Goal: Task Accomplishment & Management: Manage account settings

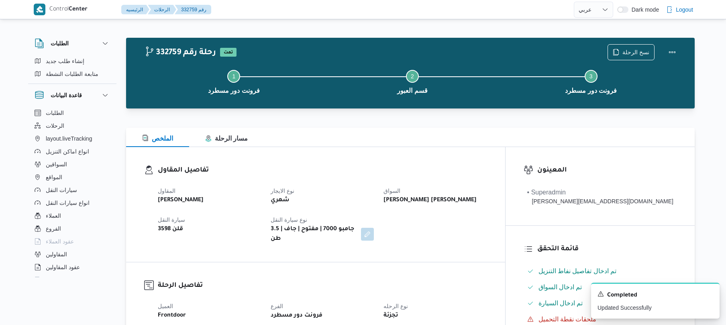
select select "ar"
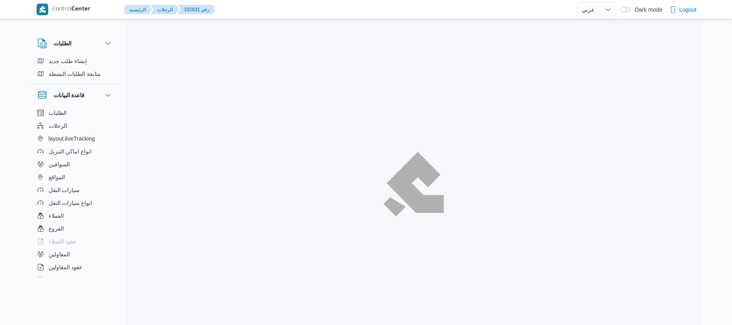
select select "ar"
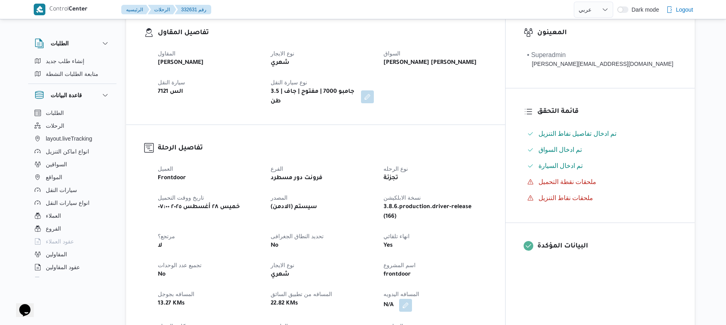
scroll to position [235, 0]
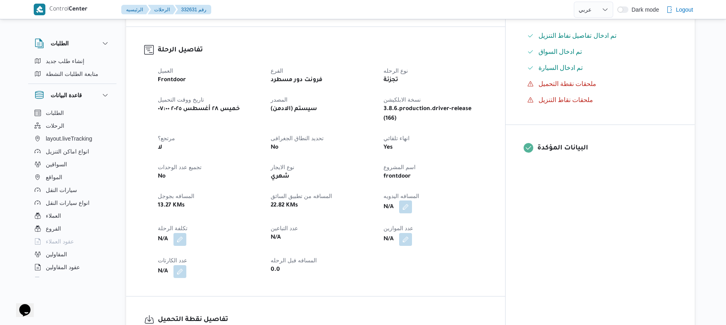
click at [412, 200] on button "button" at bounding box center [405, 206] width 13 height 13
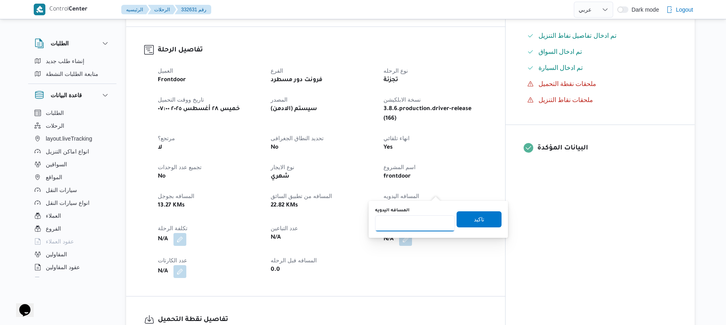
click at [413, 226] on input "المسافه اليدويه" at bounding box center [415, 223] width 80 height 16
type input "70"
click at [479, 217] on span "تاكيد" at bounding box center [479, 220] width 10 height 10
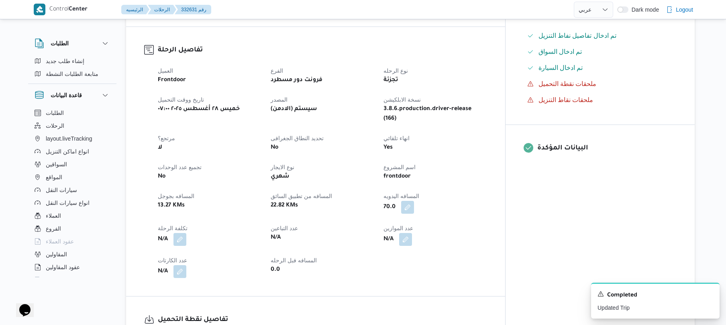
click at [487, 191] on dt "المسافه اليدويه" at bounding box center [435, 196] width 103 height 10
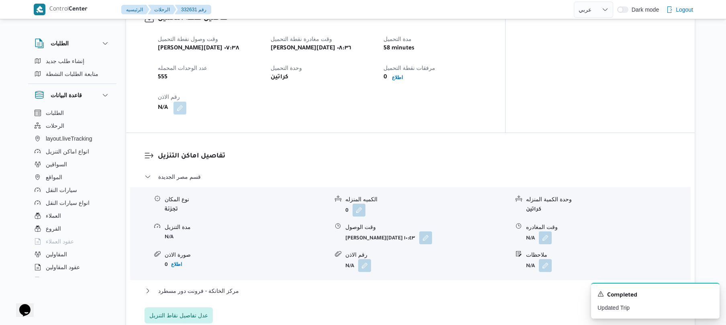
scroll to position [536, 0]
click at [425, 232] on button "button" at bounding box center [425, 238] width 13 height 13
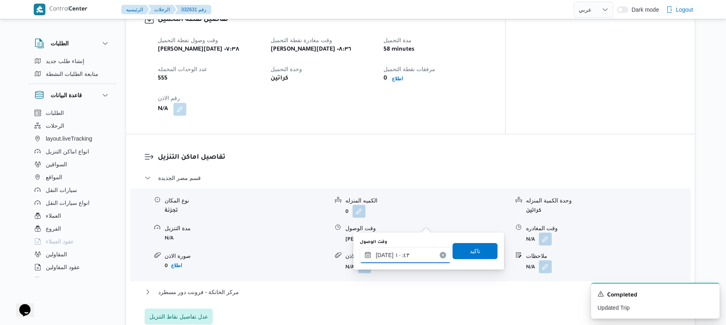
click at [391, 251] on input "٢٨/٠٨/٢٠٢٥ ١٠:٤٣" at bounding box center [405, 255] width 91 height 16
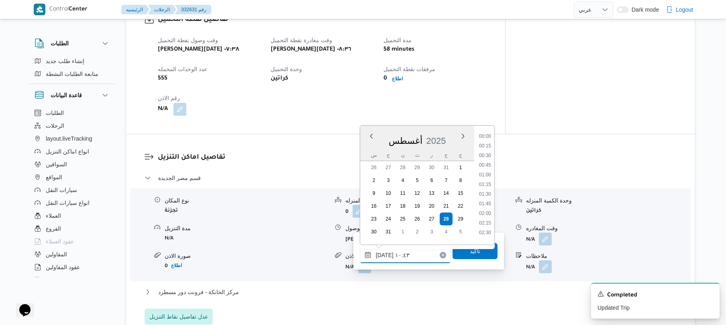
scroll to position [351, 0]
click at [484, 142] on li "09:15" at bounding box center [485, 142] width 18 height 8
type input "٢٨/٠٨/٢٠٢٥ ٠٩:١٥"
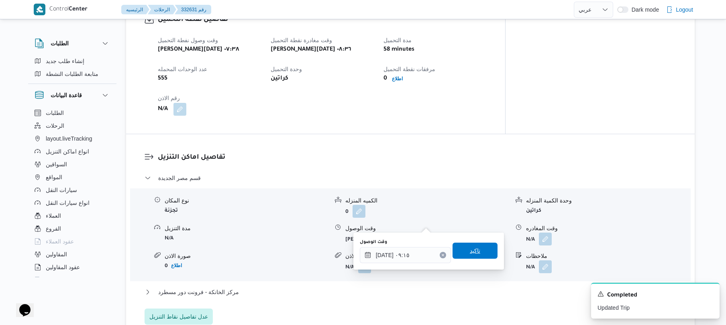
click at [480, 245] on span "تاكيد" at bounding box center [475, 251] width 45 height 16
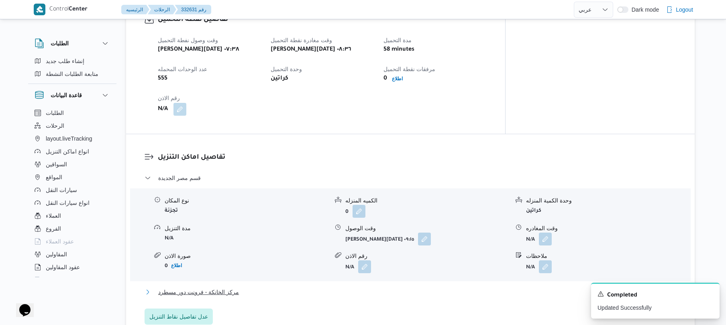
click at [427, 287] on button "مركز الخانكة - فرونت دور مسطرد" at bounding box center [411, 292] width 532 height 10
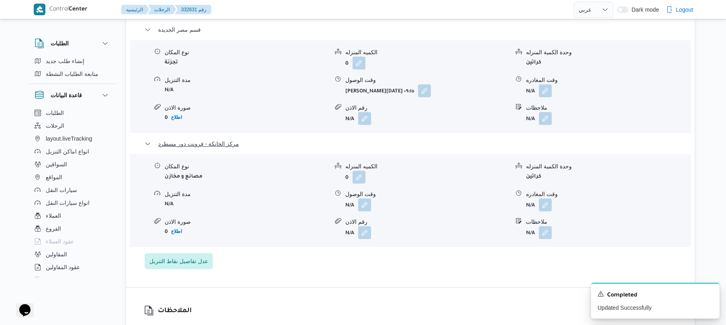
scroll to position [685, 0]
click at [550, 196] on button "button" at bounding box center [545, 202] width 13 height 13
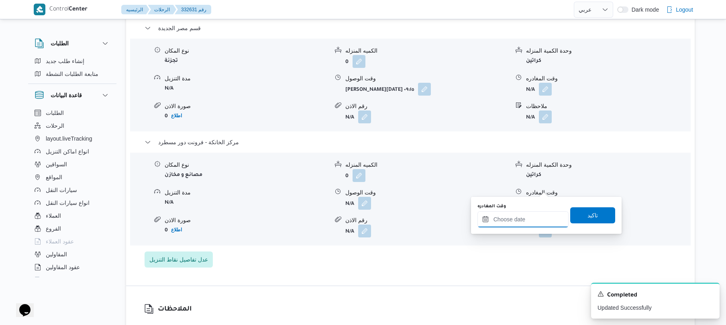
click at [510, 219] on input "وقت المغادره" at bounding box center [523, 219] width 91 height 16
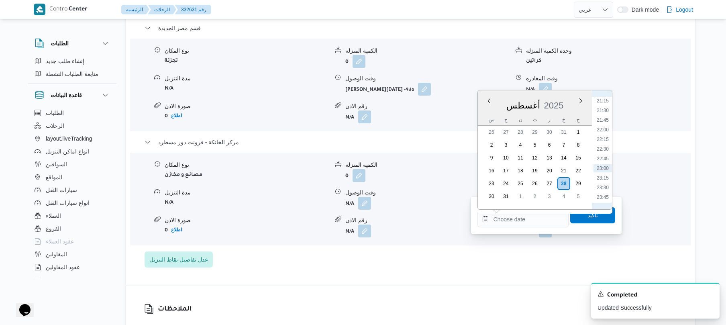
scroll to position [732, 0]
click at [605, 137] on li "20:00" at bounding box center [603, 140] width 18 height 8
type input "٢٨/٠٨/٢٠٢٥ ٢٠:٠٠"
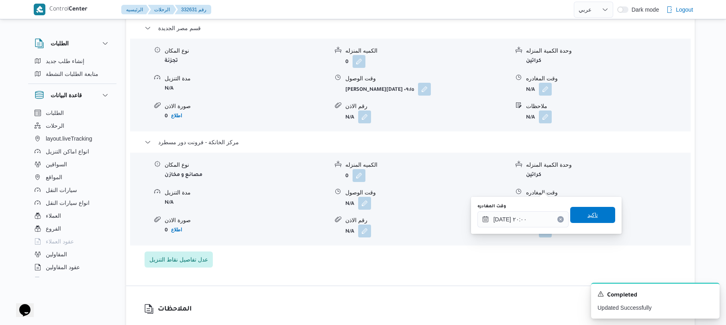
click at [588, 216] on span "تاكيد" at bounding box center [593, 215] width 10 height 10
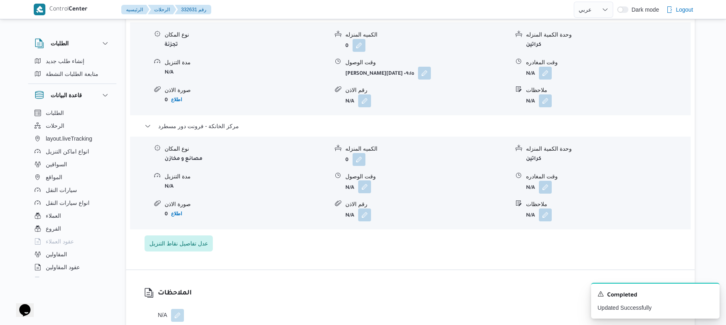
click at [362, 188] on button "button" at bounding box center [364, 186] width 13 height 13
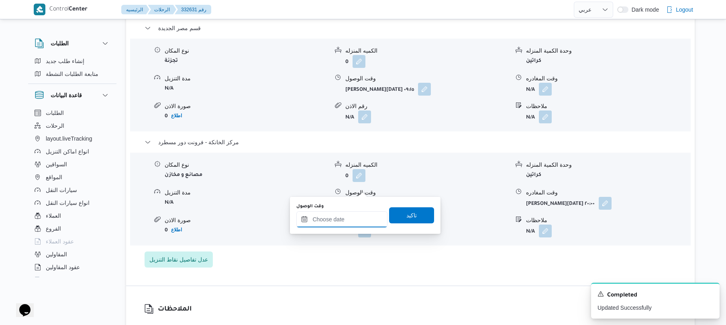
click at [357, 220] on input "وقت الوصول" at bounding box center [341, 219] width 91 height 16
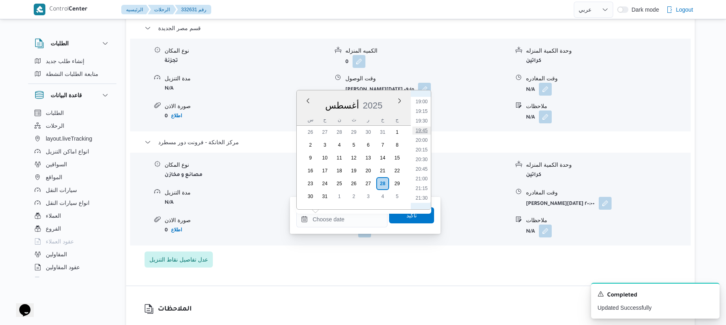
click at [423, 129] on li "19:45" at bounding box center [422, 131] width 18 height 8
type input "[DATE] ١٩:٤٥"
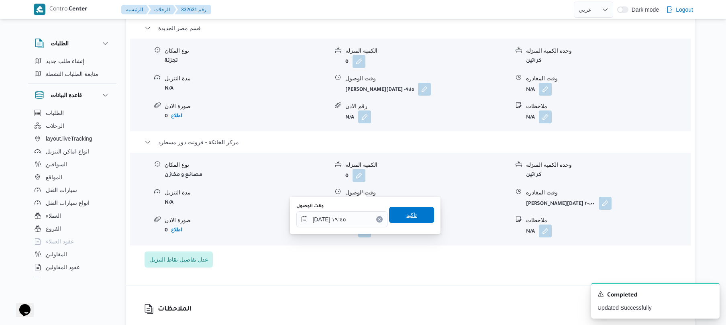
click at [407, 215] on span "تاكيد" at bounding box center [412, 215] width 10 height 10
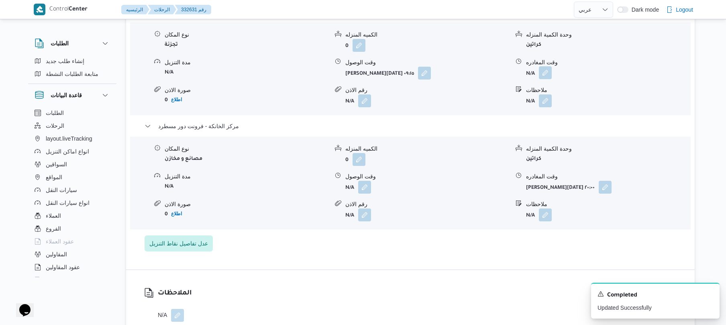
click at [546, 74] on button "button" at bounding box center [545, 72] width 13 height 13
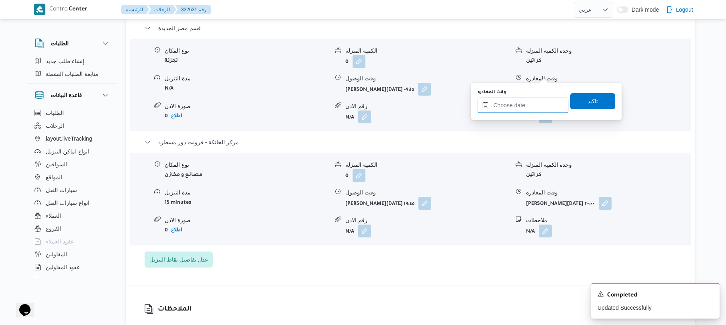
click at [508, 104] on input "وقت المغادره" at bounding box center [523, 105] width 91 height 16
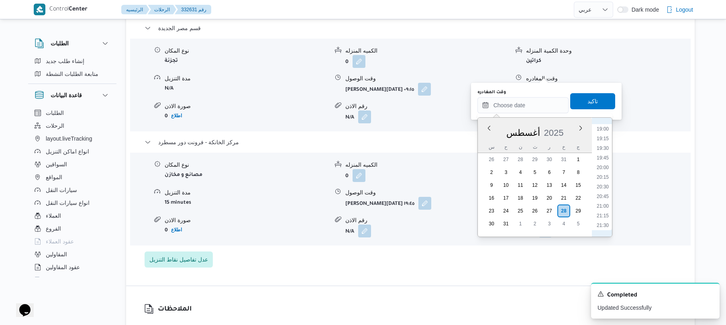
click at [607, 133] on ul "00:00 00:15 00:30 00:45 01:00 01:15 01:30 01:45 02:00 02:15 02:30 02:45 03:00 0…" at bounding box center [603, 177] width 18 height 106
click at [604, 135] on li "19:15" at bounding box center [603, 139] width 18 height 8
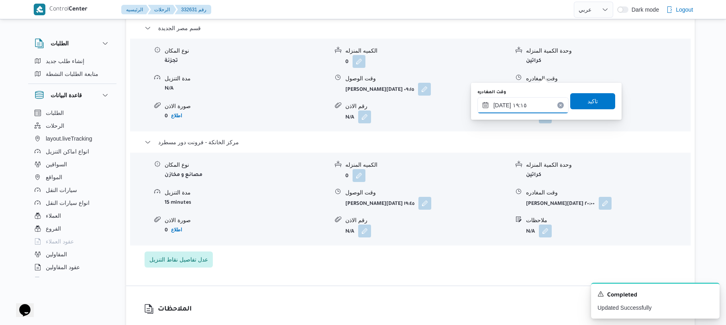
click at [531, 106] on input "٢٨/٠٨/٢٠٢٥ ١٩:١٥" at bounding box center [523, 105] width 91 height 16
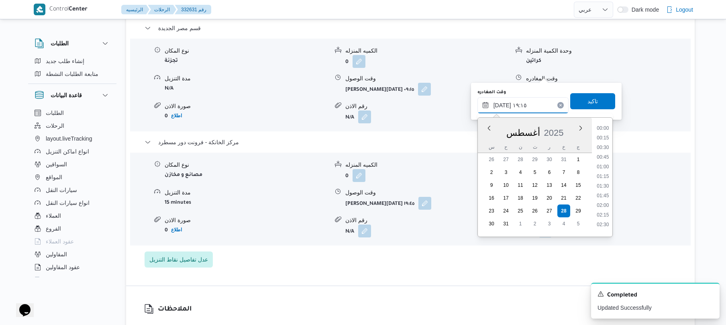
scroll to position [688, 0]
click at [600, 171] on li "19:00" at bounding box center [603, 173] width 18 height 8
type input "٢٨/٠٨/٢٠٢٥ ١٩:٠٠"
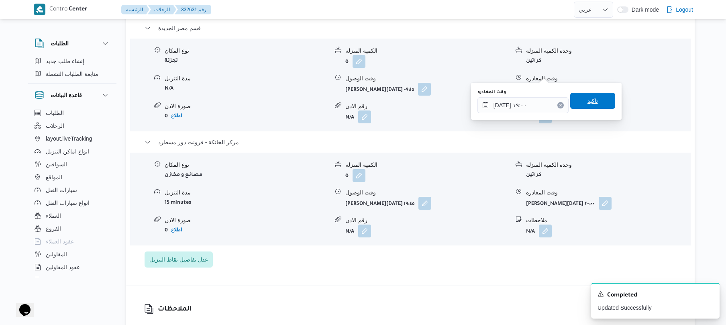
click at [588, 100] on span "تاكيد" at bounding box center [593, 101] width 10 height 10
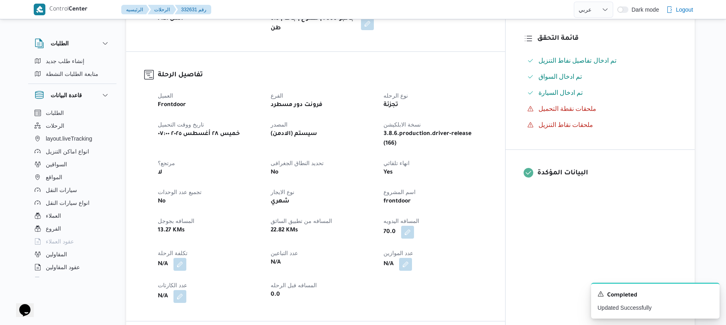
scroll to position [0, 0]
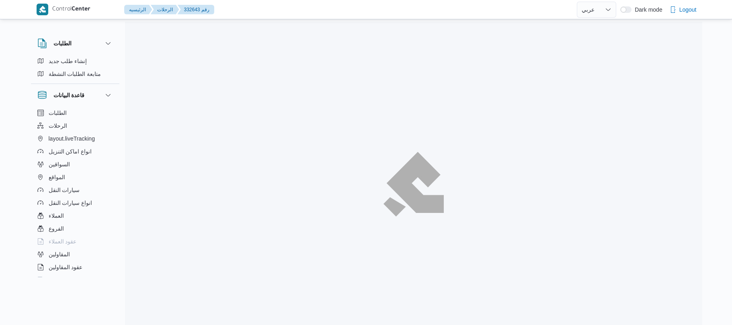
select select "ar"
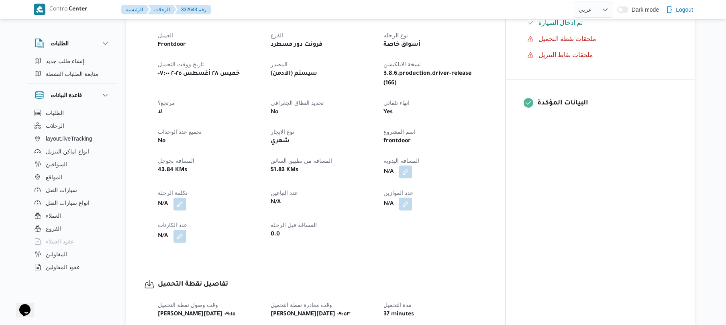
scroll to position [257, 0]
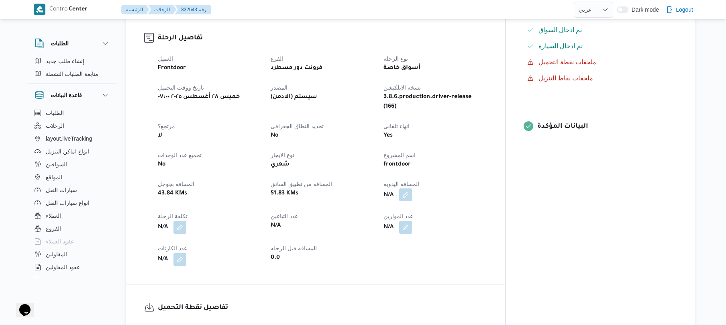
click at [412, 188] on button "button" at bounding box center [405, 194] width 13 height 13
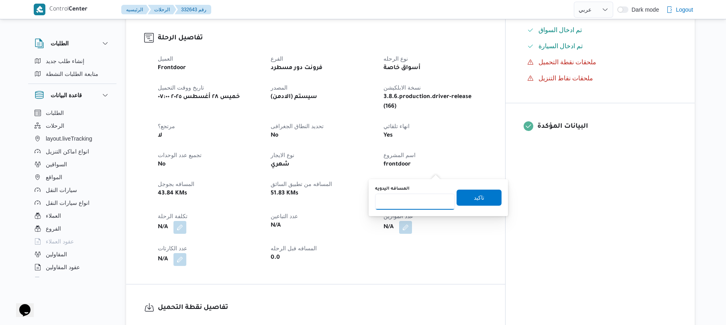
click at [405, 202] on input "المسافه اليدويه" at bounding box center [415, 202] width 80 height 16
type input "120"
click at [467, 201] on span "تاكيد" at bounding box center [479, 197] width 45 height 16
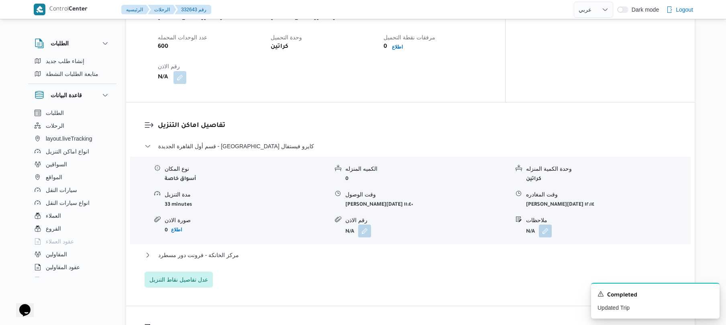
scroll to position [578, 0]
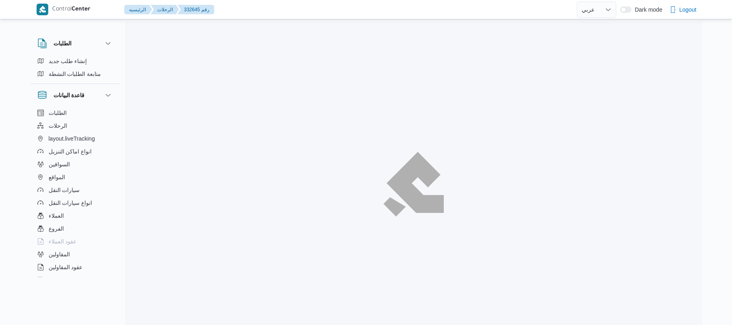
select select "ar"
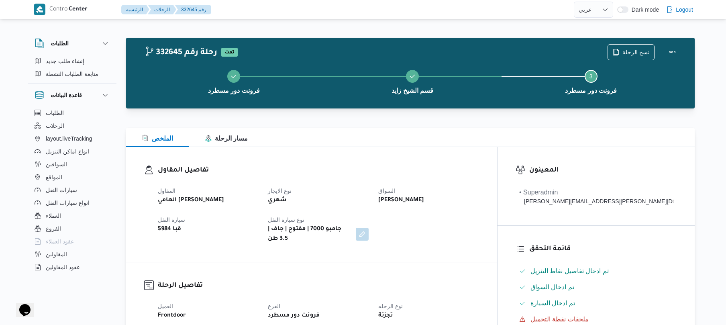
click at [429, 116] on div at bounding box center [410, 113] width 569 height 10
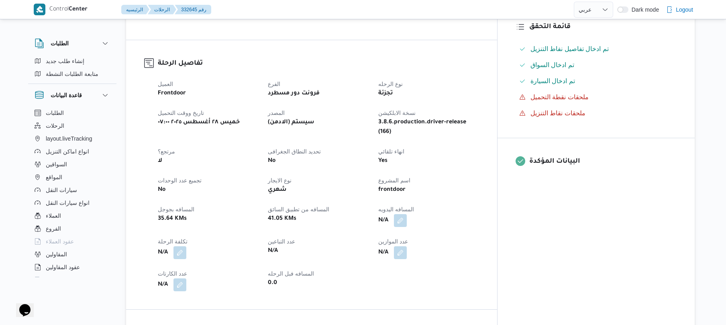
scroll to position [235, 0]
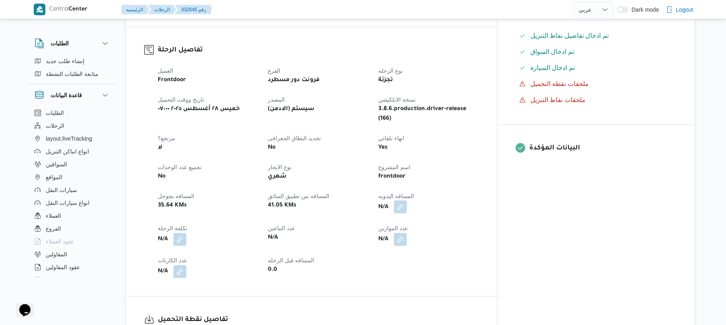
click at [407, 200] on button "button" at bounding box center [400, 206] width 13 height 13
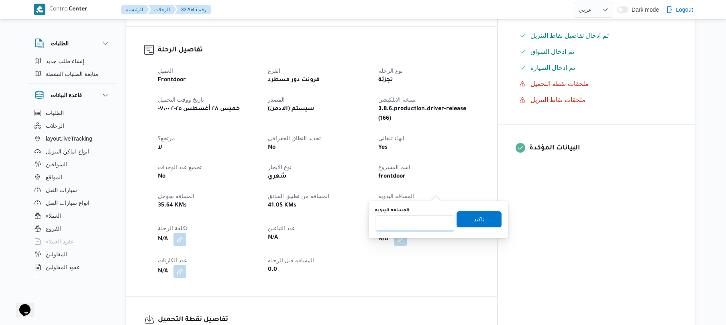
click at [410, 222] on input "المسافه اليدويه" at bounding box center [415, 223] width 80 height 16
type input "130"
click at [474, 219] on span "تاكيد" at bounding box center [479, 220] width 10 height 10
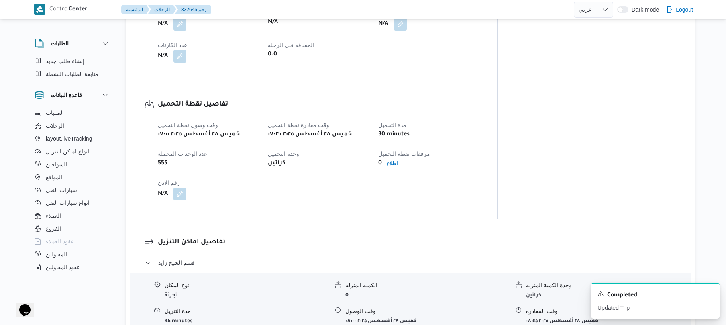
scroll to position [471, 0]
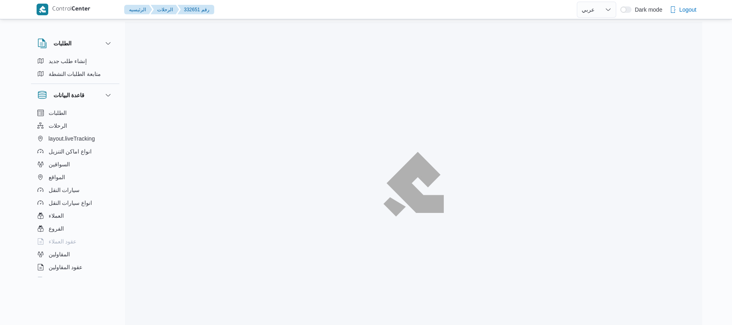
select select "ar"
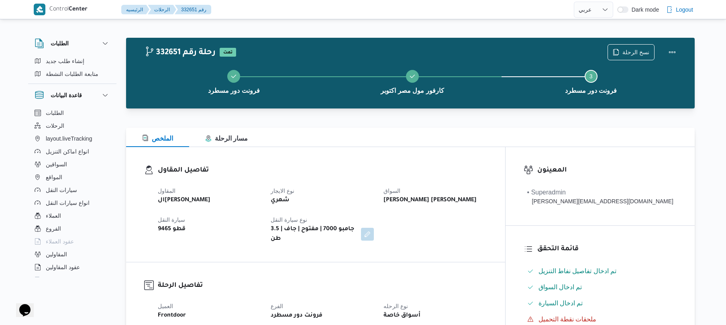
click at [396, 167] on h3 "تفاصيل المقاول" at bounding box center [322, 170] width 329 height 11
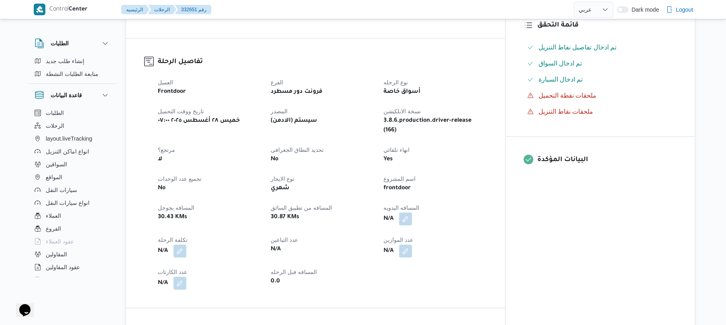
scroll to position [193, 0]
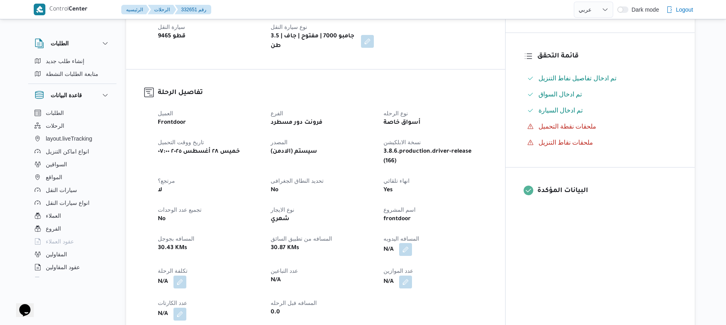
click at [412, 243] on button "button" at bounding box center [405, 249] width 13 height 13
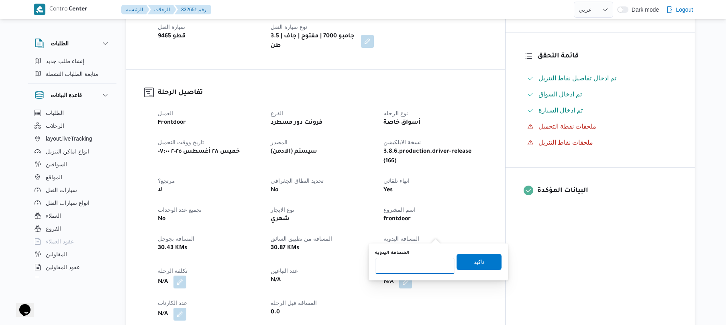
click at [419, 269] on input "المسافه اليدويه" at bounding box center [415, 266] width 80 height 16
type input "130"
click at [474, 264] on span "تاكيد" at bounding box center [479, 262] width 10 height 10
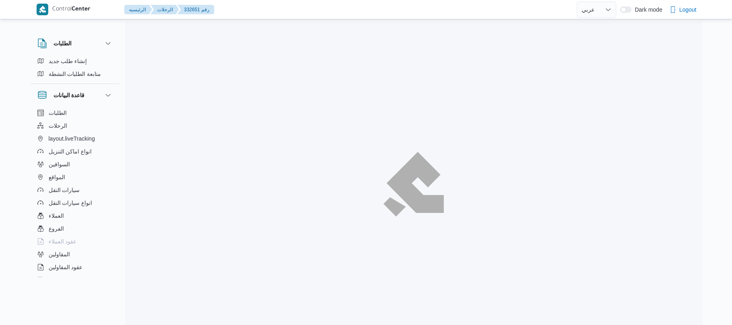
select select "ar"
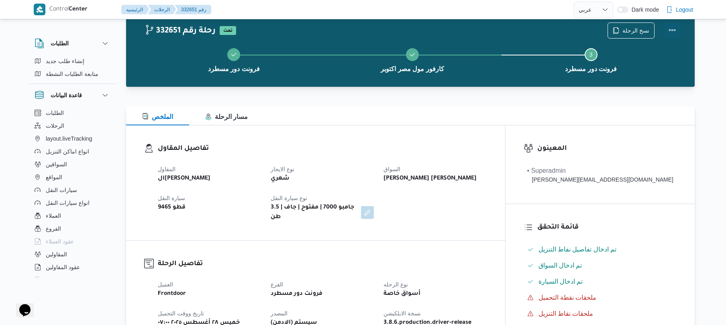
click at [678, 31] on button "Actions" at bounding box center [672, 30] width 16 height 16
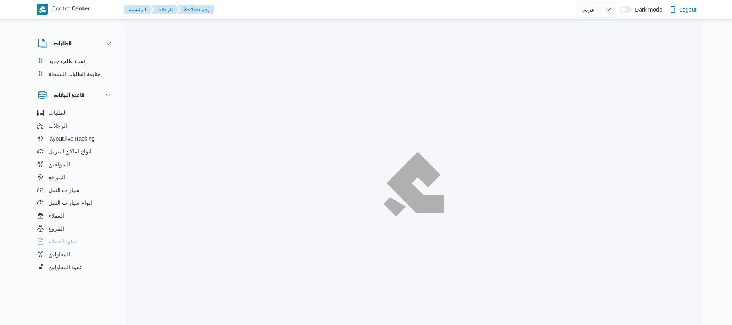
select select "ar"
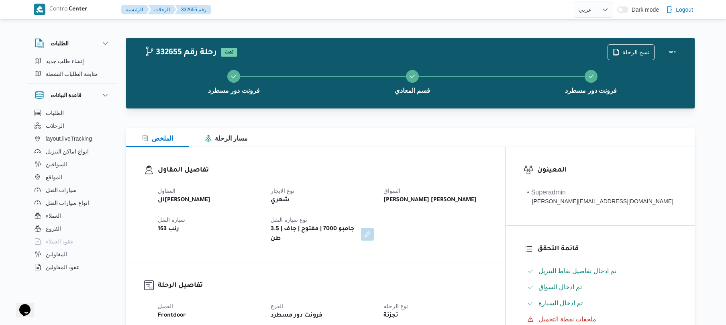
click at [468, 168] on h3 "تفاصيل المقاول" at bounding box center [322, 170] width 329 height 11
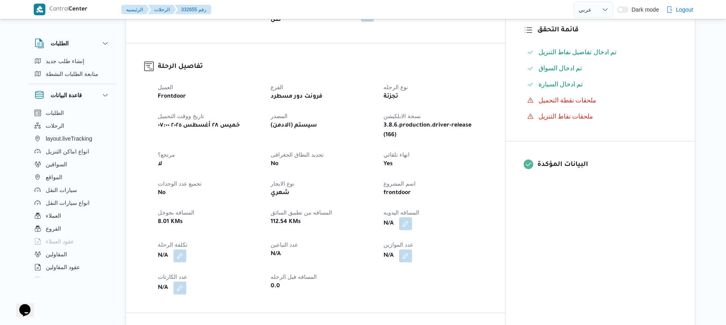
scroll to position [235, 0]
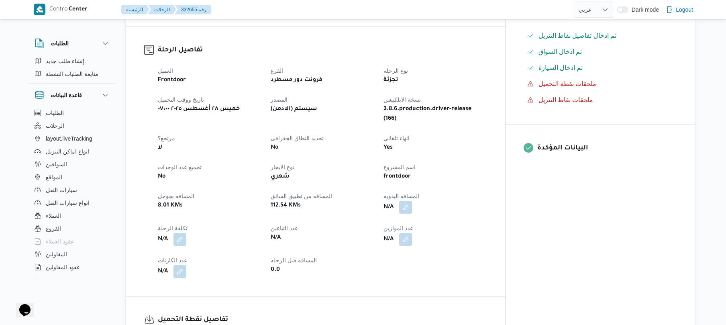
click at [488, 200] on div "N/A" at bounding box center [435, 207] width 105 height 14
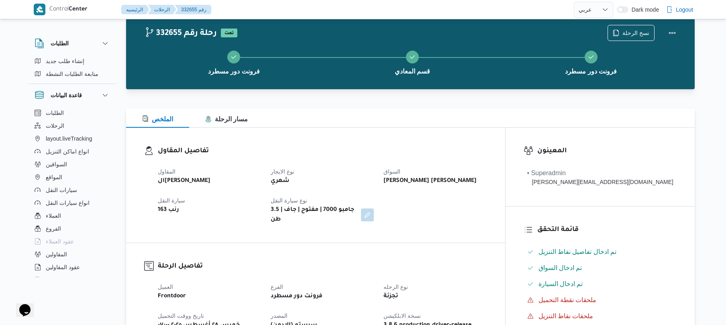
scroll to position [21, 0]
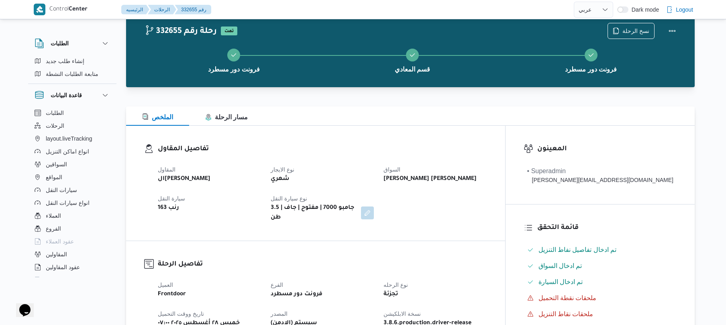
click at [476, 149] on h3 "تفاصيل المقاول" at bounding box center [322, 149] width 329 height 11
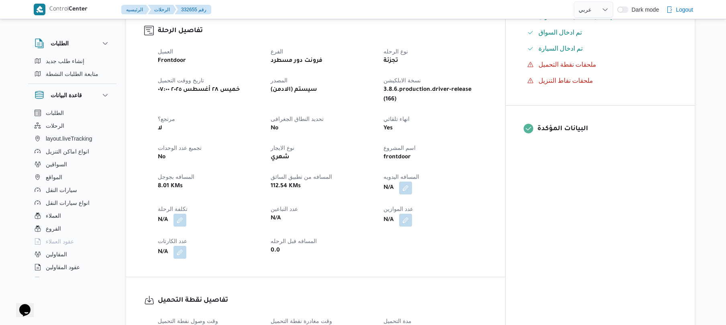
scroll to position [257, 0]
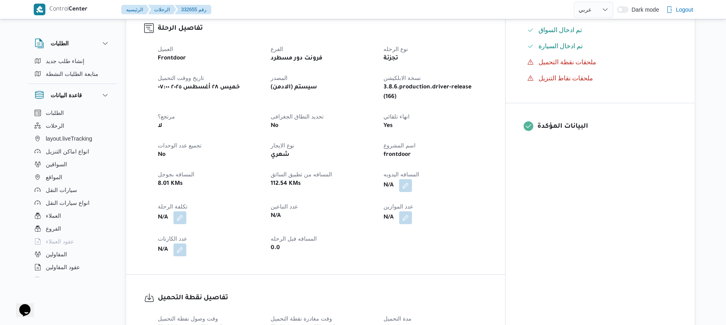
click at [487, 170] on dt "المسافه اليدويه" at bounding box center [435, 175] width 103 height 10
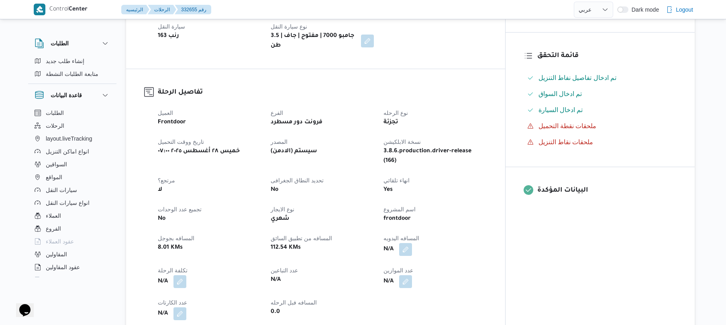
scroll to position [235, 0]
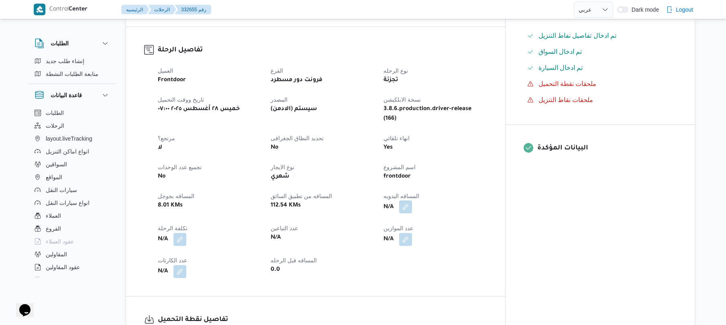
click at [412, 200] on button "button" at bounding box center [405, 206] width 13 height 13
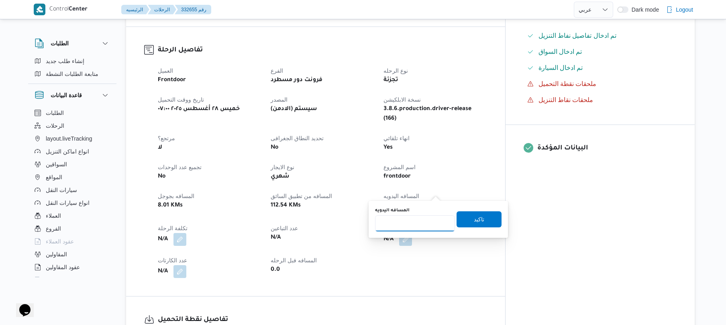
click at [415, 219] on input "المسافه اليدويه" at bounding box center [415, 223] width 80 height 16
type input "125"
click at [474, 220] on span "تاكيد" at bounding box center [479, 219] width 10 height 10
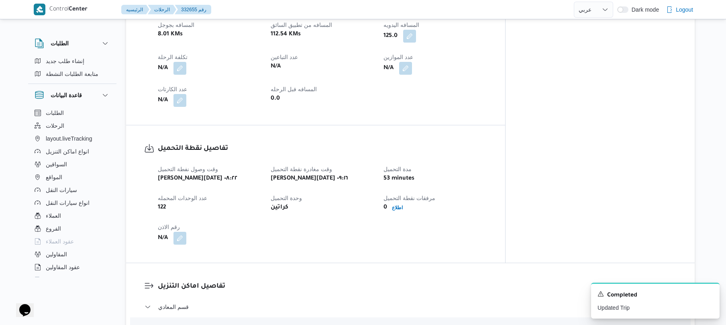
scroll to position [407, 0]
click at [488, 173] on div "53 minutes" at bounding box center [435, 178] width 105 height 11
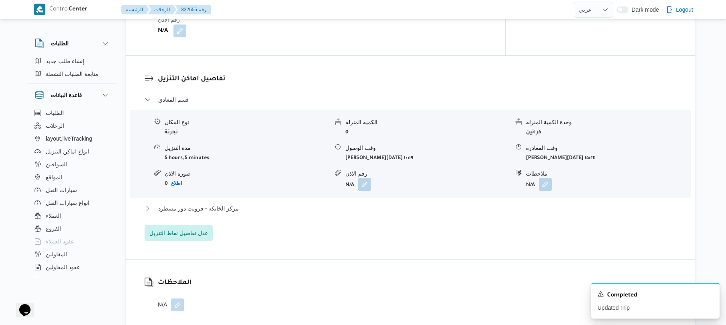
scroll to position [621, 0]
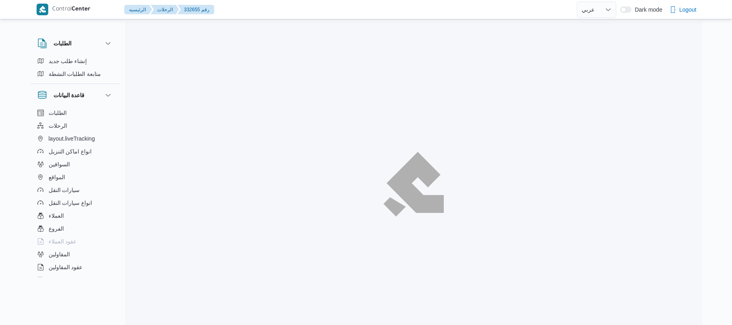
select select "ar"
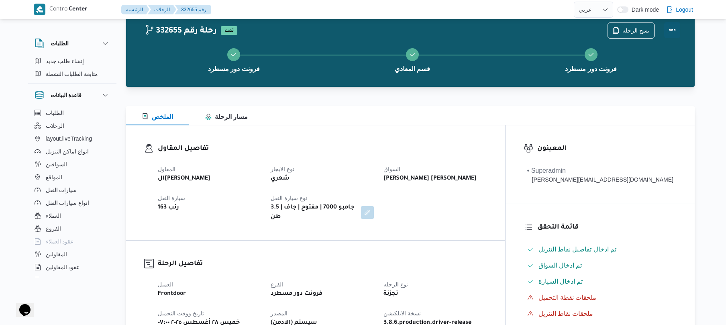
click at [672, 32] on button "Actions" at bounding box center [672, 30] width 16 height 16
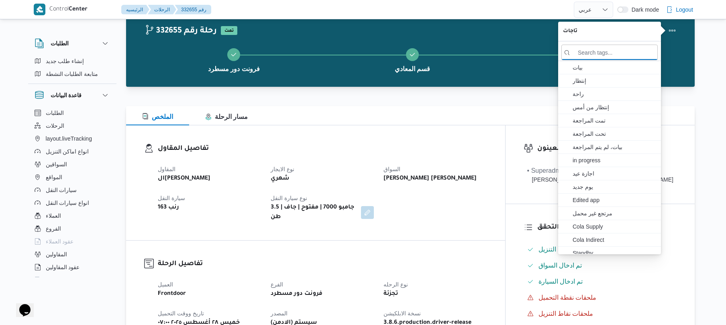
click at [492, 112] on div "الملخص مسار الرحلة" at bounding box center [410, 115] width 569 height 19
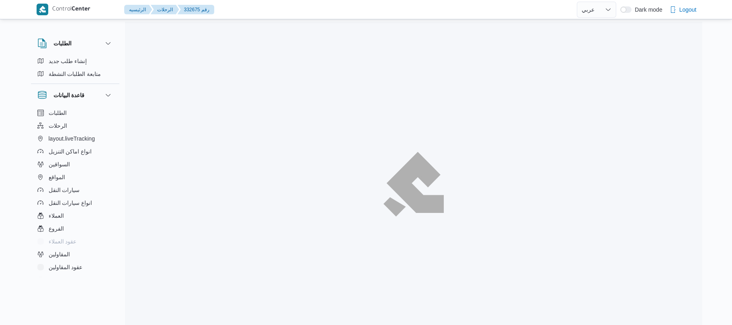
select select "ar"
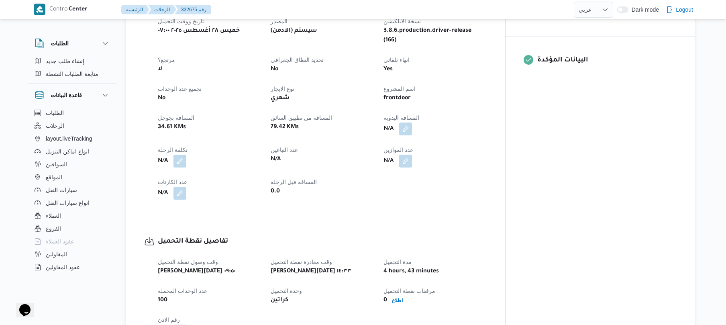
scroll to position [278, 0]
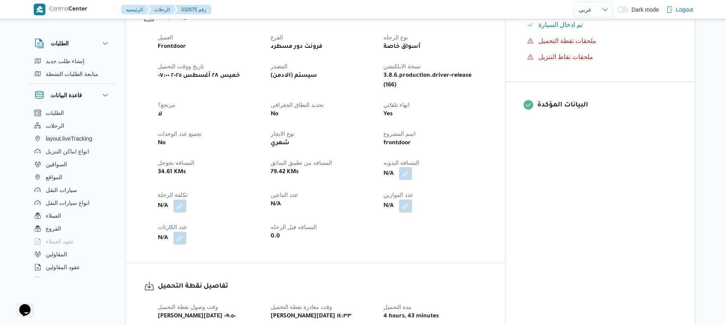
click at [412, 167] on button "button" at bounding box center [405, 173] width 13 height 13
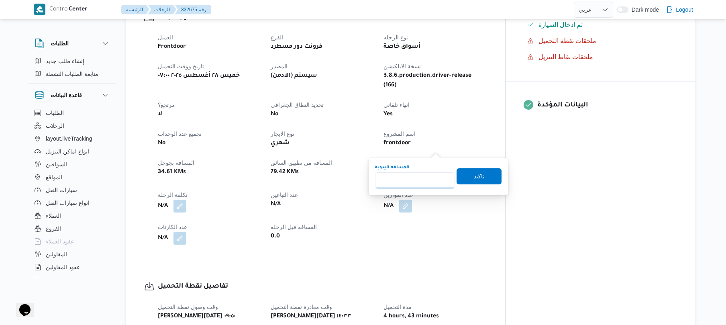
click at [422, 177] on input "المسافه اليدويه" at bounding box center [415, 180] width 80 height 16
type input "135"
click at [459, 180] on span "تاكيد" at bounding box center [479, 176] width 45 height 16
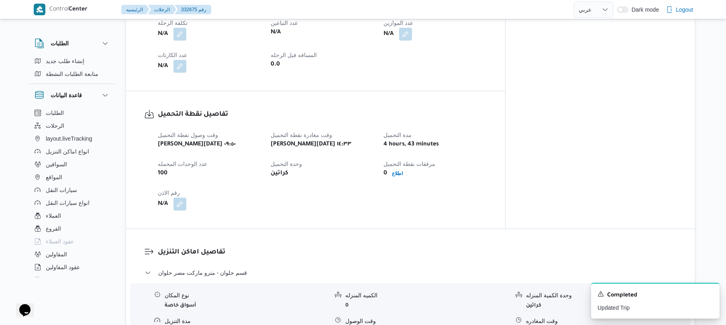
scroll to position [443, 0]
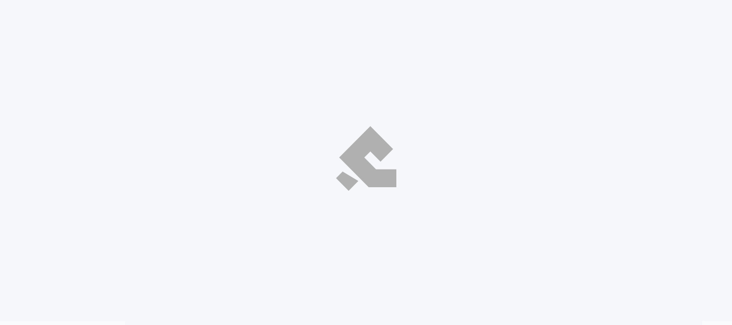
select select "ar"
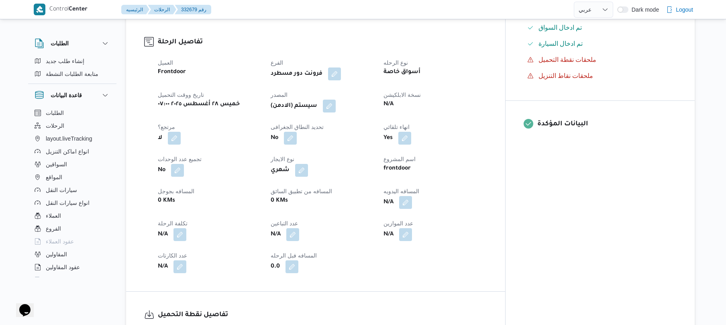
scroll to position [253, 0]
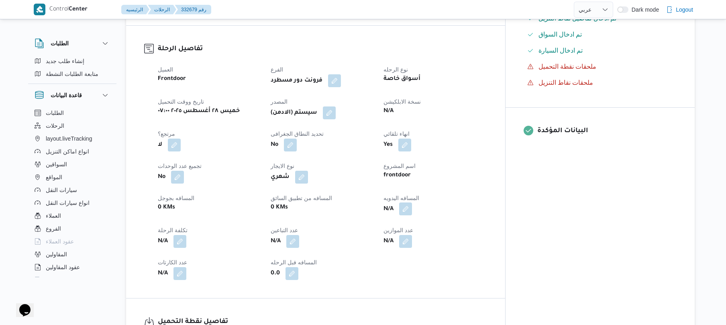
click at [412, 206] on button "button" at bounding box center [405, 208] width 13 height 13
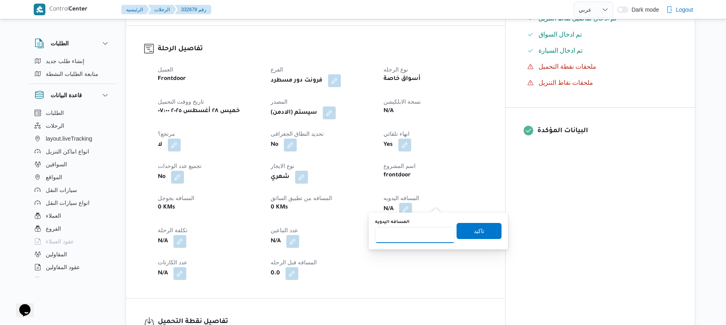
click at [399, 235] on input "المسافه اليدويه" at bounding box center [415, 235] width 80 height 16
type input "120"
click at [468, 235] on span "تاكيد" at bounding box center [479, 231] width 45 height 16
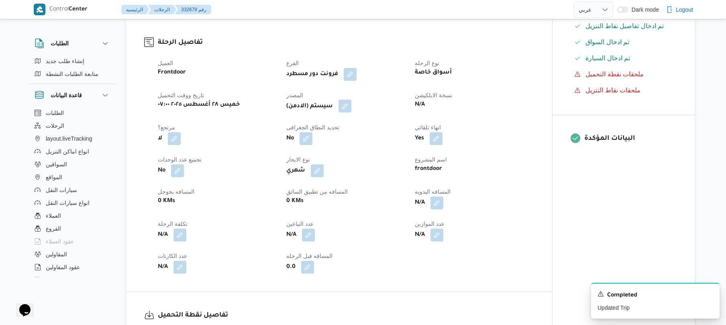
click at [350, 102] on button "button" at bounding box center [345, 106] width 13 height 13
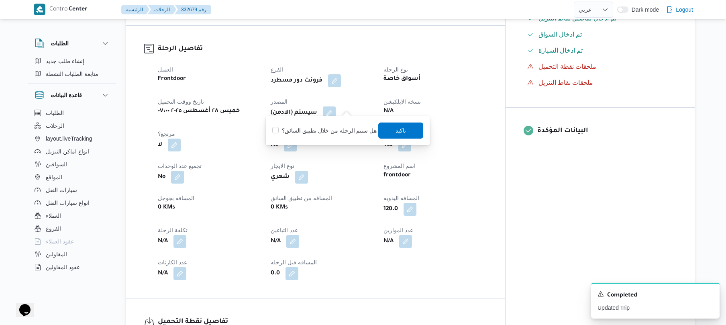
click at [397, 141] on div "You are in a dialog. To close this dialog, hit escape. هل ستتم الرحله من خلال ت…" at bounding box center [348, 130] width 164 height 29
click at [399, 129] on span "تاكيد" at bounding box center [401, 130] width 10 height 10
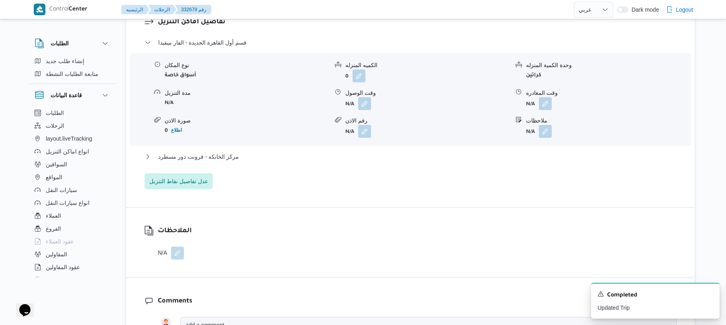
scroll to position [703, 0]
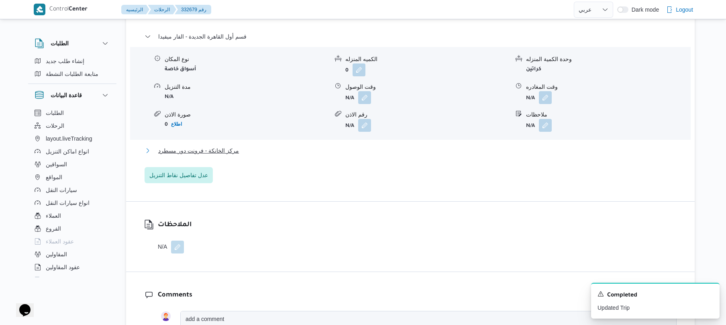
click at [375, 146] on button "مركز الخانكة - فرونت دور مسطرد" at bounding box center [411, 151] width 532 height 10
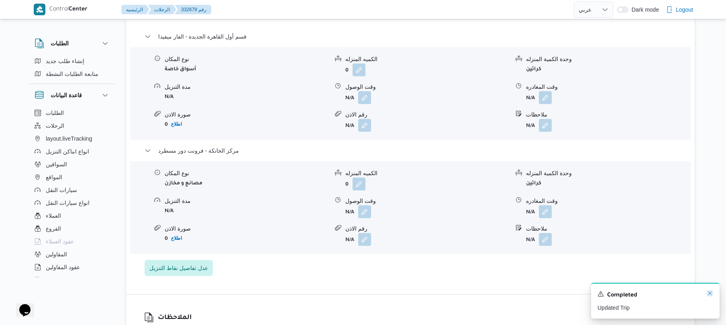
click at [709, 292] on icon "Dismiss toast" at bounding box center [710, 293] width 4 height 4
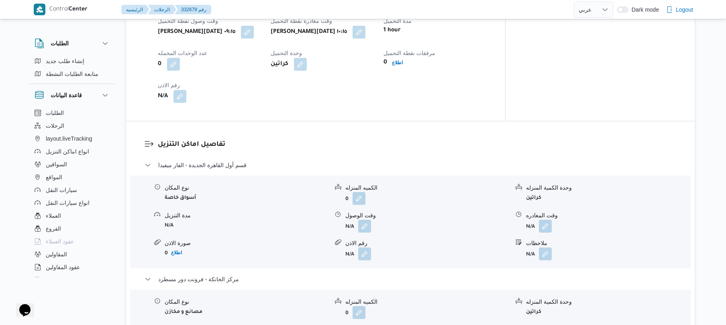
scroll to position [595, 0]
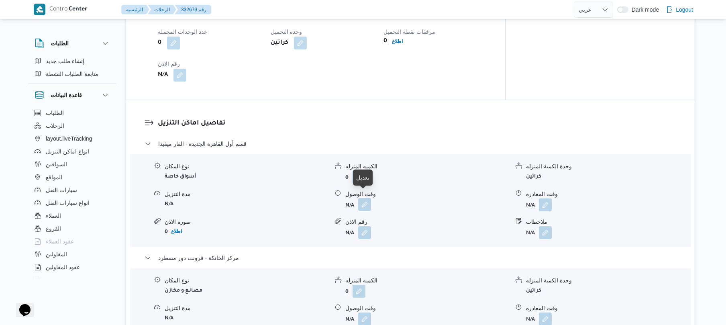
click at [364, 202] on button "button" at bounding box center [364, 204] width 13 height 13
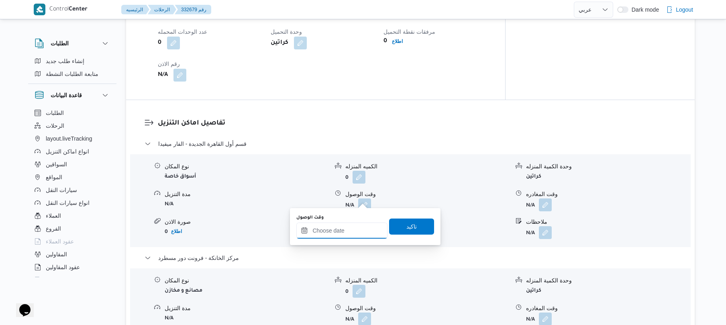
click at [339, 227] on input "وقت الوصول" at bounding box center [341, 231] width 91 height 16
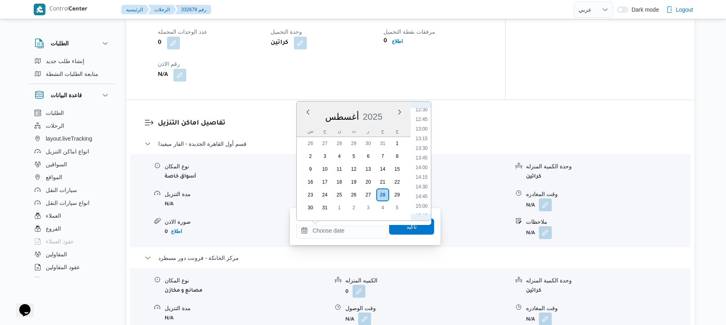
scroll to position [462, 0]
click at [487, 84] on div "تفاصيل نقطة التحميل وقت وصول نفطة التحميل خميس ٢٨ أغسطس ٢٠٢٥ ٠٩:١٥ وقت مغادرة ن…" at bounding box center [315, 28] width 379 height 144
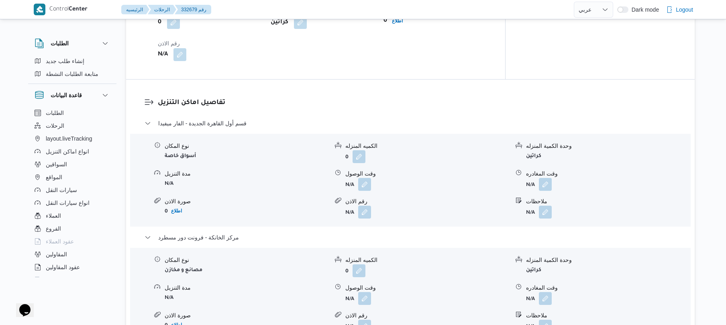
scroll to position [617, 0]
click at [362, 178] on button "button" at bounding box center [364, 182] width 13 height 13
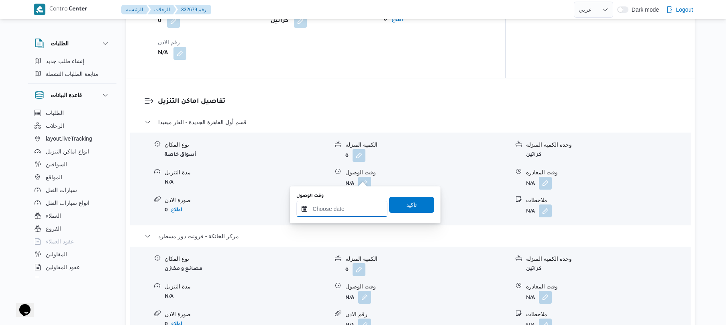
click at [341, 213] on input "وقت الوصول" at bounding box center [341, 209] width 91 height 16
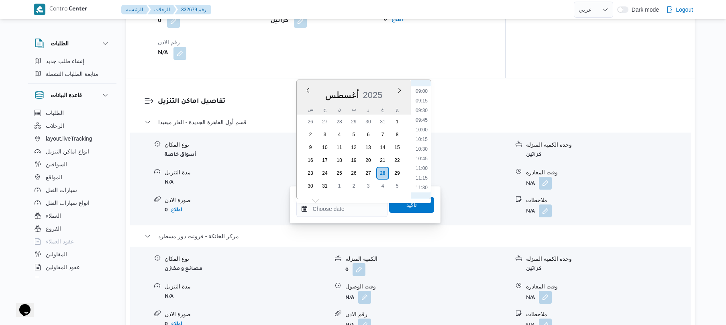
scroll to position [372, 0]
click at [424, 142] on li "11:00" at bounding box center [422, 143] width 18 height 8
type input "٢٨/٠٨/٢٠٢٥ ١١:٠٠"
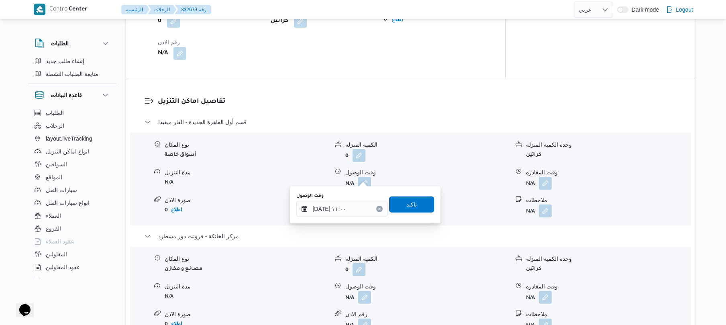
click at [407, 203] on span "تاكيد" at bounding box center [412, 205] width 10 height 10
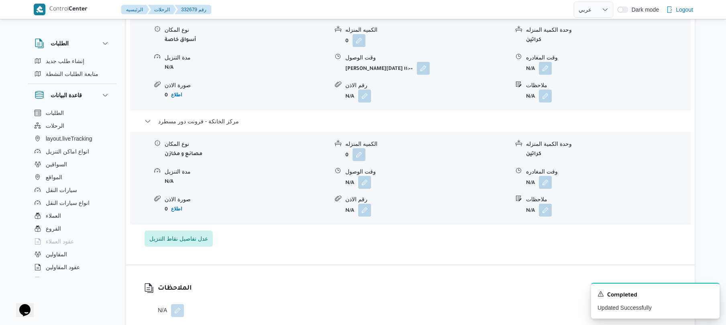
scroll to position [746, 0]
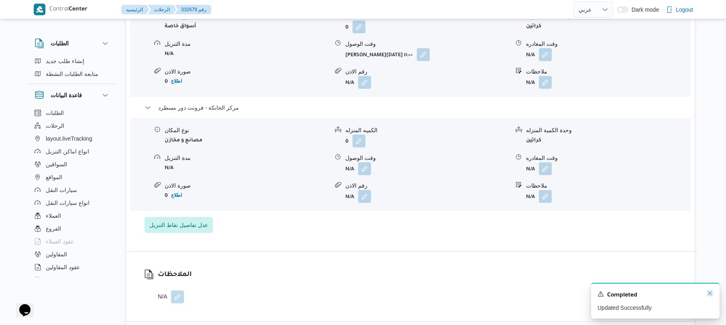
click at [711, 293] on icon "Dismiss toast" at bounding box center [710, 293] width 6 height 6
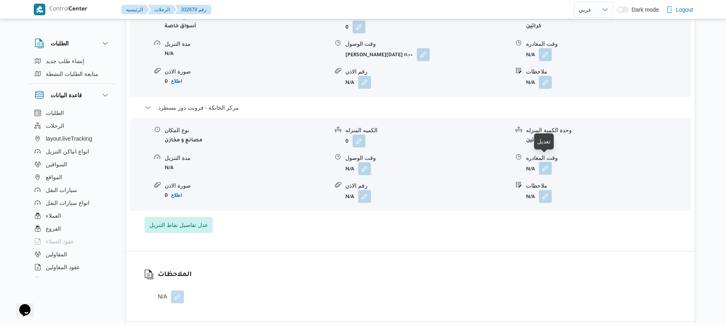
click at [547, 162] on button "button" at bounding box center [545, 168] width 13 height 13
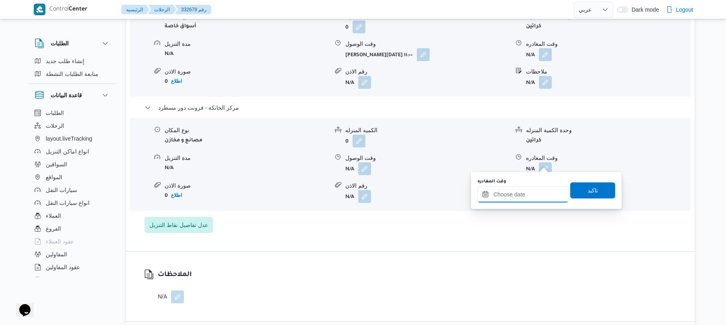
click at [521, 190] on input "وقت المغادره" at bounding box center [523, 194] width 91 height 16
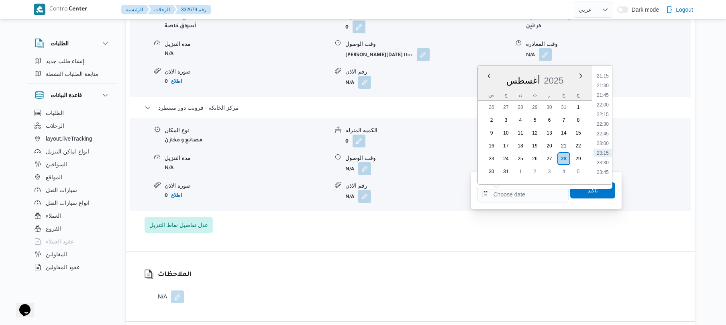
scroll to position [732, 0]
click at [604, 145] on li "20:45" at bounding box center [603, 144] width 18 height 8
type input "[DATE] ٢٠:٤٥"
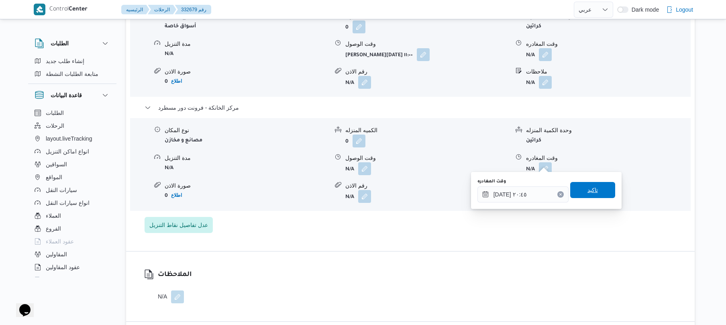
click at [579, 190] on span "تاكيد" at bounding box center [592, 190] width 45 height 16
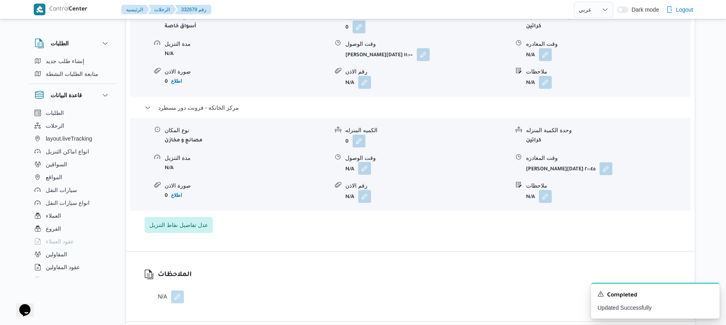
click at [365, 162] on button "button" at bounding box center [364, 168] width 13 height 13
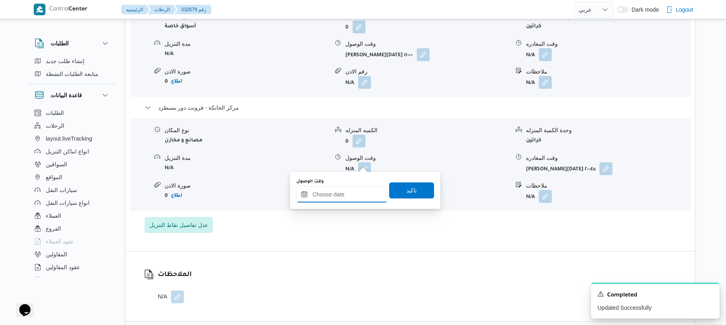
click at [336, 195] on input "وقت الوصول" at bounding box center [341, 194] width 91 height 16
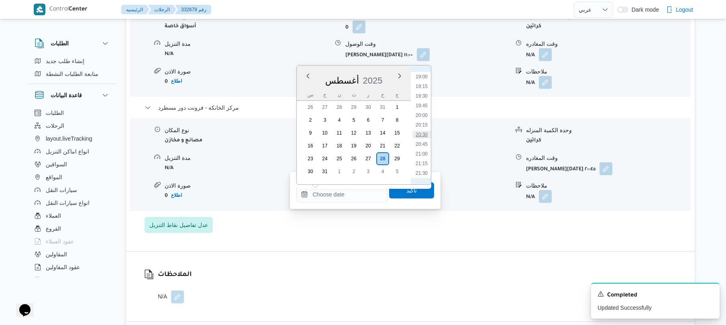
click at [423, 136] on li "20:30" at bounding box center [422, 135] width 18 height 8
type input "٢٨/٠٨/٢٠٢٥ ٢٠:٣٠"
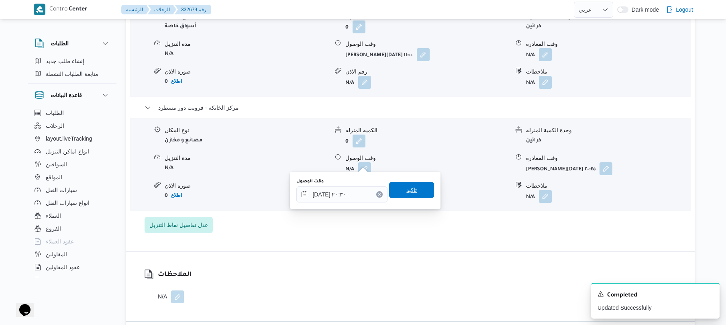
click at [410, 188] on span "تاكيد" at bounding box center [412, 190] width 10 height 10
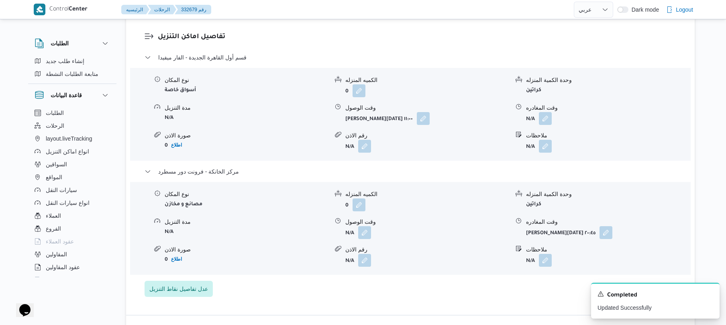
scroll to position [660, 0]
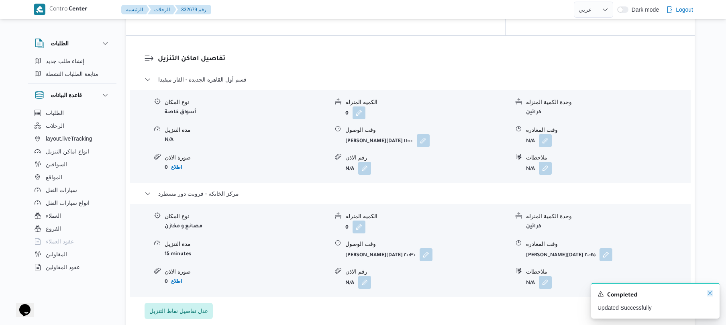
click at [711, 294] on icon "Dismiss toast" at bounding box center [710, 293] width 6 height 6
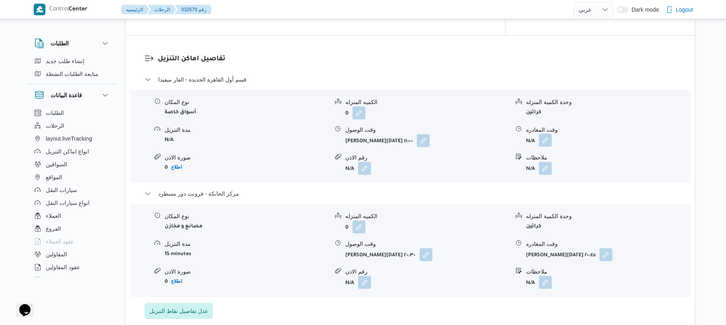
click at [547, 134] on button "button" at bounding box center [545, 140] width 13 height 13
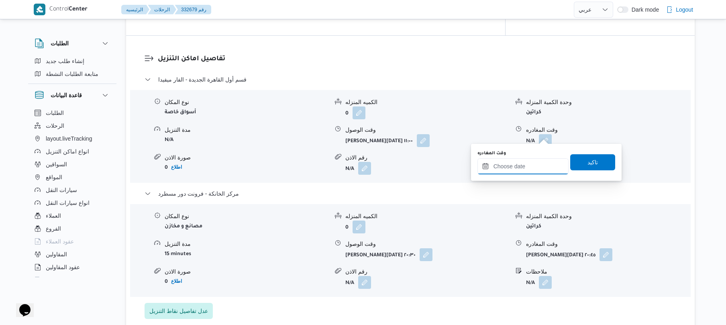
click at [505, 168] on input "وقت المغادره" at bounding box center [523, 166] width 91 height 16
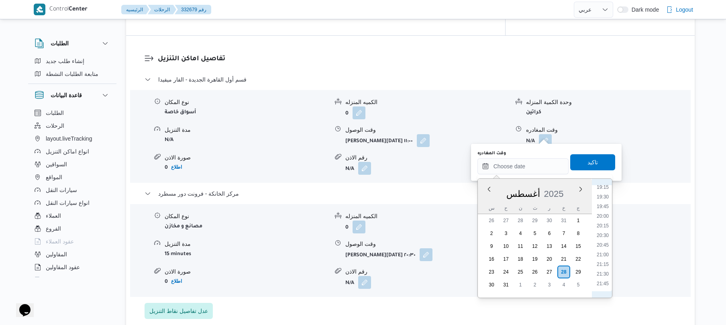
scroll to position [732, 0]
click at [603, 220] on li "19:45" at bounding box center [603, 219] width 18 height 8
type input "٢٨/٠٨/٢٠٢٥ ١٩:٤٥"
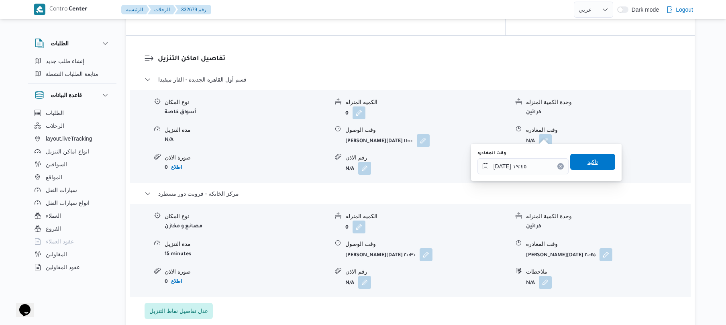
click at [598, 163] on span "تاكيد" at bounding box center [592, 162] width 45 height 16
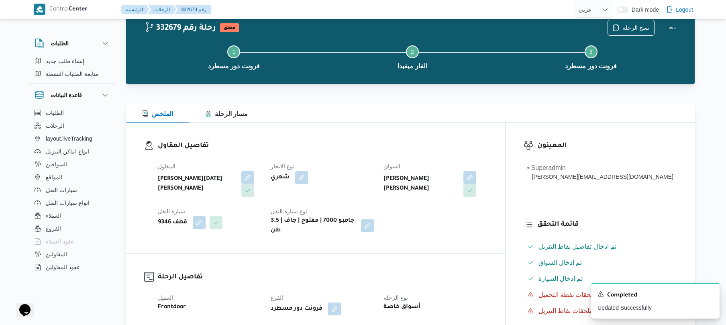
scroll to position [0, 0]
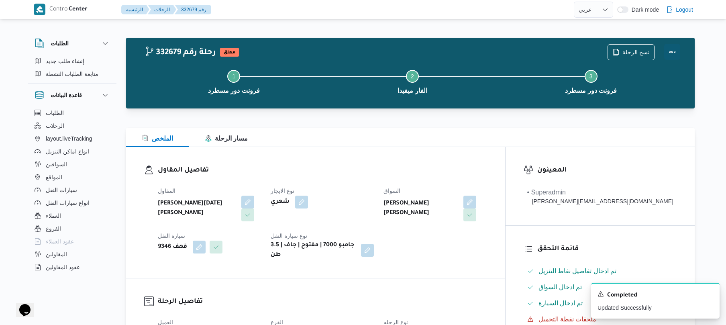
click at [672, 49] on button "Actions" at bounding box center [672, 52] width 16 height 16
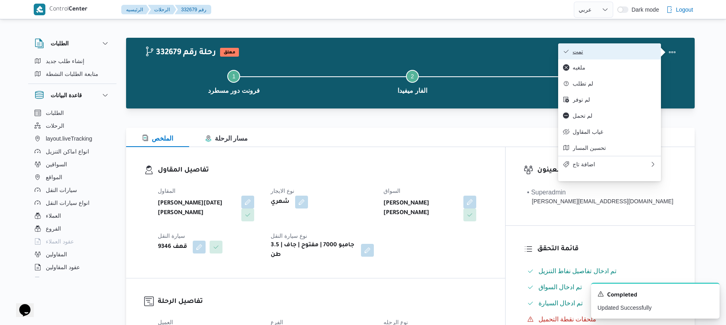
click at [595, 55] on span "تمت" at bounding box center [615, 51] width 84 height 6
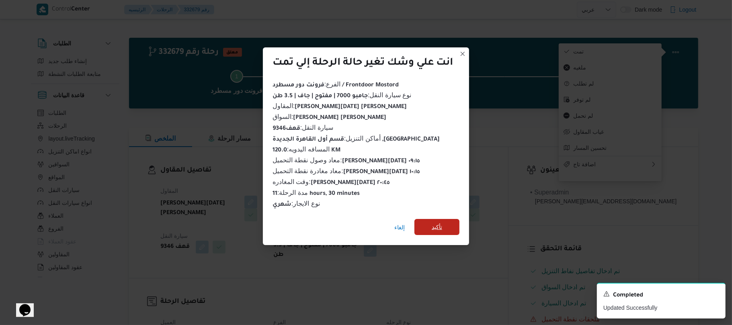
click at [447, 222] on span "تأكيد" at bounding box center [436, 227] width 45 height 16
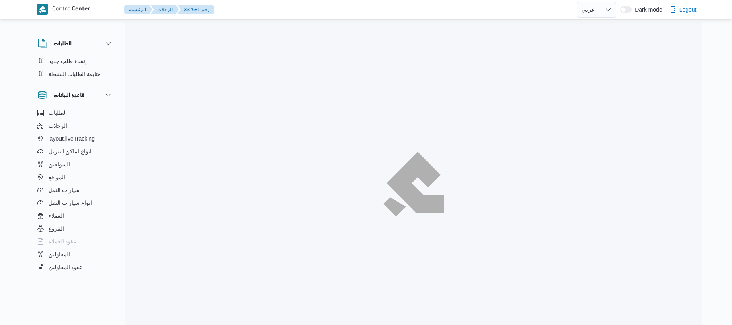
select select "ar"
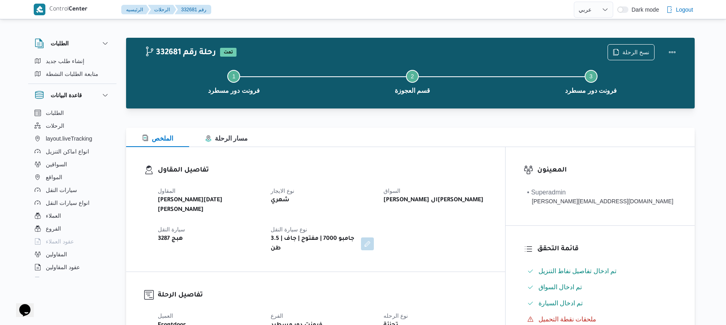
click at [356, 184] on div "المقاول [PERSON_NAME][DATE] [PERSON_NAME] نوع الايجار شهري السواق [PERSON_NAME]…" at bounding box center [322, 219] width 339 height 77
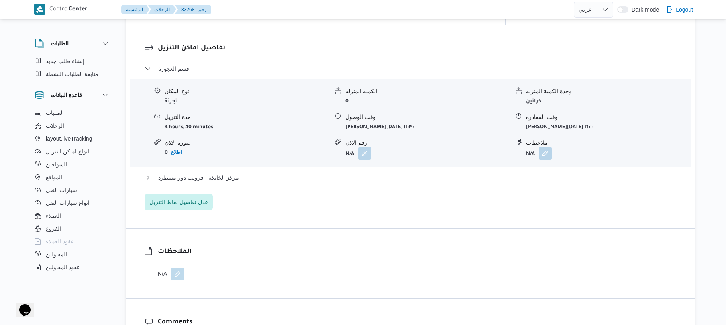
scroll to position [621, 0]
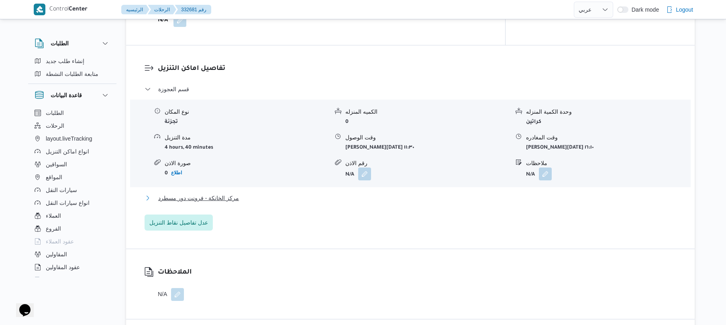
click at [356, 193] on button "مركز الخانكة - فرونت دور مسطرد" at bounding box center [411, 198] width 532 height 10
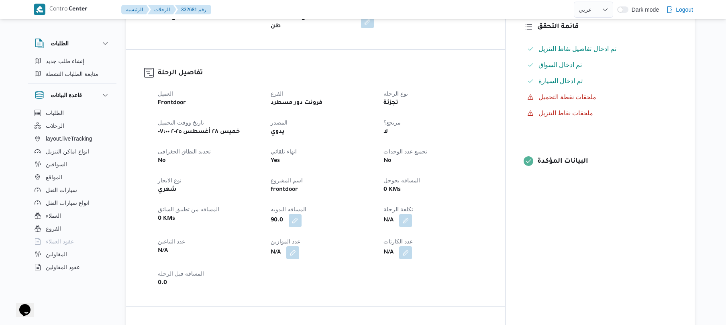
scroll to position [235, 0]
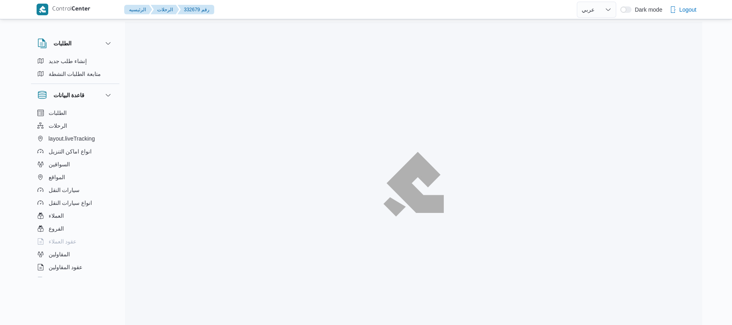
select select "ar"
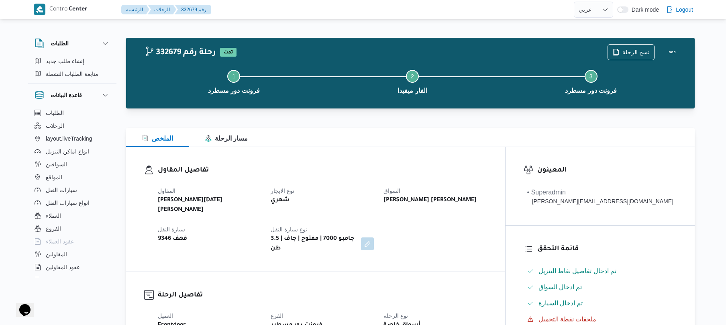
click at [374, 150] on div "تفاصيل المقاول المقاول ابراهيم رمضان ابراهيم عثمان ابوباشا نوع الايجار شهري الس…" at bounding box center [315, 209] width 379 height 125
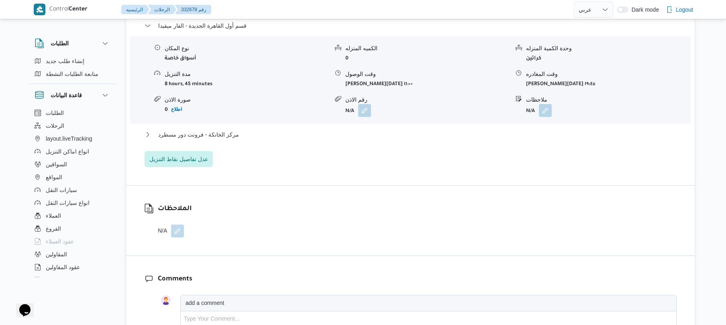
scroll to position [685, 0]
click at [407, 129] on button "مركز الخانكة - فرونت دور مسطرد" at bounding box center [411, 134] width 532 height 10
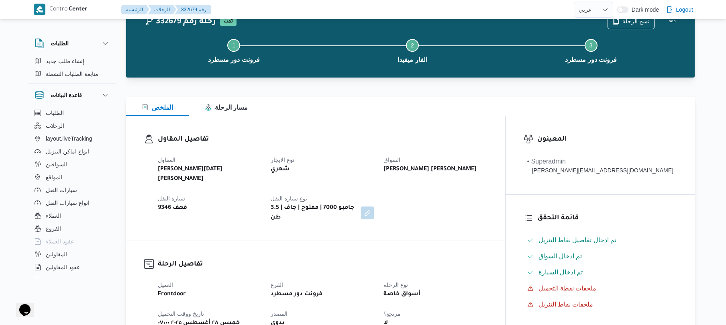
scroll to position [0, 0]
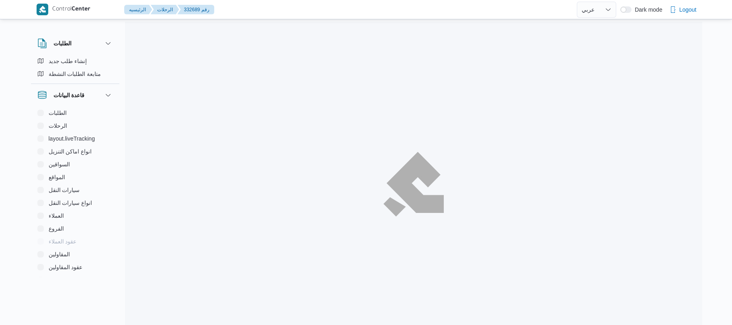
select select "ar"
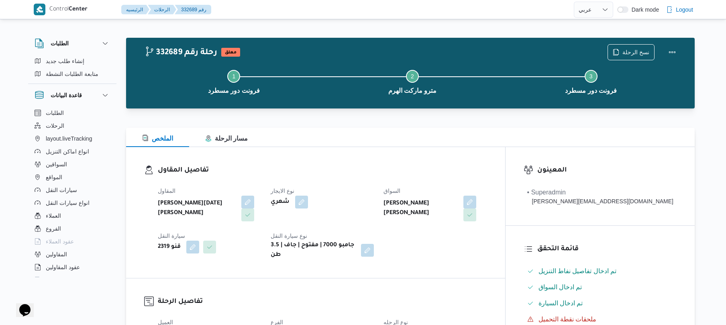
click at [464, 133] on div "الملخص مسار الرحلة" at bounding box center [410, 137] width 569 height 19
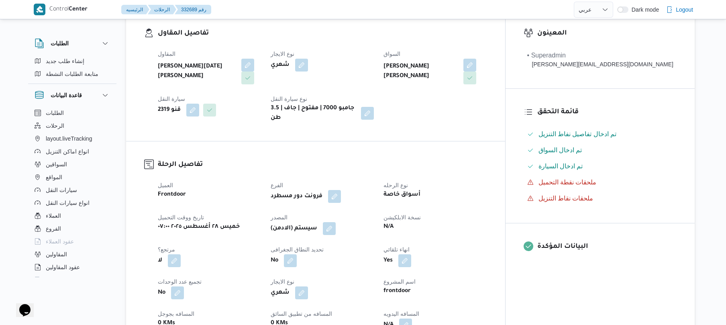
scroll to position [235, 0]
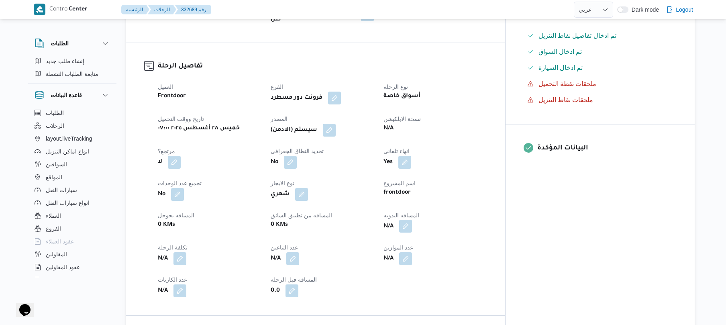
click at [412, 221] on button "button" at bounding box center [405, 226] width 13 height 13
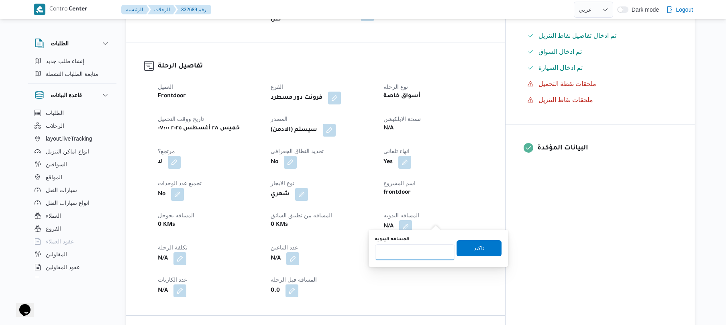
click at [404, 251] on input "المسافه اليدويه" at bounding box center [415, 252] width 80 height 16
type input "90"
click at [476, 246] on span "تاكيد" at bounding box center [479, 248] width 10 height 10
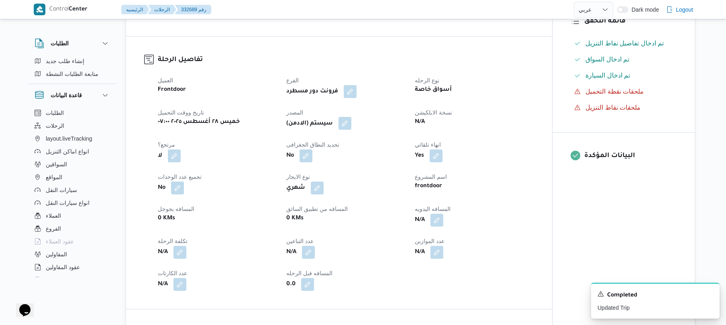
click at [346, 125] on button "button" at bounding box center [345, 123] width 13 height 13
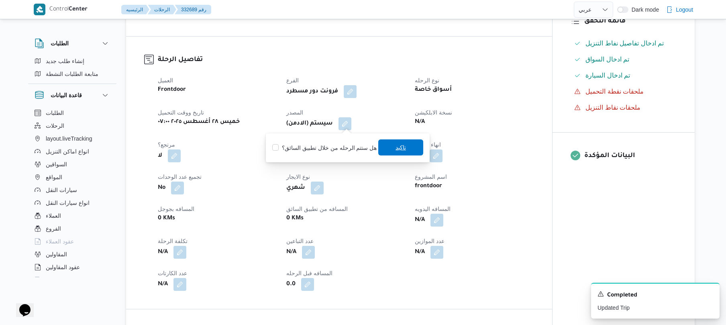
click at [396, 150] on span "تاكيد" at bounding box center [401, 148] width 10 height 10
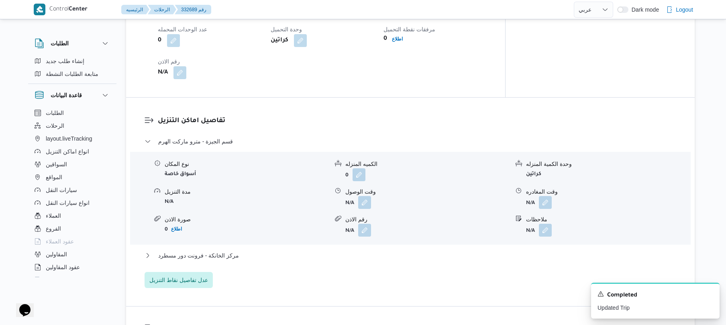
scroll to position [600, 0]
click at [360, 194] on button "button" at bounding box center [364, 200] width 13 height 13
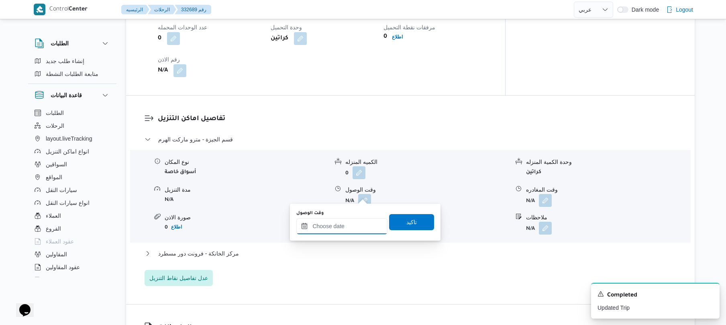
click at [336, 226] on input "وقت الوصول" at bounding box center [341, 226] width 91 height 16
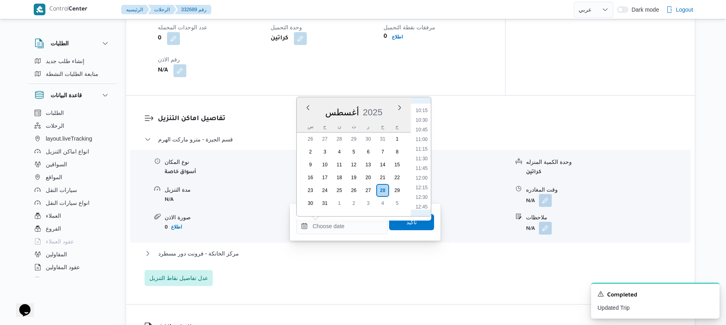
scroll to position [372, 0]
click at [421, 182] on li "11:30" at bounding box center [422, 179] width 18 height 8
type input "٢٨/٠٨/٢٠٢٥ ١١:٣٠"
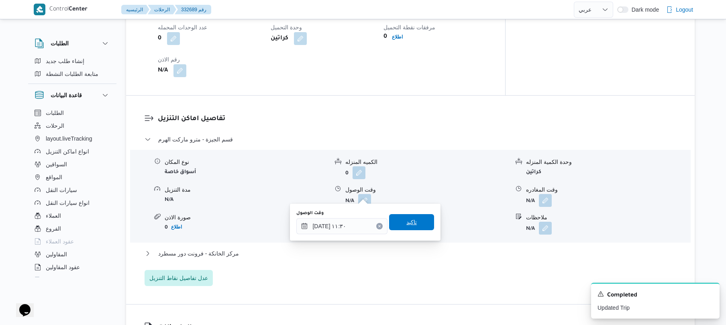
click at [412, 229] on span "تاكيد" at bounding box center [411, 222] width 45 height 16
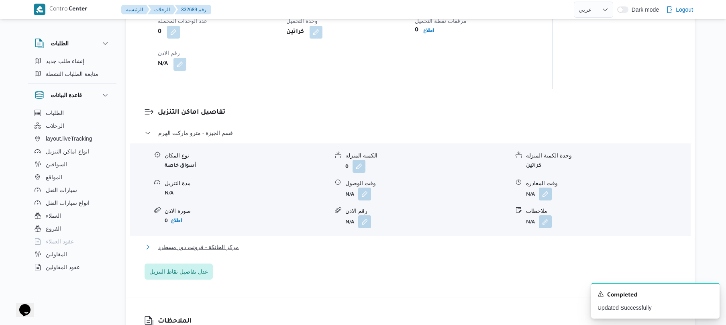
click at [370, 248] on button "مركز الخانكة - فرونت دور مسطرد" at bounding box center [411, 247] width 532 height 10
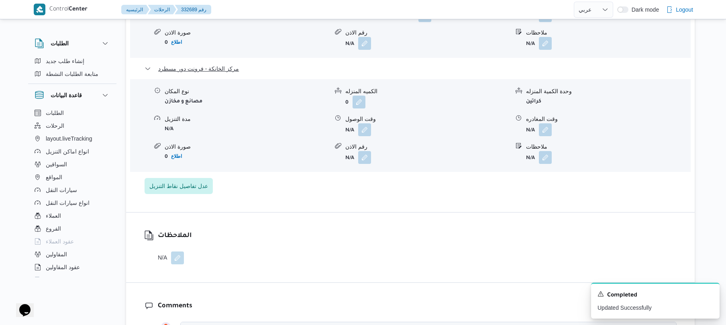
scroll to position [793, 0]
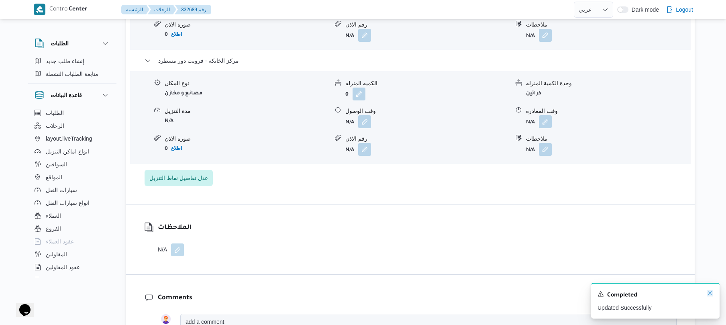
click at [709, 294] on icon "Dismiss toast" at bounding box center [710, 293] width 6 height 6
click at [545, 115] on button "button" at bounding box center [545, 121] width 13 height 13
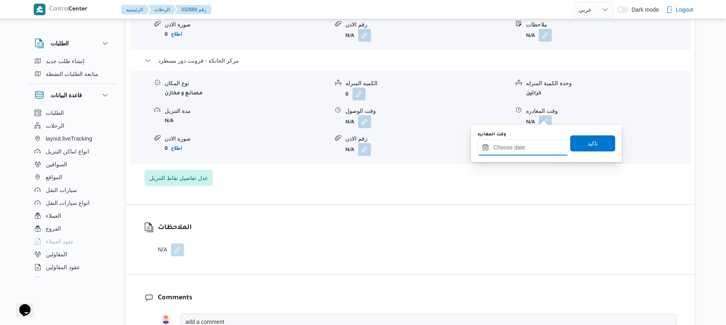
click at [500, 142] on input "وقت المغادره" at bounding box center [523, 147] width 91 height 16
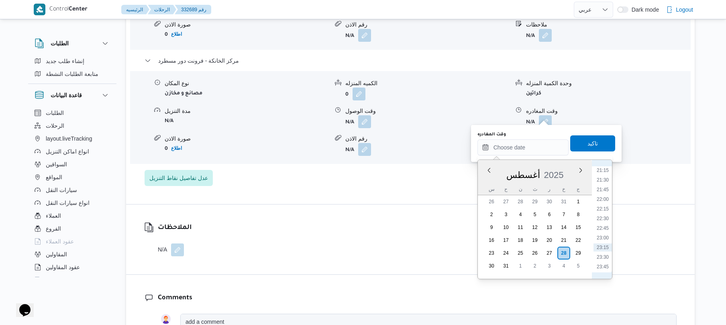
scroll to position [732, 0]
click at [603, 247] on li "21:00" at bounding box center [603, 248] width 18 height 8
type input "٢٨/٠٨/٢٠٢٥ ٢١:٠٠"
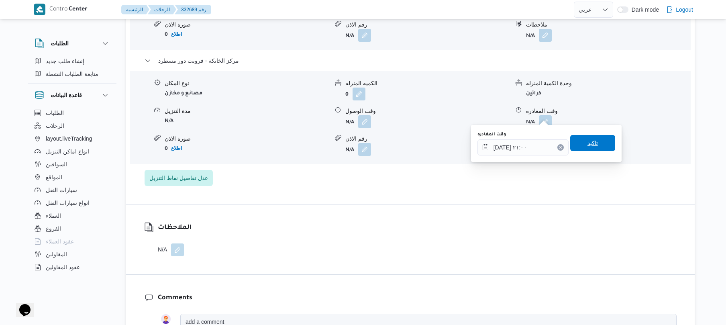
click at [588, 142] on span "تاكيد" at bounding box center [593, 143] width 10 height 10
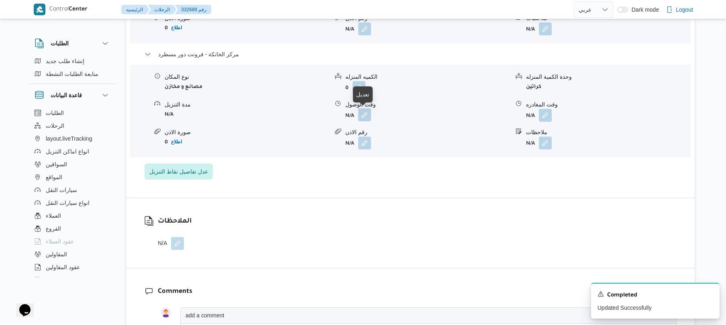
click at [363, 121] on button "button" at bounding box center [364, 114] width 13 height 13
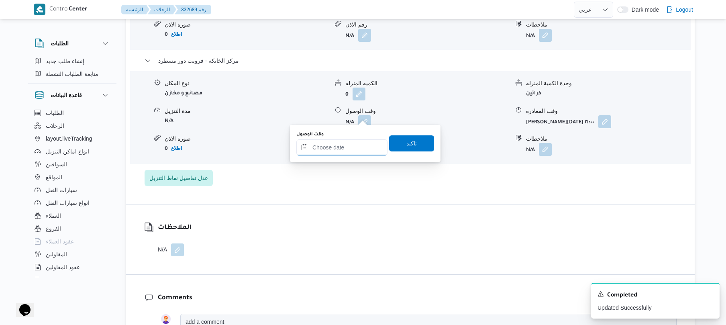
click at [349, 147] on input "وقت الوصول" at bounding box center [341, 147] width 91 height 16
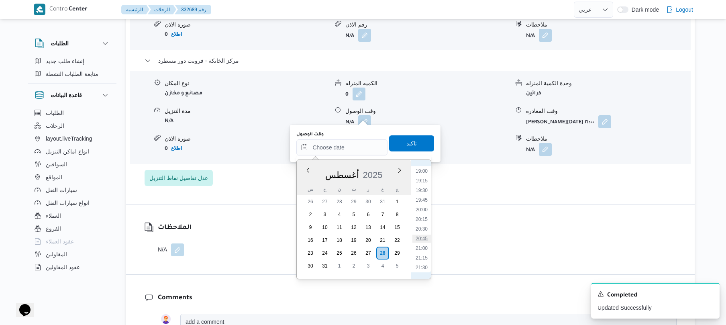
click at [425, 238] on li "20:45" at bounding box center [422, 239] width 18 height 8
type input "[DATE] ٢٠:٤٥"
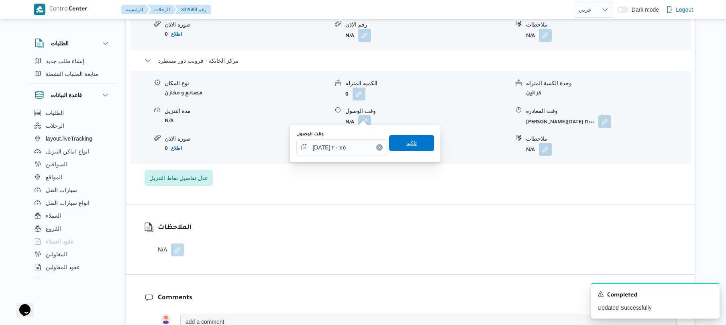
click at [407, 143] on span "تاكيد" at bounding box center [412, 143] width 10 height 10
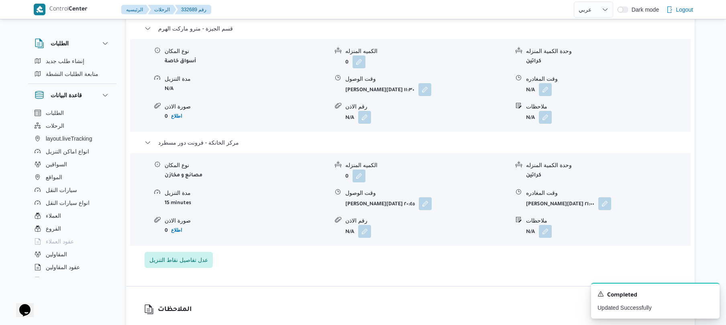
scroll to position [707, 0]
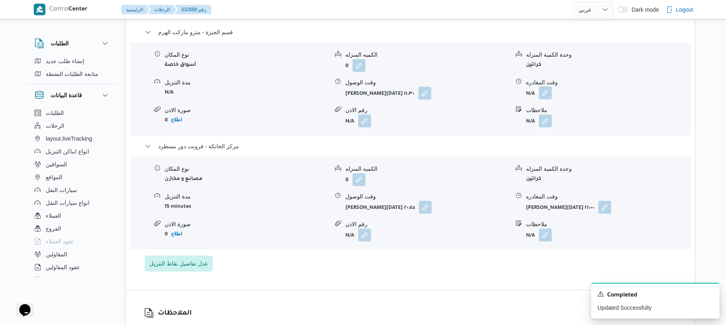
click at [546, 88] on button "button" at bounding box center [545, 92] width 13 height 13
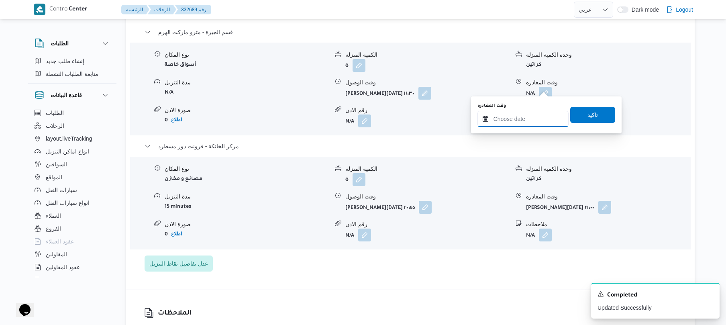
click at [505, 119] on input "وقت المغادره" at bounding box center [523, 119] width 91 height 16
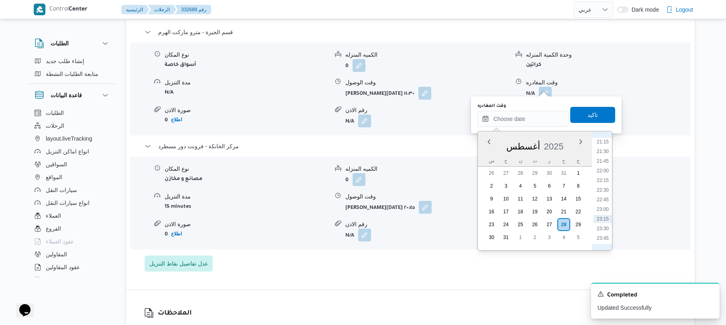
scroll to position [732, 0]
click at [603, 168] on li "19:45" at bounding box center [603, 172] width 18 height 8
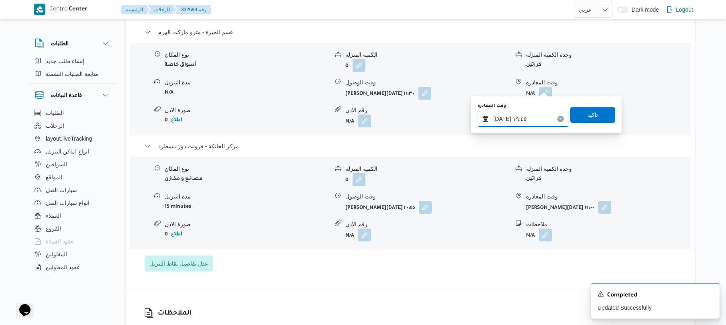
click at [502, 117] on input "٢٨/٠٨/٢٠٢٥ ١٩:٤٥" at bounding box center [523, 119] width 91 height 16
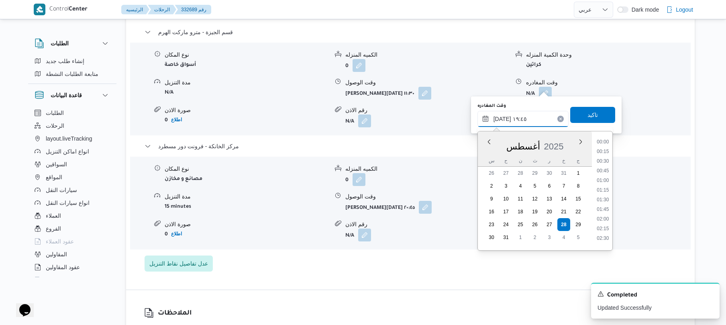
scroll to position [707, 0]
type input "٢٨/٠٨/٢٠٢٥ ١٩:٥٠"
click at [579, 110] on span "تاكيد" at bounding box center [592, 114] width 45 height 16
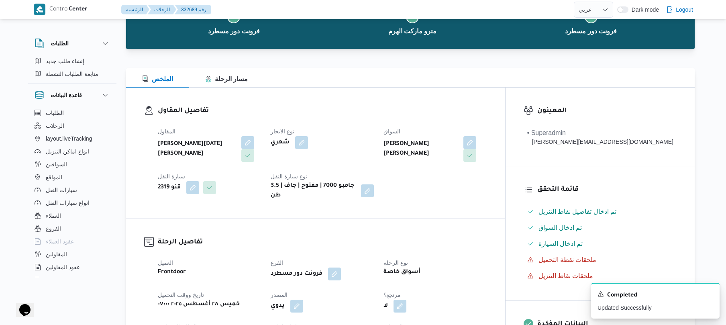
scroll to position [0, 0]
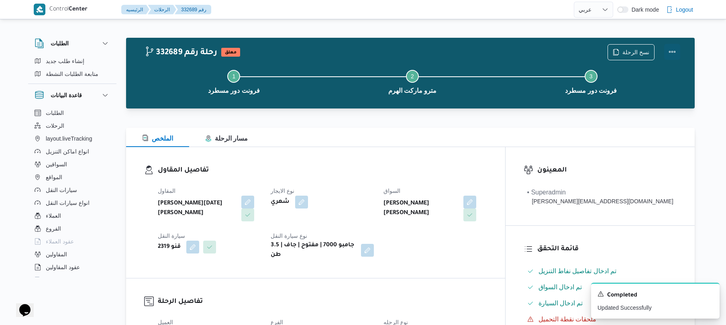
click at [673, 49] on button "Actions" at bounding box center [672, 52] width 16 height 16
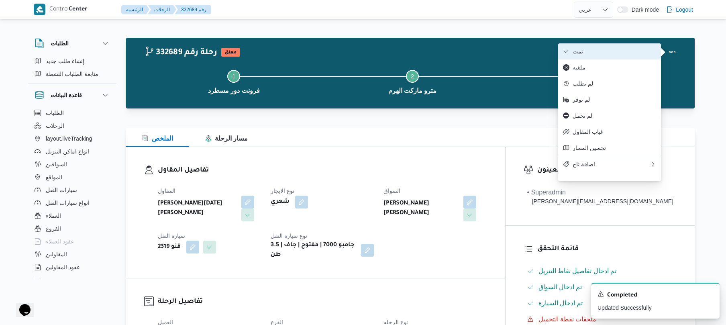
click at [617, 53] on span "تمت" at bounding box center [615, 51] width 84 height 6
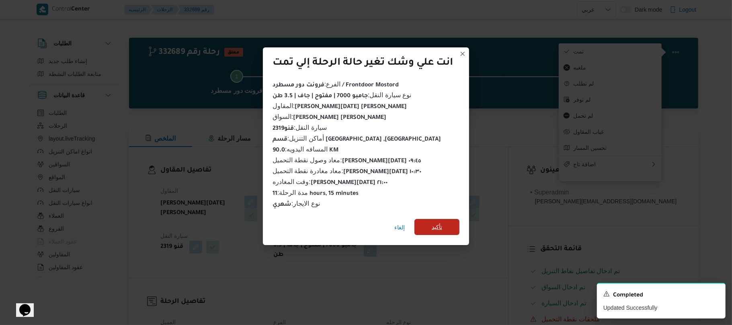
click at [449, 224] on span "تأكيد" at bounding box center [436, 227] width 45 height 16
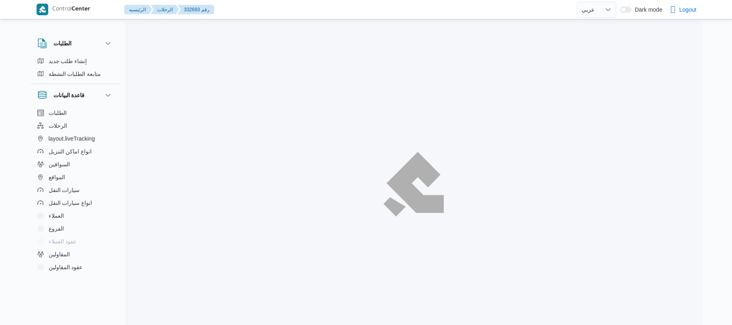
select select "ar"
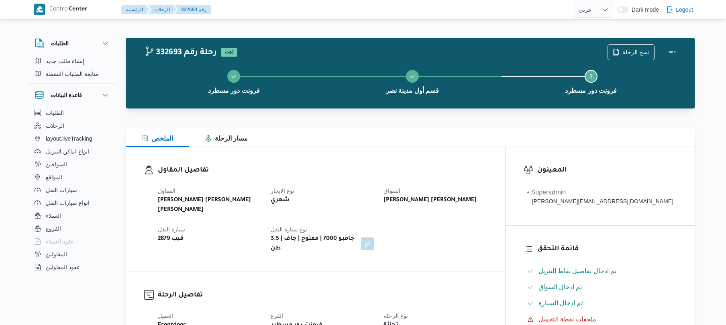
click at [464, 144] on div "الملخص مسار الرحلة" at bounding box center [410, 137] width 569 height 19
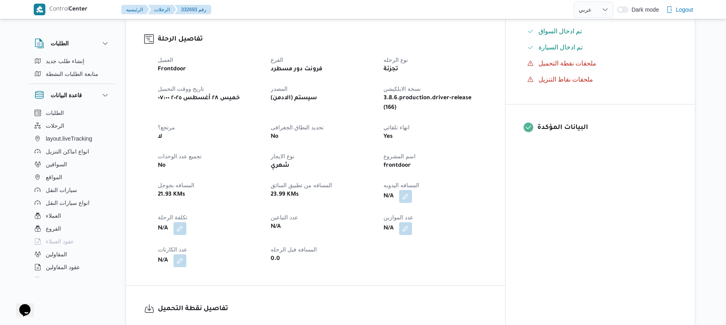
scroll to position [257, 0]
click at [412, 188] on button "button" at bounding box center [405, 194] width 13 height 13
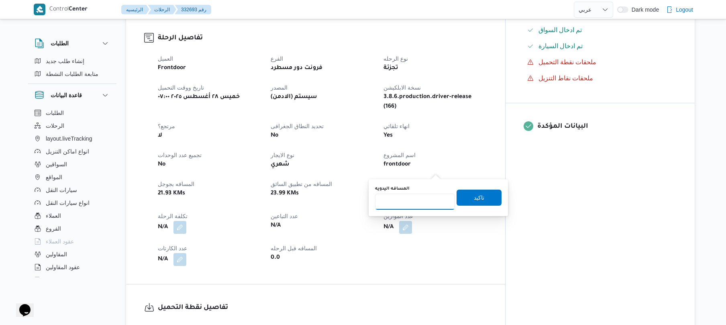
click at [425, 200] on input "المسافه اليدويه" at bounding box center [415, 202] width 80 height 16
type input "90"
click at [474, 198] on span "تاكيد" at bounding box center [479, 198] width 10 height 10
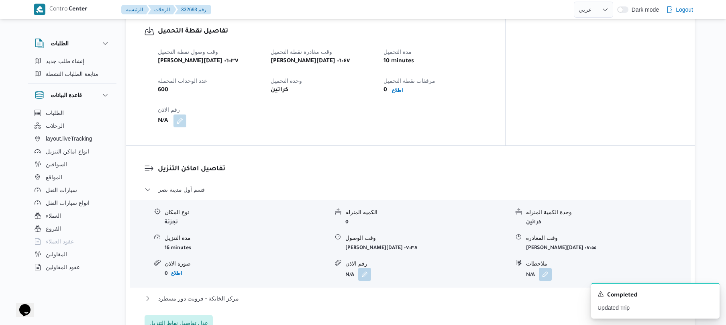
scroll to position [536, 0]
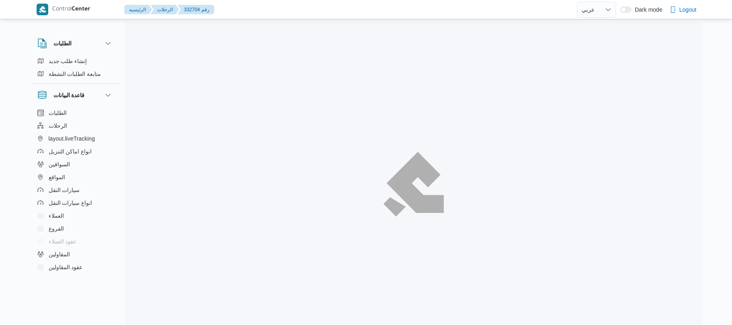
select select "ar"
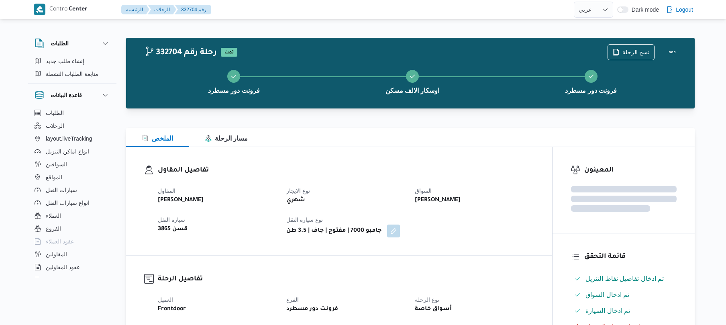
click at [458, 171] on h3 "تفاصيل المقاول" at bounding box center [346, 170] width 376 height 11
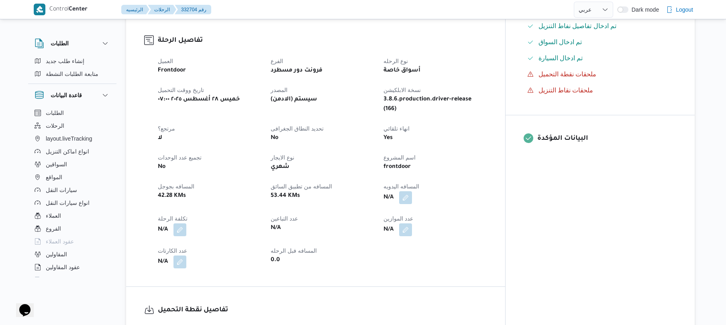
scroll to position [235, 0]
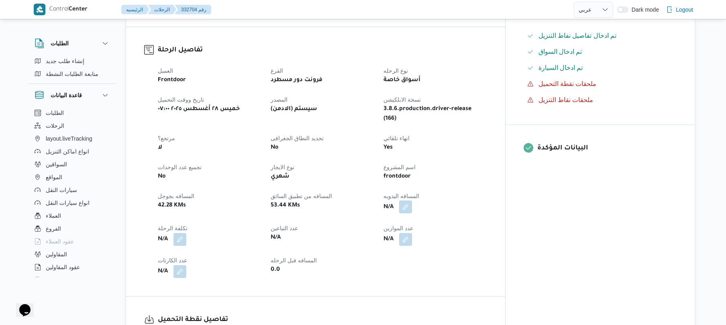
click at [412, 200] on button "button" at bounding box center [405, 206] width 13 height 13
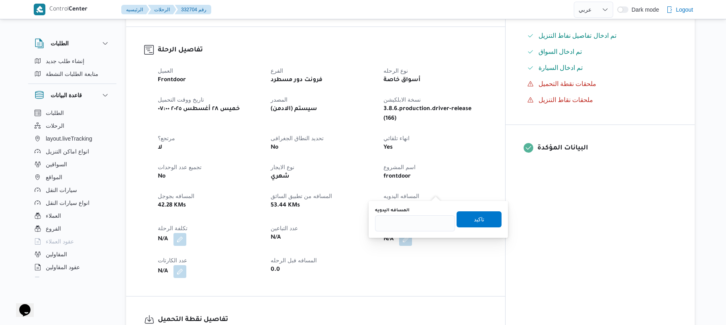
click at [481, 162] on dt "اسم المشروع" at bounding box center [435, 167] width 103 height 10
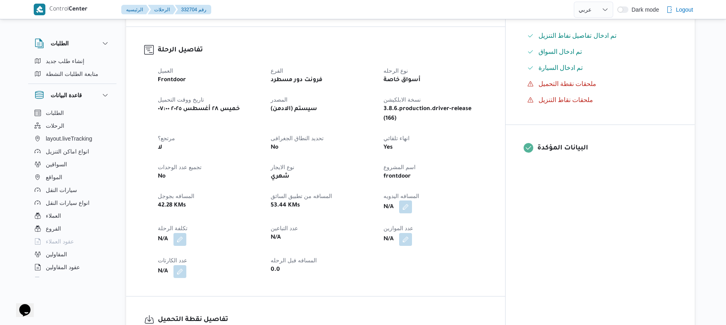
click at [412, 200] on button "button" at bounding box center [405, 206] width 13 height 13
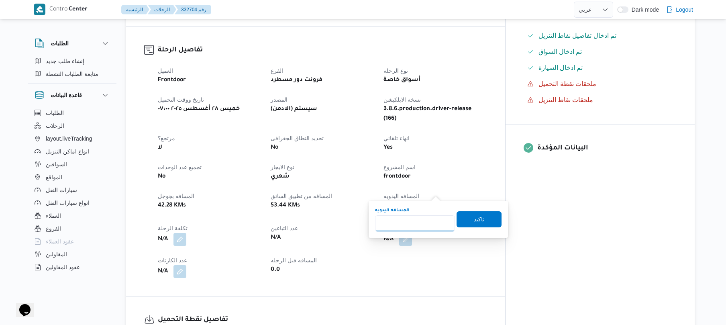
click at [403, 226] on input "المسافه اليدويه" at bounding box center [415, 223] width 80 height 16
type input "70"
click at [474, 218] on span "تاكيد" at bounding box center [479, 219] width 10 height 10
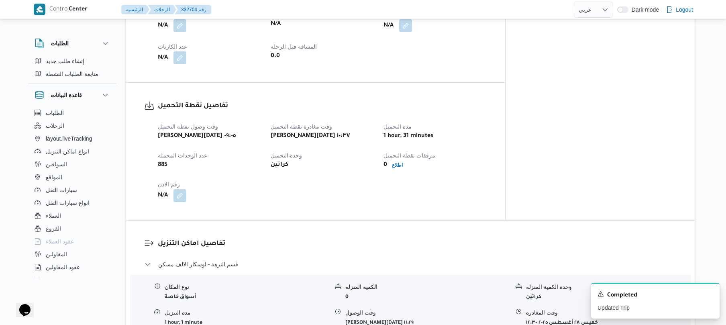
scroll to position [450, 0]
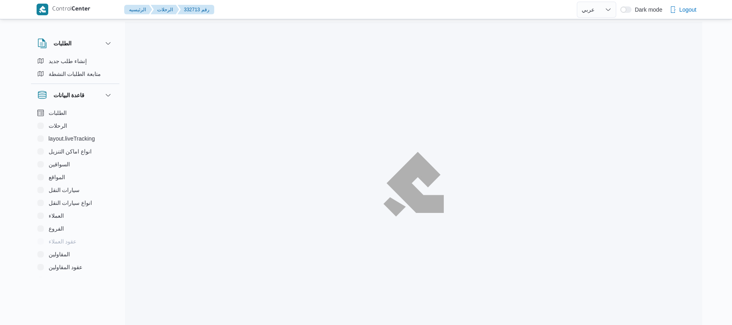
select select "ar"
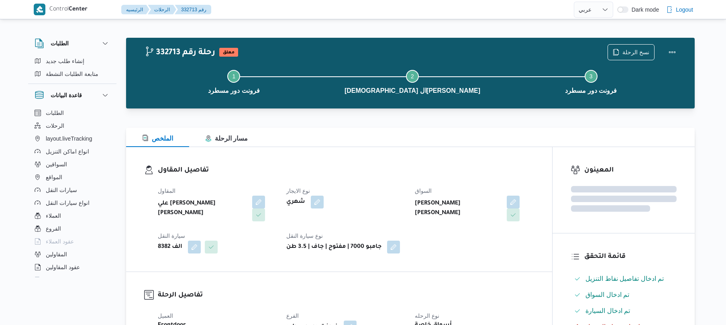
click at [368, 248] on b "جامبو 7000 | مفتوح | جاف | 3.5 طن" at bounding box center [333, 247] width 95 height 10
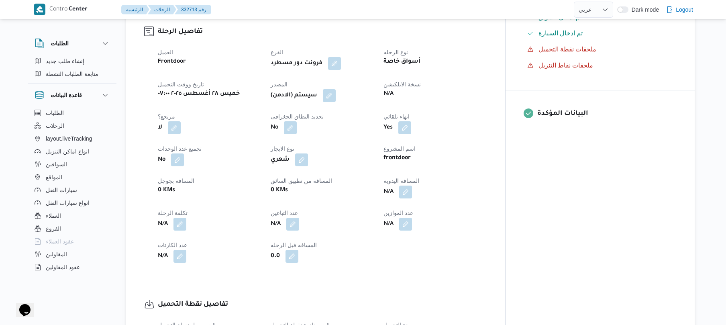
scroll to position [300, 0]
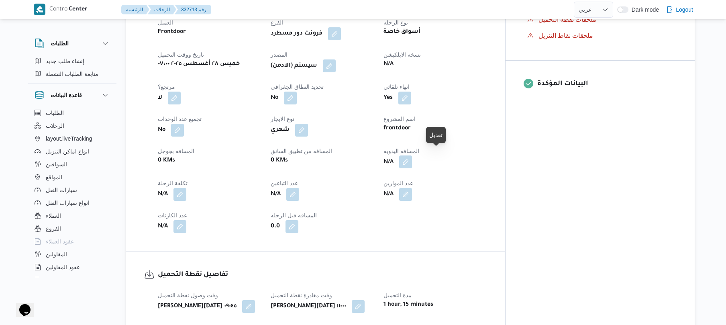
click at [412, 159] on button "button" at bounding box center [405, 161] width 13 height 13
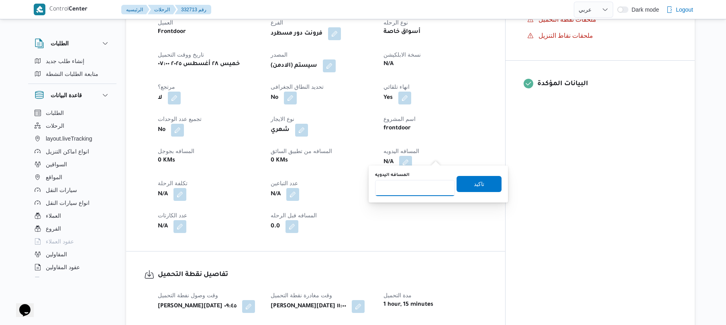
click at [415, 187] on input "المسافه اليدويه" at bounding box center [415, 188] width 80 height 16
type input "130"
click at [474, 183] on span "تاكيد" at bounding box center [479, 184] width 10 height 10
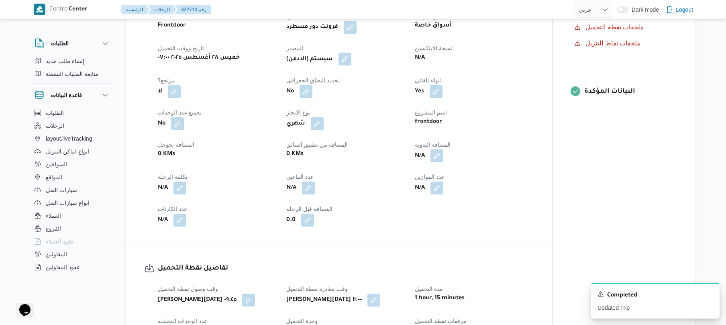
click at [348, 56] on button "button" at bounding box center [345, 59] width 13 height 13
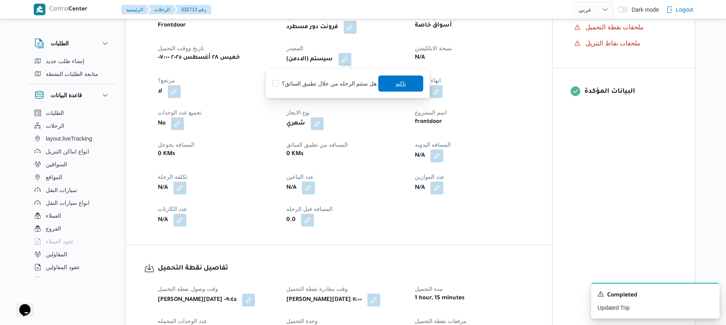
click at [397, 86] on span "تاكيد" at bounding box center [401, 84] width 10 height 10
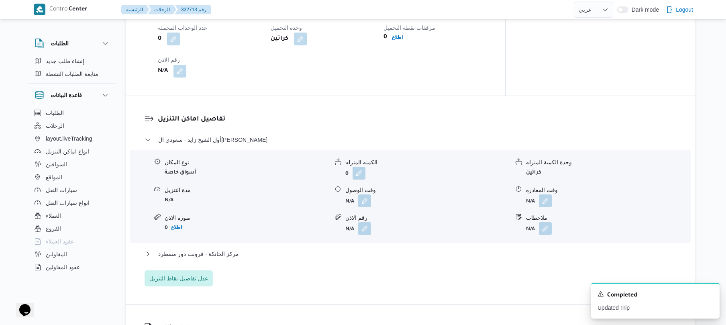
scroll to position [610, 0]
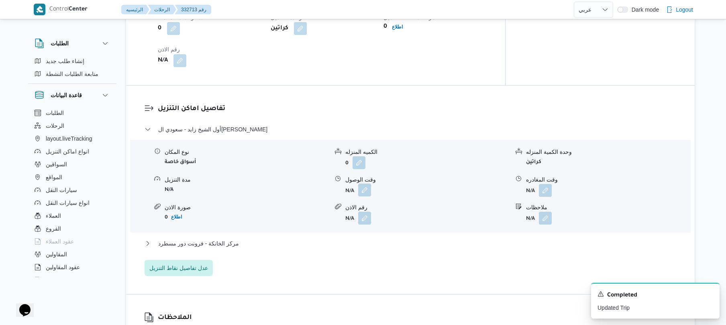
click at [367, 184] on button "button" at bounding box center [364, 190] width 13 height 13
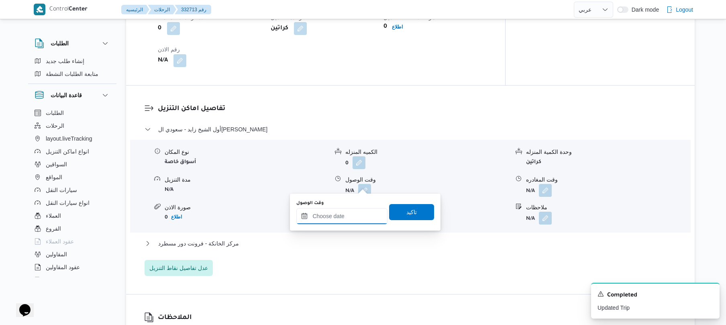
click at [348, 211] on div at bounding box center [341, 216] width 91 height 16
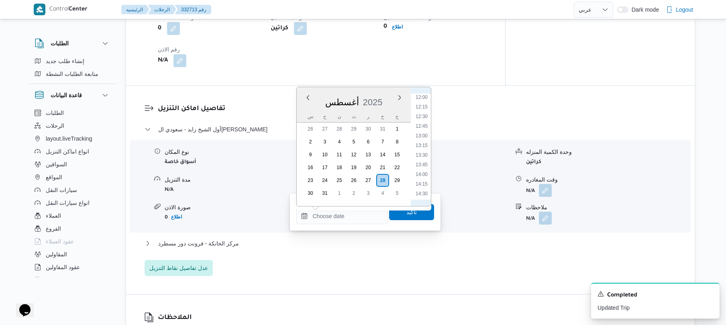
scroll to position [462, 0]
click at [421, 97] on li "12:00" at bounding box center [422, 98] width 18 height 8
type input "٢٨/٠٨/٢٠٢٥ ١٢:٠٠"
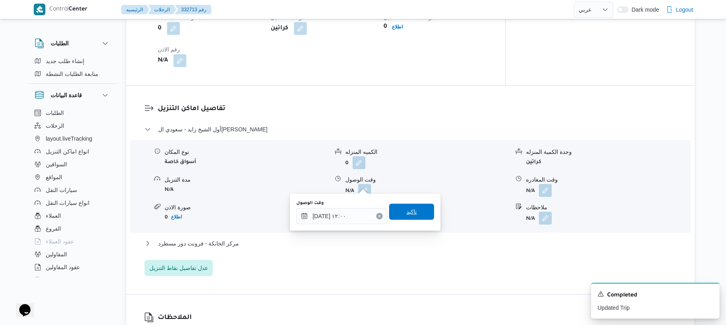
click at [409, 211] on span "تاكيد" at bounding box center [412, 212] width 10 height 10
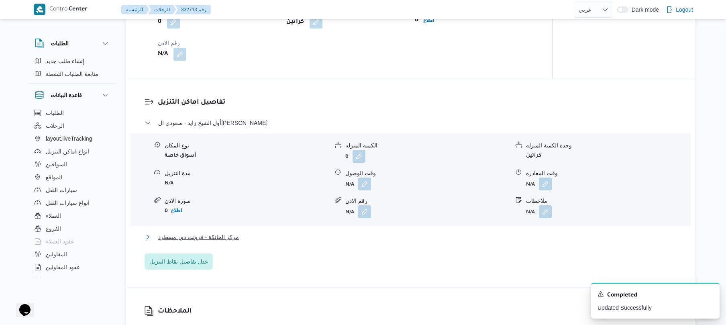
click at [372, 233] on button "مركز الخانكة - فرونت دور مسطرد" at bounding box center [411, 237] width 532 height 10
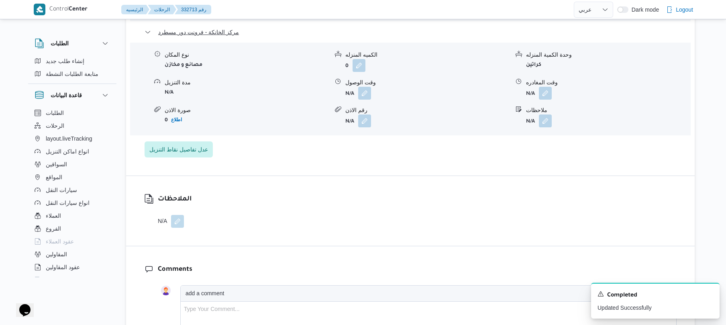
scroll to position [824, 0]
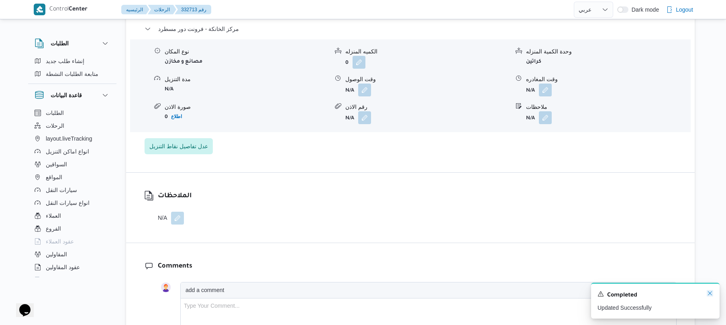
click at [709, 293] on icon "Dismiss toast" at bounding box center [710, 293] width 6 height 6
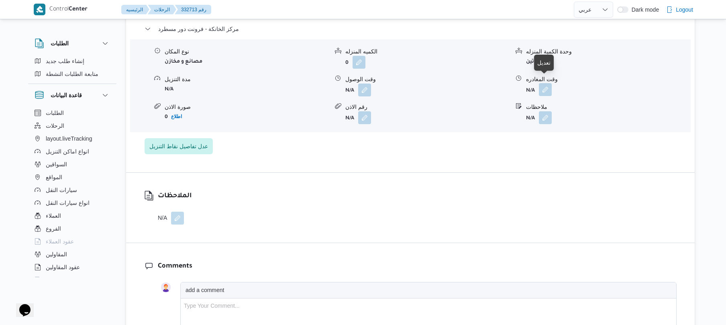
click at [549, 83] on button "button" at bounding box center [545, 89] width 13 height 13
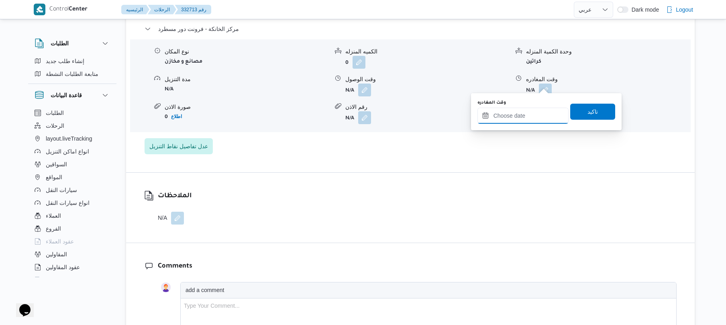
click at [516, 116] on input "وقت المغادره" at bounding box center [523, 116] width 91 height 16
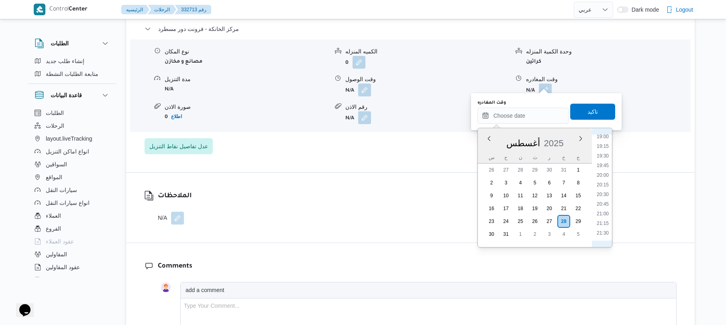
scroll to position [732, 0]
click at [603, 217] on li "21:00" at bounding box center [603, 217] width 18 height 8
type input "[DATE] ٢١:٠٠"
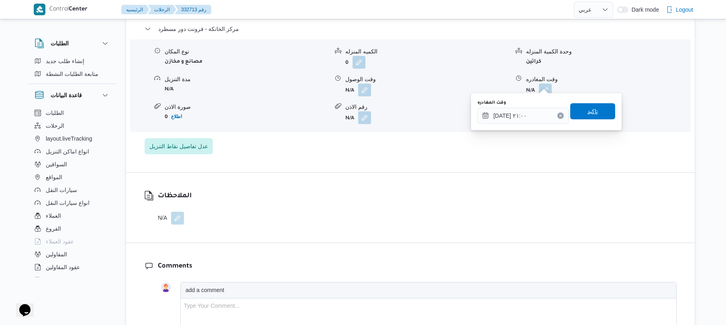
click at [594, 115] on span "تاكيد" at bounding box center [592, 111] width 45 height 16
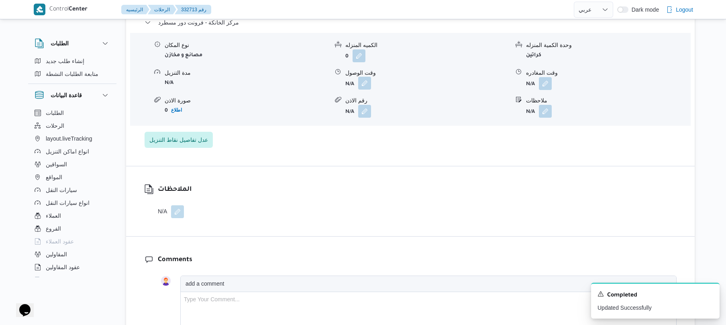
click at [367, 84] on button "button" at bounding box center [364, 83] width 13 height 13
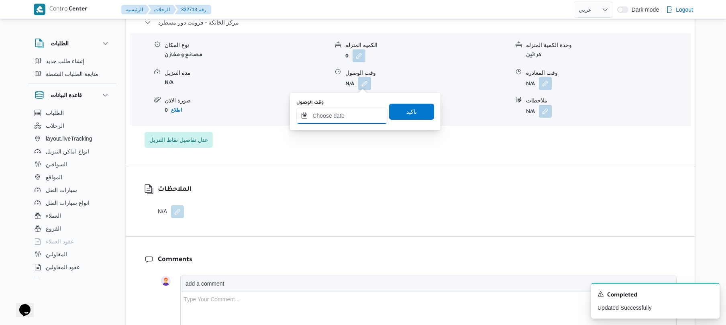
click at [348, 121] on input "وقت الوصول" at bounding box center [341, 116] width 91 height 16
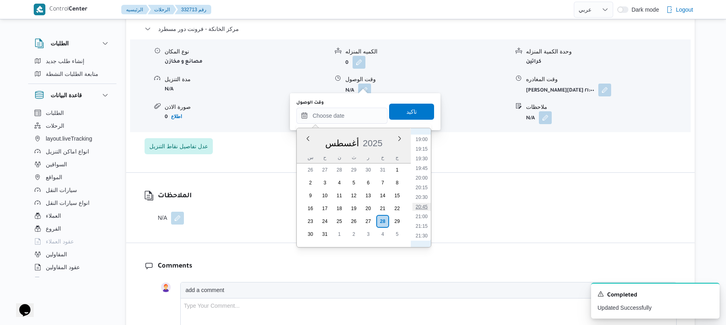
click at [425, 206] on li "20:45" at bounding box center [422, 207] width 18 height 8
type input "[DATE] ٢٠:٤٥"
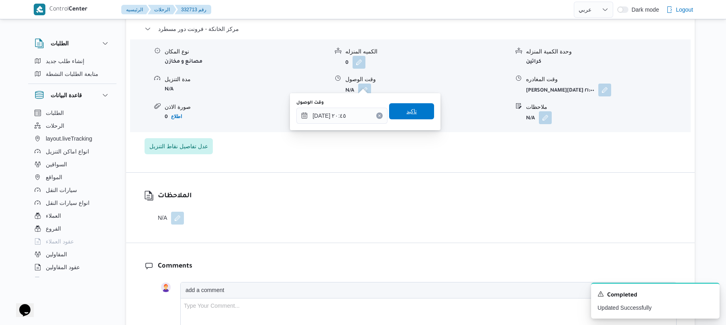
click at [417, 105] on span "تاكيد" at bounding box center [411, 111] width 45 height 16
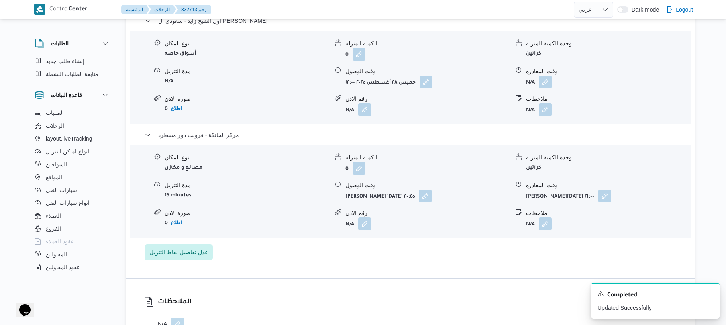
scroll to position [717, 0]
click at [545, 79] on button "button" at bounding box center [545, 82] width 13 height 13
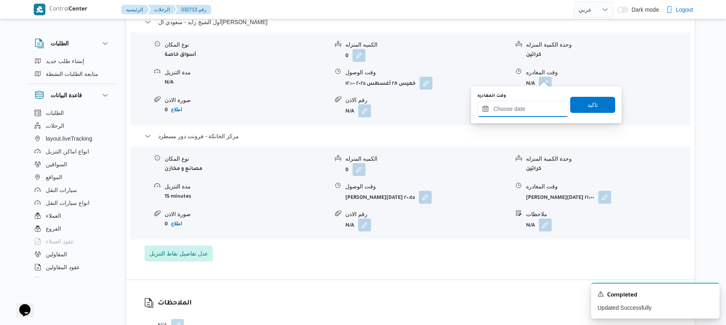
click at [509, 108] on input "وقت المغادره" at bounding box center [523, 109] width 91 height 16
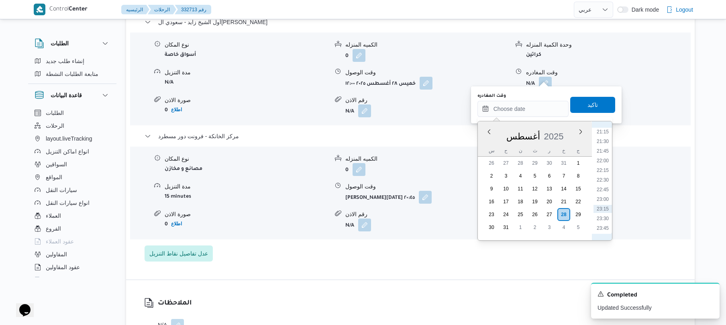
scroll to position [732, 0]
click at [606, 161] on li "19:45" at bounding box center [603, 161] width 18 height 8
type input "٢٨/٠٨/٢٠٢٥ ١٩:٤٥"
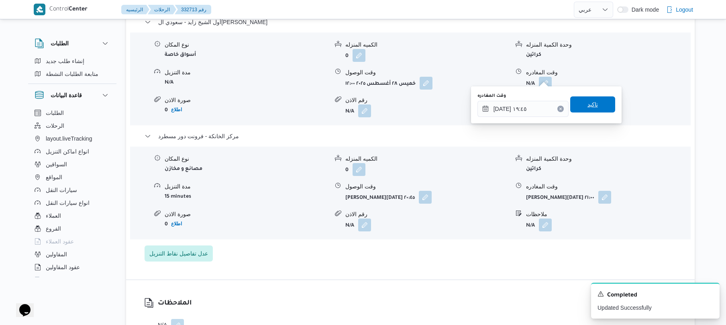
click at [590, 108] on span "تاكيد" at bounding box center [593, 105] width 10 height 10
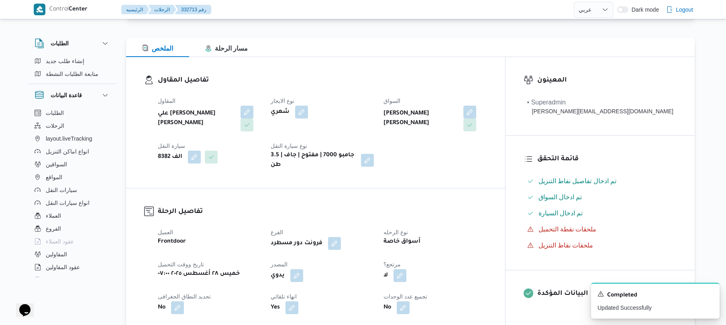
scroll to position [0, 0]
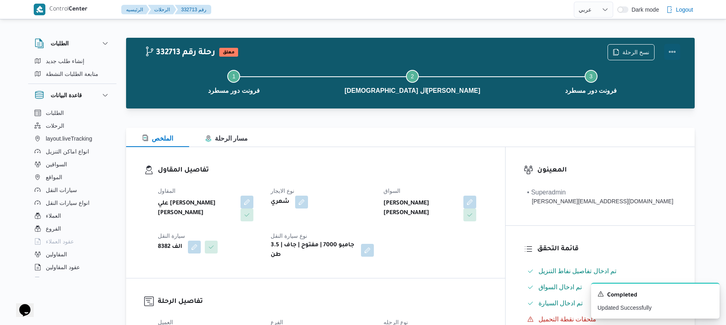
click at [674, 44] on div at bounding box center [672, 52] width 16 height 16
click at [674, 45] on button "Actions" at bounding box center [672, 52] width 16 height 16
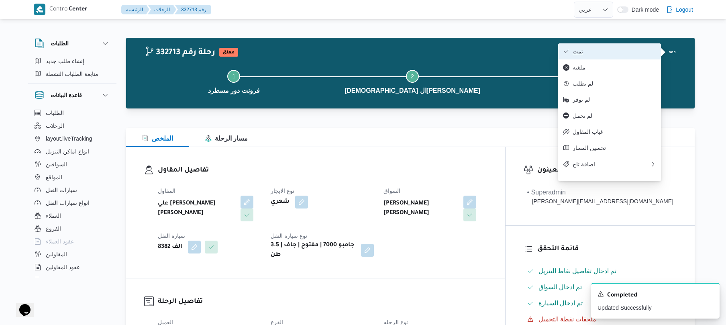
click at [608, 49] on span "تمت" at bounding box center [615, 51] width 84 height 6
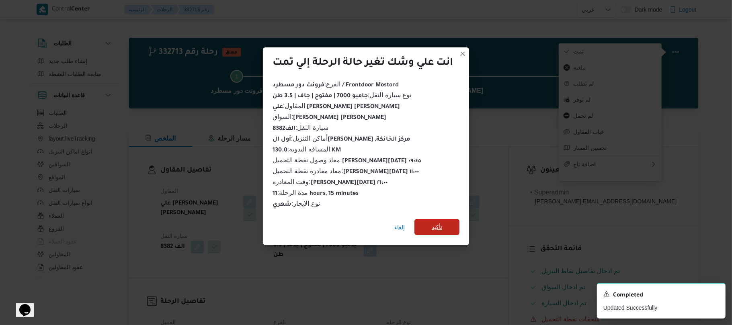
click at [449, 225] on span "تأكيد" at bounding box center [436, 227] width 45 height 16
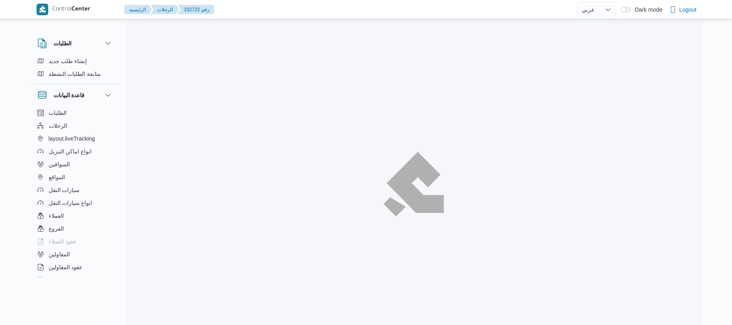
select select "ar"
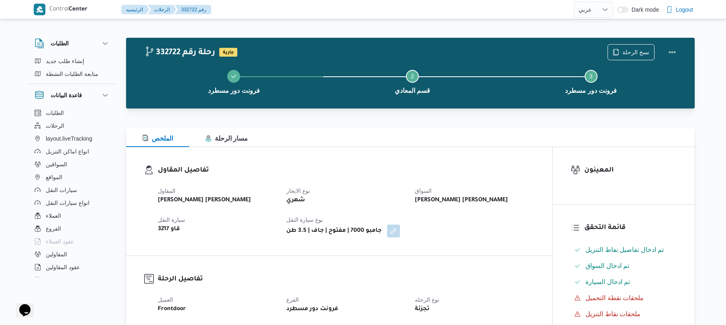
click at [465, 141] on div "الملخص مسار الرحلة" at bounding box center [410, 137] width 569 height 19
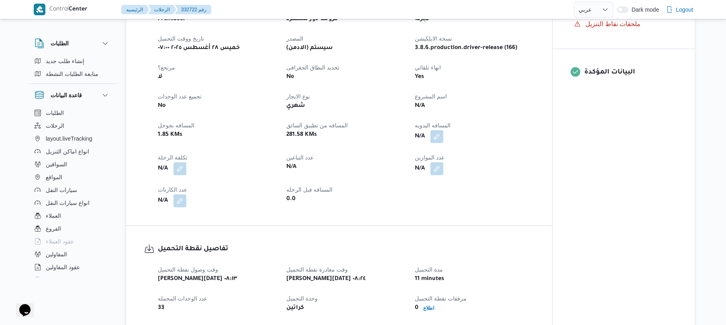
scroll to position [364, 0]
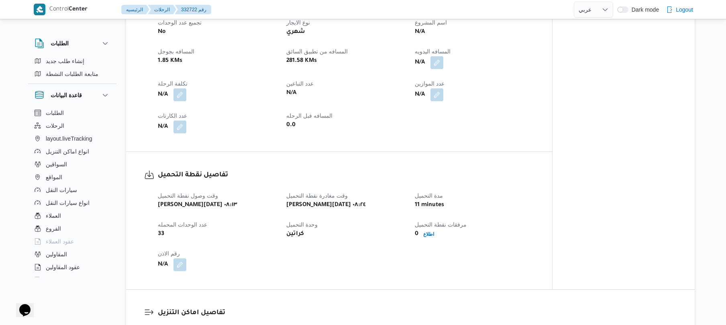
click at [430, 60] on span at bounding box center [435, 62] width 17 height 13
click at [437, 61] on button "button" at bounding box center [437, 62] width 13 height 13
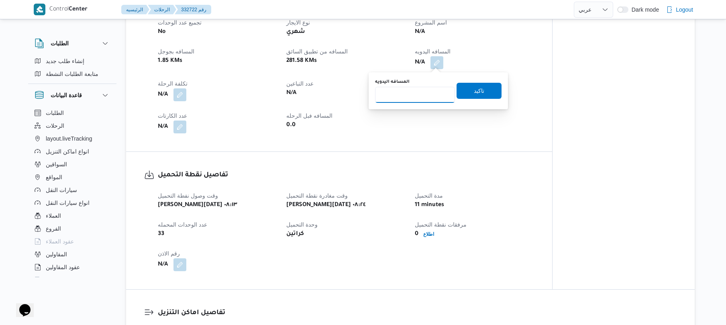
click at [405, 98] on input "المسافه اليدويه" at bounding box center [415, 95] width 80 height 16
type input "125"
click at [476, 89] on span "تاكيد" at bounding box center [479, 91] width 10 height 10
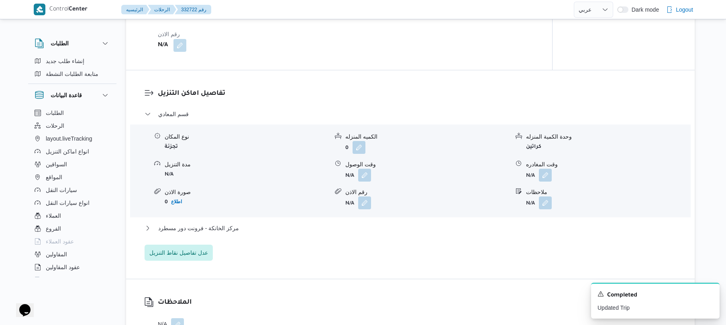
scroll to position [600, 0]
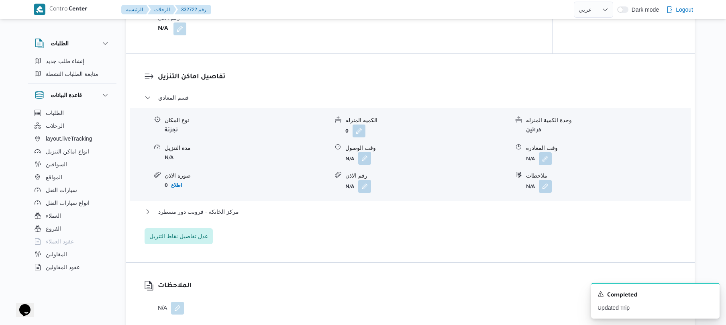
click at [368, 157] on button "button" at bounding box center [364, 158] width 13 height 13
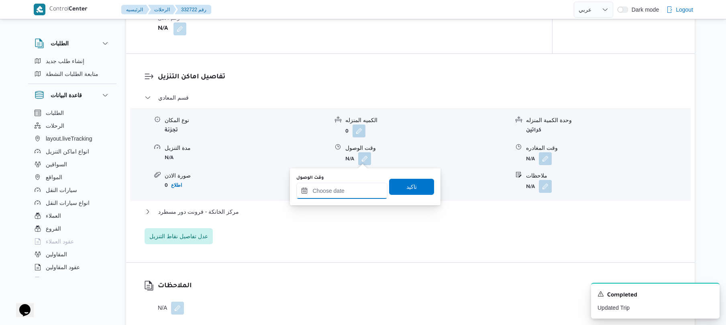
click at [333, 187] on input "وقت الوصول" at bounding box center [341, 191] width 91 height 16
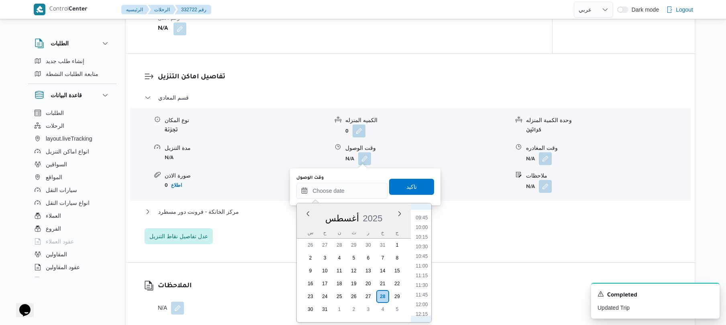
scroll to position [282, 0]
click at [421, 299] on li "09:30" at bounding box center [422, 298] width 18 height 8
type input "٢٨/٠٨/٢٠٢٥ ٠٩:٣٠"
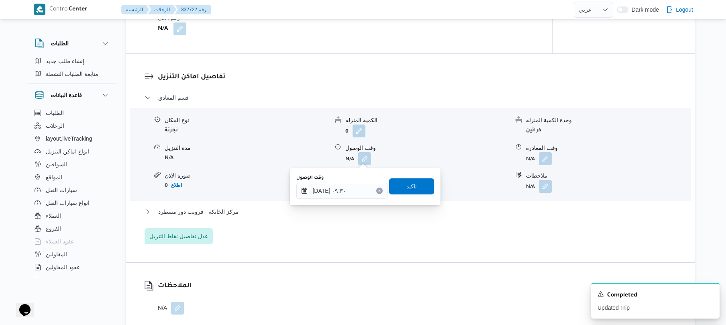
click at [411, 188] on span "تاكيد" at bounding box center [412, 187] width 10 height 10
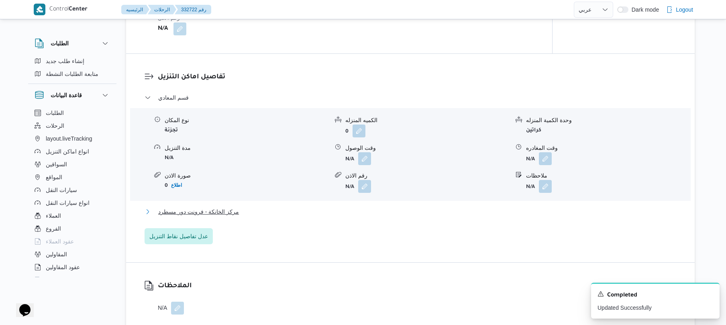
click at [375, 212] on button "مركز الخانكة - فرونت دور مسطرد" at bounding box center [411, 212] width 532 height 10
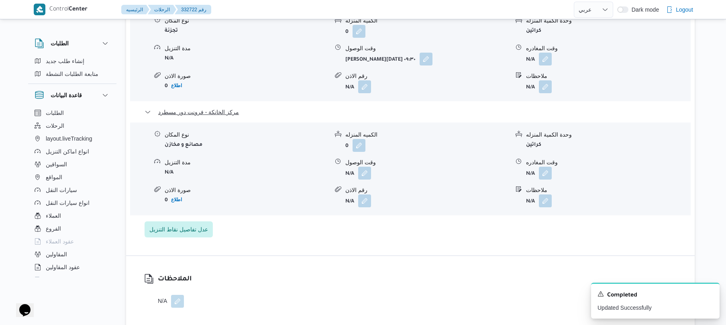
scroll to position [707, 0]
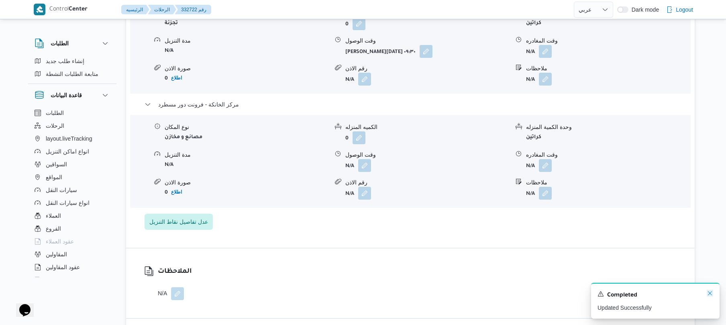
click at [709, 294] on icon "Dismiss toast" at bounding box center [710, 293] width 6 height 6
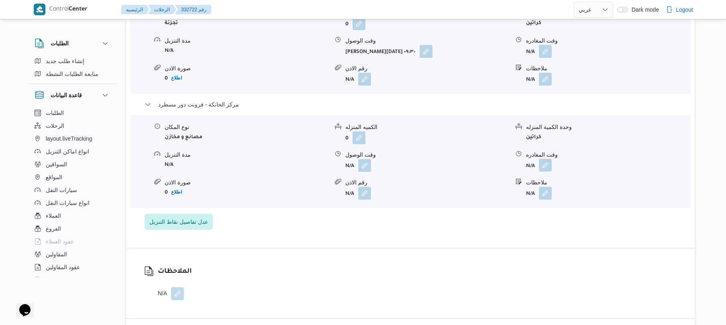
click at [546, 165] on button "button" at bounding box center [545, 165] width 13 height 13
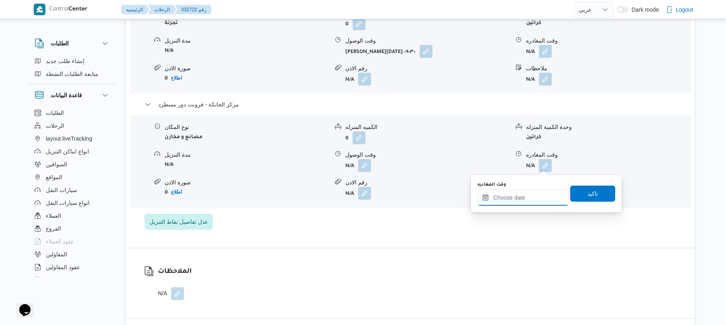
click at [511, 194] on input "وقت المغادره" at bounding box center [523, 198] width 91 height 16
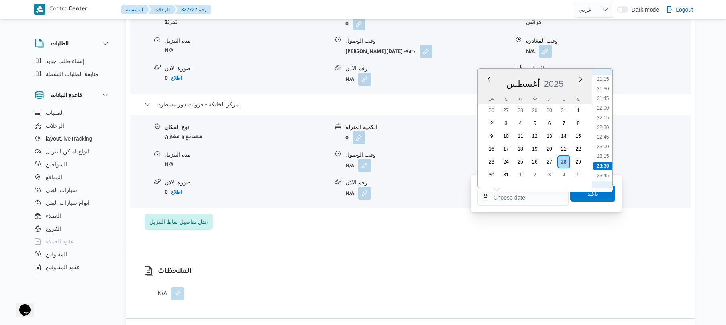
scroll to position [732, 0]
click at [606, 147] on li "20:45" at bounding box center [603, 147] width 18 height 8
type input "[DATE] ٢٠:٤٥"
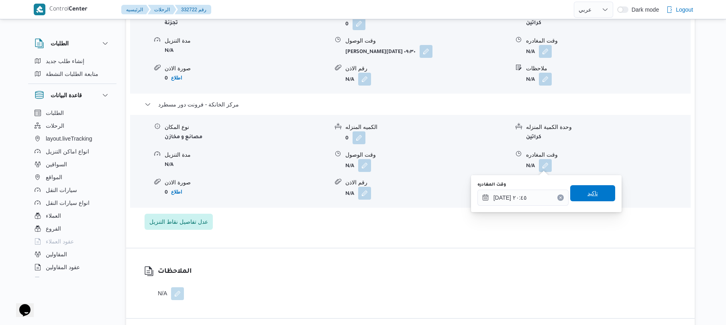
click at [579, 193] on span "تاكيد" at bounding box center [592, 193] width 45 height 16
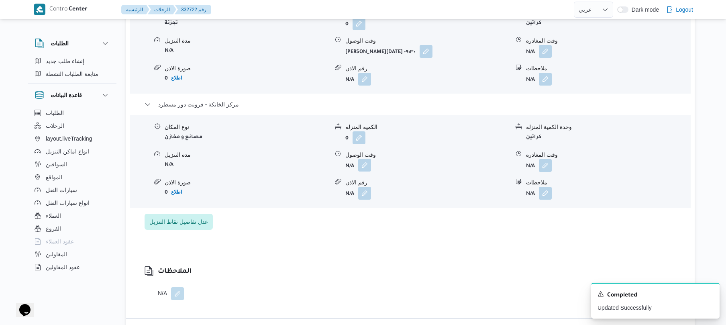
click at [368, 166] on button "button" at bounding box center [364, 165] width 13 height 13
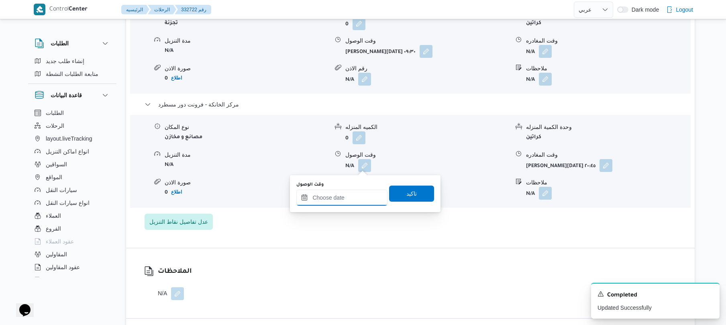
click at [344, 203] on input "وقت الوصول" at bounding box center [341, 198] width 91 height 16
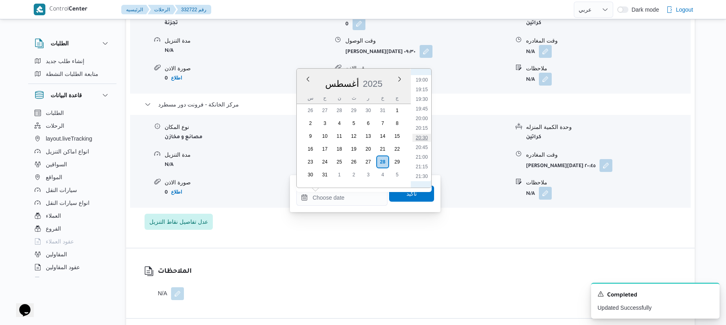
click at [426, 135] on li "20:30" at bounding box center [422, 138] width 18 height 8
type input "٢٨/٠٨/٢٠٢٥ ٢٠:٣٠"
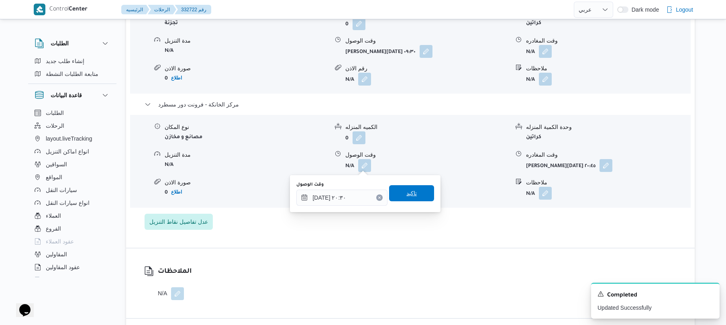
click at [407, 194] on span "تاكيد" at bounding box center [412, 193] width 10 height 10
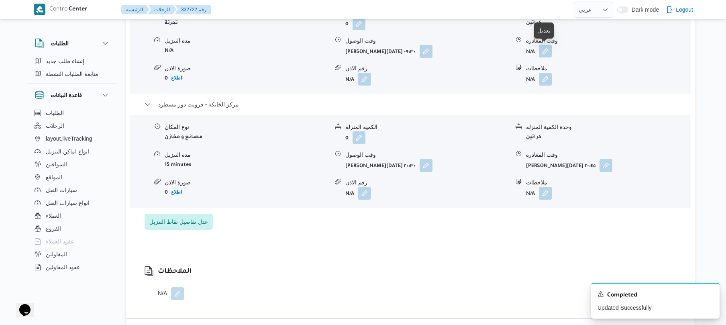
click at [546, 51] on button "button" at bounding box center [545, 51] width 13 height 13
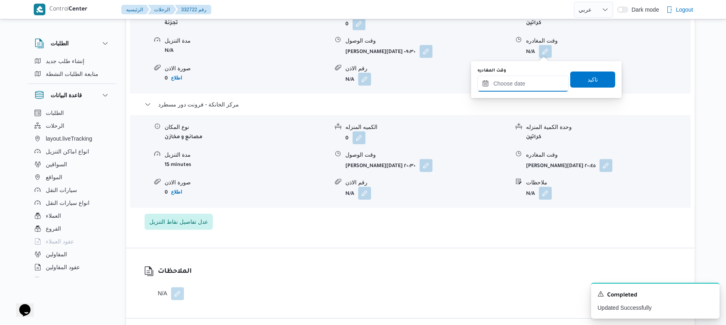
click at [521, 82] on input "وقت المغادره" at bounding box center [523, 84] width 91 height 16
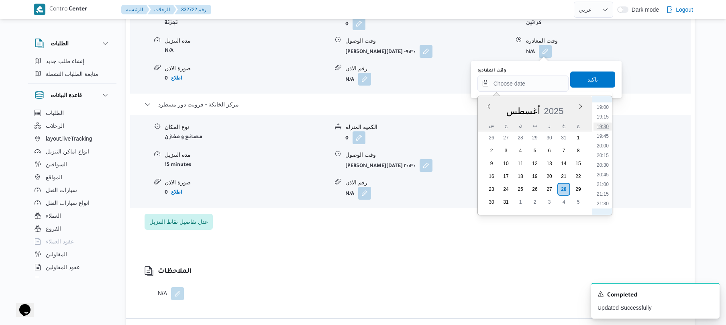
click at [603, 128] on li "19:30" at bounding box center [603, 127] width 18 height 8
type input "٢٨/٠٨/٢٠٢٥ ١٩:٣٠"
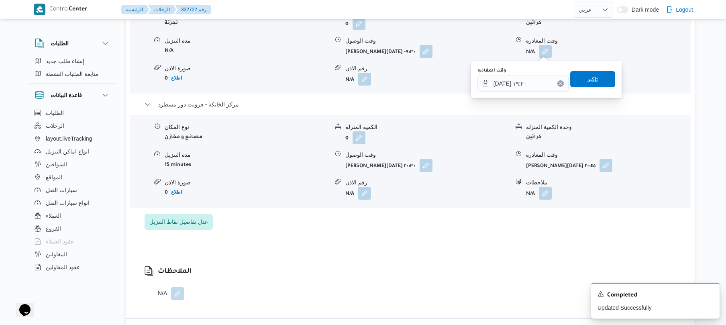
click at [593, 79] on span "تاكيد" at bounding box center [593, 79] width 10 height 10
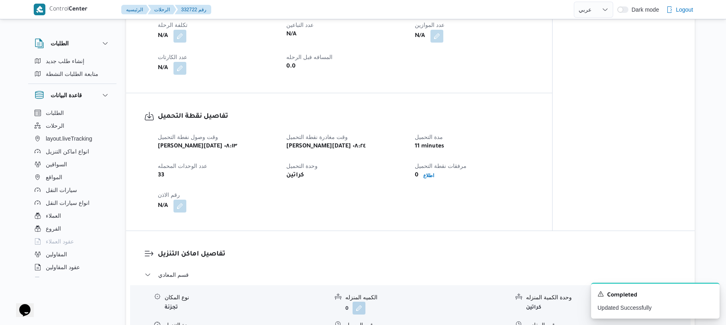
scroll to position [139, 0]
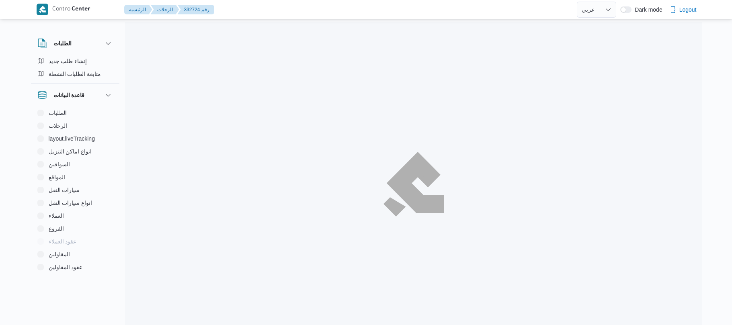
select select "ar"
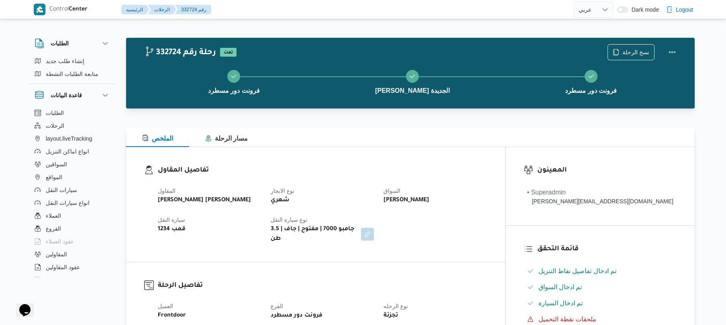
click at [386, 165] on h3 "تفاصيل المقاول" at bounding box center [322, 170] width 329 height 11
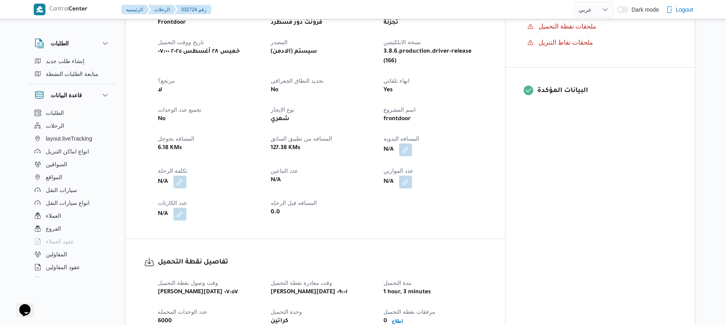
scroll to position [300, 0]
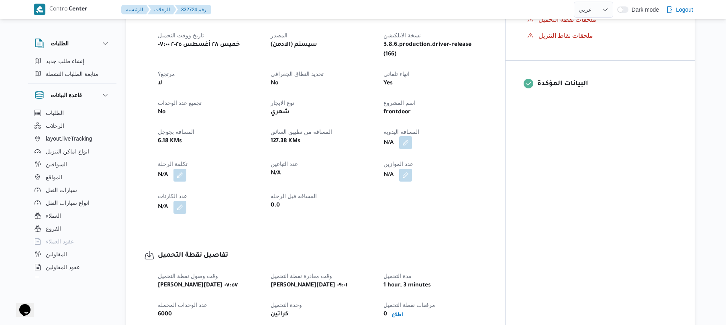
click at [412, 136] on button "button" at bounding box center [405, 142] width 13 height 13
click at [412, 155] on input "المسافه اليدويه" at bounding box center [415, 159] width 80 height 16
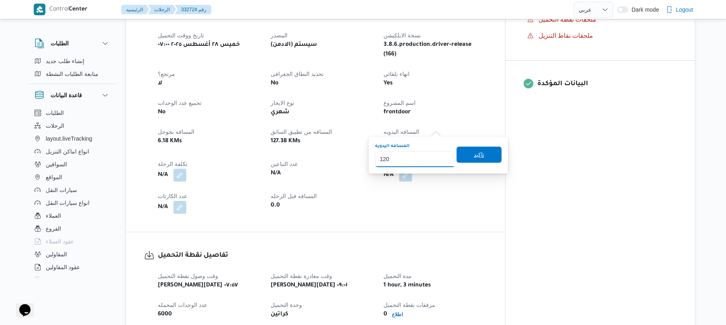
type input "120"
click at [481, 153] on span "تاكيد" at bounding box center [479, 155] width 45 height 16
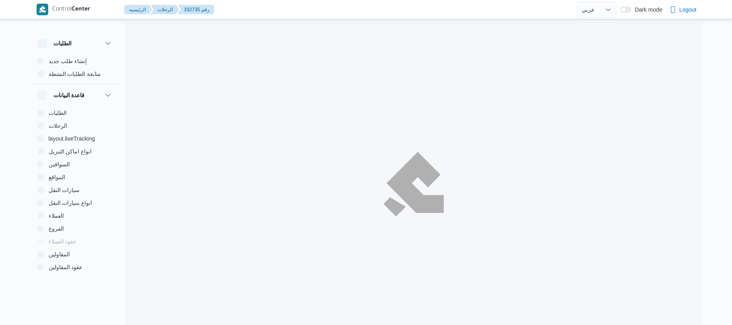
select select "ar"
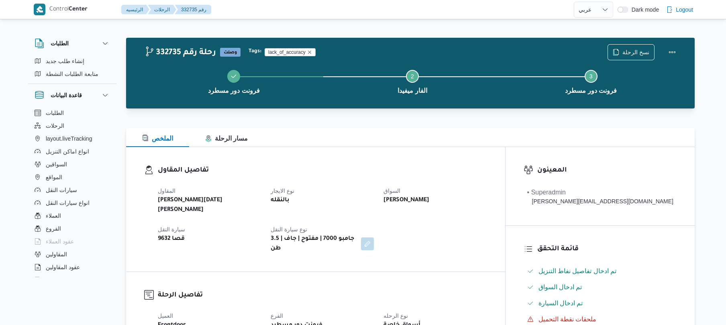
click at [457, 156] on div "تفاصيل المقاول المقاول [PERSON_NAME][DATE] [PERSON_NAME] نوع الايجار بالنقله ال…" at bounding box center [315, 209] width 379 height 125
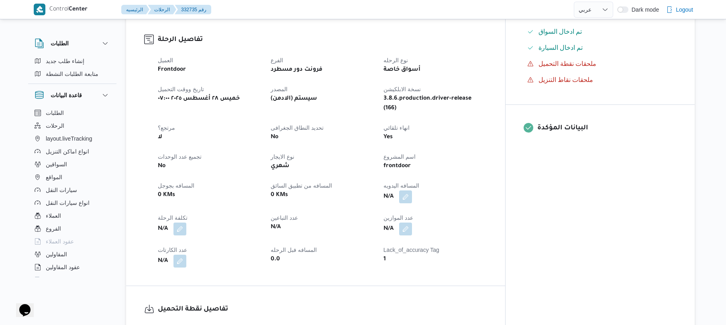
scroll to position [257, 0]
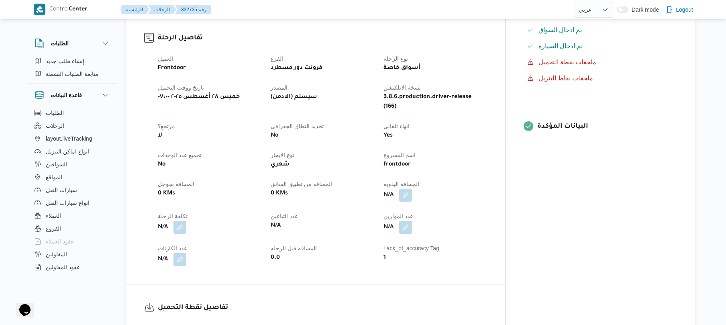
click at [434, 178] on div "العميل Frontdoor الفرع فرونت دور مسطرد نوع الرحله أسواق خاصة تاريخ ووقت التحميل…" at bounding box center [322, 160] width 339 height 222
click at [412, 188] on button "button" at bounding box center [405, 194] width 13 height 13
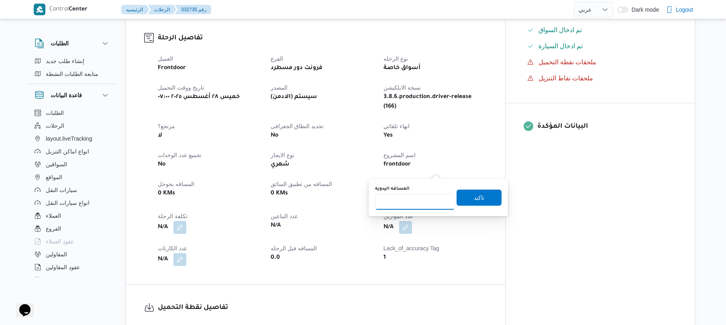
click at [418, 201] on input "المسافه اليدويه" at bounding box center [415, 202] width 80 height 16
type input "120"
click at [483, 198] on span "تاكيد" at bounding box center [479, 197] width 45 height 16
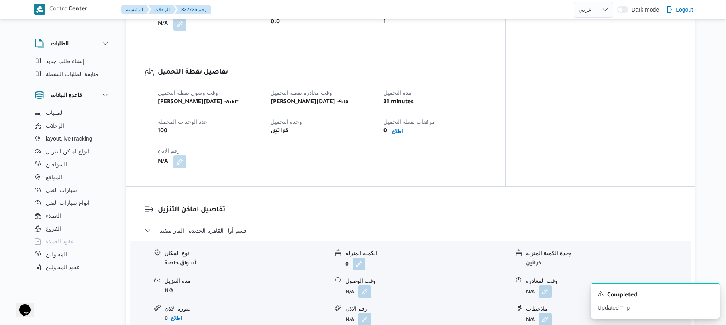
scroll to position [514, 0]
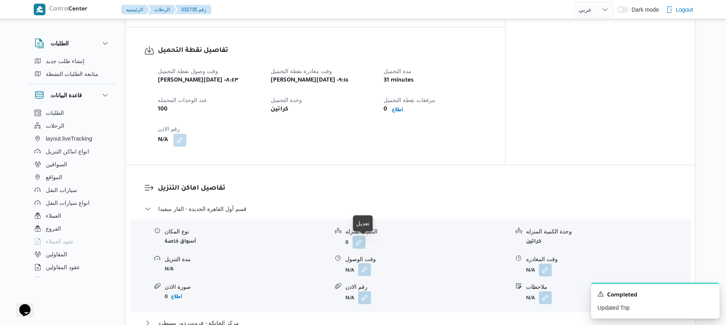
click at [363, 263] on button "button" at bounding box center [364, 269] width 13 height 13
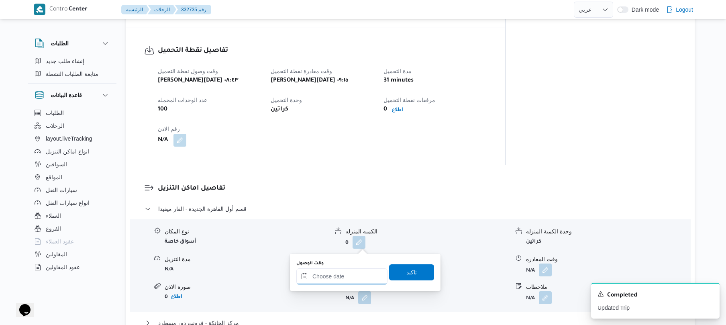
click at [336, 282] on input "وقت الوصول" at bounding box center [341, 276] width 91 height 16
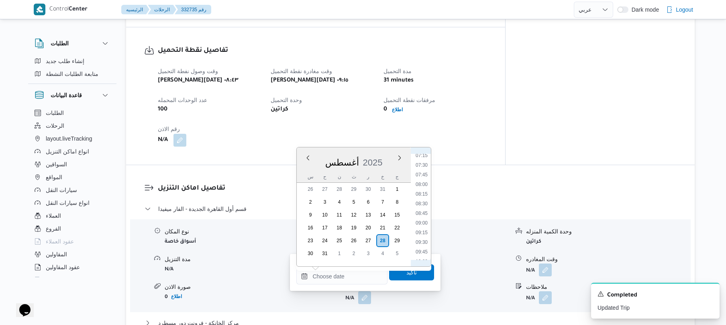
scroll to position [372, 0]
click at [423, 170] on li "10:00" at bounding box center [422, 172] width 18 height 8
type input "٢٨/٠٨/٢٠٢٥ ١٠:٠٠"
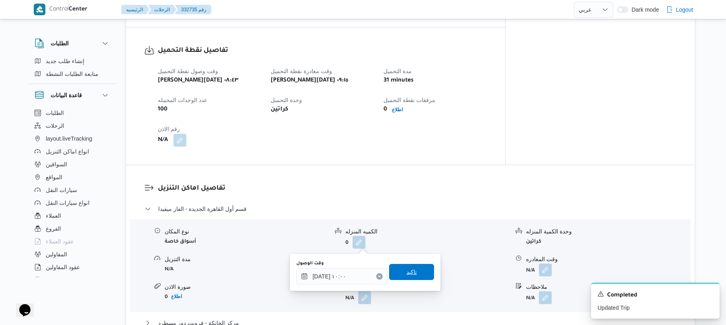
click at [401, 277] on span "تاكيد" at bounding box center [411, 272] width 45 height 16
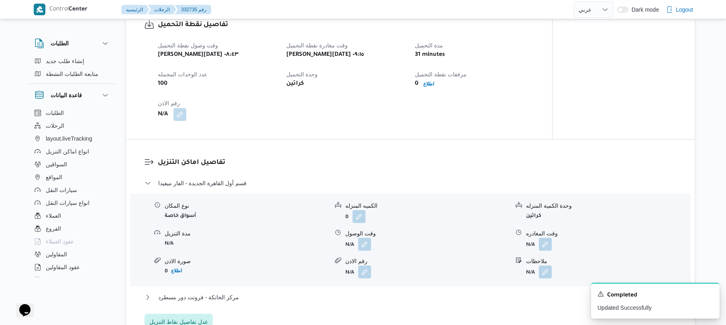
click at [384, 292] on div "قسم أول القاهرة الجديدة - الفار ميفيدا نوع المكان أسواق خاصة الكميه المنزله 0 و…" at bounding box center [411, 253] width 532 height 151
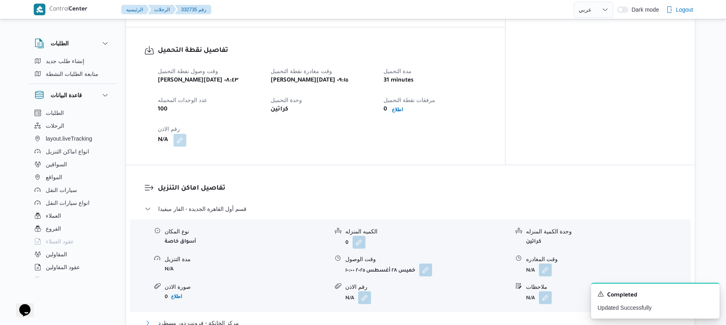
click at [373, 318] on button "مركز الخانكة - فرونت دور مسطرد" at bounding box center [411, 323] width 532 height 10
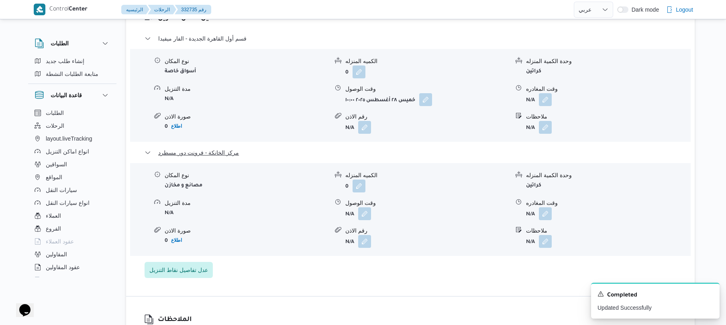
scroll to position [685, 0]
click at [711, 294] on icon "Dismiss toast" at bounding box center [710, 293] width 6 height 6
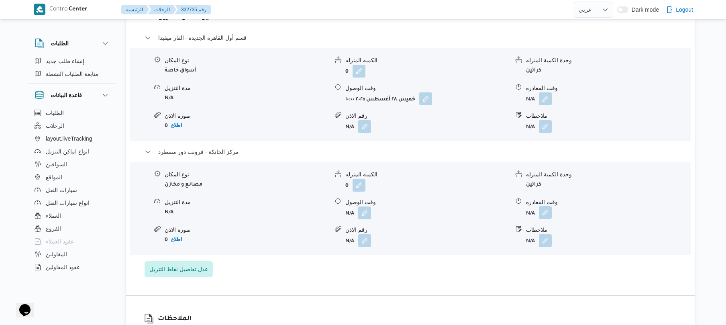
click at [550, 206] on button "button" at bounding box center [545, 212] width 13 height 13
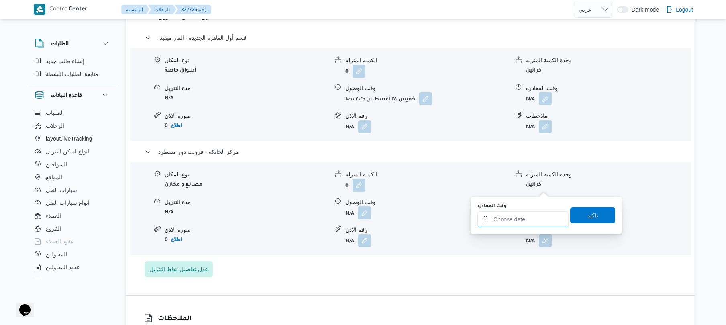
click at [508, 219] on input "وقت المغادره" at bounding box center [523, 219] width 91 height 16
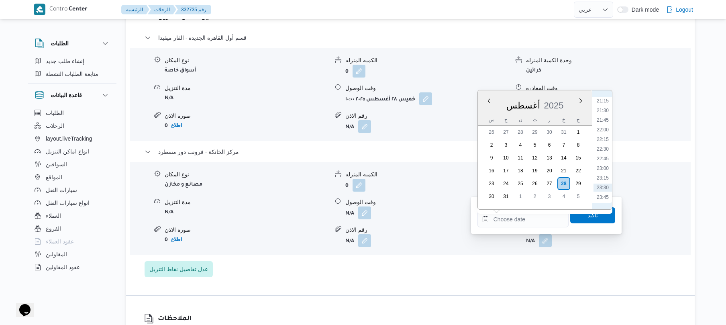
scroll to position [732, 0]
click at [603, 178] on li "21:00" at bounding box center [603, 179] width 18 height 8
type input "٢٨/٠٨/٢٠٢٥ ٢١:٠٠"
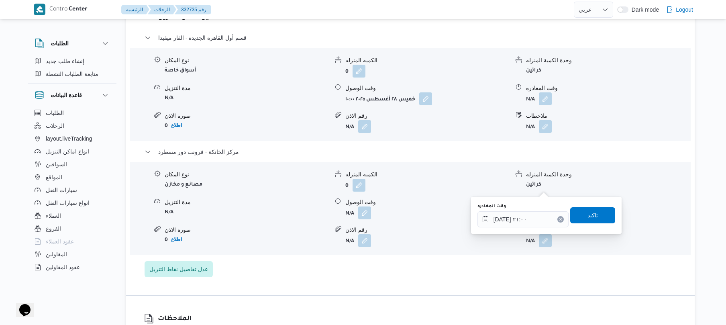
click at [581, 219] on span "تاكيد" at bounding box center [592, 215] width 45 height 16
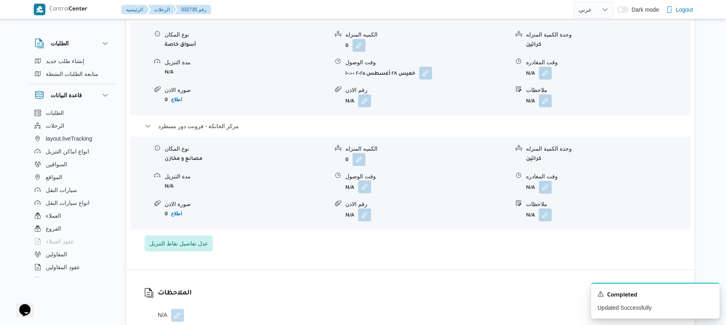
click at [364, 187] on button "button" at bounding box center [364, 186] width 13 height 13
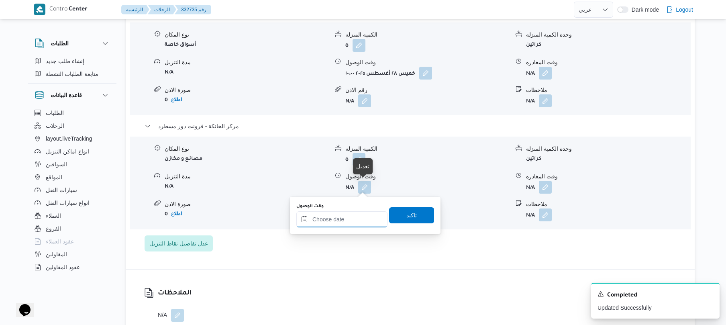
click at [364, 219] on input "وقت الوصول" at bounding box center [341, 219] width 91 height 16
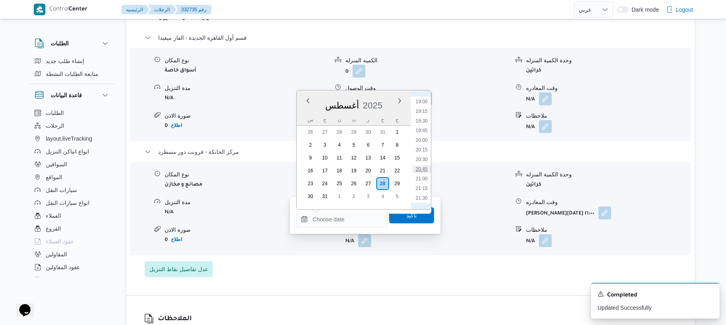
click at [423, 167] on li "20:45" at bounding box center [422, 169] width 18 height 8
type input "[DATE] ٢٠:٤٥"
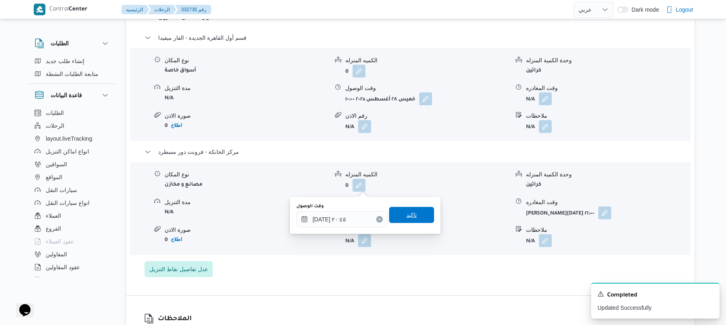
click at [412, 215] on span "تاكيد" at bounding box center [411, 215] width 45 height 16
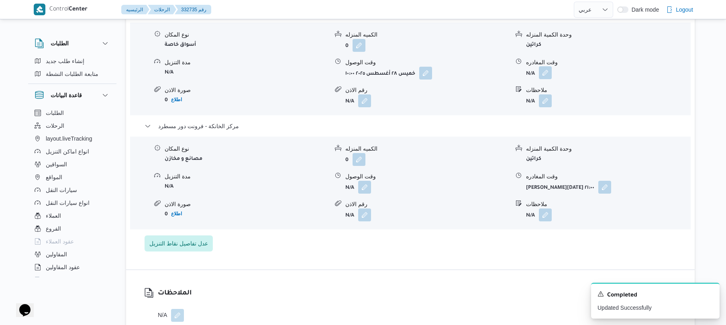
click at [546, 72] on button "button" at bounding box center [545, 72] width 13 height 13
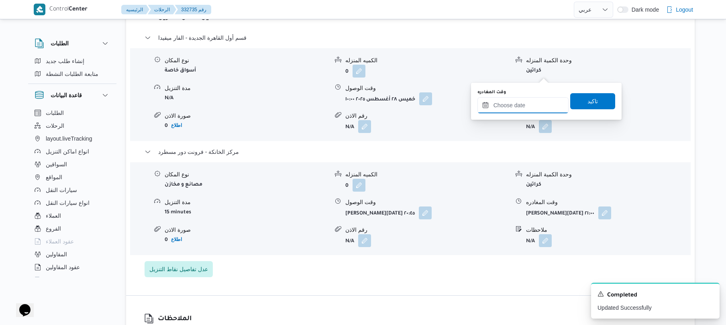
click at [521, 106] on input "وقت المغادره" at bounding box center [523, 105] width 91 height 16
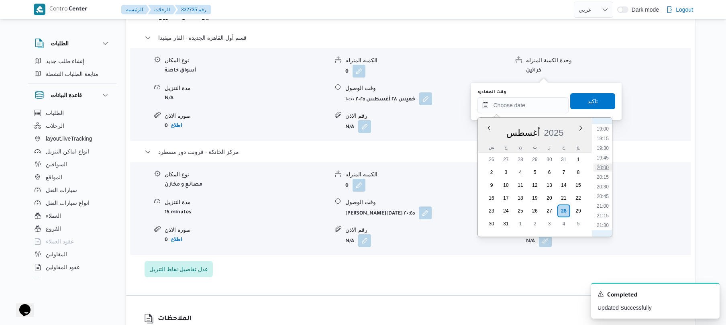
click at [600, 170] on li "20:00" at bounding box center [603, 168] width 18 height 8
type input "٢٨/٠٨/٢٠٢٥ ٢٠:٠٠"
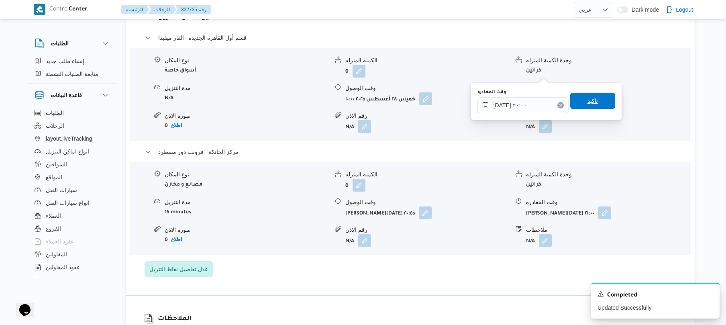
click at [590, 104] on span "تاكيد" at bounding box center [593, 101] width 10 height 10
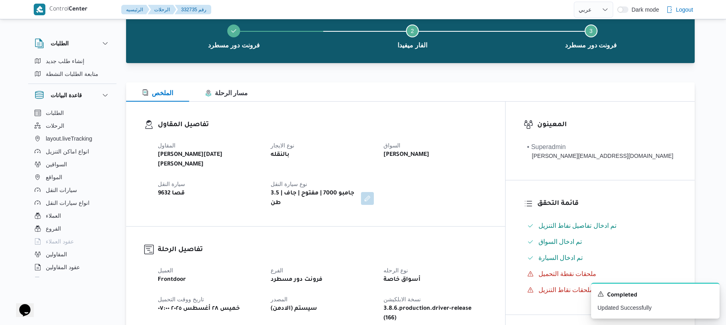
scroll to position [0, 0]
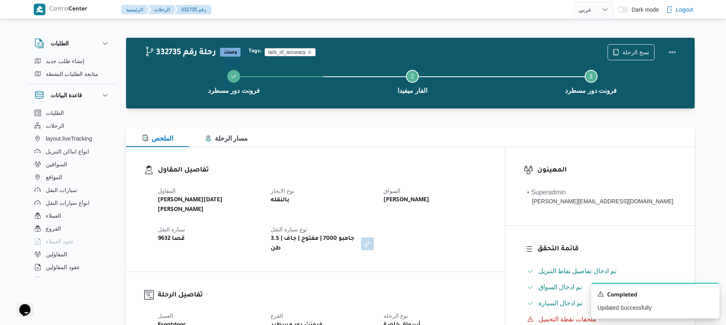
click at [439, 223] on div "المقاول ابراهيم رمضان ابراهيم عثمان ابوباشا نوع الايجار بالنقله السواق ناصر محم…" at bounding box center [322, 219] width 339 height 77
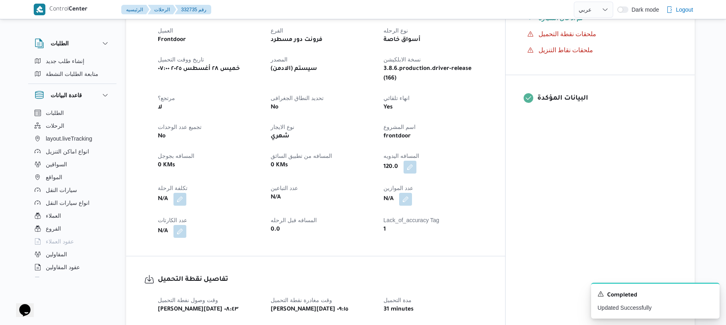
scroll to position [300, 0]
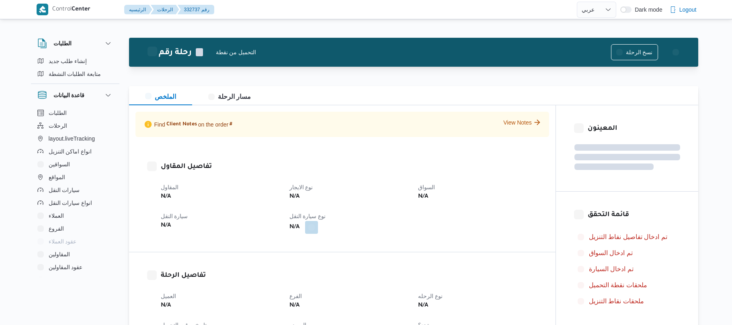
select select "ar"
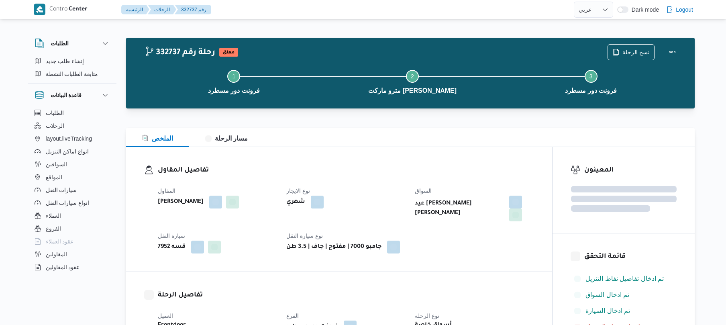
click at [408, 157] on div "تفاصيل المقاول المقاول [PERSON_NAME] نوع الايجار شهري السواق عيد [PERSON_NAME] …" at bounding box center [339, 209] width 426 height 125
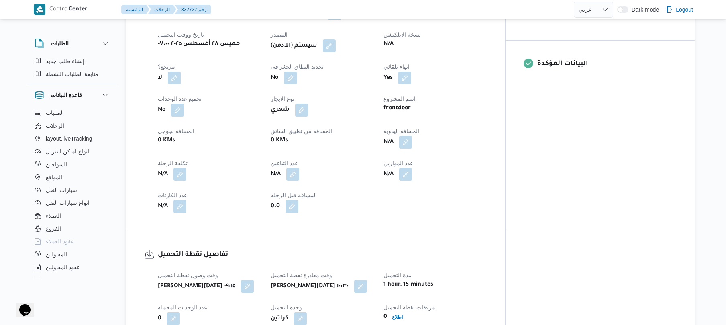
scroll to position [321, 0]
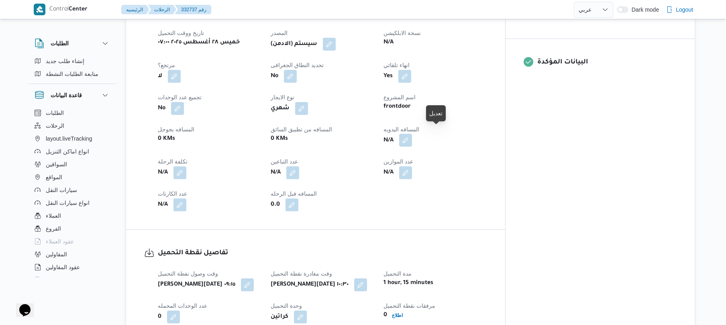
click at [412, 134] on button "button" at bounding box center [405, 140] width 13 height 13
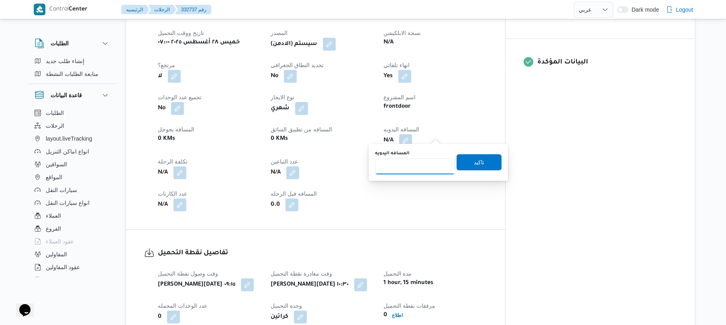
click at [415, 168] on input "المسافه اليدويه" at bounding box center [415, 166] width 80 height 16
type input "90"
click at [479, 159] on span "تاكيد" at bounding box center [479, 162] width 10 height 10
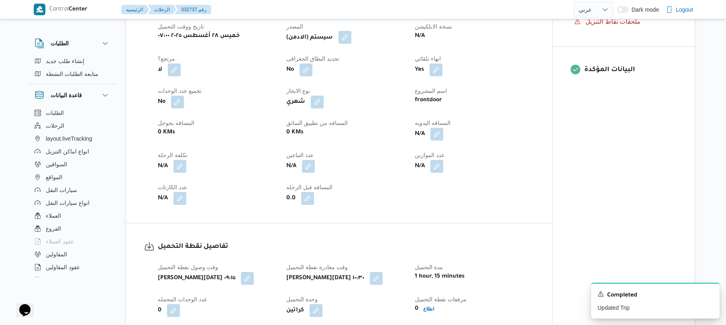
click at [351, 39] on button "button" at bounding box center [345, 37] width 13 height 13
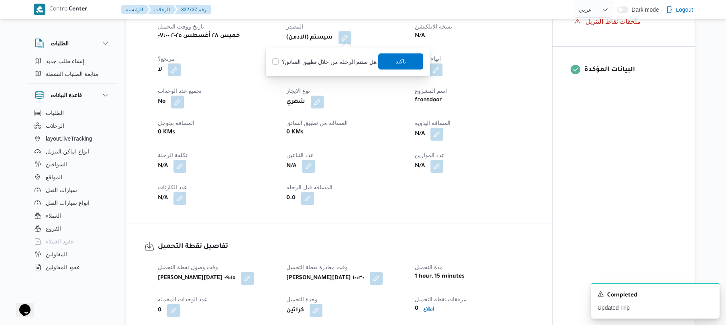
click at [386, 63] on span "تاكيد" at bounding box center [400, 61] width 45 height 16
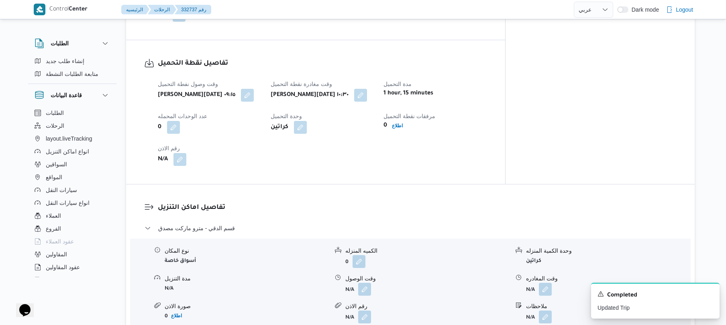
scroll to position [514, 0]
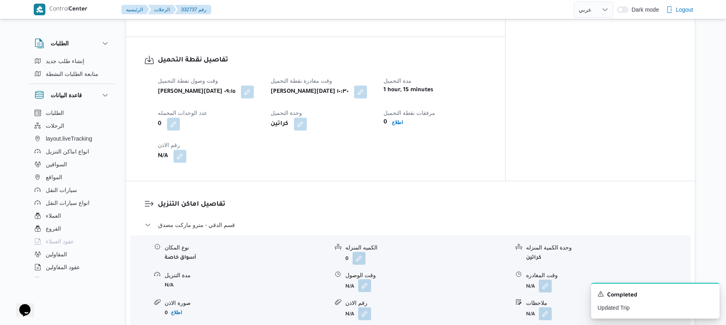
click at [366, 279] on button "button" at bounding box center [364, 285] width 13 height 13
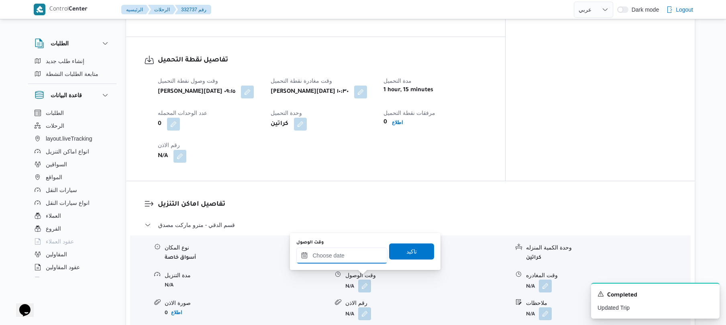
click at [363, 254] on input "وقت الوصول" at bounding box center [341, 255] width 91 height 16
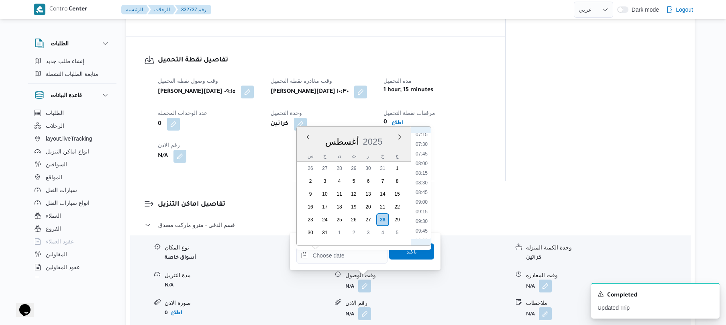
scroll to position [372, 0]
click at [423, 206] on li "11:30" at bounding box center [422, 208] width 18 height 8
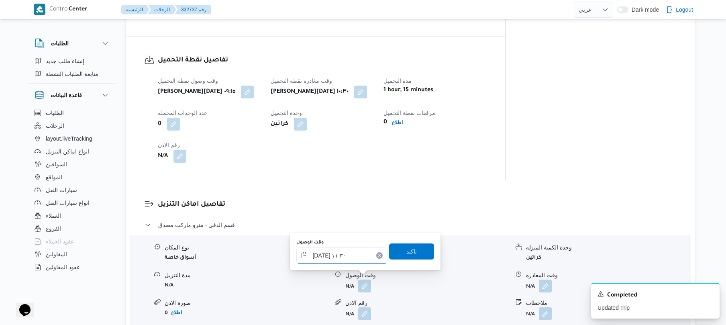
click at [319, 253] on input "٢٨/٠٨/٢٠٢٥ ١١:٣٠" at bounding box center [341, 255] width 91 height 16
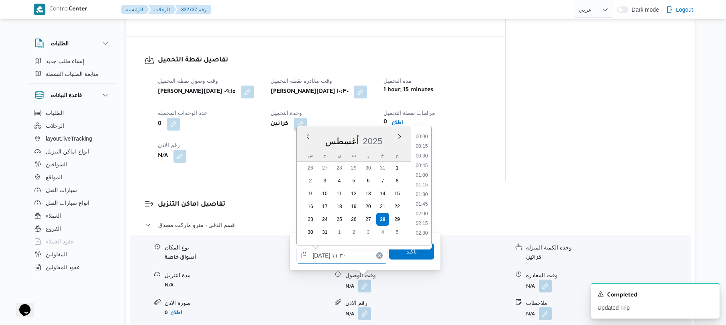
click at [319, 253] on input "٢٨/٠٨/٢٠٢٥ ١١:٣٠" at bounding box center [341, 255] width 91 height 16
type input "٢٨/٠٨/٢٠٢٥ ١١:٢٠"
click at [410, 256] on span "تاكيد" at bounding box center [411, 251] width 45 height 16
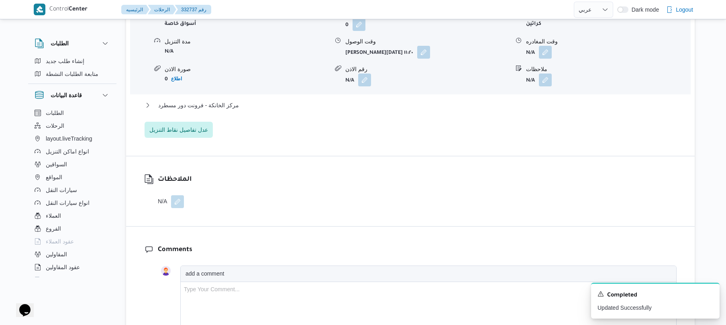
scroll to position [750, 0]
click at [505, 100] on button "مركز الخانكة - فرونت دور مسطرد" at bounding box center [411, 104] width 532 height 10
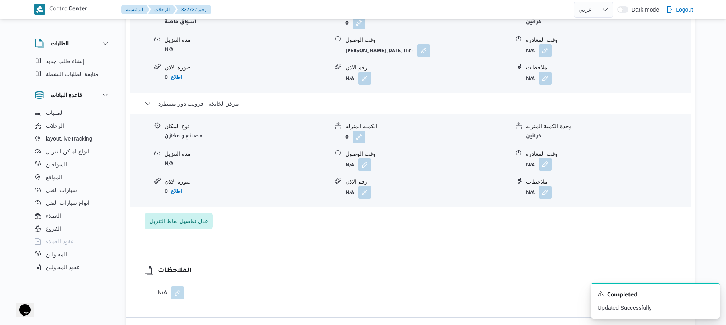
click at [547, 158] on button "button" at bounding box center [545, 164] width 13 height 13
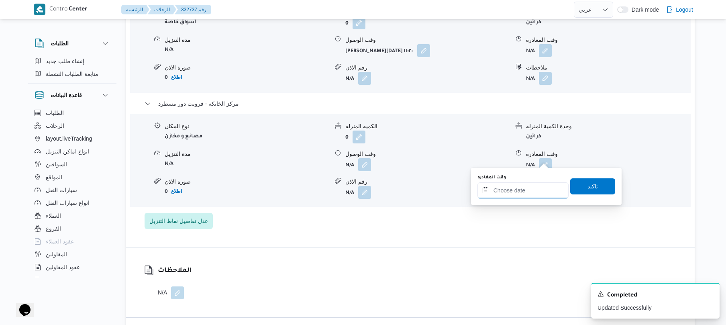
click at [507, 189] on input "وقت المغادره" at bounding box center [523, 190] width 91 height 16
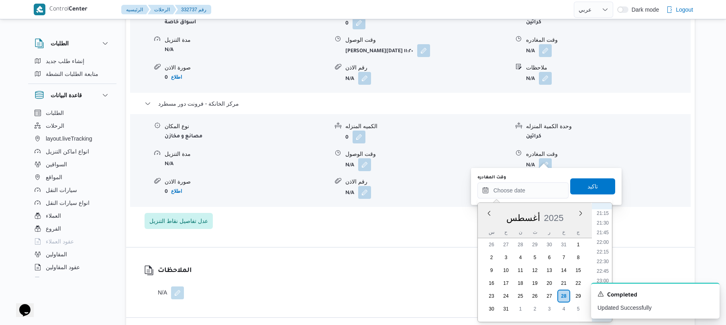
scroll to position [732, 0]
click at [605, 264] on li "20:15" at bounding box center [603, 262] width 18 height 8
type input "٢٨/٠٨/٢٠٢٥ ٢٠:١٥"
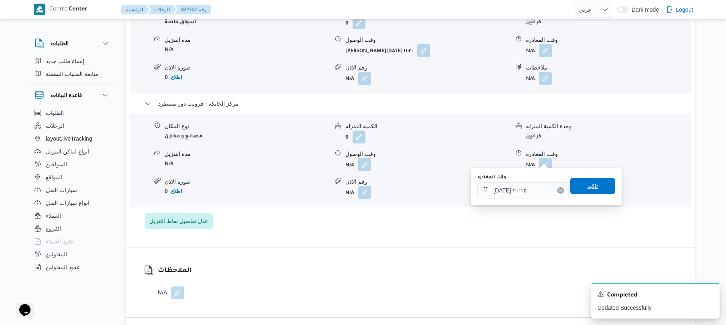
click at [588, 186] on span "تاكيد" at bounding box center [593, 186] width 10 height 10
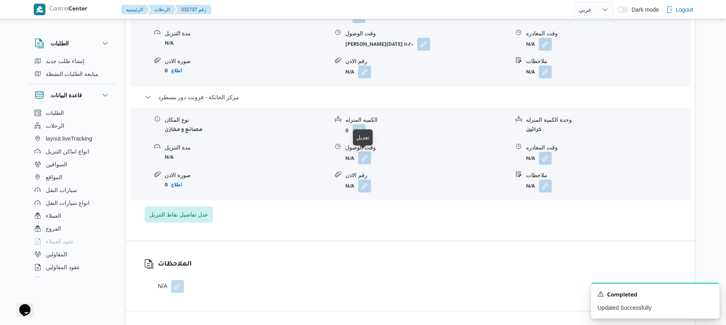
click at [363, 154] on button "button" at bounding box center [364, 157] width 13 height 13
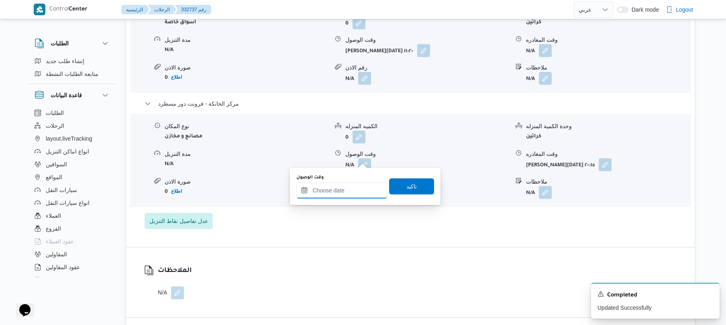
click at [352, 192] on input "وقت الوصول" at bounding box center [341, 190] width 91 height 16
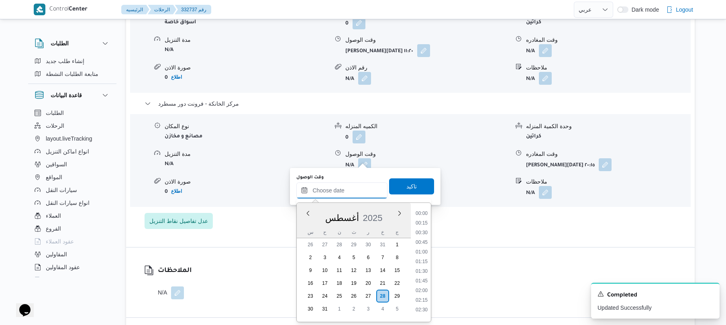
scroll to position [822, 0]
click at [431, 231] on ul "00:00 00:15 00:30 00:45 01:00 01:15 01:30 01:45 02:00 02:15 02:30 02:45 03:00 0…" at bounding box center [422, 262] width 18 height 106
click at [426, 255] on li "20:00" at bounding box center [422, 253] width 18 height 8
type input "٢٨/٠٨/٢٠٢٥ ٢٠:٠٠"
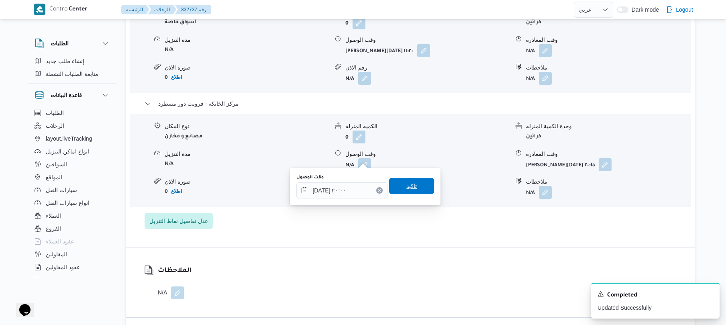
click at [409, 187] on span "تاكيد" at bounding box center [412, 186] width 10 height 10
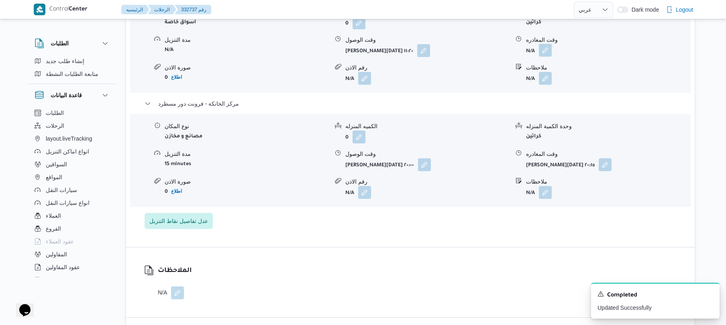
click at [546, 44] on button "button" at bounding box center [545, 50] width 13 height 13
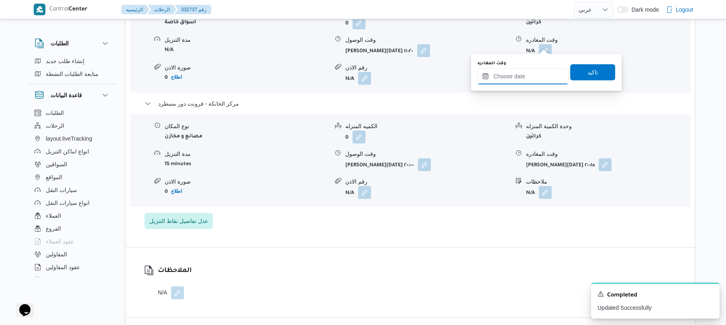
click at [520, 76] on input "وقت المغادره" at bounding box center [523, 76] width 91 height 16
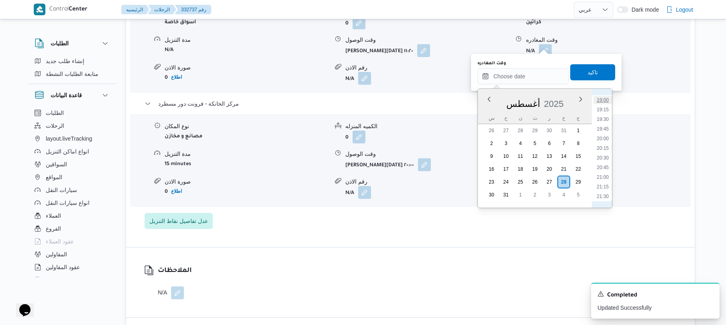
click at [599, 99] on li "19:00" at bounding box center [603, 100] width 18 height 8
type input "٢٨/٠٨/٢٠٢٥ ١٩:٠٠"
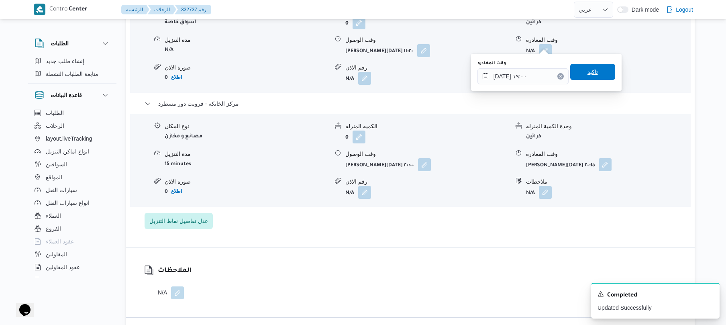
click at [592, 70] on span "تاكيد" at bounding box center [593, 72] width 10 height 10
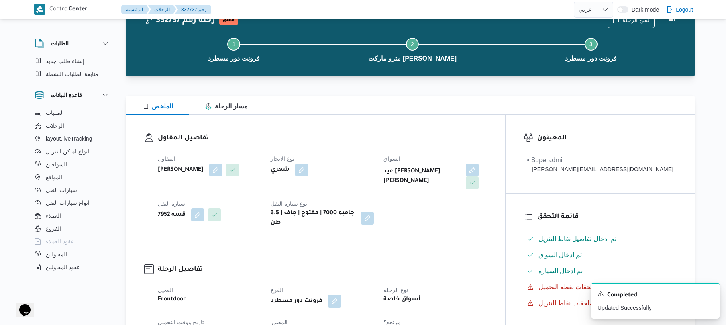
scroll to position [0, 0]
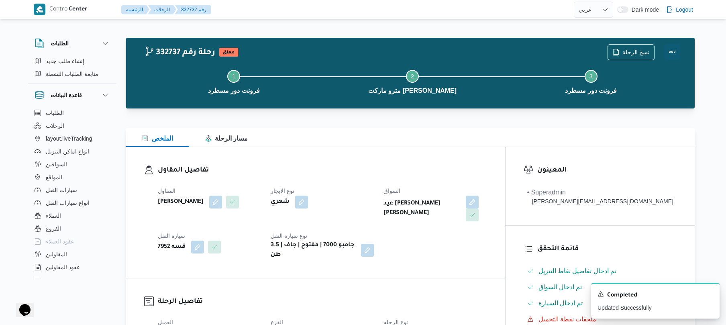
click at [676, 53] on button "Actions" at bounding box center [672, 52] width 16 height 16
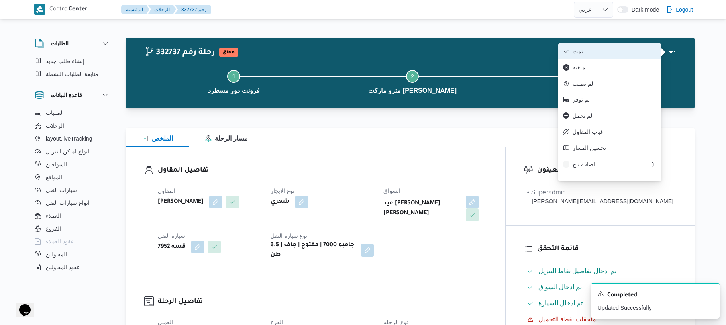
click at [624, 55] on span "تمت" at bounding box center [615, 51] width 84 height 6
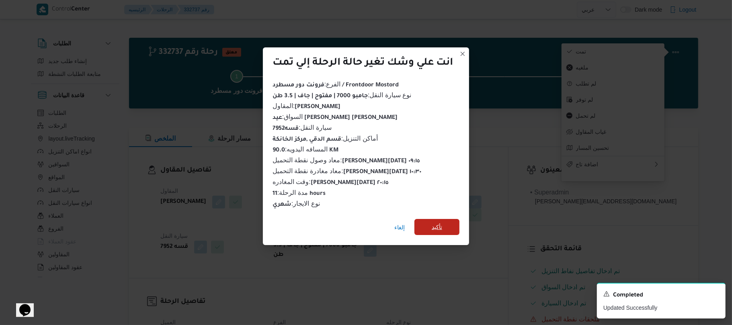
click at [446, 225] on span "تأكيد" at bounding box center [436, 227] width 45 height 16
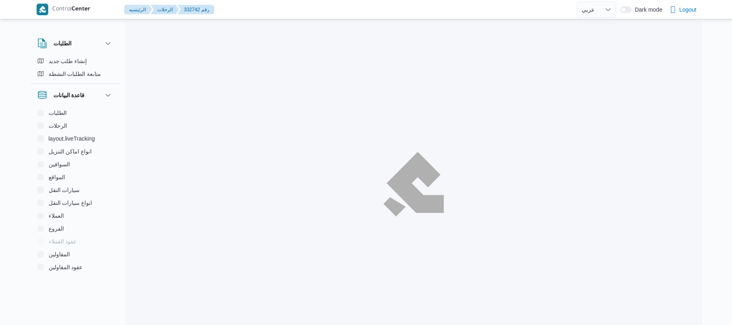
select select "ar"
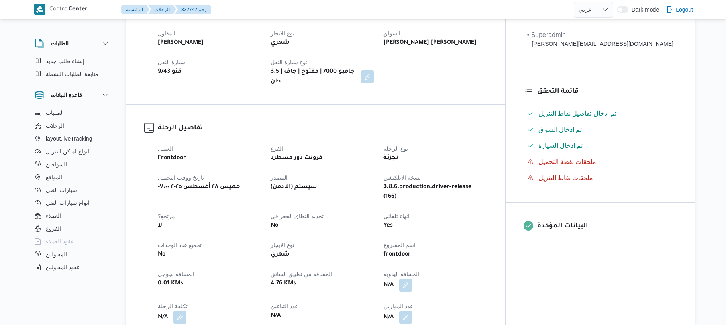
scroll to position [194, 0]
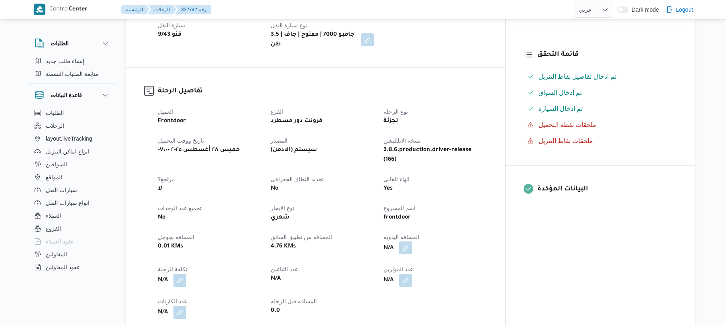
click at [412, 241] on button "button" at bounding box center [405, 247] width 13 height 13
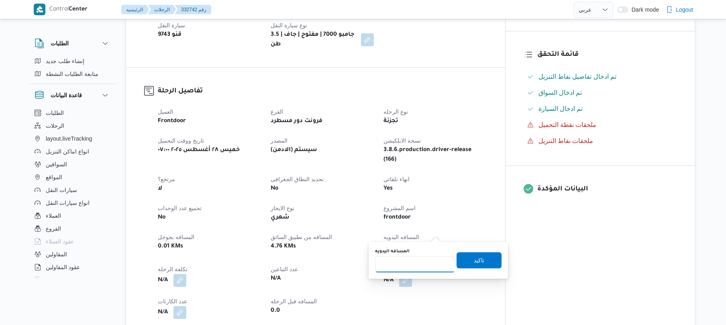
click at [410, 267] on input "المسافه اليدويه" at bounding box center [415, 264] width 80 height 16
type input "130"
click at [469, 267] on span "تاكيد" at bounding box center [479, 260] width 45 height 16
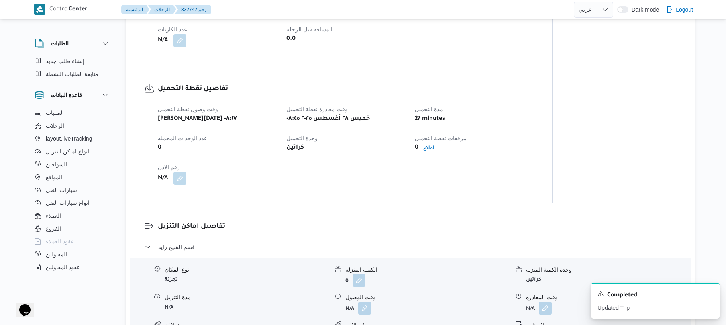
scroll to position [452, 0]
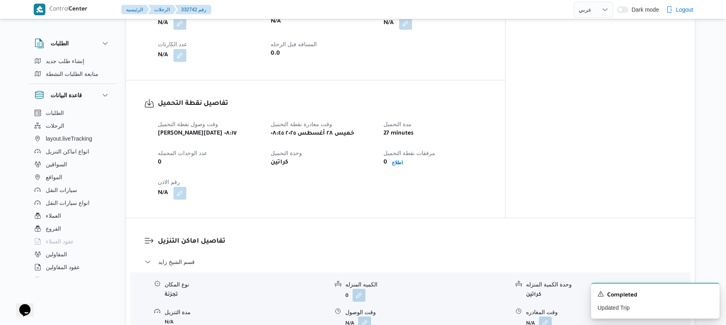
click at [482, 238] on dl "تفاصيل اماكن التنزيل قسم [PERSON_NAME] المكان تجزئة الكميه المنزله 0 وحدة الكمي…" at bounding box center [417, 322] width 519 height 172
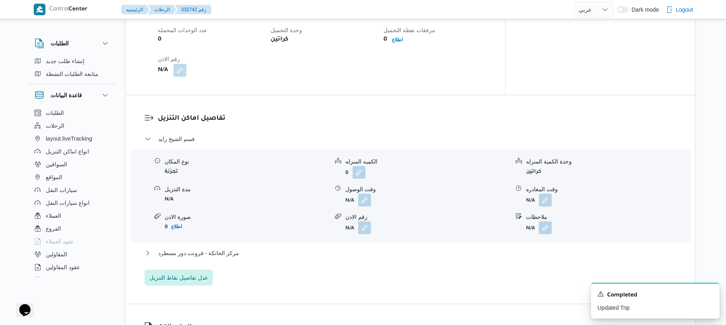
scroll to position [580, 0]
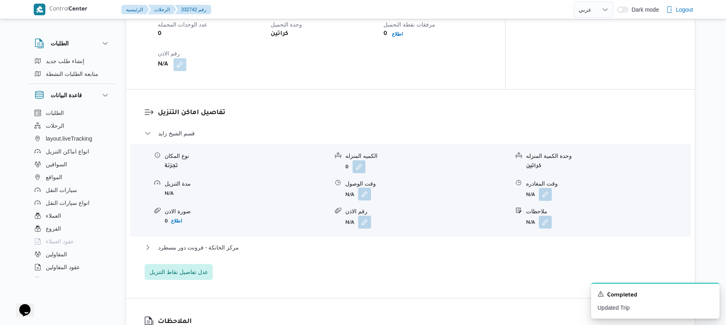
click at [363, 188] on button "button" at bounding box center [364, 194] width 13 height 13
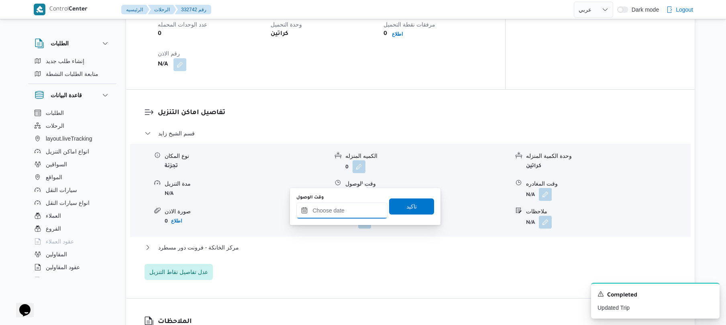
click at [346, 209] on input "وقت الوصول" at bounding box center [341, 210] width 91 height 16
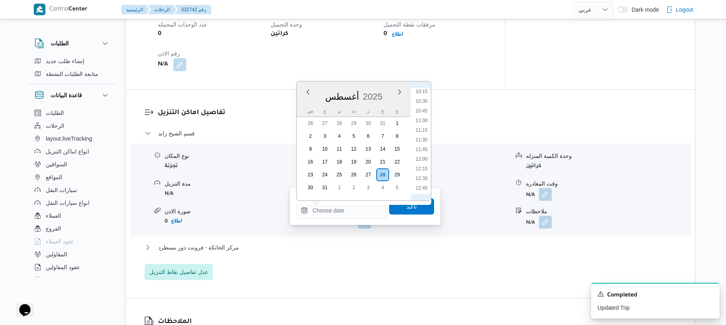
scroll to position [372, 0]
click at [425, 98] on li "09:45" at bounding box center [422, 96] width 18 height 8
type input "٢٨/٠٨/٢٠٢٥ ٠٩:٤٥"
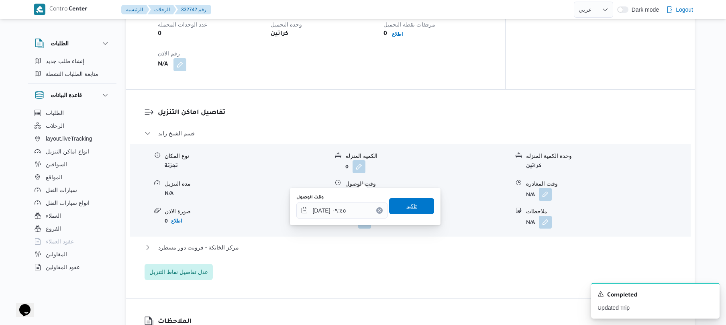
click at [407, 211] on span "تاكيد" at bounding box center [411, 206] width 45 height 16
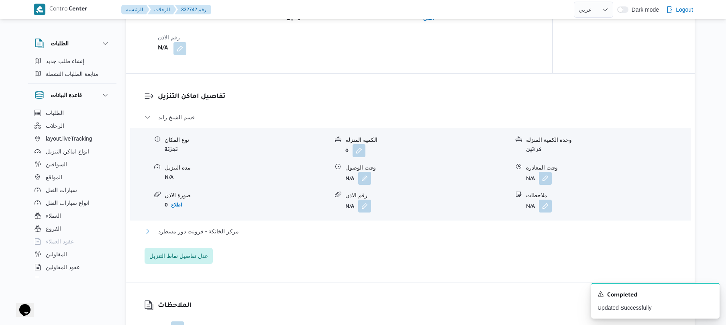
click at [370, 232] on button "مركز الخانكة - فرونت دور مسطرد" at bounding box center [411, 232] width 532 height 10
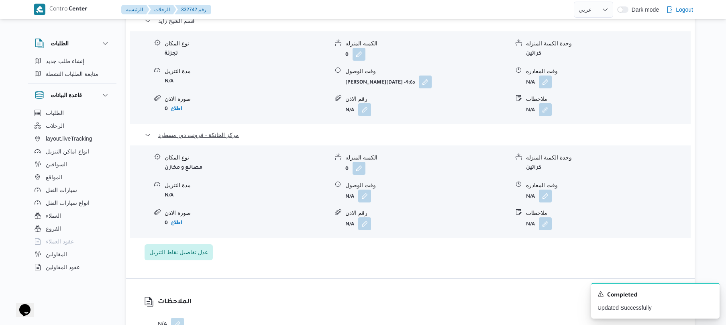
scroll to position [751, 0]
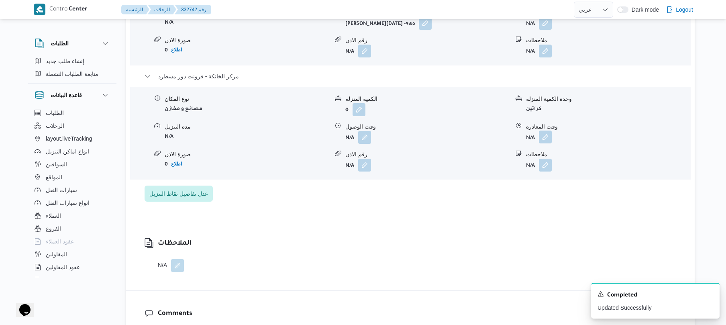
click at [545, 131] on button "button" at bounding box center [545, 137] width 13 height 13
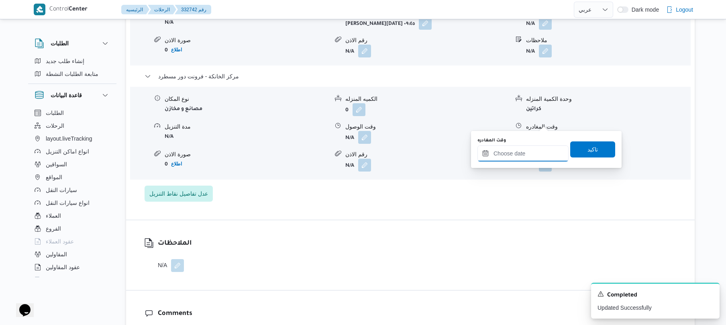
click at [521, 148] on input "وقت المغادره" at bounding box center [523, 153] width 91 height 16
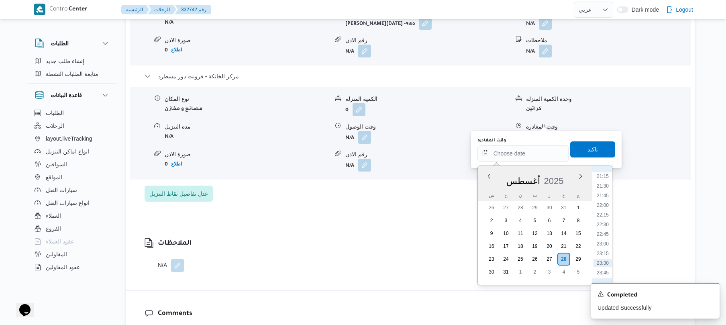
scroll to position [732, 0]
click at [605, 212] on li "20:00" at bounding box center [603, 216] width 18 height 8
type input "٢٨/٠٨/٢٠٢٥ ٢٠:٠٠"
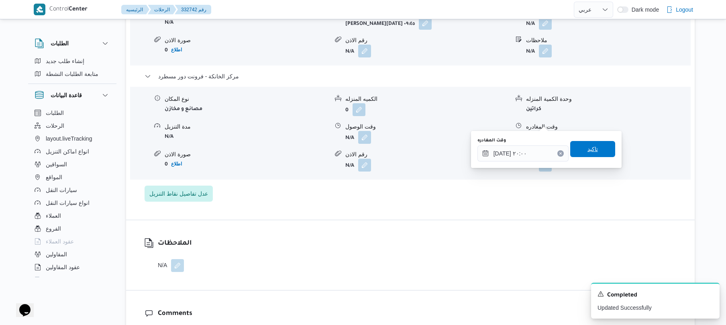
click at [590, 151] on span "تاكيد" at bounding box center [593, 149] width 10 height 10
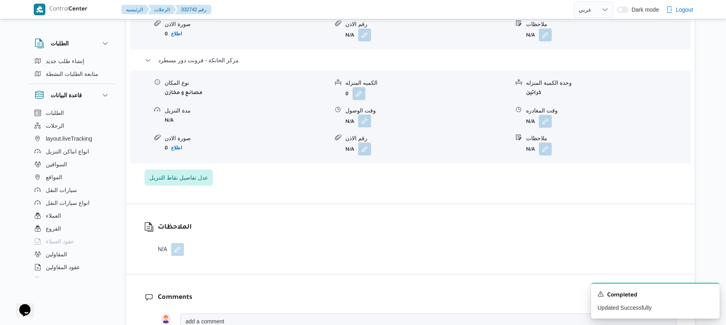
click at [364, 123] on button "button" at bounding box center [364, 120] width 13 height 13
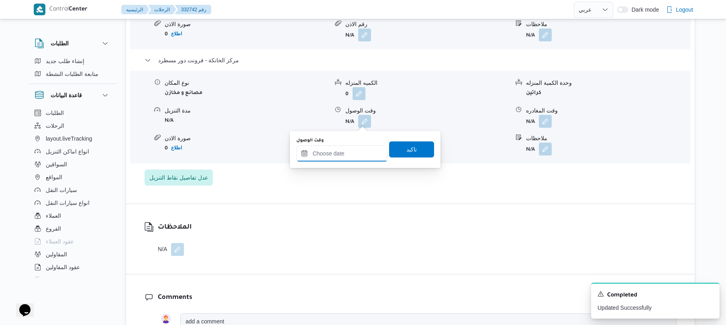
click at [358, 160] on input "وقت الوصول" at bounding box center [341, 153] width 91 height 16
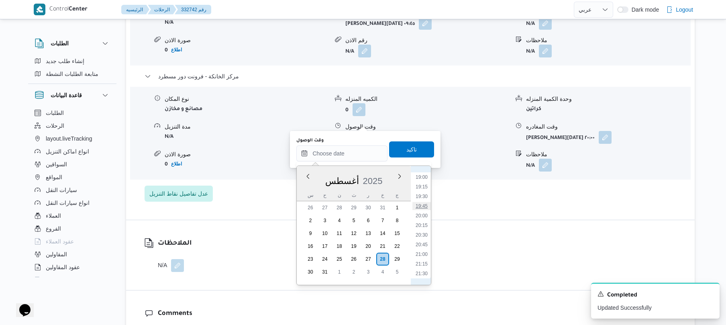
click at [421, 207] on li "19:45" at bounding box center [422, 206] width 18 height 8
type input "[DATE] ١٩:٤٥"
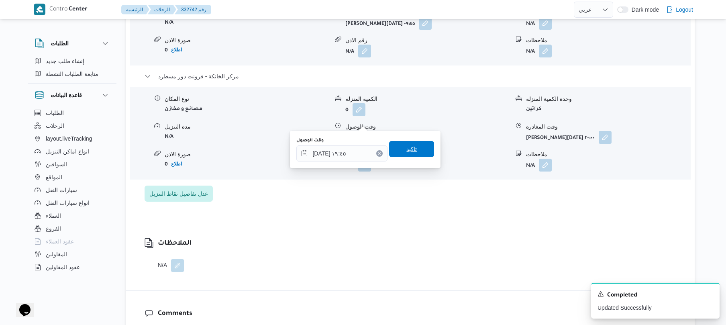
click at [411, 151] on span "تاكيد" at bounding box center [412, 149] width 10 height 10
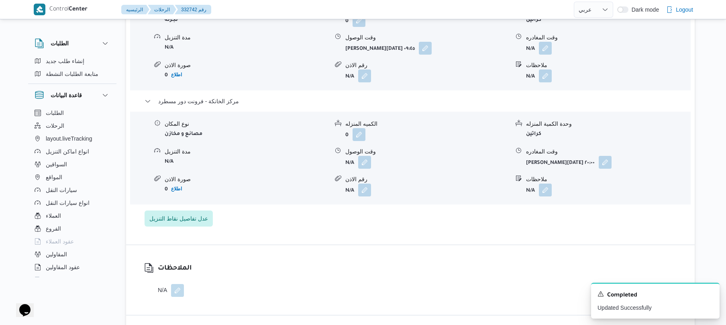
scroll to position [687, 0]
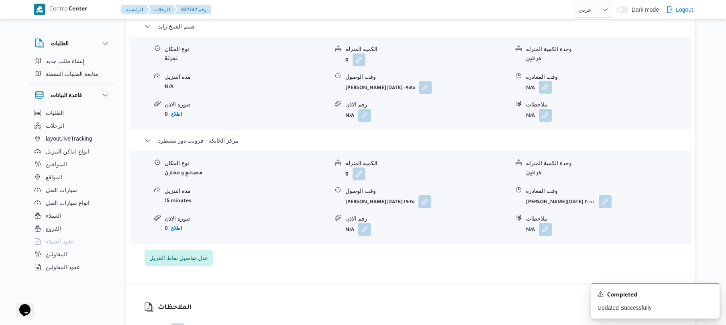
click at [547, 81] on button "button" at bounding box center [545, 87] width 13 height 13
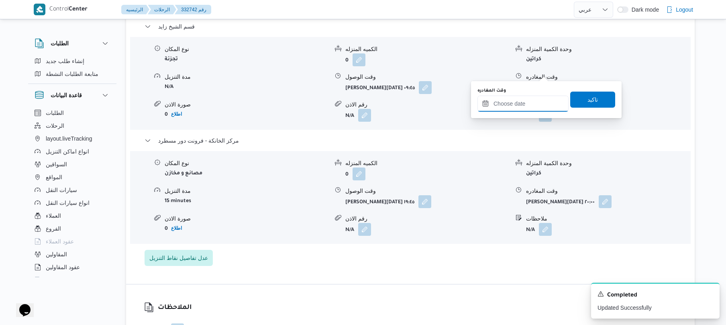
click at [519, 98] on input "وقت المغادره" at bounding box center [523, 104] width 91 height 16
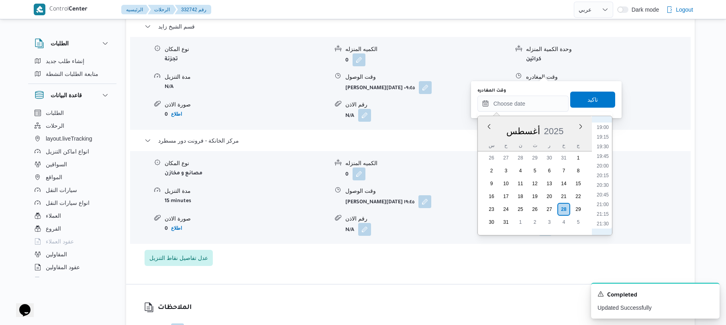
scroll to position [642, 0]
click at [605, 206] on li "18:45" at bounding box center [603, 208] width 18 height 8
type input "٢٨/٠٨/٢٠٢٥ ١٨:٤٥"
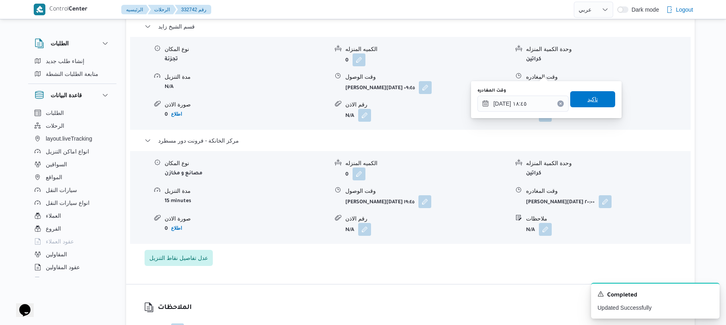
click at [588, 100] on span "تاكيد" at bounding box center [593, 99] width 10 height 10
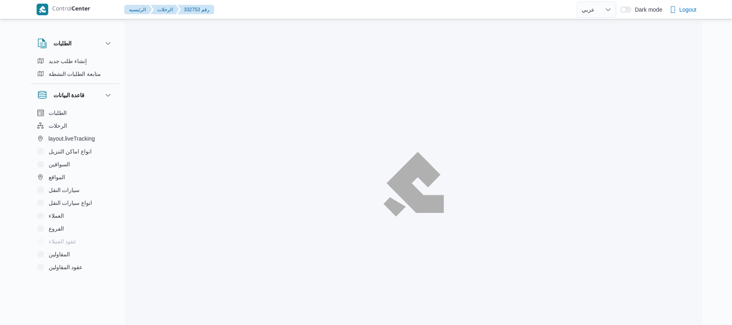
select select "ar"
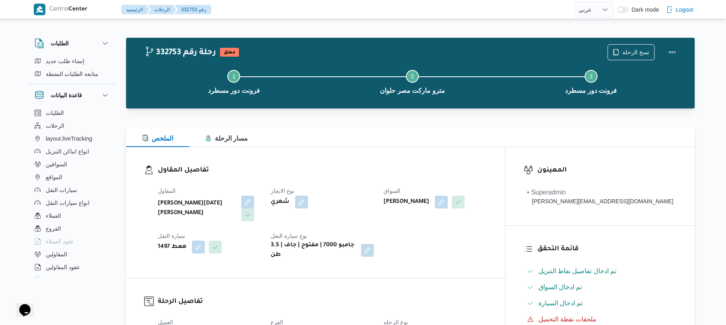
click at [401, 184] on div "المقاول ابراهيم رمضان ابراهيم عثمان ابوباشا نوع الايجار شهري السواق ابوبكر بلال…" at bounding box center [322, 223] width 339 height 84
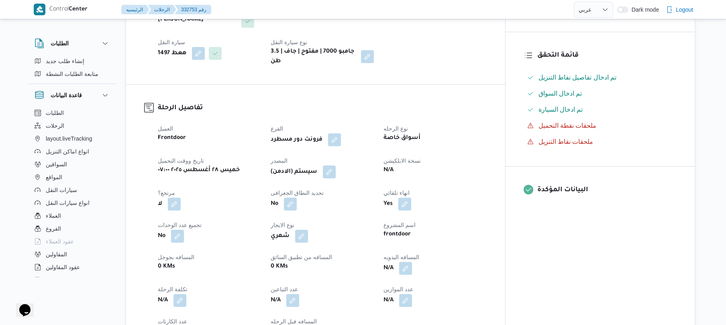
scroll to position [214, 0]
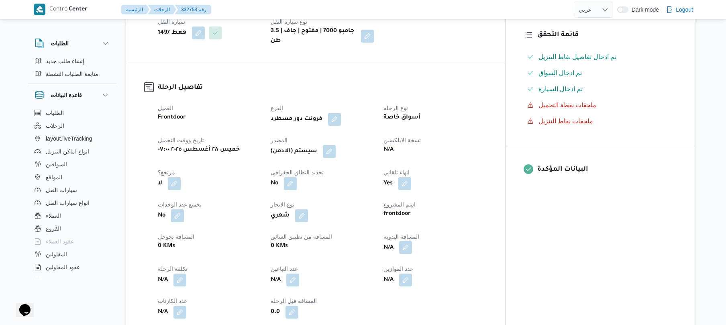
click at [412, 244] on button "button" at bounding box center [405, 247] width 13 height 13
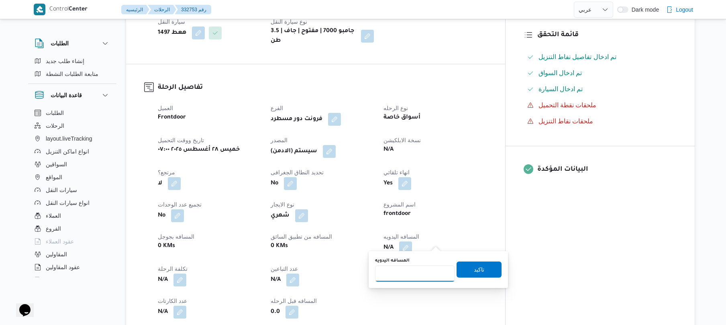
click at [411, 272] on input "المسافه اليدويه" at bounding box center [415, 274] width 80 height 16
type input "135"
click at [480, 269] on span "تاكيد" at bounding box center [479, 269] width 45 height 16
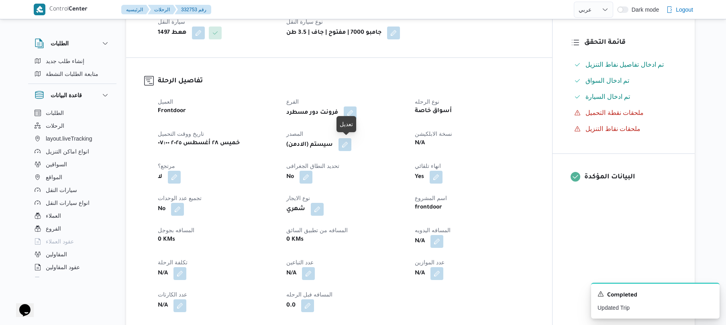
click at [348, 143] on button "button" at bounding box center [345, 144] width 13 height 13
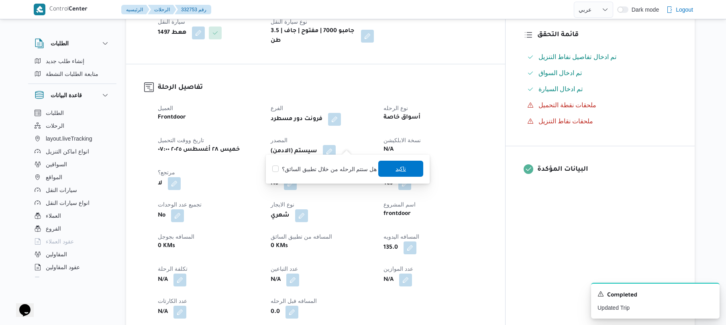
click at [403, 169] on span "تاكيد" at bounding box center [401, 169] width 10 height 10
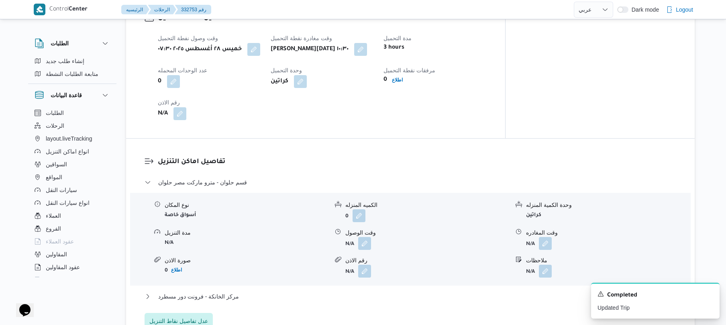
scroll to position [578, 0]
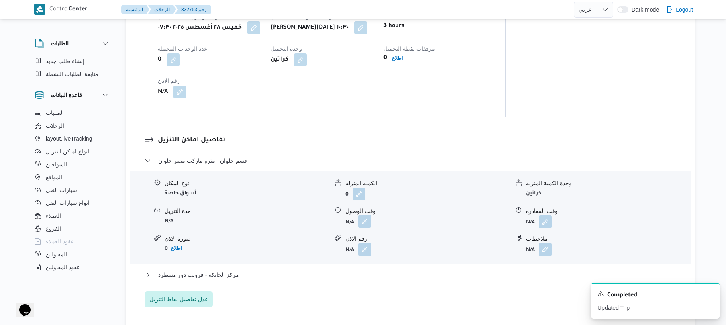
click at [364, 215] on button "button" at bounding box center [364, 221] width 13 height 13
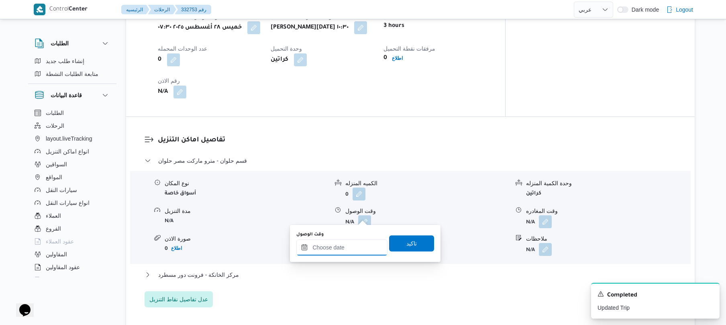
click at [344, 242] on div at bounding box center [341, 247] width 91 height 16
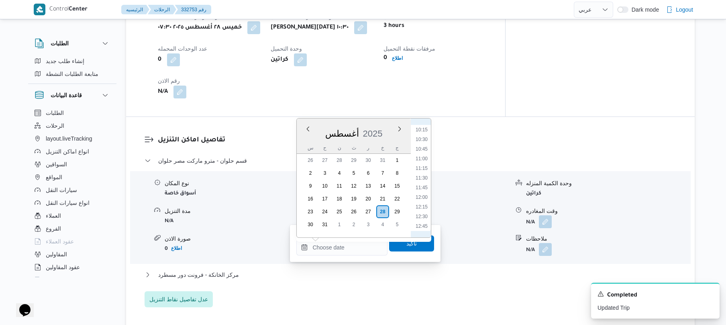
scroll to position [372, 0]
click at [421, 201] on li "11:30" at bounding box center [422, 200] width 18 height 8
type input "٢٨/٠٨/٢٠٢٥ ١١:٣٠"
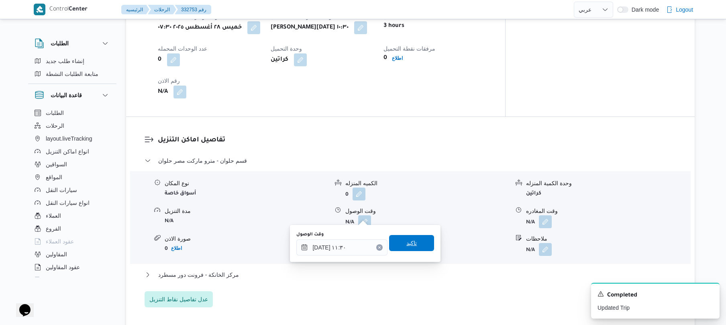
click at [407, 240] on span "تاكيد" at bounding box center [412, 243] width 10 height 10
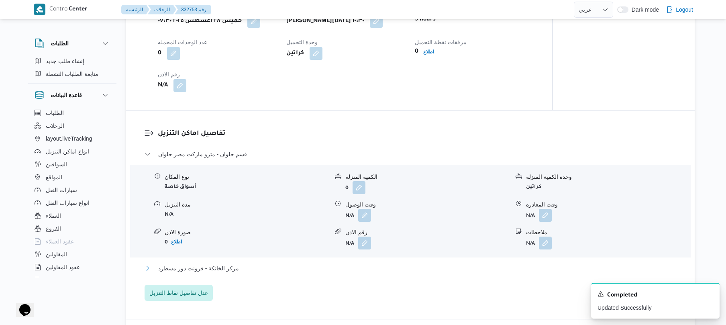
click at [365, 270] on button "مركز الخانكة - فرونت دور مسطرد" at bounding box center [411, 269] width 532 height 10
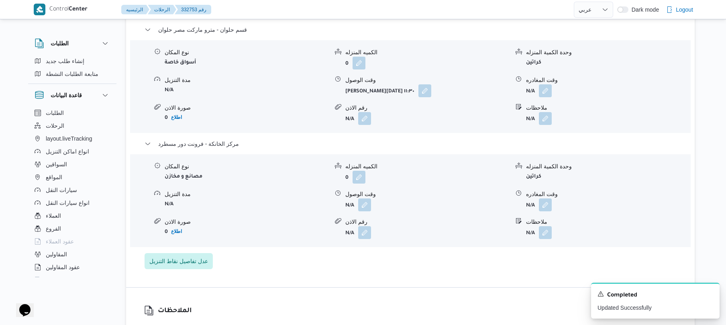
scroll to position [728, 0]
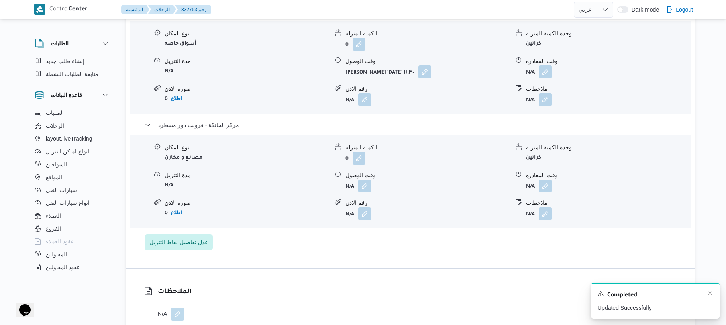
click at [710, 290] on div "A new notification appears Completed Updated Successfully" at bounding box center [655, 301] width 129 height 36
click at [709, 292] on icon "Dismiss toast" at bounding box center [710, 293] width 6 height 6
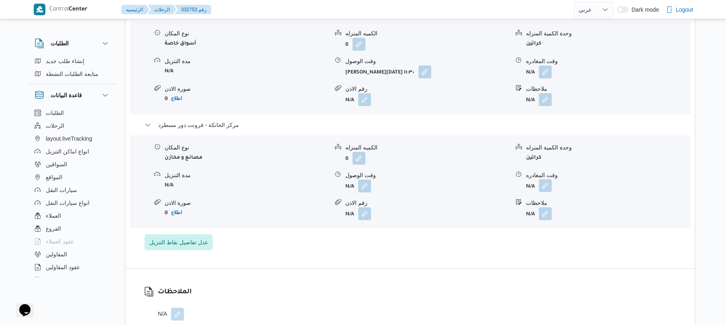
click at [547, 179] on button "button" at bounding box center [545, 185] width 13 height 13
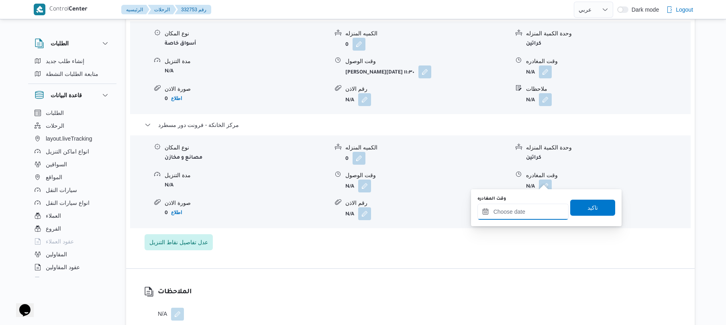
click at [507, 210] on input "وقت المغادره" at bounding box center [523, 212] width 91 height 16
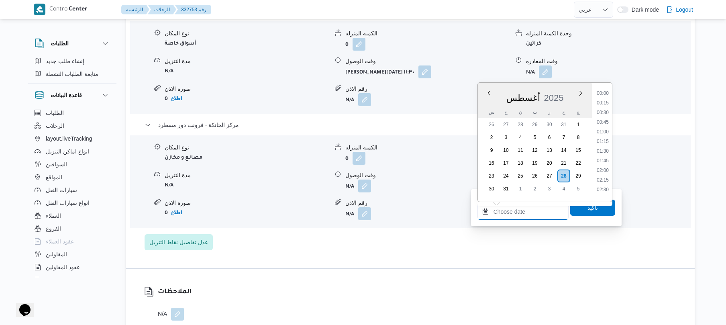
scroll to position [822, 0]
click at [559, 229] on div "قسم حلوان - مترو ماركت مصر حلوان نوع المكان أسواق خاصة الكميه المنزله 0 وحدة ال…" at bounding box center [411, 128] width 532 height 244
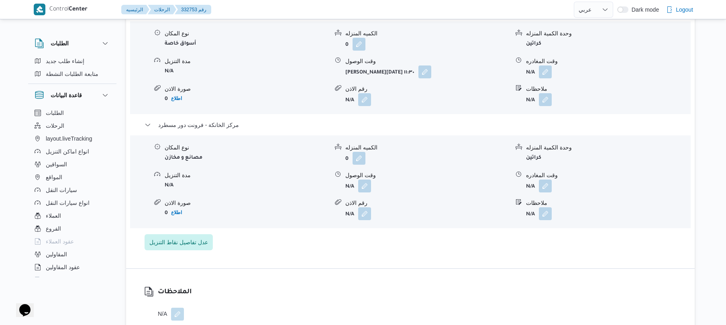
click at [523, 238] on div "قسم حلوان - مترو ماركت مصر حلوان نوع المكان أسواق خاصة الكميه المنزله 0 وحدة ال…" at bounding box center [411, 128] width 532 height 244
click at [547, 182] on button "button" at bounding box center [545, 185] width 13 height 13
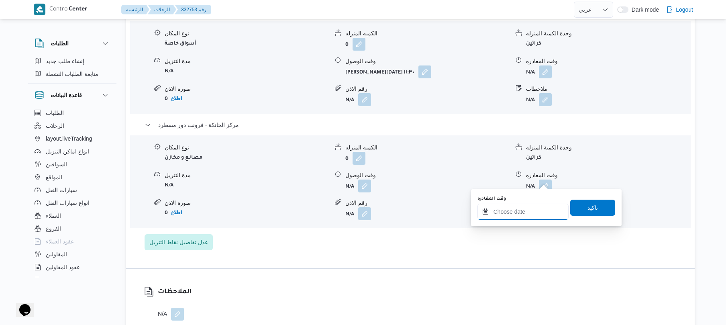
click at [512, 206] on div at bounding box center [523, 212] width 91 height 16
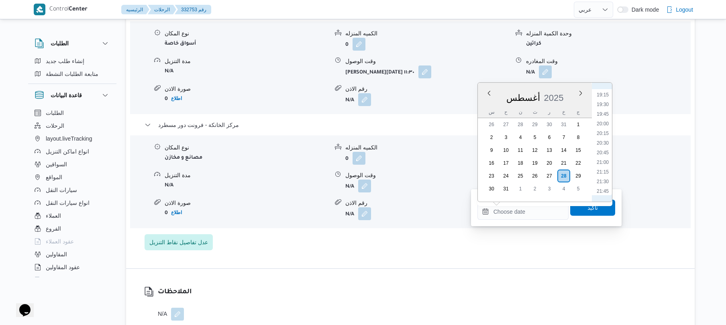
scroll to position [732, 0]
click at [601, 170] on li "21:00" at bounding box center [603, 171] width 18 height 8
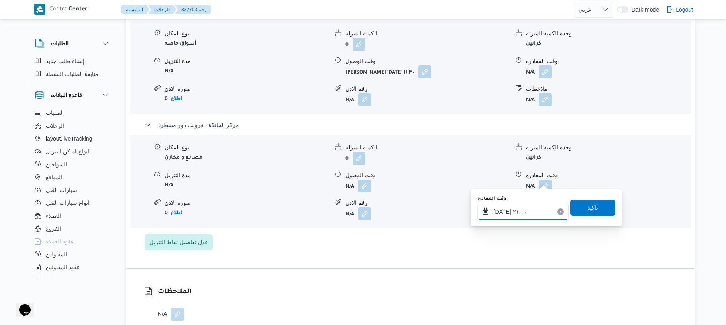
type input "٢٨/٠٨/٢٠٢٥ ٢١:٠٠"
click at [591, 211] on span "تاكيد" at bounding box center [593, 207] width 10 height 10
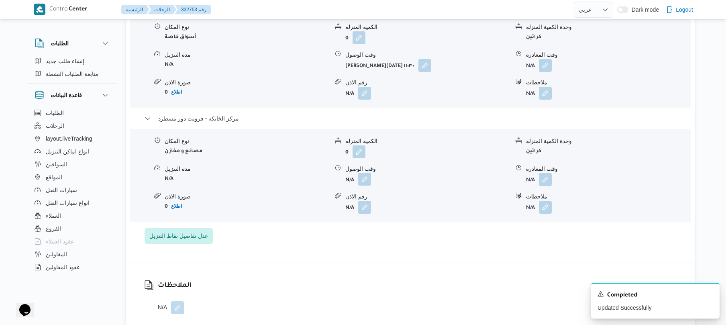
click at [366, 181] on button "button" at bounding box center [364, 179] width 13 height 13
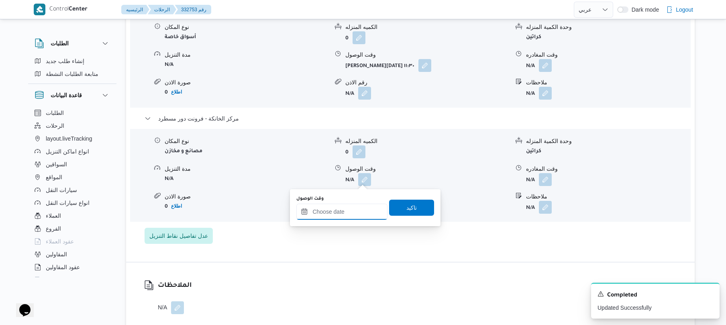
click at [361, 207] on div at bounding box center [341, 212] width 91 height 16
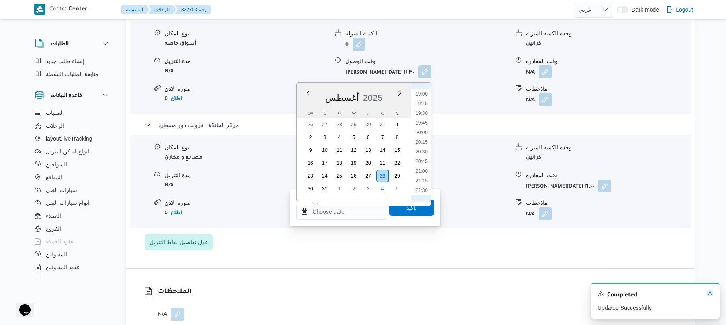
click at [710, 293] on icon "Dismiss toast" at bounding box center [710, 293] width 6 height 6
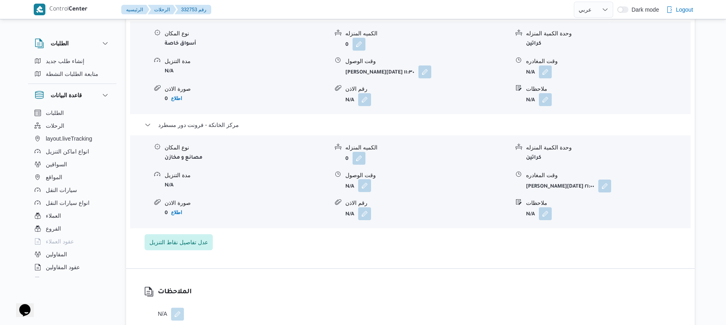
click at [368, 179] on button "button" at bounding box center [364, 185] width 13 height 13
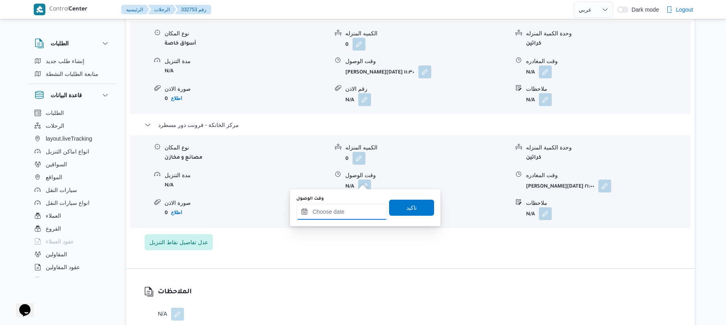
click at [331, 207] on div at bounding box center [341, 212] width 91 height 16
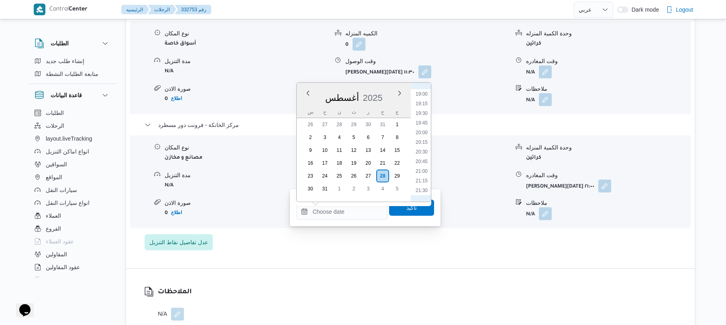
click at [400, 234] on div "قسم حلوان - مترو ماركت مصر حلوان نوع المكان أسواق خاصة الكميه المنزله 0 وحدة ال…" at bounding box center [411, 128] width 532 height 244
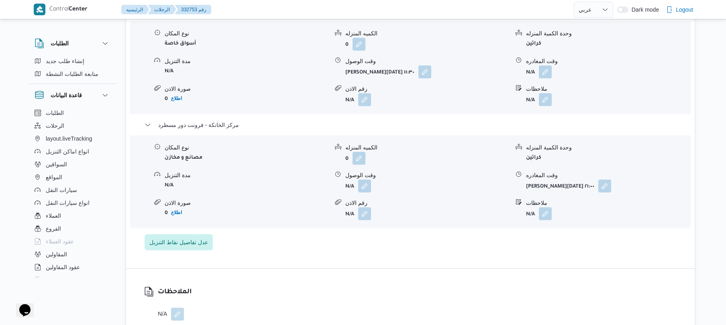
click at [467, 74] on div "نوع المكان أسواق خاصة الكميه المنزله 0 وحدة الكمية المنزله كراتين مدة التنزيل N…" at bounding box center [410, 67] width 567 height 91
click at [370, 180] on button "button" at bounding box center [364, 185] width 13 height 13
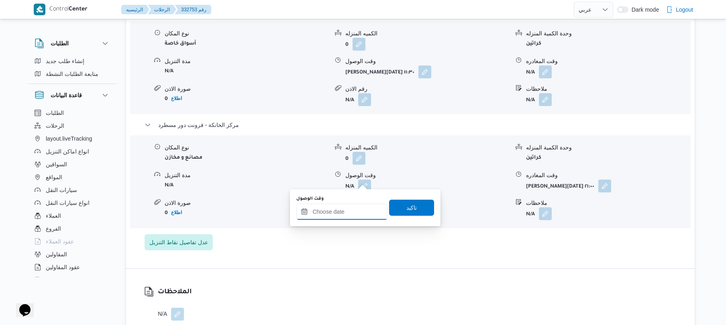
click at [345, 215] on input "وقت الوصول" at bounding box center [341, 212] width 91 height 16
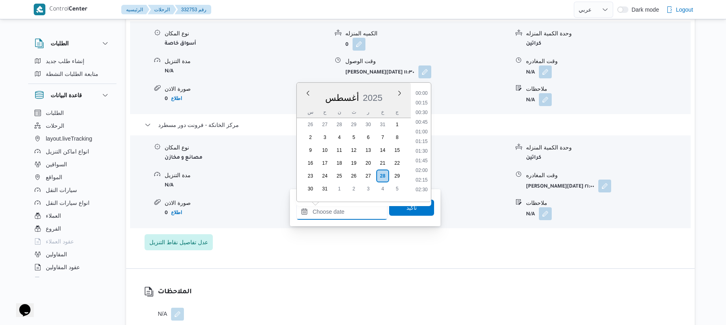
scroll to position [822, 0]
click at [346, 278] on div "الملاحظات N/A" at bounding box center [410, 304] width 569 height 70
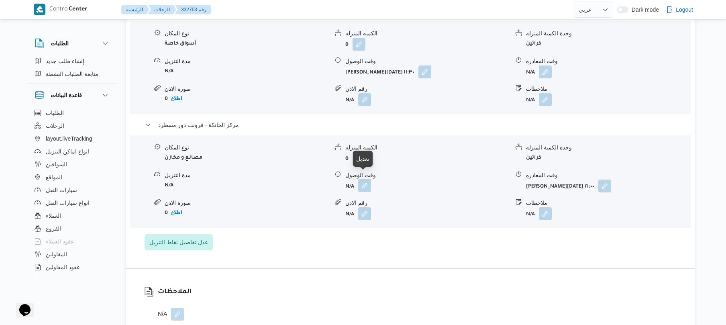
click at [365, 179] on button "button" at bounding box center [364, 185] width 13 height 13
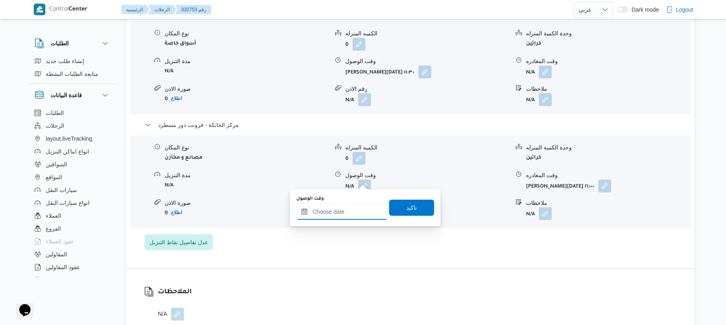
click at [343, 206] on div at bounding box center [341, 212] width 91 height 16
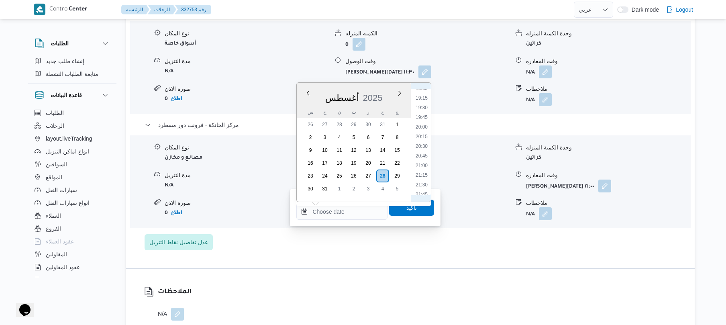
scroll to position [732, 0]
click at [427, 122] on li "19:45" at bounding box center [422, 123] width 18 height 8
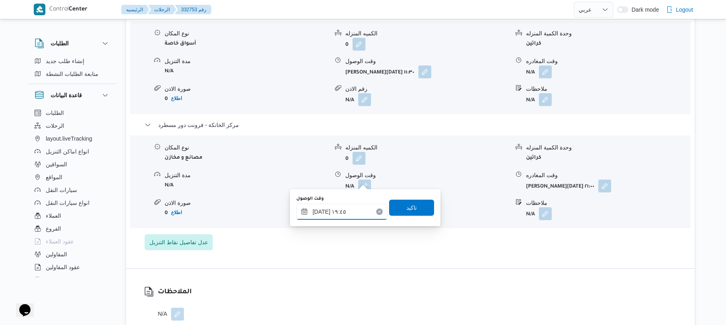
click at [348, 204] on input "٢٨/٠٨/٢٠٢٥ ١٩:٤٥" at bounding box center [341, 212] width 91 height 16
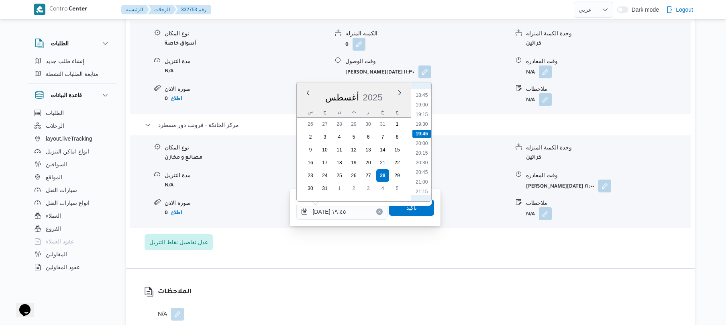
scroll to position [707, 0]
click at [419, 183] on li "20:45" at bounding box center [422, 186] width 18 height 8
type input "٢٨/٠٨/٢٠٢٥ ٢٠:٤٥"
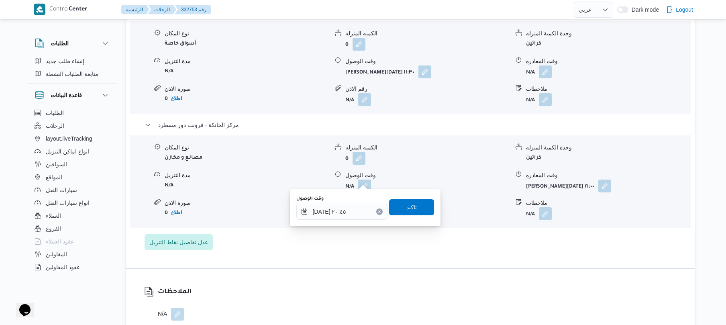
click at [407, 211] on span "تاكيد" at bounding box center [412, 207] width 10 height 10
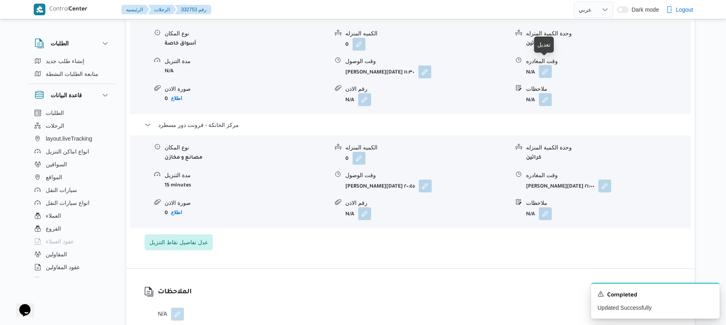
click at [546, 66] on button "button" at bounding box center [545, 71] width 13 height 13
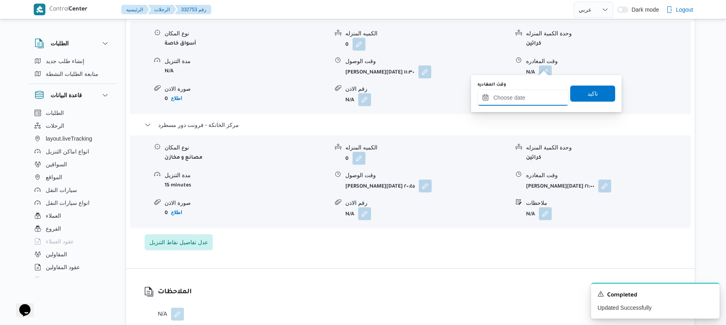
click at [512, 93] on input "وقت المغادره" at bounding box center [523, 98] width 91 height 16
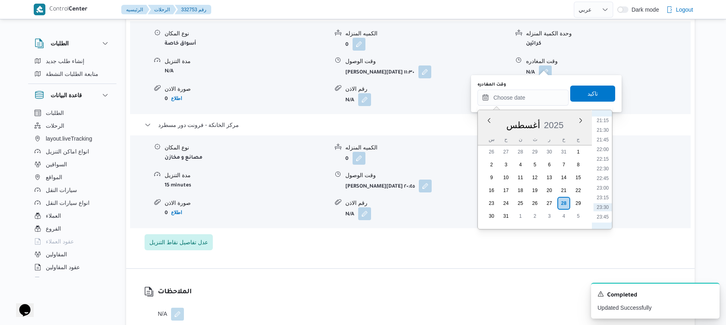
scroll to position [732, 0]
click at [437, 242] on div "قسم حلوان - مترو ماركت مصر حلوان نوع المكان أسواق خاصة الكميه المنزله 0 وحدة ال…" at bounding box center [411, 128] width 532 height 244
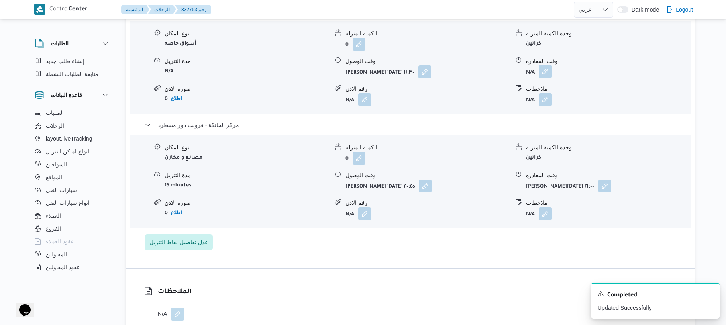
click at [548, 67] on button "button" at bounding box center [545, 71] width 13 height 13
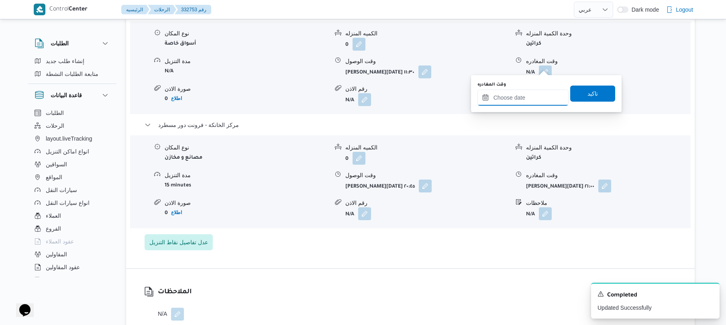
click at [510, 95] on input "وقت المغادره" at bounding box center [523, 98] width 91 height 16
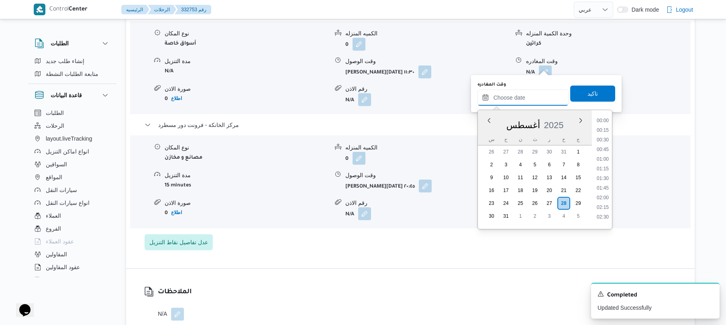
scroll to position [822, 0]
click at [442, 269] on div "الملاحظات N/A" at bounding box center [410, 304] width 569 height 70
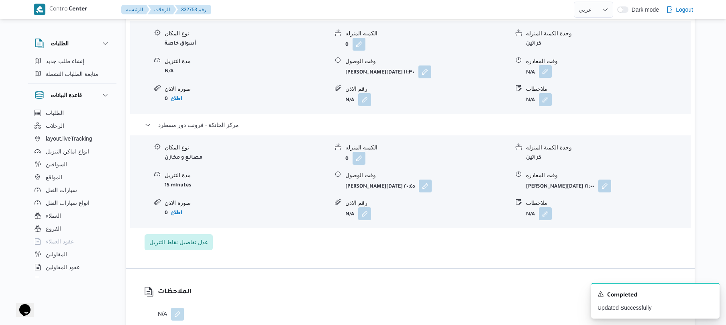
click at [542, 69] on button "button" at bounding box center [545, 71] width 13 height 13
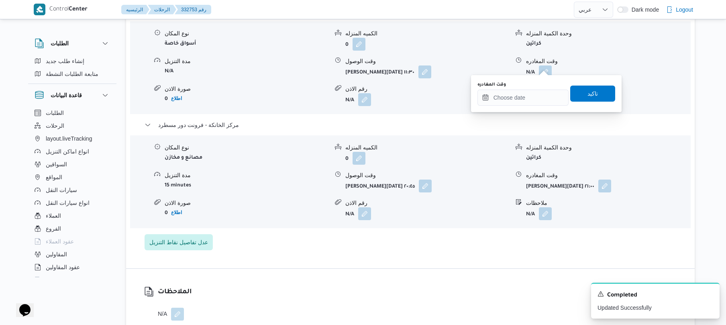
click at [447, 258] on div "تفاصيل اماكن التنزيل قسم حلوان - مترو ماركت مصر حلوان نوع المكان أسواق خاصة الك…" at bounding box center [410, 117] width 569 height 301
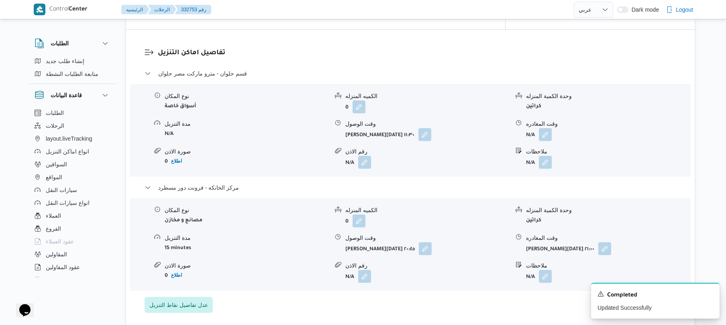
scroll to position [685, 0]
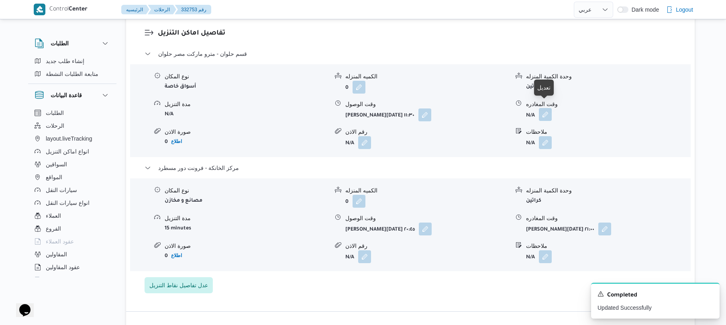
click at [545, 111] on button "button" at bounding box center [545, 114] width 13 height 13
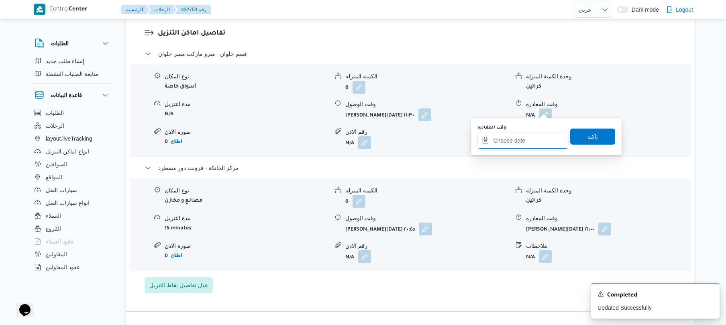
click at [512, 143] on input "وقت المغادره" at bounding box center [523, 141] width 91 height 16
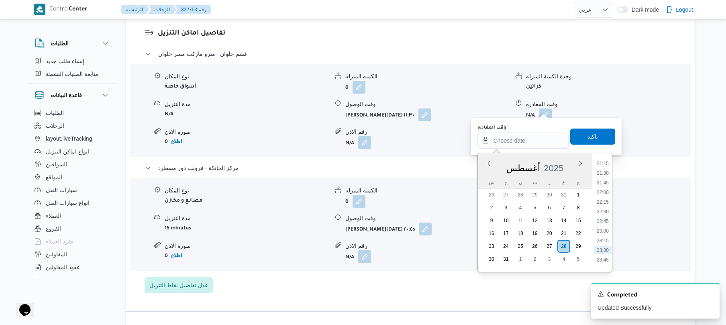
scroll to position [732, 0]
click at [602, 193] on li "19:45" at bounding box center [603, 193] width 18 height 8
type input "٢٨/٠٨/٢٠٢٥ ١٩:٤٥"
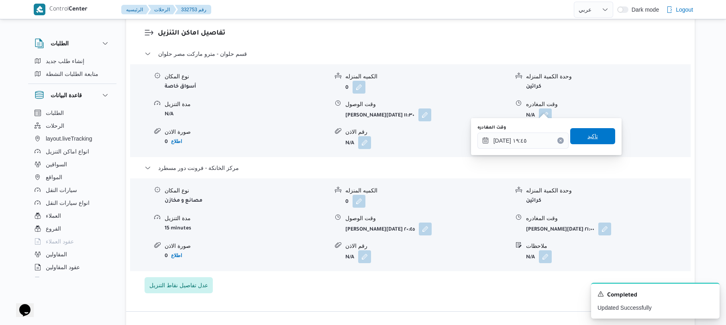
click at [595, 137] on span "تاكيد" at bounding box center [592, 136] width 45 height 16
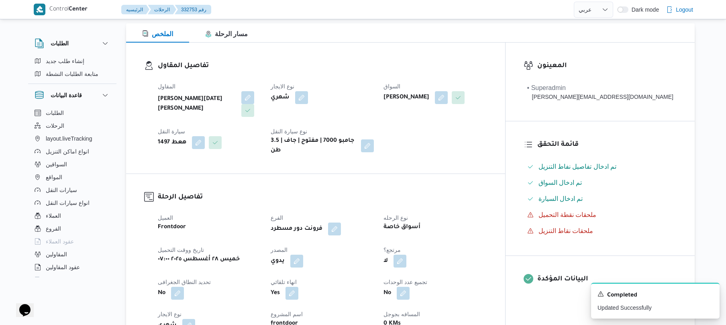
scroll to position [0, 0]
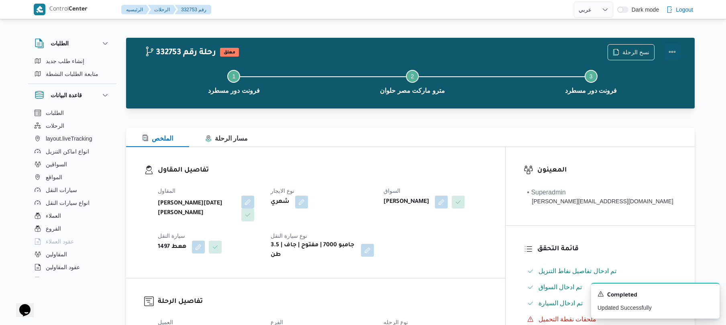
click at [668, 50] on button "Actions" at bounding box center [672, 52] width 16 height 16
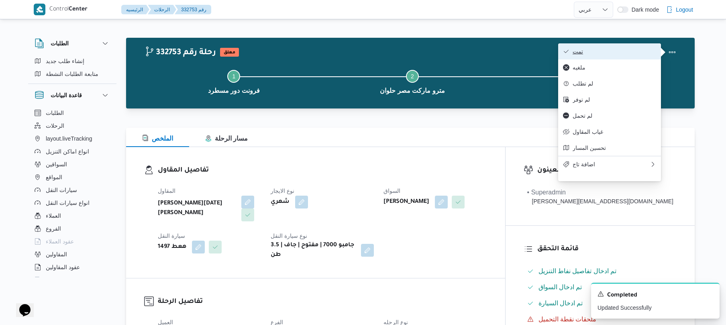
click at [608, 53] on span "تمت" at bounding box center [615, 51] width 84 height 6
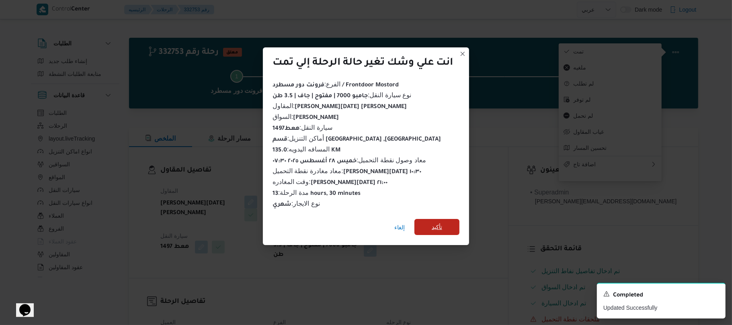
click at [449, 222] on span "تأكيد" at bounding box center [436, 227] width 45 height 16
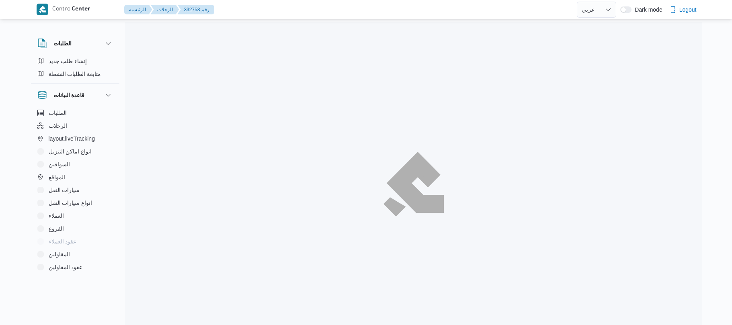
select select "ar"
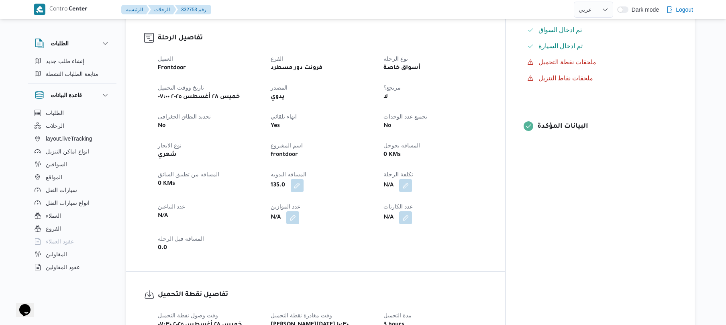
scroll to position [278, 0]
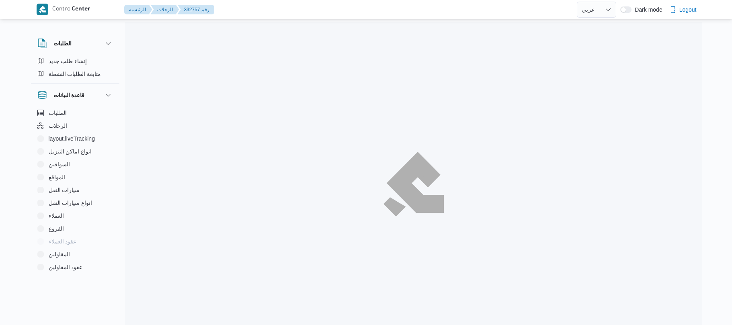
select select "ar"
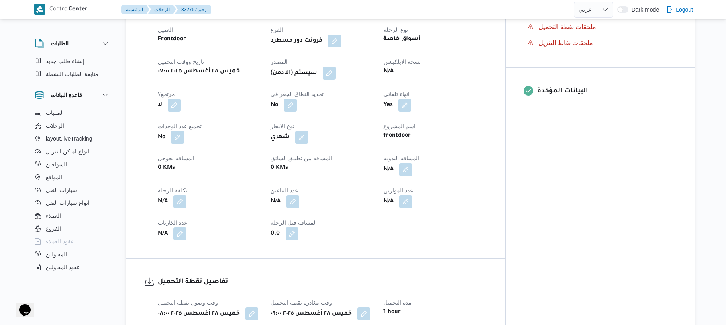
scroll to position [257, 0]
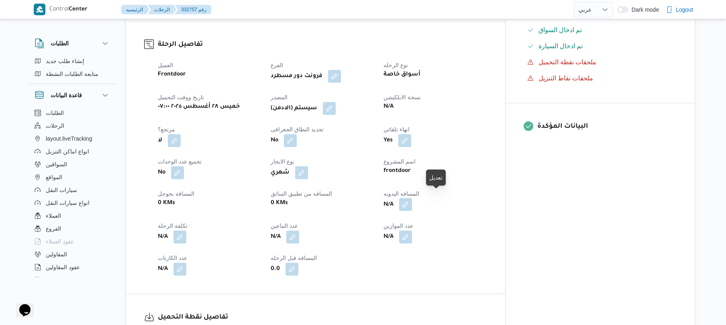
click at [412, 198] on button "button" at bounding box center [405, 204] width 13 height 13
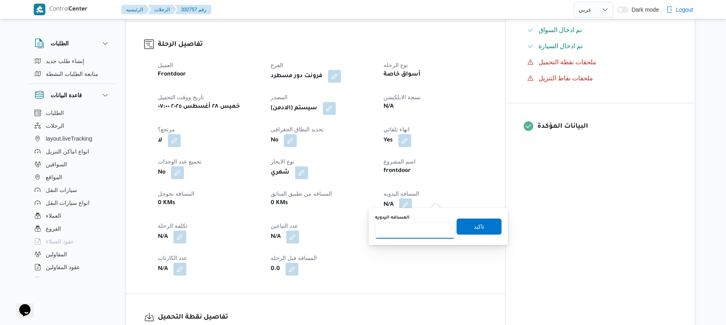
click at [413, 225] on input "المسافه اليدويه" at bounding box center [415, 231] width 80 height 16
type input "135"
click at [466, 228] on span "تاكيد" at bounding box center [479, 226] width 45 height 16
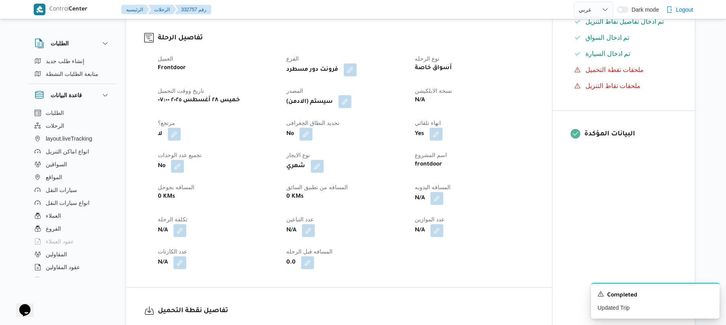
click at [351, 105] on button "button" at bounding box center [345, 101] width 13 height 13
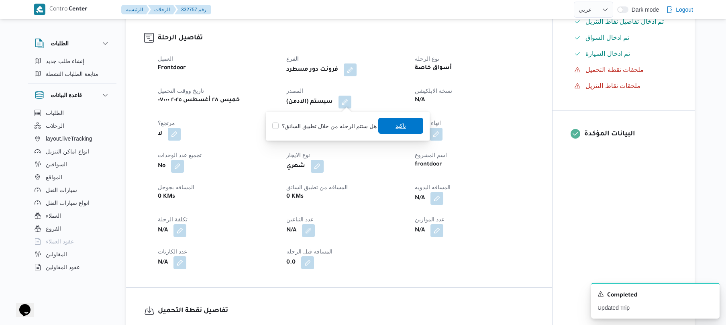
click at [399, 123] on span "تاكيد" at bounding box center [401, 126] width 10 height 10
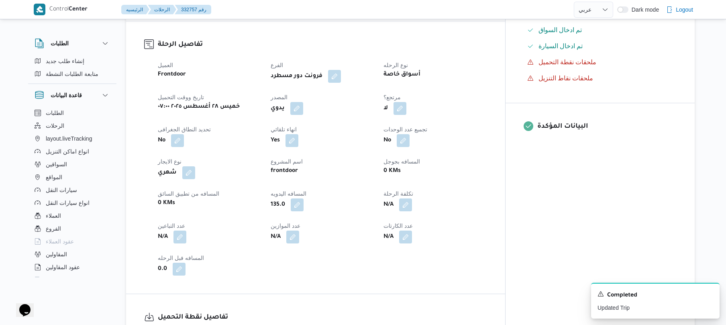
click at [488, 73] on div "أسواق خاصة" at bounding box center [435, 74] width 105 height 11
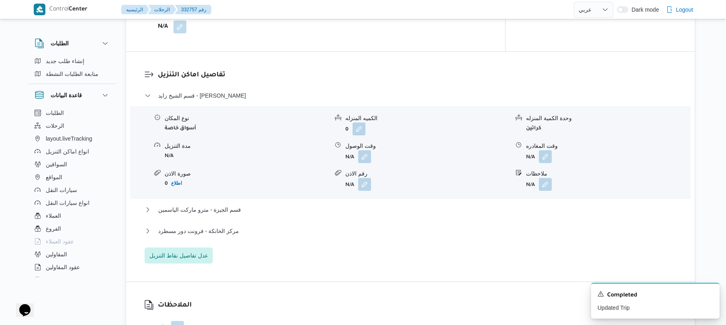
scroll to position [643, 0]
click at [366, 155] on button "button" at bounding box center [364, 157] width 13 height 13
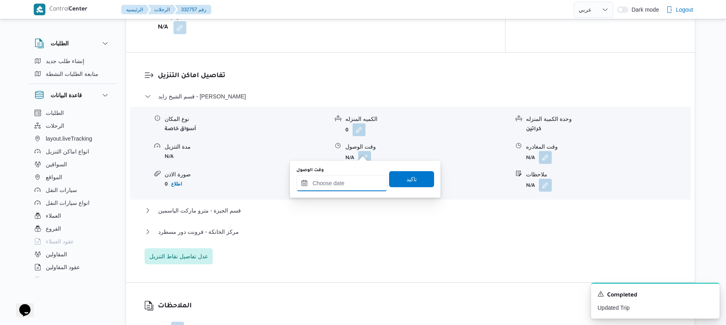
click at [352, 180] on input "وقت الوصول" at bounding box center [341, 183] width 91 height 16
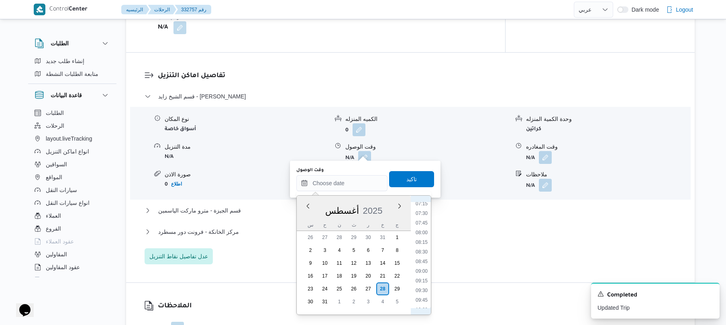
scroll to position [372, 0]
click at [507, 219] on div "قسم الشيخ زايد - اوسكار زايد نوع المكان أسواق خاصة الكميه المنزله 0 وحدة الكمية…" at bounding box center [411, 178] width 532 height 173
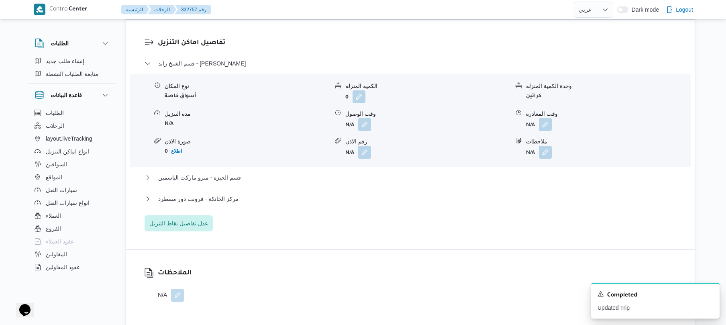
scroll to position [707, 0]
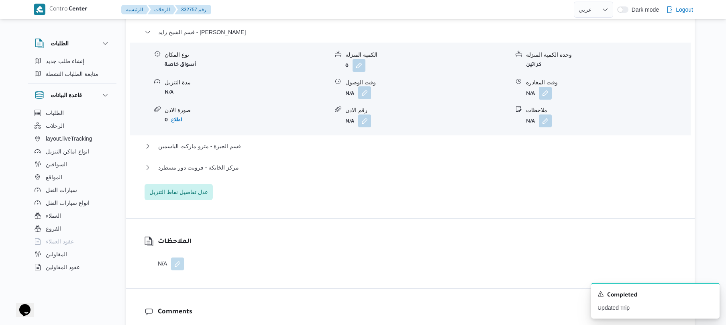
click at [360, 86] on button "button" at bounding box center [364, 92] width 13 height 13
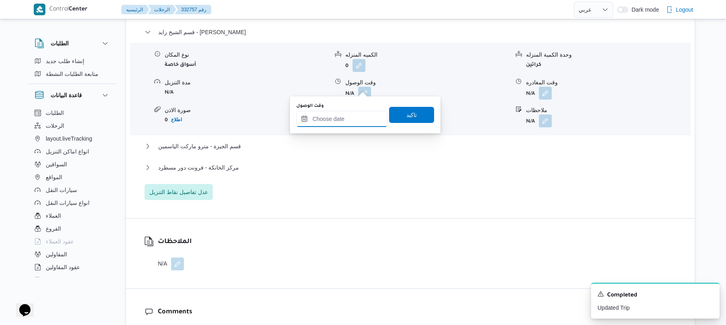
click at [350, 119] on input "وقت الوصول" at bounding box center [341, 119] width 91 height 16
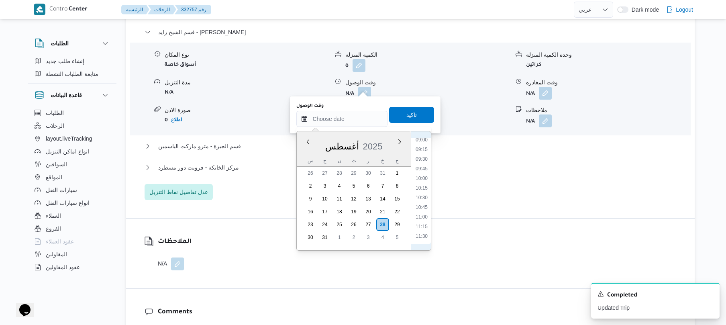
scroll to position [372, 0]
click at [420, 153] on li "10:00" at bounding box center [422, 155] width 18 height 8
type input "٢٨/٠٨/٢٠٢٥ ١٠:٠٠"
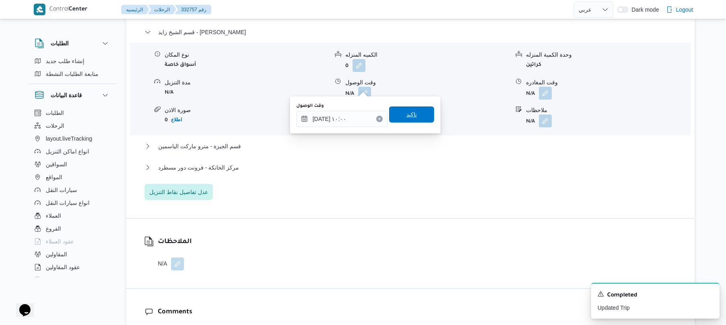
click at [416, 119] on span "تاكيد" at bounding box center [411, 114] width 45 height 16
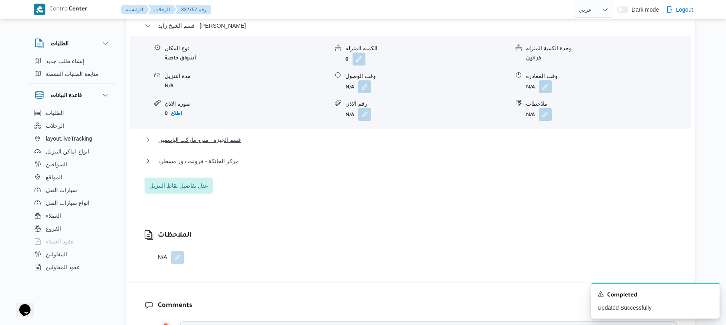
click at [384, 139] on button "قسم الجيزة - مترو ماركت الياسمين" at bounding box center [411, 140] width 532 height 10
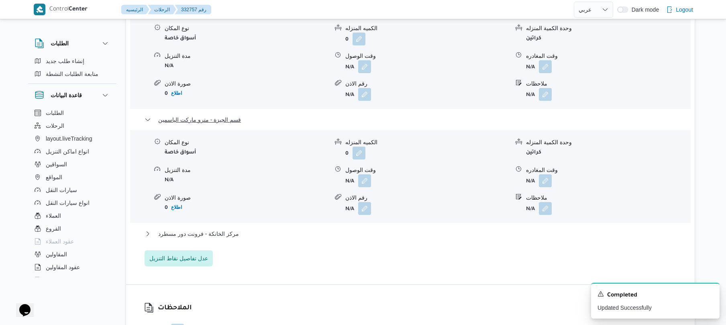
scroll to position [728, 0]
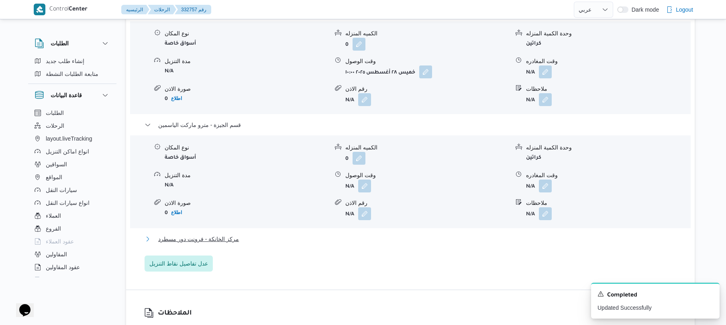
click at [313, 234] on button "مركز الخانكة - فرونت دور مسطرد" at bounding box center [411, 239] width 532 height 10
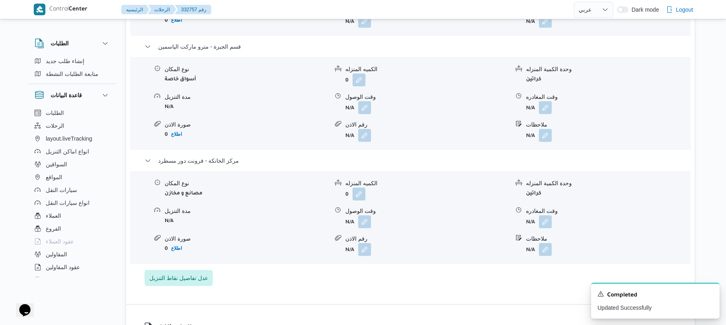
scroll to position [814, 0]
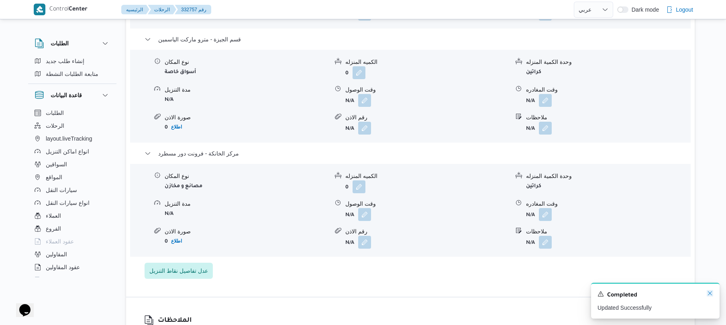
click at [709, 294] on icon "Dismiss toast" at bounding box center [710, 293] width 4 height 4
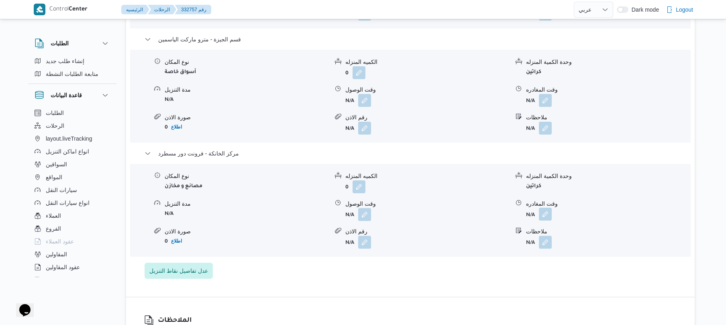
click at [547, 210] on button "button" at bounding box center [545, 214] width 13 height 13
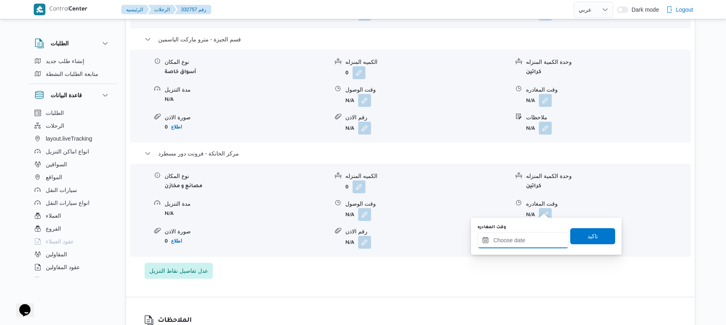
click at [523, 237] on input "وقت المغادره" at bounding box center [523, 240] width 91 height 16
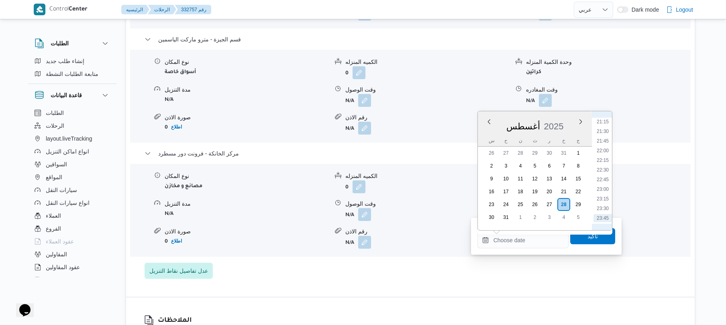
scroll to position [732, 0]
click at [603, 199] on li "21:00" at bounding box center [603, 200] width 18 height 8
type input "٢٨/٠٨/٢٠٢٥ ٢١:٠٠"
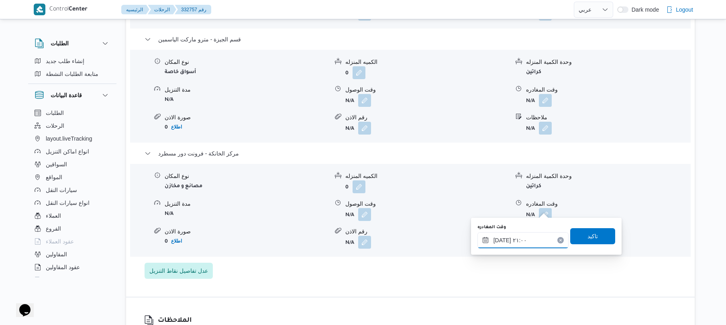
click at [542, 239] on input "٢٨/٠٨/٢٠٢٥ ٢١:٠٠" at bounding box center [523, 240] width 91 height 16
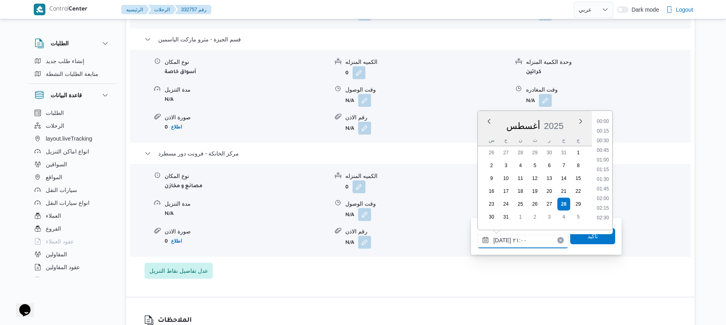
scroll to position [756, 0]
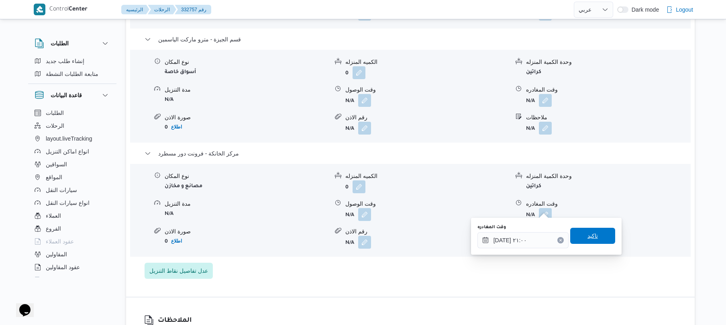
click at [579, 241] on span "تاكيد" at bounding box center [592, 236] width 45 height 16
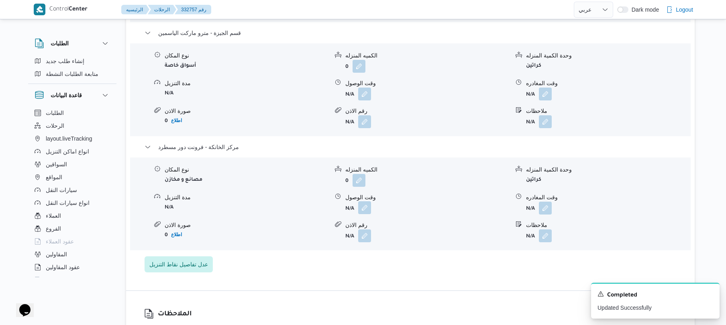
click at [362, 204] on button "button" at bounding box center [364, 207] width 13 height 13
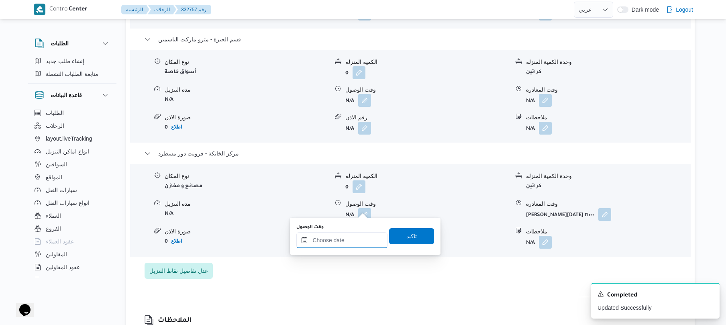
click at [352, 237] on input "وقت الوصول" at bounding box center [341, 240] width 91 height 16
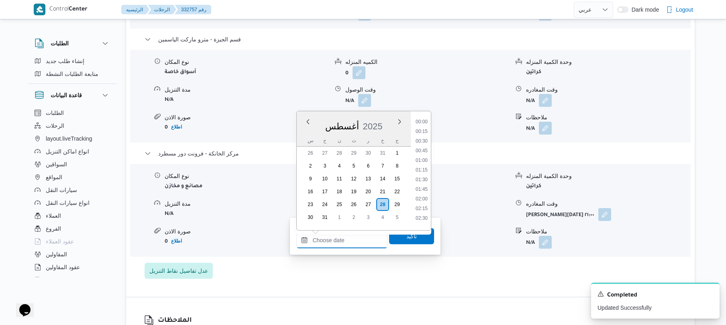
scroll to position [822, 0]
click at [422, 140] on li "21:45" at bounding box center [422, 141] width 18 height 8
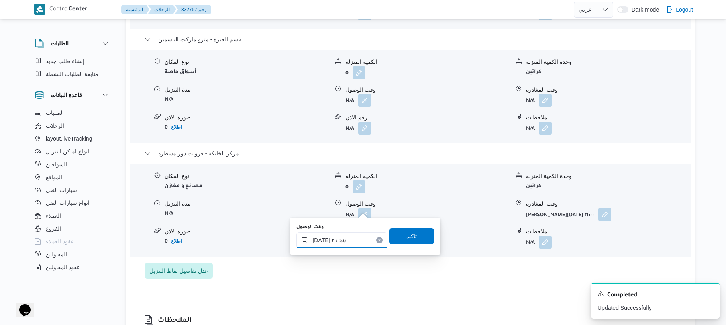
click at [341, 234] on input "٢٨/٠٨/٢٠٢٥ ٢١:٤٥" at bounding box center [341, 240] width 91 height 16
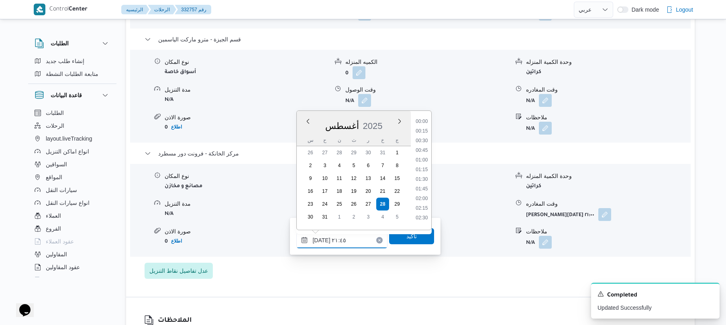
scroll to position [785, 0]
click at [426, 137] on li "20:45" at bounding box center [422, 137] width 18 height 8
type input "٢٨/٠٨/٢٠٢٥ ٢٠:٤٥"
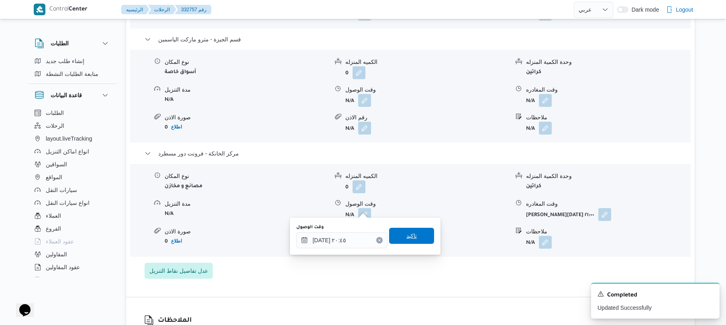
click at [412, 239] on span "تاكيد" at bounding box center [412, 236] width 10 height 10
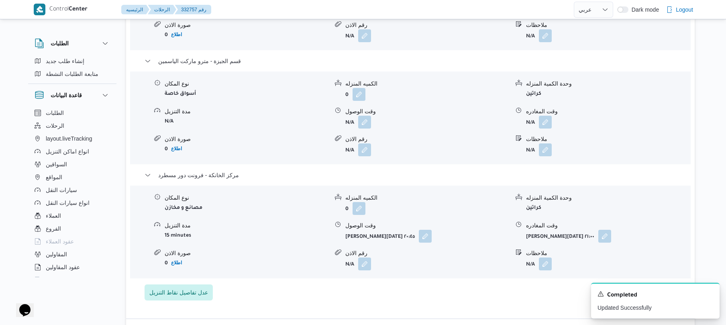
scroll to position [750, 0]
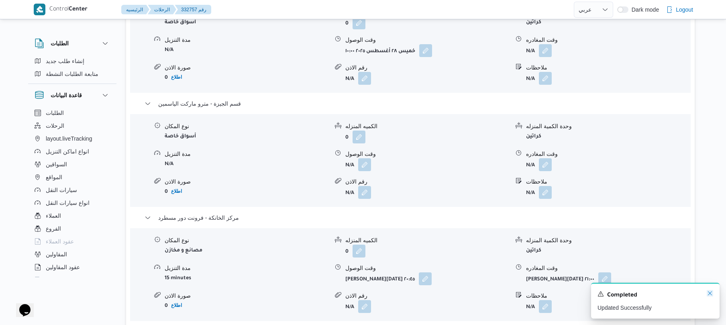
click at [709, 294] on icon "Dismiss toast" at bounding box center [710, 293] width 6 height 6
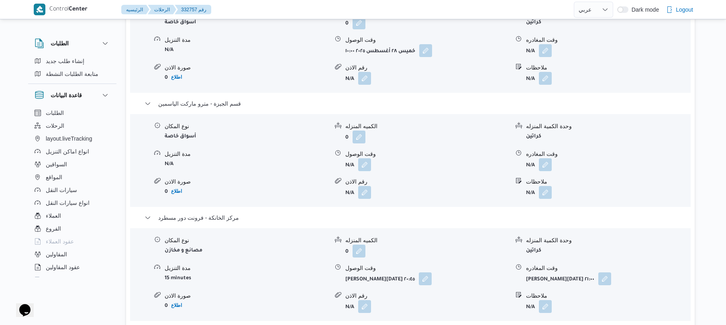
click at [548, 164] on div "نوع المكان أسواق خاصة الكميه المنزله 0 وحدة الكمية المنزله كراتين مدة التنزيل N…" at bounding box center [410, 160] width 567 height 91
click at [545, 158] on button "button" at bounding box center [545, 164] width 13 height 13
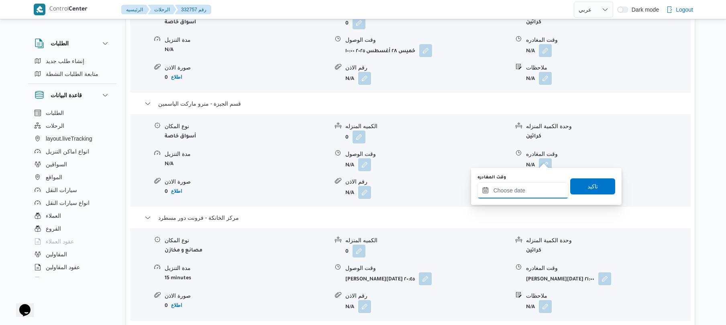
click at [516, 191] on input "وقت المغادره" at bounding box center [523, 190] width 91 height 16
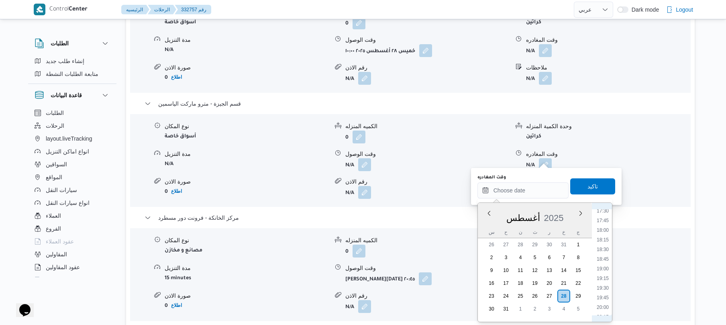
scroll to position [702, 0]
click at [608, 270] on li "19:45" at bounding box center [603, 273] width 18 height 8
type input "٢٨/٠٨/٢٠٢٥ ١٩:٤٥"
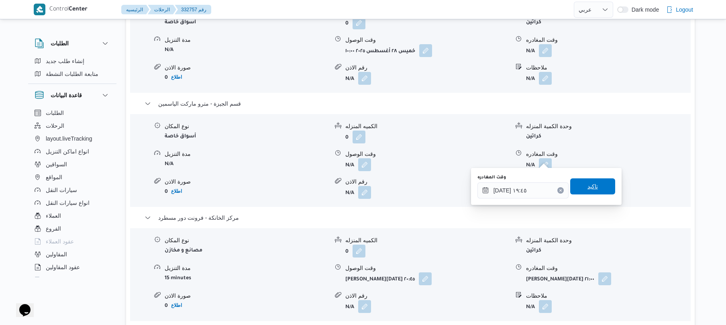
click at [588, 189] on span "تاكيد" at bounding box center [593, 187] width 10 height 10
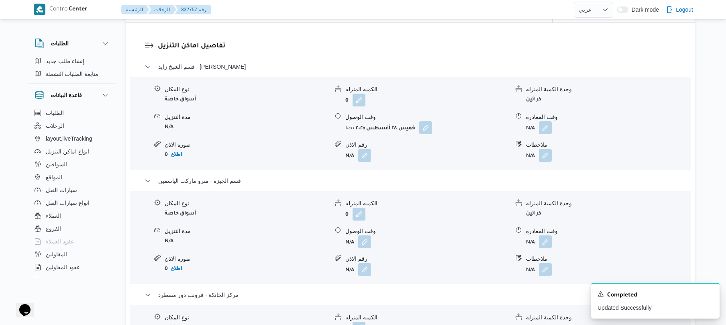
scroll to position [664, 0]
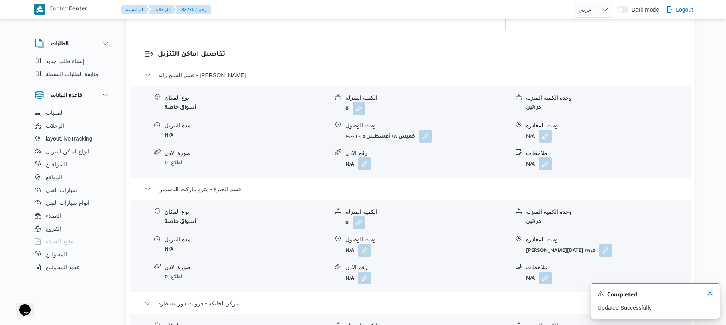
click at [709, 292] on icon "Dismiss toast" at bounding box center [710, 293] width 6 height 6
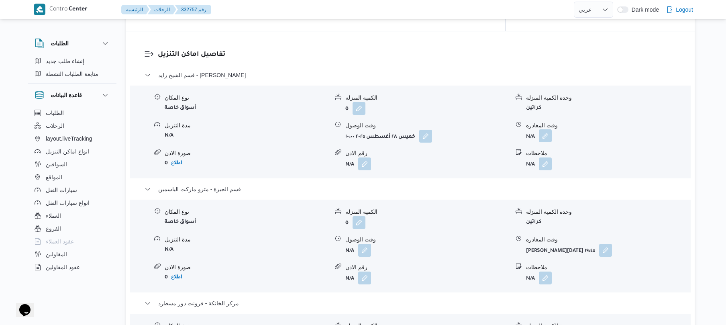
click at [552, 131] on button "button" at bounding box center [545, 135] width 13 height 13
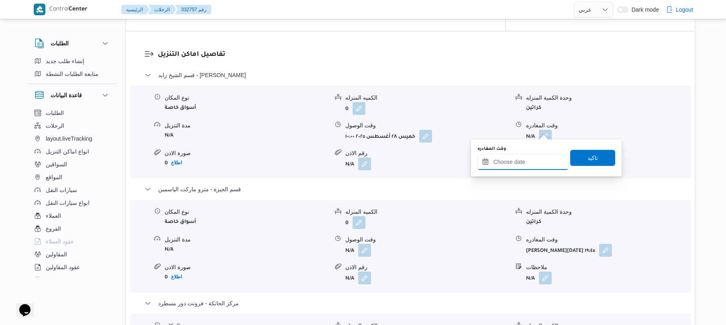
click at [523, 159] on input "وقت المغادره" at bounding box center [523, 162] width 91 height 16
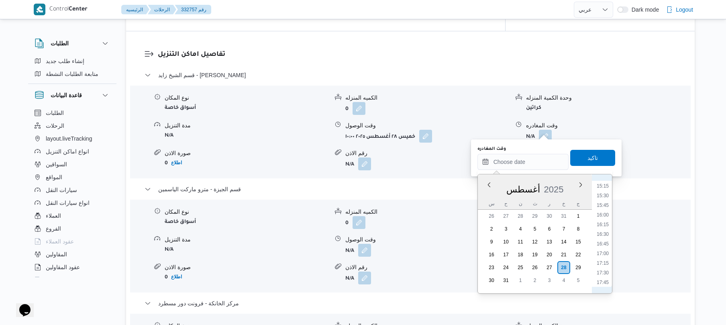
scroll to position [552, 0]
click at [601, 193] on li "14:30" at bounding box center [603, 192] width 18 height 8
type input "٢٨/٠٨/٢٠٢٥ ١٤:٣٠"
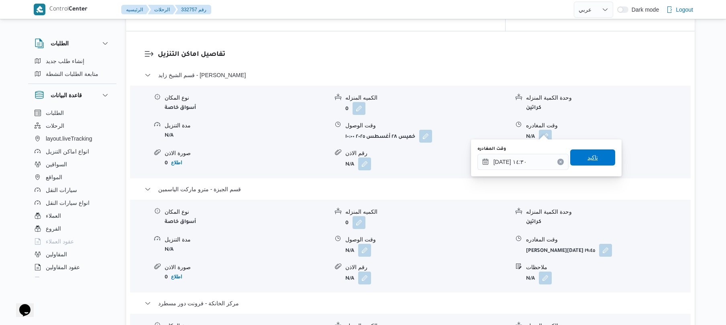
click at [595, 161] on span "تاكيد" at bounding box center [592, 157] width 45 height 16
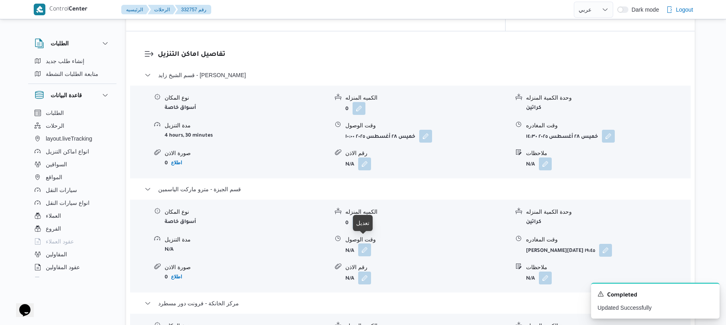
click at [365, 246] on button "button" at bounding box center [364, 249] width 13 height 13
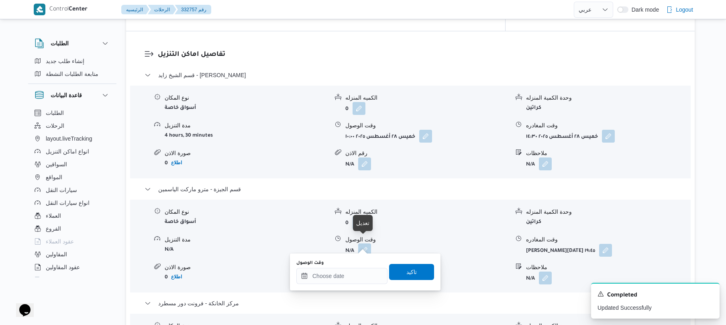
click at [365, 246] on button "button" at bounding box center [364, 249] width 13 height 13
click at [330, 278] on input "وقت الوصول" at bounding box center [341, 276] width 91 height 16
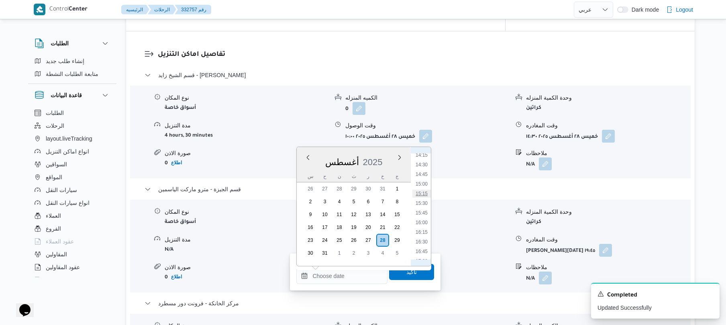
click at [425, 190] on li "15:15" at bounding box center [422, 194] width 18 height 8
type input "٢٨/٠٨/٢٠٢٥ ١٥:١٥"
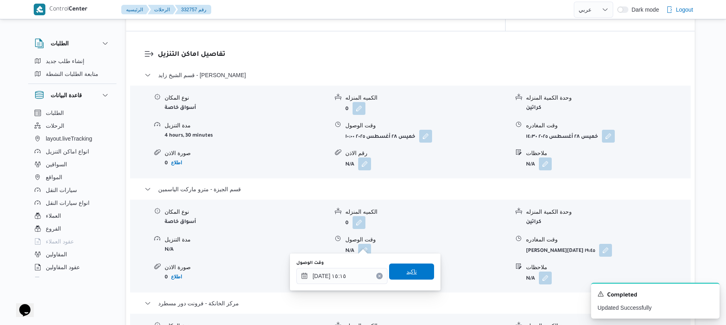
click at [399, 276] on span "تاكيد" at bounding box center [411, 272] width 45 height 16
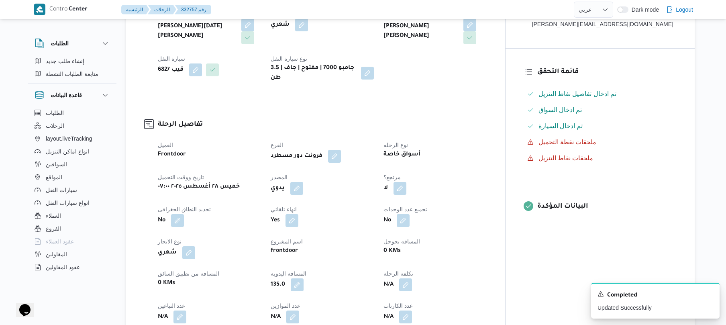
scroll to position [0, 0]
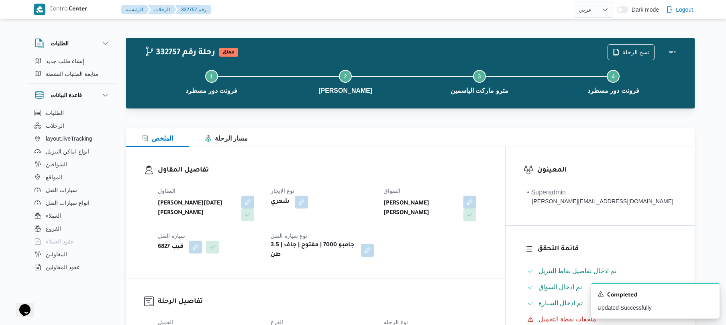
click at [488, 222] on div "محمود ابراهيم سعيد ابراهيم" at bounding box center [435, 208] width 105 height 27
click at [667, 50] on button "Actions" at bounding box center [672, 52] width 16 height 16
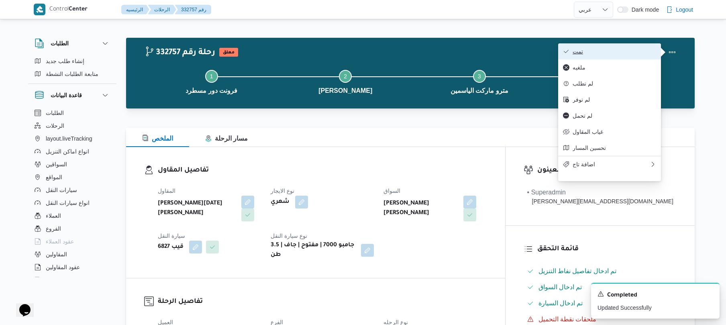
click at [639, 57] on button "تمت" at bounding box center [609, 51] width 103 height 16
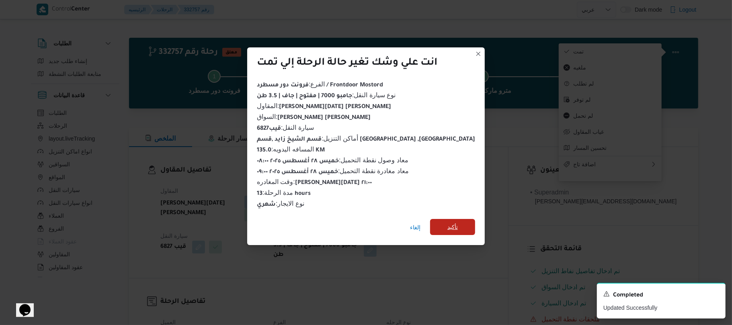
click at [449, 225] on span "تأكيد" at bounding box center [452, 227] width 45 height 16
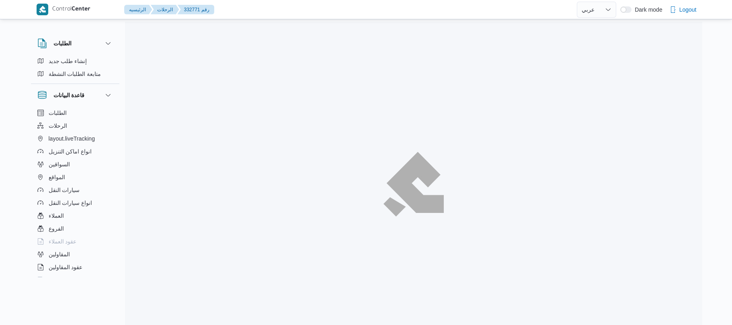
select select "ar"
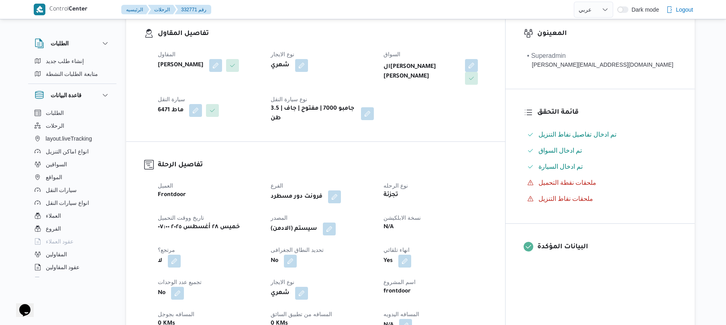
scroll to position [171, 0]
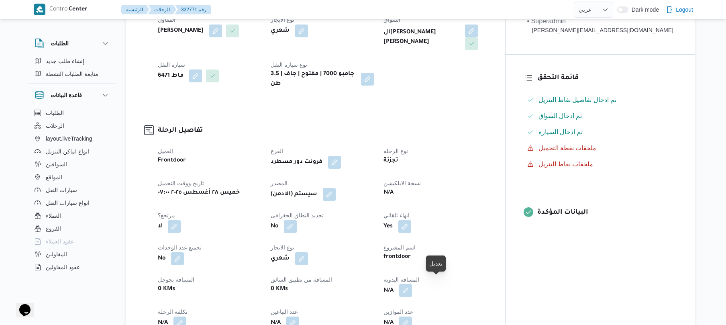
click at [412, 284] on button "button" at bounding box center [405, 290] width 13 height 13
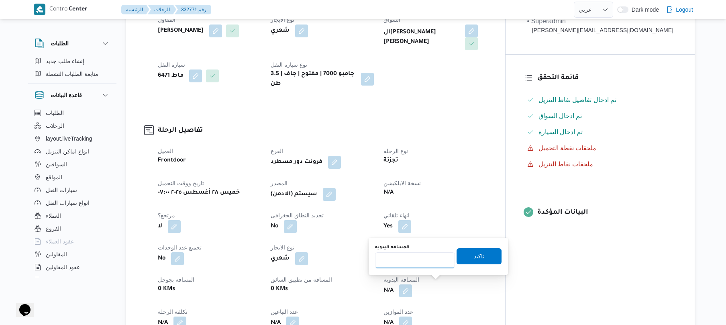
click at [422, 260] on input "المسافه اليدويه" at bounding box center [415, 260] width 80 height 16
type input "120"
click at [479, 257] on span "تاكيد" at bounding box center [479, 256] width 10 height 10
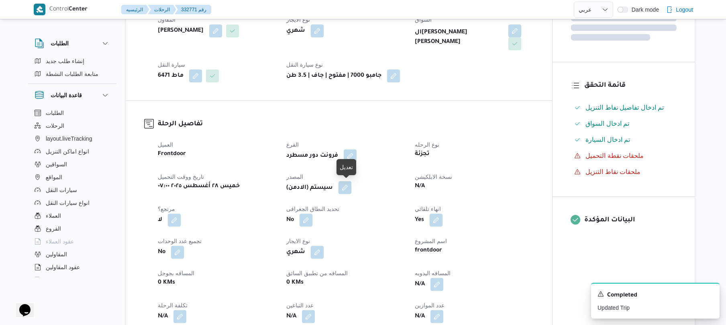
click at [348, 188] on button "button" at bounding box center [345, 187] width 13 height 13
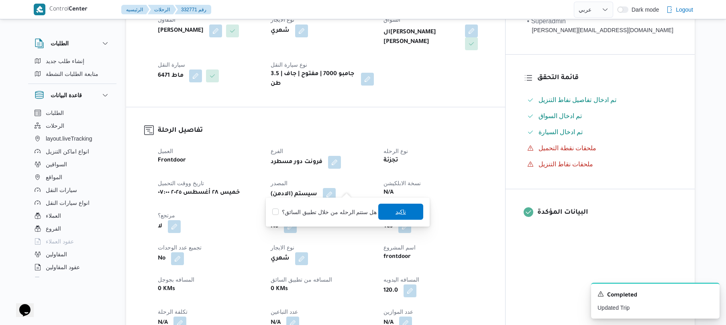
click at [391, 211] on span "تاكيد" at bounding box center [400, 212] width 45 height 16
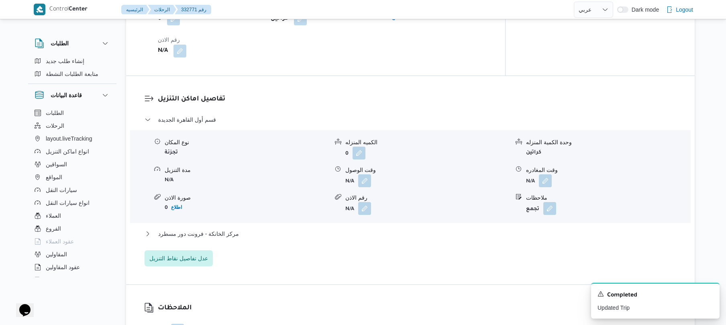
scroll to position [621, 0]
click at [365, 172] on button "button" at bounding box center [364, 178] width 13 height 13
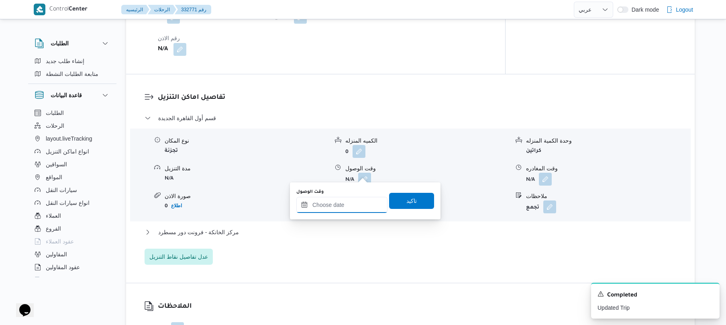
click at [353, 207] on input "وقت الوصول" at bounding box center [341, 205] width 91 height 16
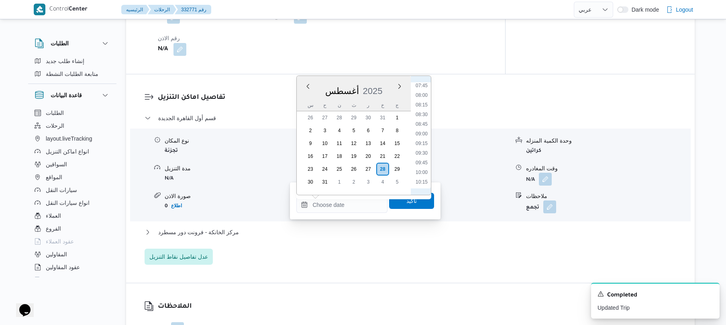
scroll to position [282, 0]
click at [423, 123] on li "08:15" at bounding box center [422, 123] width 18 height 8
type input "٢٨/٠٨/٢٠٢٥ ٠٨:١٥"
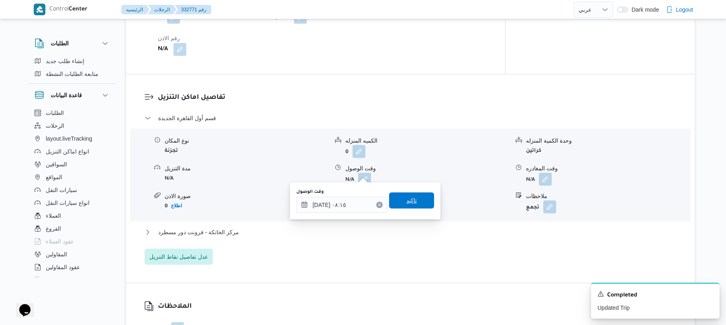
click at [415, 202] on span "تاكيد" at bounding box center [411, 200] width 45 height 16
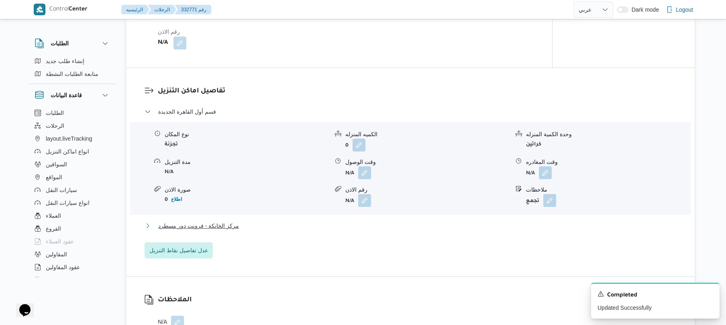
click at [386, 223] on button "مركز الخانكة - فرونت دور مسطرد" at bounding box center [411, 226] width 532 height 10
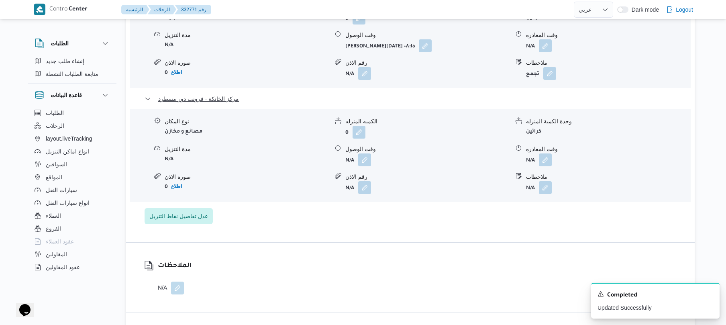
scroll to position [771, 0]
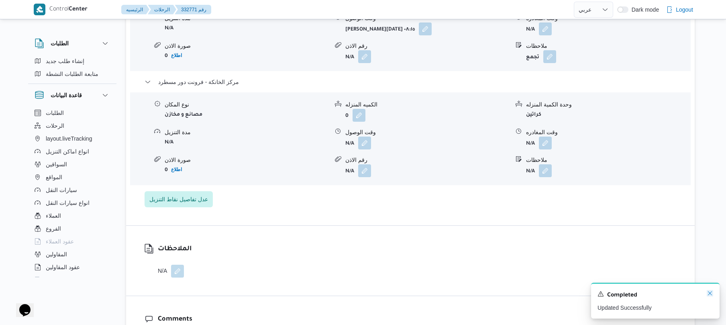
click at [709, 293] on icon "Dismiss toast" at bounding box center [710, 293] width 6 height 6
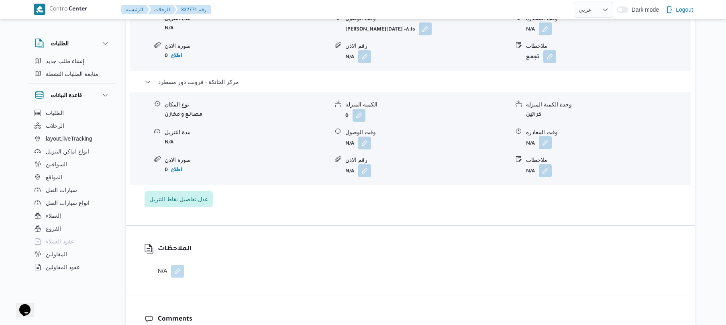
click at [548, 137] on button "button" at bounding box center [545, 142] width 13 height 13
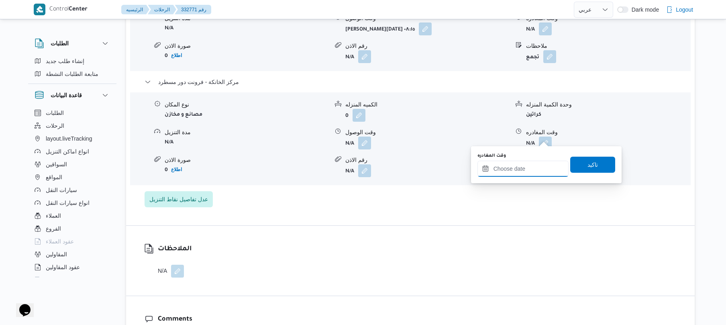
click at [512, 168] on input "وقت المغادره" at bounding box center [523, 169] width 91 height 16
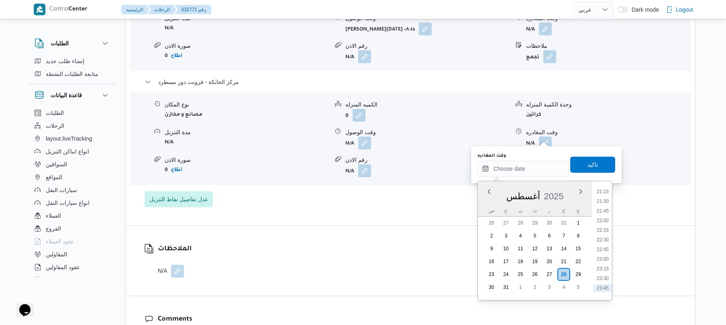
scroll to position [732, 0]
click at [607, 204] on li "19:15" at bounding box center [603, 202] width 18 height 8
type input "٢٨/٠٨/٢٠٢٥ ١٩:١٥"
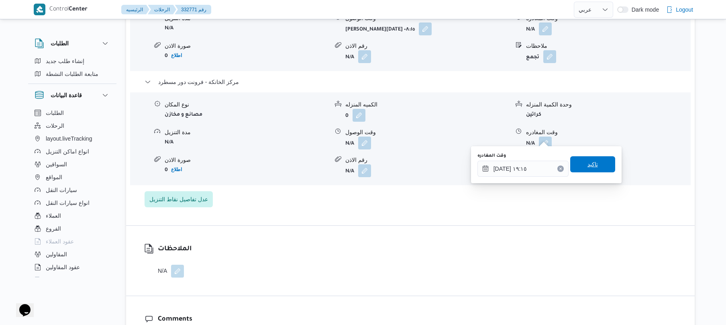
click at [591, 164] on span "تاكيد" at bounding box center [593, 164] width 10 height 10
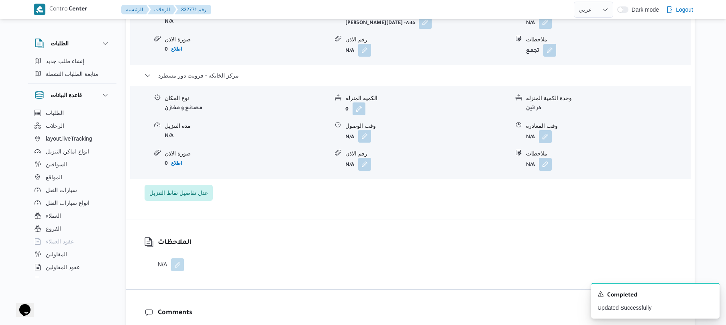
click at [364, 134] on button "button" at bounding box center [364, 136] width 13 height 13
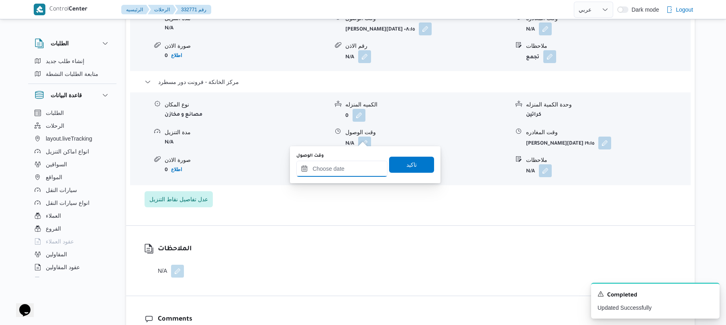
click at [362, 166] on input "وقت الوصول" at bounding box center [341, 169] width 91 height 16
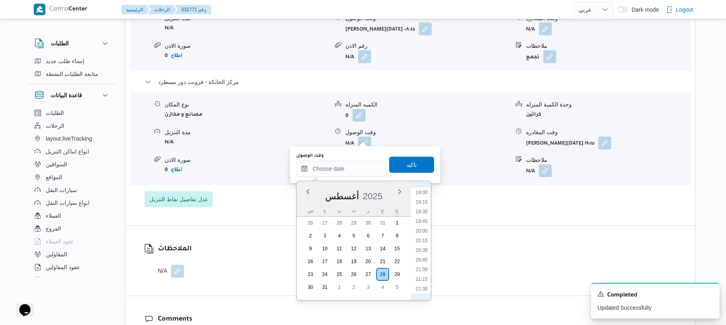
click at [500, 258] on div "الملاحظات N/A" at bounding box center [410, 261] width 569 height 70
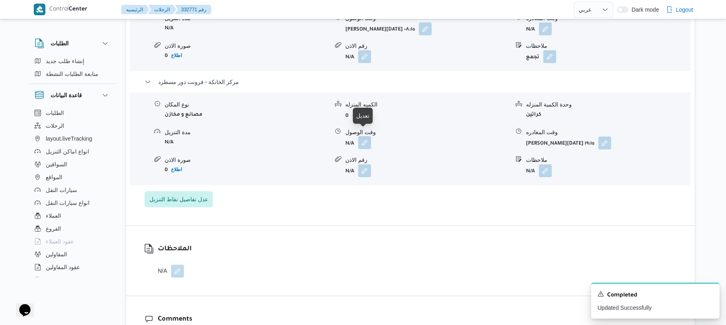
click at [365, 137] on button "button" at bounding box center [364, 142] width 13 height 13
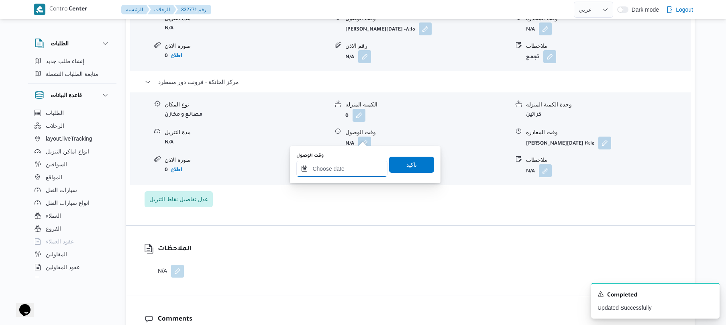
click at [341, 171] on input "وقت الوصول" at bounding box center [341, 169] width 91 height 16
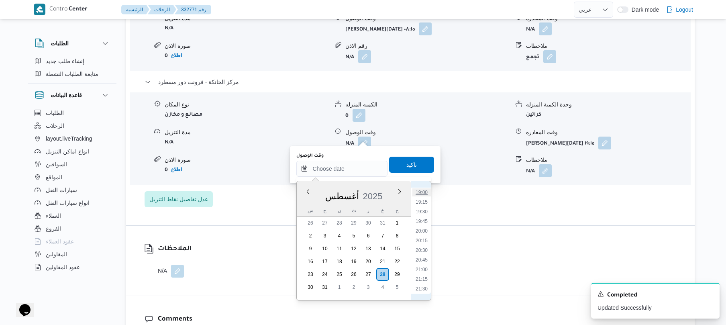
click at [426, 196] on li "19:00" at bounding box center [422, 192] width 18 height 8
type input "٢٨/٠٨/٢٠٢٥ ١٩:٠٠"
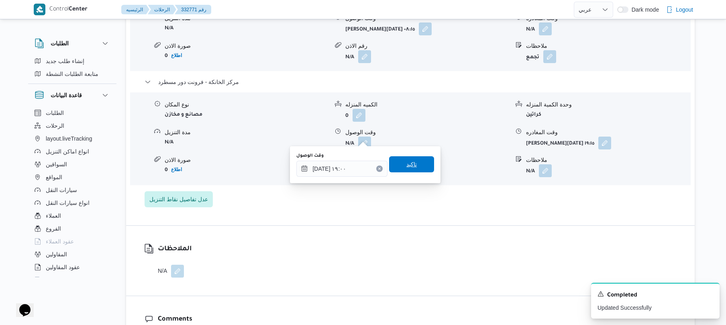
click at [415, 166] on span "تاكيد" at bounding box center [411, 164] width 45 height 16
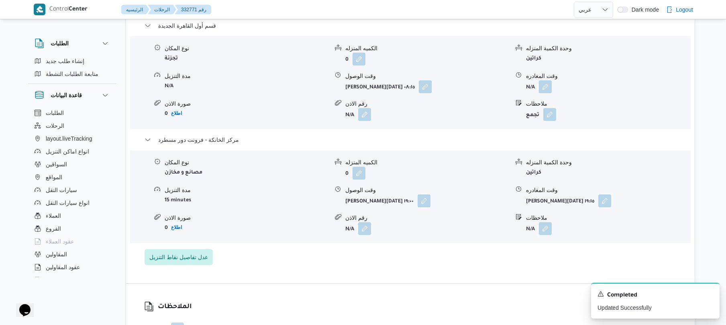
scroll to position [707, 0]
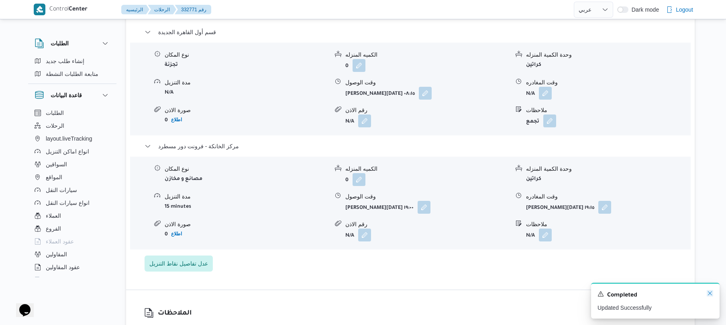
click at [713, 292] on icon "Dismiss toast" at bounding box center [710, 293] width 6 height 6
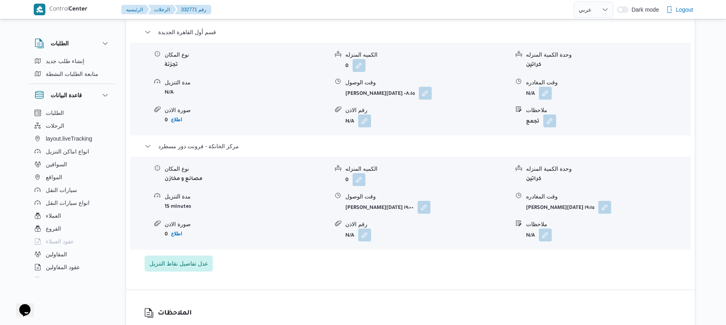
click at [548, 278] on div "تفاصيل اماكن التنزيل قسم أول القاهرة الجديدة نوع المكان تجزئة الكميه المنزله 0 …" at bounding box center [410, 138] width 569 height 301
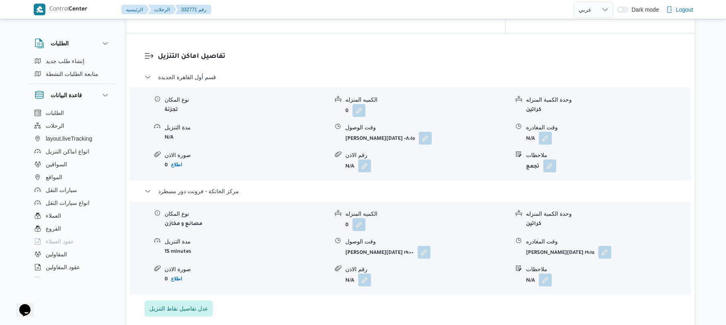
scroll to position [664, 0]
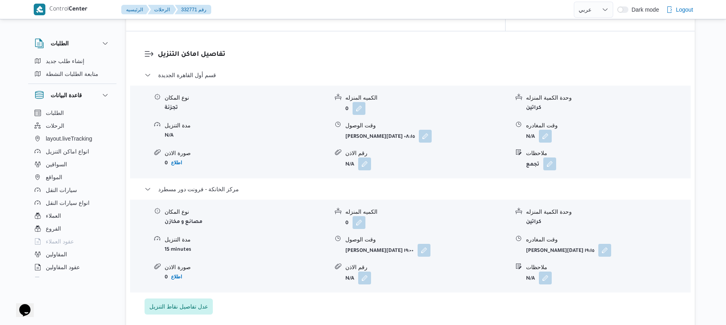
click at [628, 51] on h3 "تفاصيل اماكن التنزيل" at bounding box center [417, 54] width 519 height 11
click at [523, 49] on h3 "تفاصيل اماكن التنزيل" at bounding box center [417, 54] width 519 height 11
click at [546, 129] on button "button" at bounding box center [545, 135] width 13 height 13
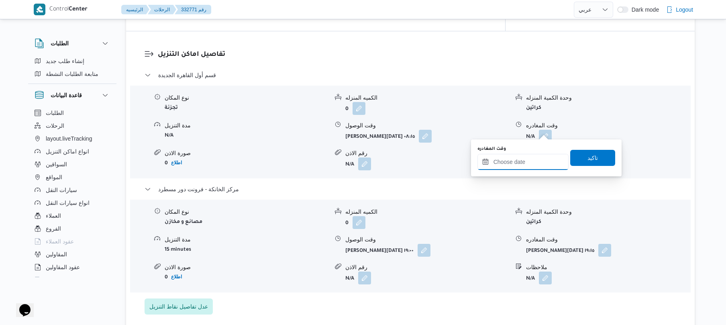
click at [529, 154] on input "وقت المغادره" at bounding box center [523, 162] width 91 height 16
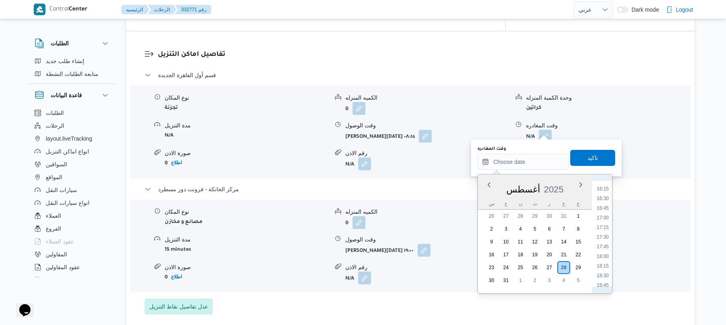
scroll to position [642, 0]
click at [606, 245] on li "18:15" at bounding box center [603, 247] width 18 height 8
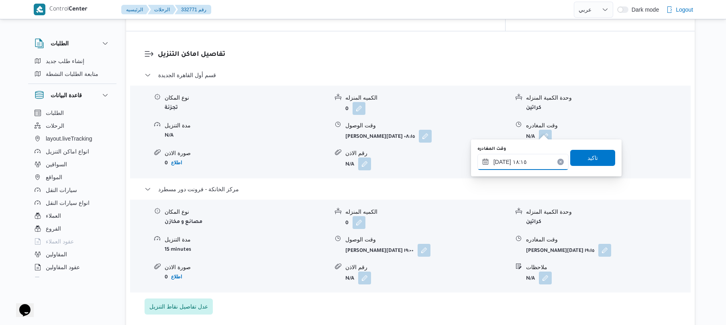
type input "٢٨/٠٨/٢٠٢٥ ١٨:١٥"
click at [599, 155] on span "تاكيد" at bounding box center [592, 157] width 45 height 16
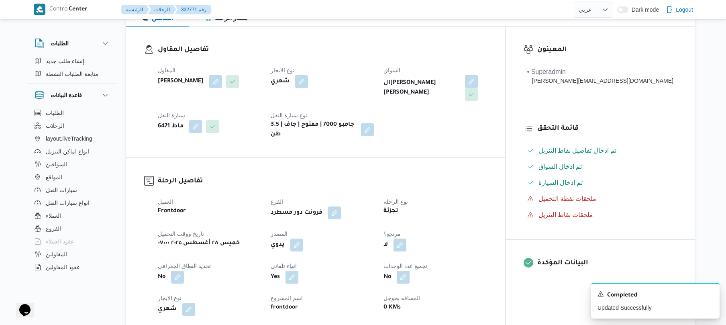
scroll to position [0, 0]
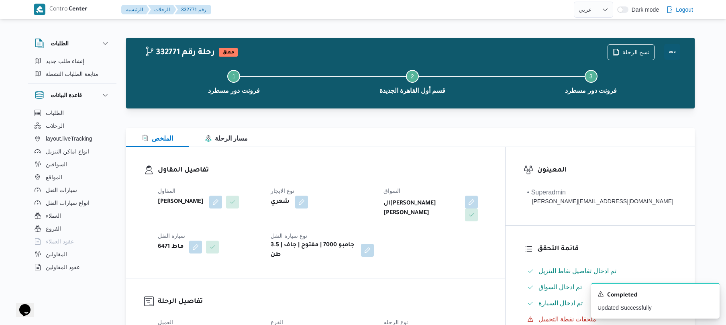
click at [675, 50] on button "Actions" at bounding box center [672, 52] width 16 height 16
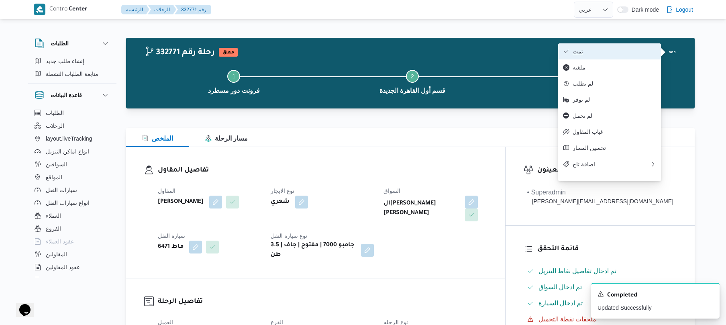
click at [632, 51] on span "تمت" at bounding box center [615, 51] width 84 height 6
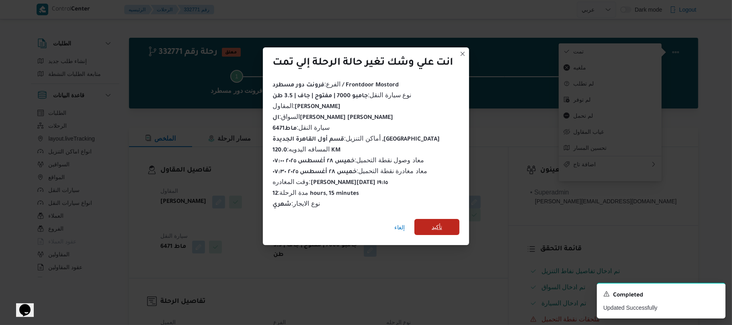
click at [444, 219] on span "تأكيد" at bounding box center [436, 227] width 45 height 16
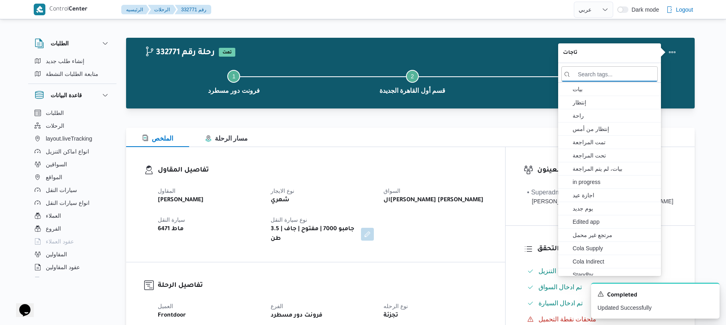
click at [390, 169] on h3 "تفاصيل المقاول" at bounding box center [322, 170] width 329 height 11
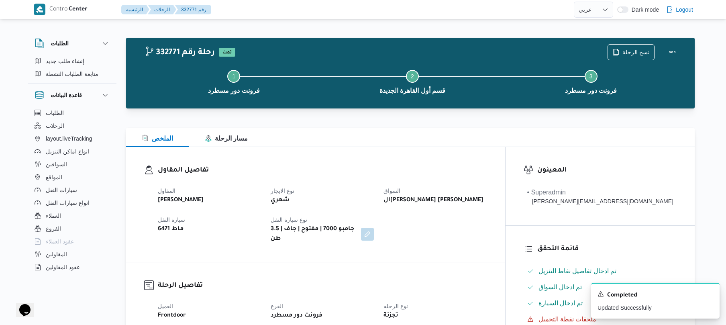
click at [401, 168] on h3 "تفاصيل المقاول" at bounding box center [322, 170] width 329 height 11
click at [672, 51] on button "Actions" at bounding box center [672, 52] width 16 height 16
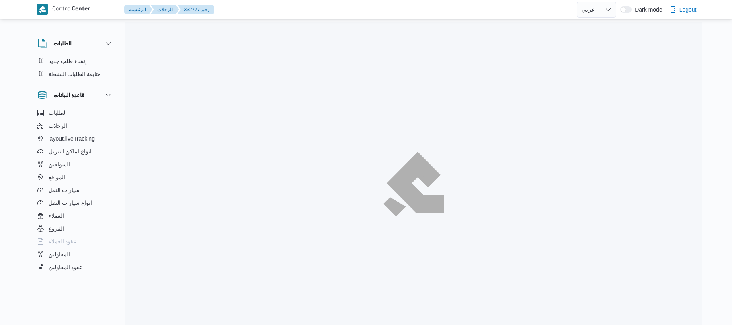
select select "ar"
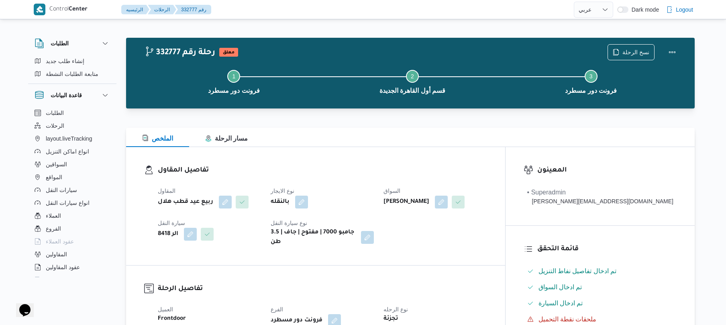
click at [409, 156] on div "تفاصيل المقاول المقاول ربيع عيد قطب هلال نوع الايجار بالنقله السواق [PERSON_NAM…" at bounding box center [315, 206] width 379 height 118
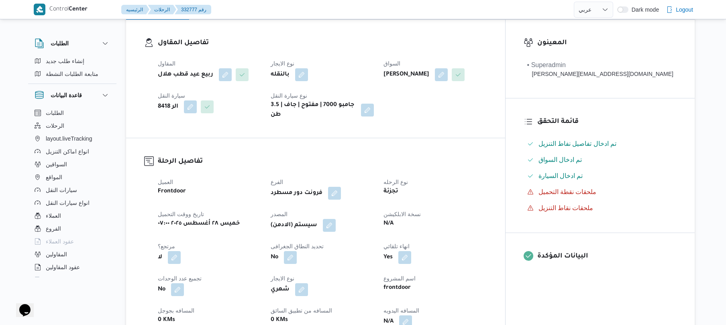
scroll to position [150, 0]
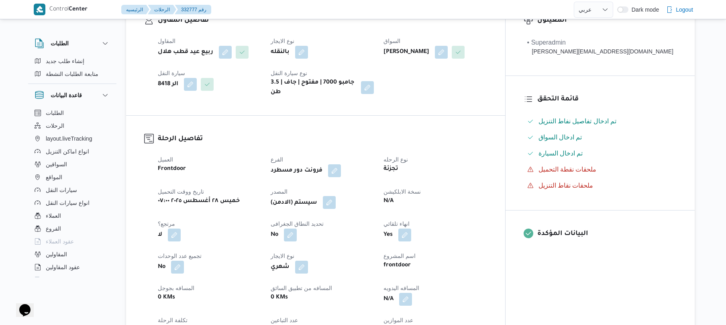
click at [336, 196] on button "button" at bounding box center [329, 202] width 13 height 13
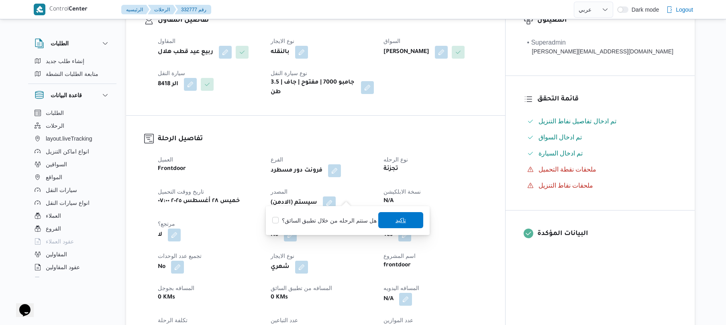
drag, startPoint x: 349, startPoint y: 194, endPoint x: 409, endPoint y: 224, distance: 67.0
click at [409, 220] on span "تاكيد" at bounding box center [400, 221] width 45 height 16
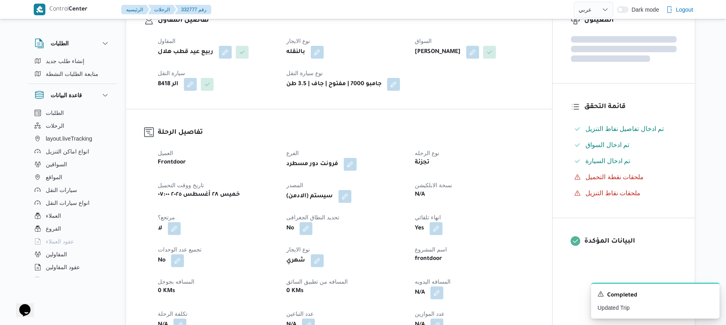
click at [508, 153] on dt "نوع الرحله" at bounding box center [474, 153] width 119 height 10
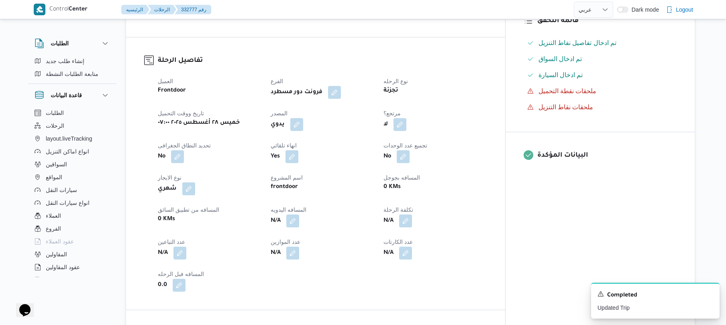
scroll to position [257, 0]
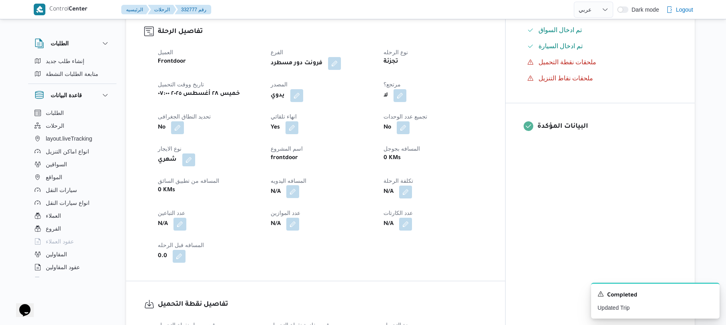
click at [299, 185] on button "button" at bounding box center [292, 191] width 13 height 13
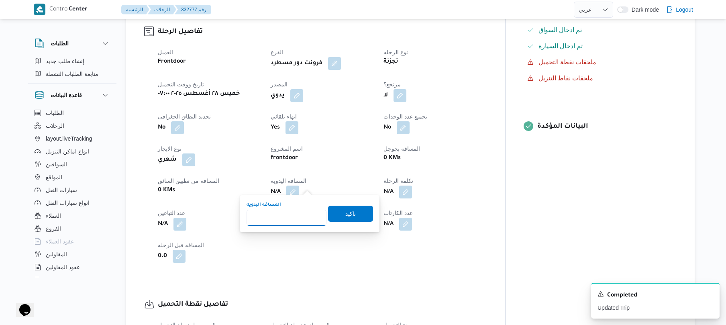
click at [286, 214] on input "المسافه اليدويه" at bounding box center [287, 218] width 80 height 16
type input "120"
click at [347, 215] on span "تاكيد" at bounding box center [350, 214] width 10 height 10
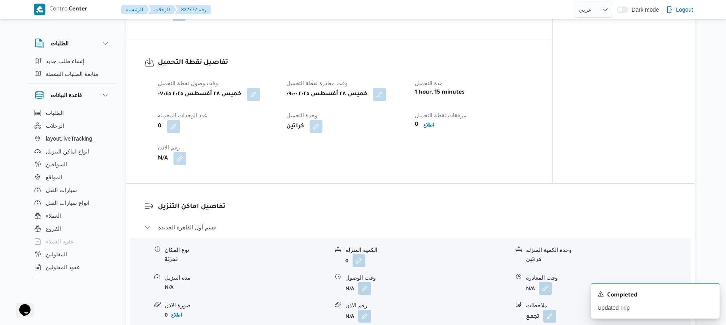
scroll to position [578, 0]
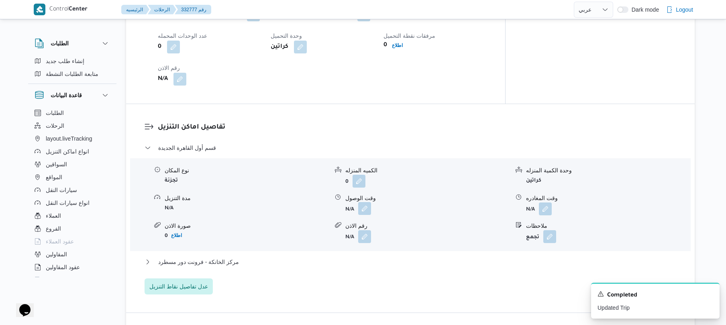
click at [362, 205] on button "button" at bounding box center [364, 208] width 13 height 13
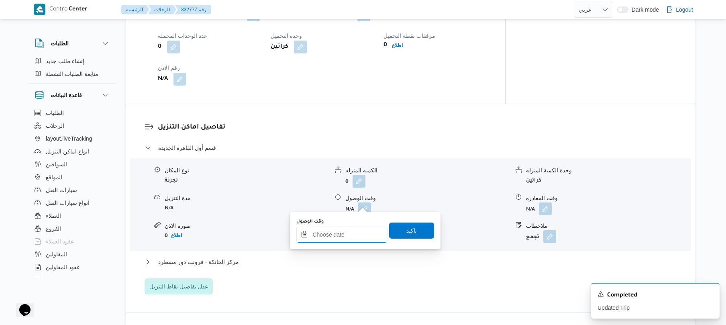
click at [330, 232] on input "وقت الوصول" at bounding box center [341, 235] width 91 height 16
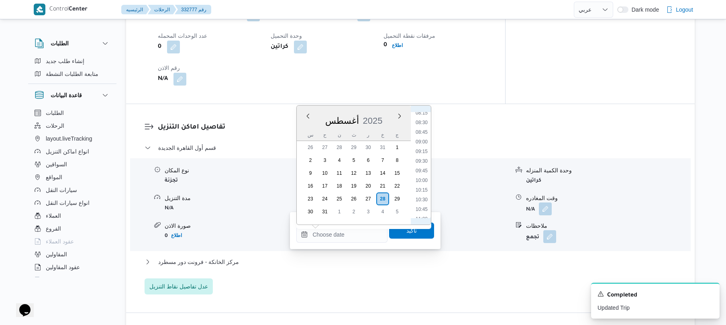
scroll to position [342, 0]
click at [426, 149] on li "09:45" at bounding box center [422, 150] width 18 height 8
type input "[DATE] ٠٩:٤٥"
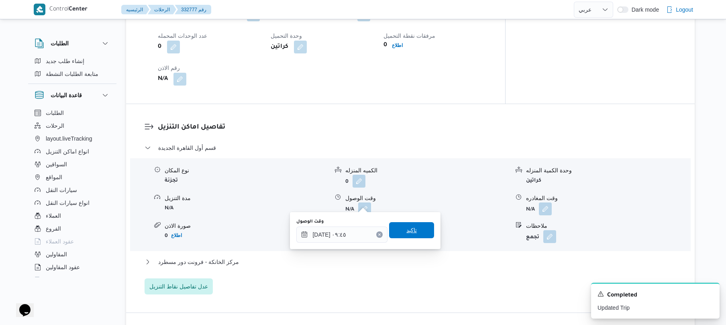
click at [399, 231] on span "تاكيد" at bounding box center [411, 230] width 45 height 16
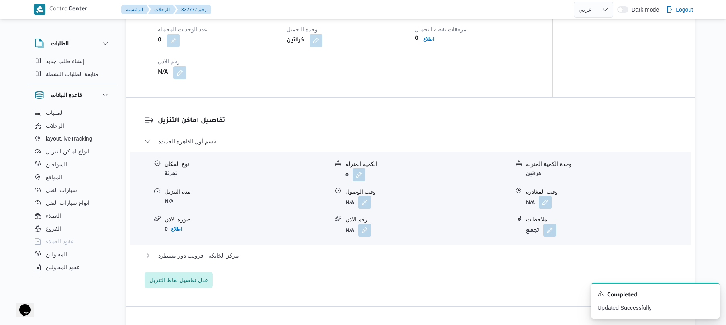
click at [351, 261] on div "مركز الخانكة - فرونت دور مسطرد" at bounding box center [411, 258] width 532 height 15
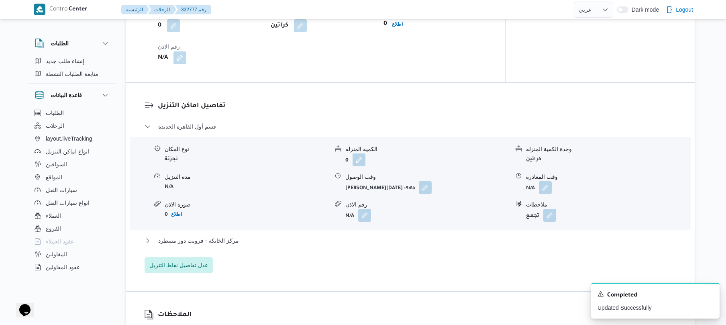
scroll to position [621, 0]
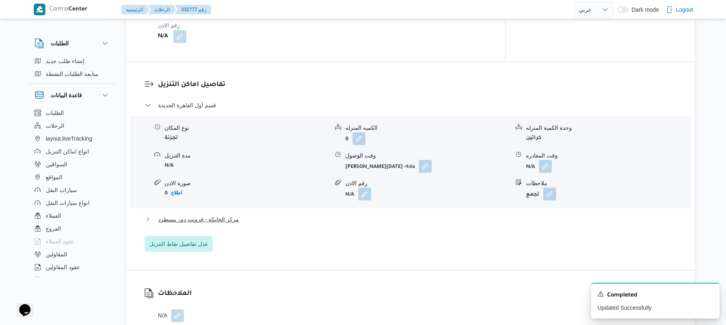
click at [373, 215] on button "مركز الخانكة - فرونت دور مسطرد" at bounding box center [411, 220] width 532 height 10
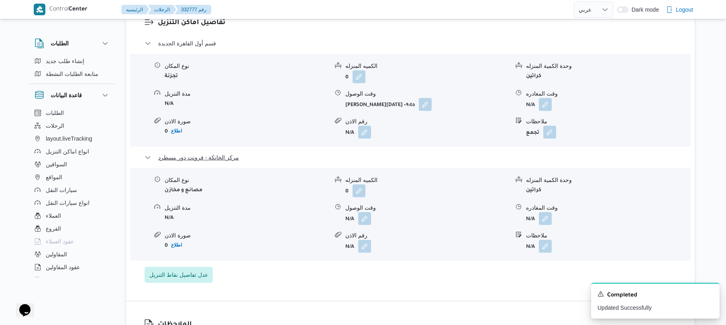
scroll to position [707, 0]
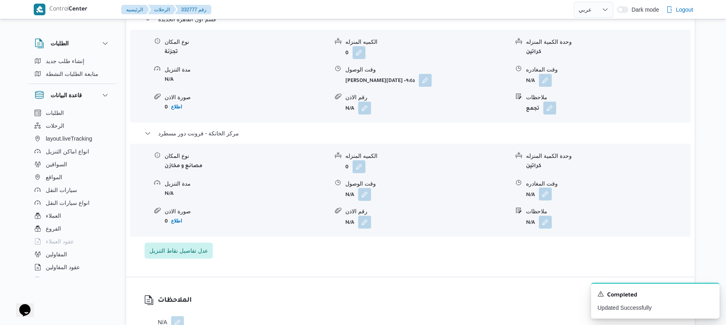
click at [546, 190] on button "button" at bounding box center [545, 194] width 13 height 13
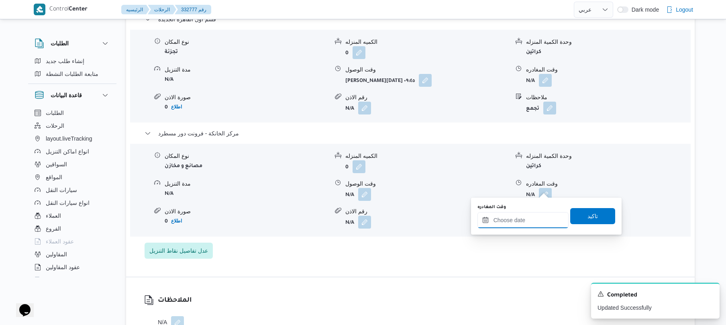
click at [503, 216] on input "وقت المغادره" at bounding box center [523, 220] width 91 height 16
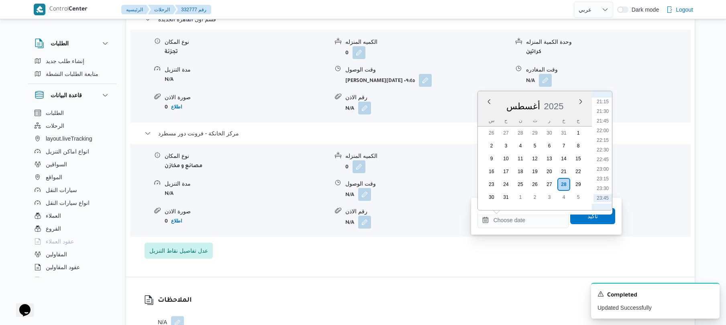
scroll to position [732, 0]
click at [599, 170] on li "20:45" at bounding box center [603, 170] width 18 height 8
type input "[DATE] ٢٠:٤٥"
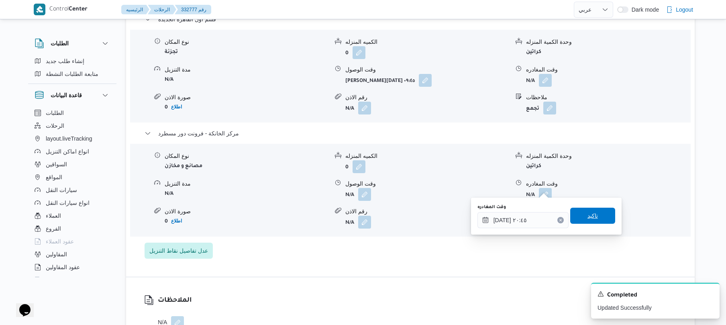
click at [581, 221] on span "تاكيد" at bounding box center [592, 216] width 45 height 16
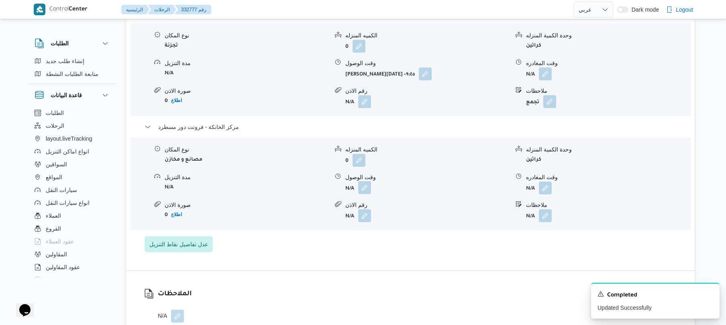
click at [366, 189] on button "button" at bounding box center [364, 187] width 13 height 13
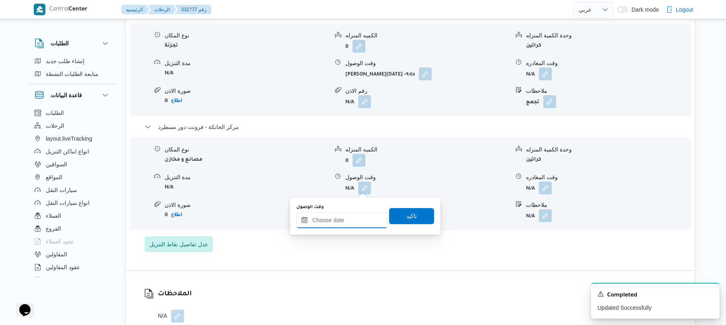
click at [346, 223] on input "وقت الوصول" at bounding box center [341, 220] width 91 height 16
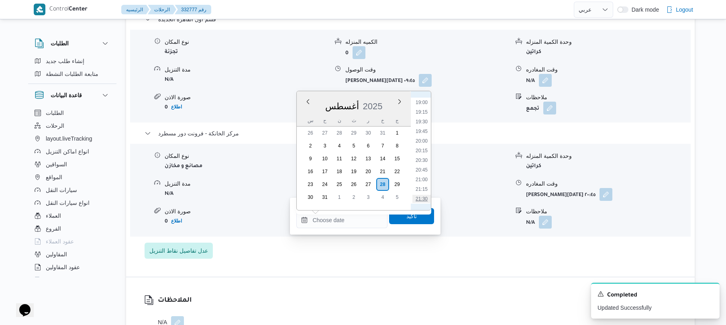
click at [419, 196] on li "21:30" at bounding box center [422, 199] width 18 height 8
type input "[DATE] ٢١:٣٠"
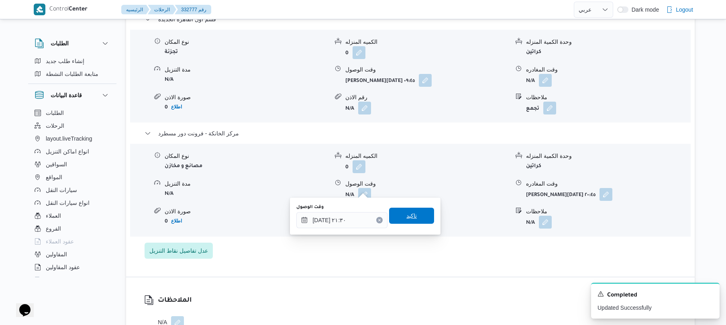
click at [413, 213] on span "تاكيد" at bounding box center [411, 216] width 45 height 16
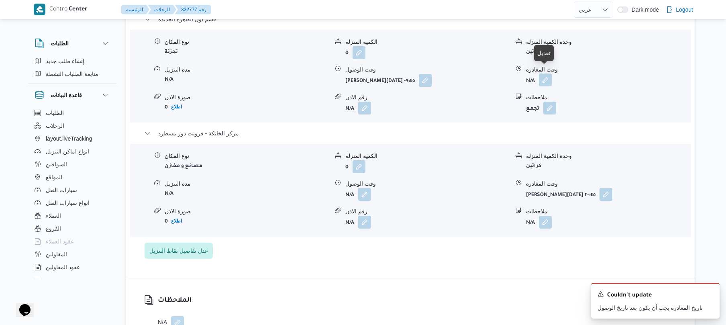
click at [545, 74] on button "button" at bounding box center [545, 80] width 13 height 13
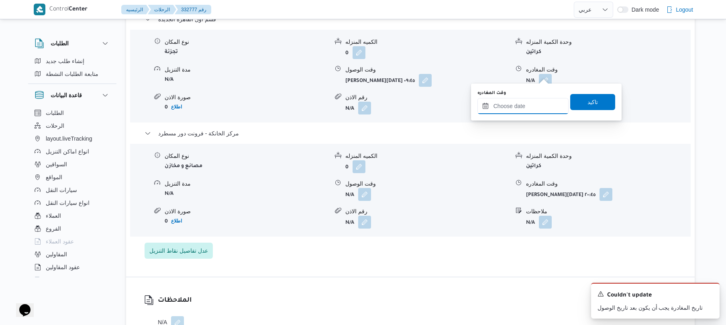
click at [513, 108] on input "وقت المغادره" at bounding box center [523, 106] width 91 height 16
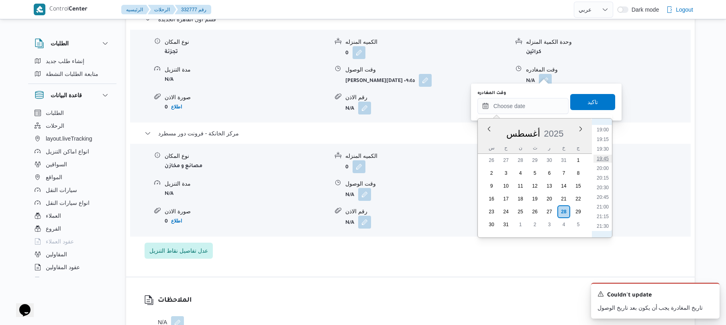
click at [607, 160] on li "19:45" at bounding box center [603, 159] width 18 height 8
type input "[DATE] ١٩:٤٥"
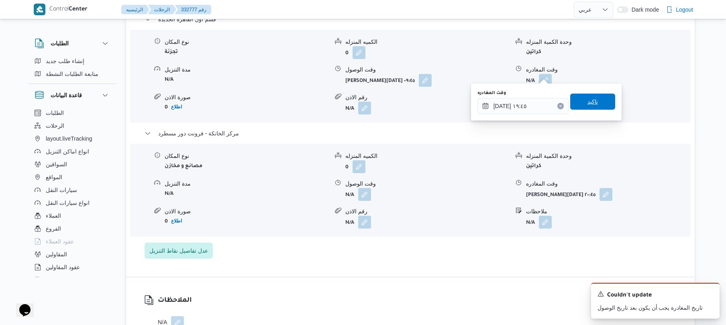
click at [579, 105] on span "تاكيد" at bounding box center [592, 102] width 45 height 16
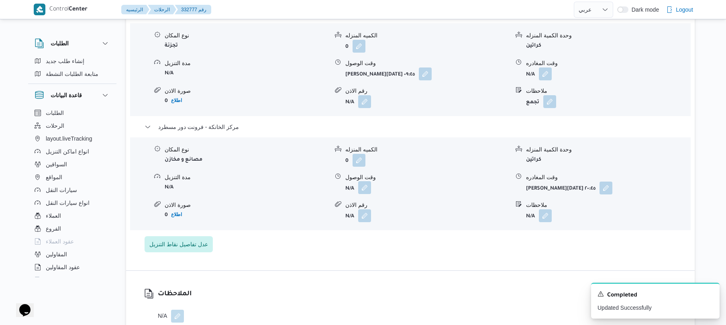
click at [371, 187] on button "button" at bounding box center [364, 187] width 13 height 13
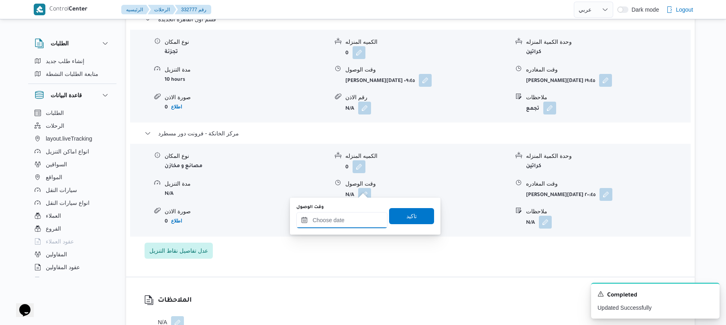
click at [349, 220] on input "وقت الوصول" at bounding box center [341, 220] width 91 height 16
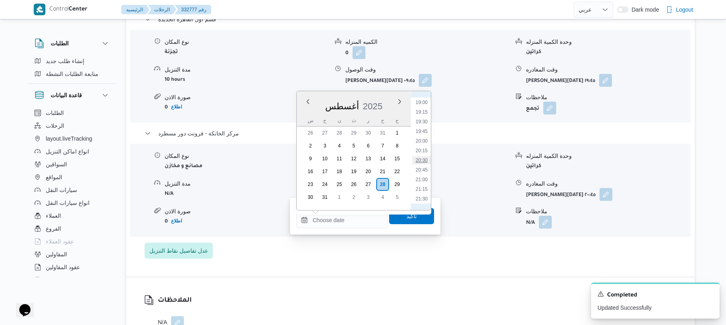
click at [425, 157] on li "20:30" at bounding box center [422, 160] width 18 height 8
type input "[DATE] ٢٠:٣٠"
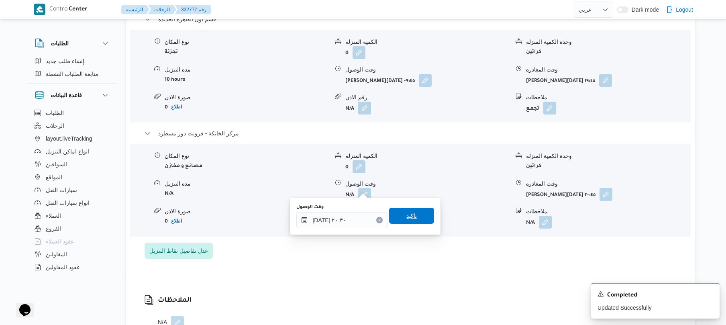
click at [407, 211] on span "تاكيد" at bounding box center [412, 216] width 10 height 10
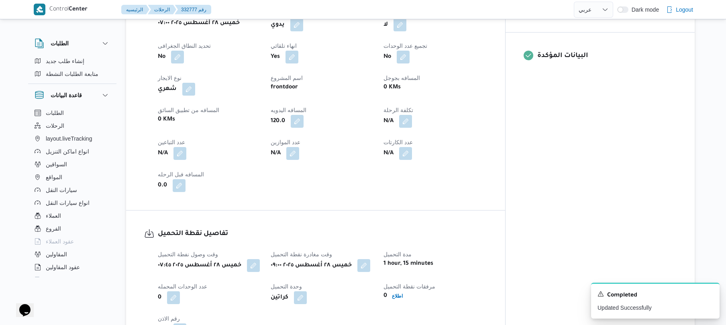
scroll to position [0, 0]
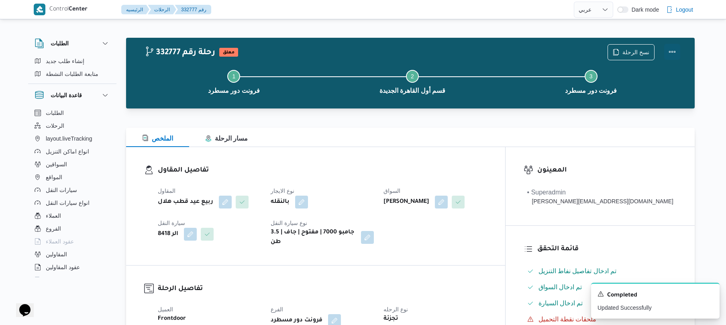
click at [674, 51] on button "Actions" at bounding box center [672, 52] width 16 height 16
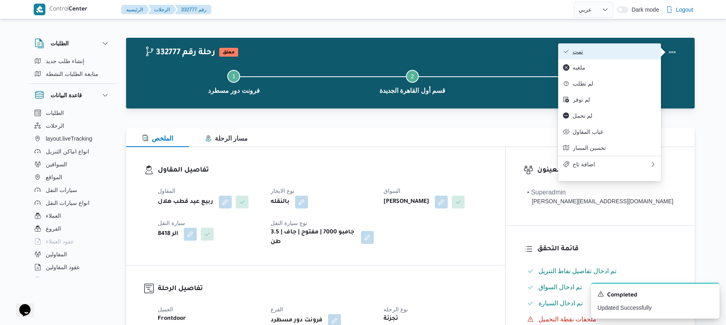
click at [588, 53] on span "تمت" at bounding box center [615, 51] width 84 height 6
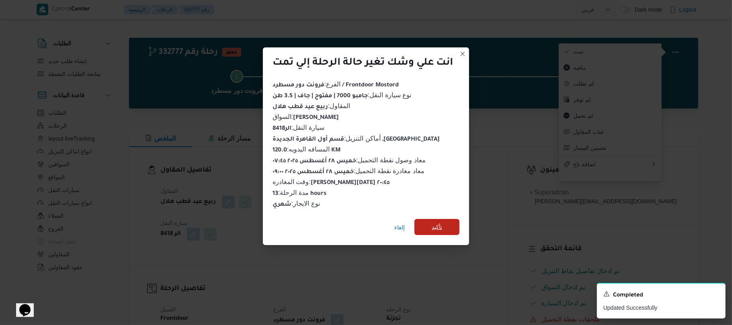
click at [455, 219] on span "تأكيد" at bounding box center [436, 227] width 45 height 16
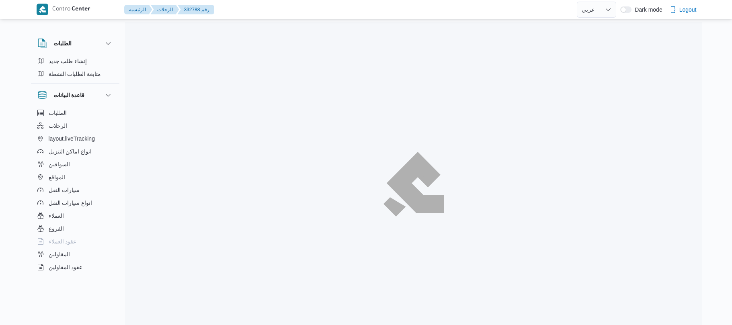
select select "ar"
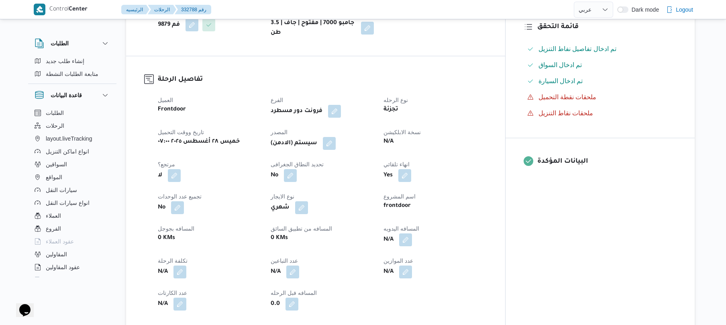
scroll to position [235, 0]
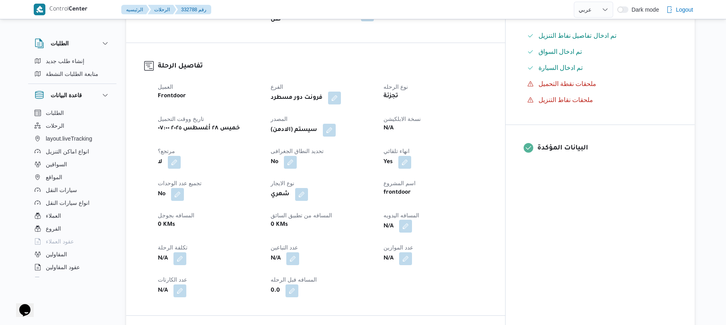
click at [412, 222] on button "button" at bounding box center [405, 226] width 13 height 13
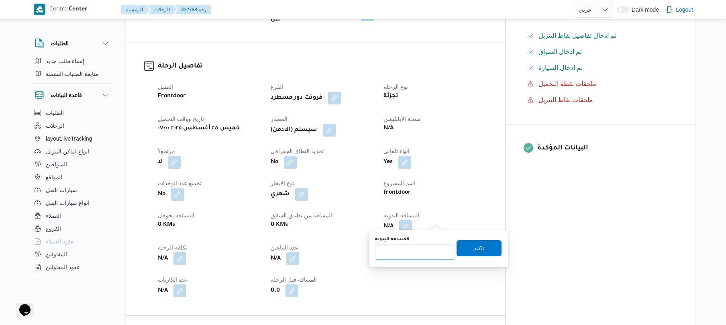
click at [404, 251] on input "المسافه اليدويه" at bounding box center [415, 252] width 80 height 16
type input "90"
click at [466, 247] on span "تاكيد" at bounding box center [479, 248] width 45 height 16
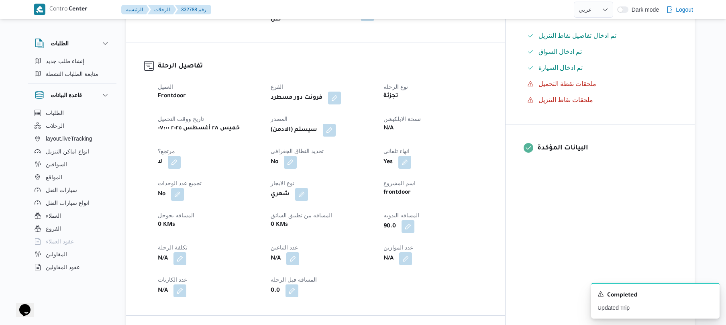
click at [336, 124] on span at bounding box center [327, 130] width 17 height 13
click at [336, 123] on button "button" at bounding box center [329, 129] width 13 height 13
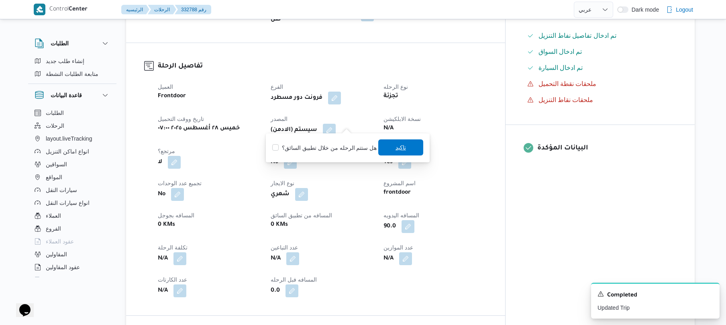
click at [392, 145] on span "تاكيد" at bounding box center [400, 147] width 45 height 16
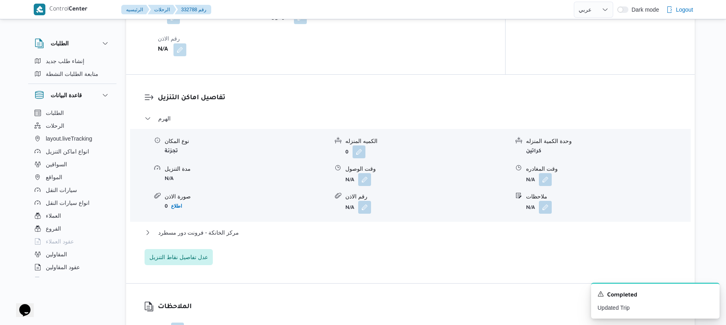
scroll to position [621, 0]
click at [362, 172] on button "button" at bounding box center [364, 178] width 13 height 13
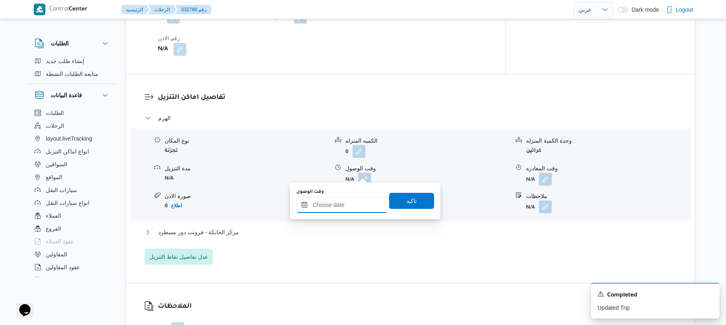
click at [344, 200] on div at bounding box center [341, 205] width 91 height 16
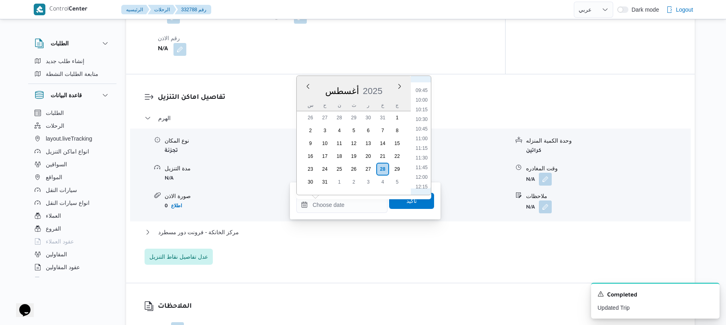
scroll to position [282, 0]
click at [423, 130] on li "08:30" at bounding box center [422, 132] width 18 height 8
type input "[DATE] ٠٨:٣٠"
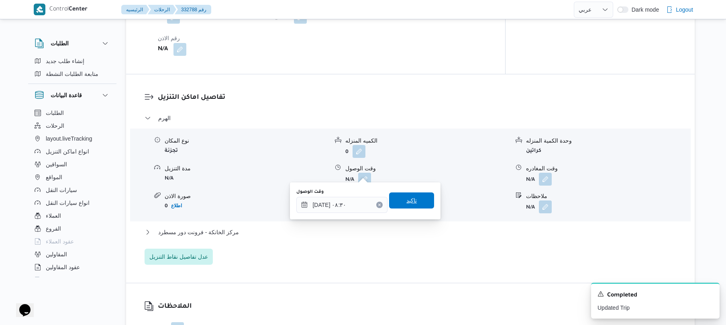
click at [407, 197] on span "تاكيد" at bounding box center [412, 201] width 10 height 10
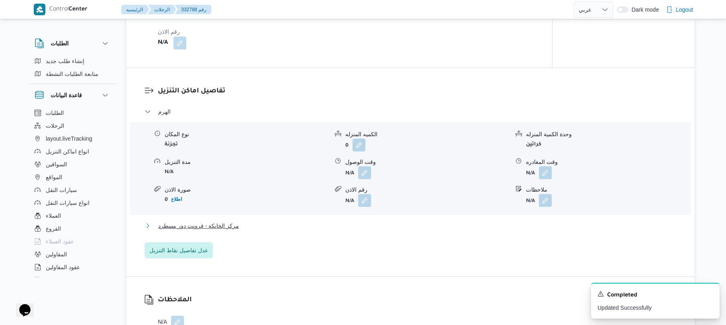
click at [364, 225] on button "مركز الخانكة - فرونت دور مسطرد" at bounding box center [411, 226] width 532 height 10
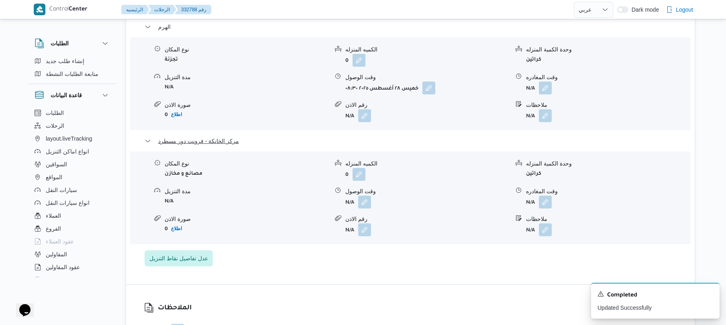
scroll to position [728, 0]
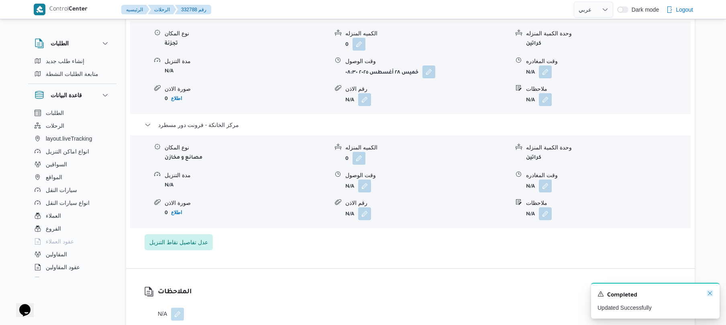
click at [709, 292] on icon "Dismiss toast" at bounding box center [710, 293] width 6 height 6
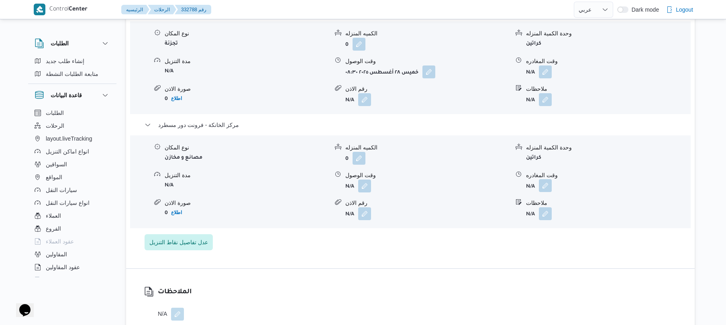
click at [544, 179] on button "button" at bounding box center [545, 185] width 13 height 13
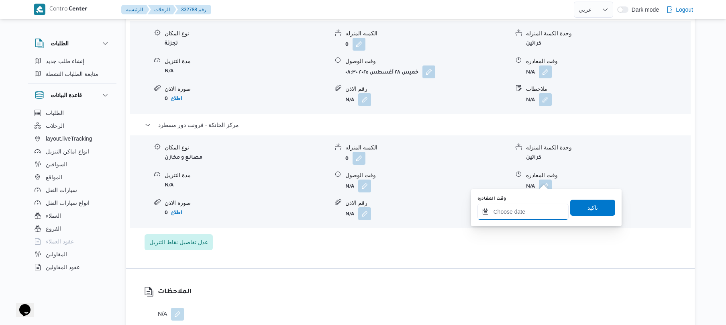
click at [504, 215] on input "وقت المغادره" at bounding box center [523, 212] width 91 height 16
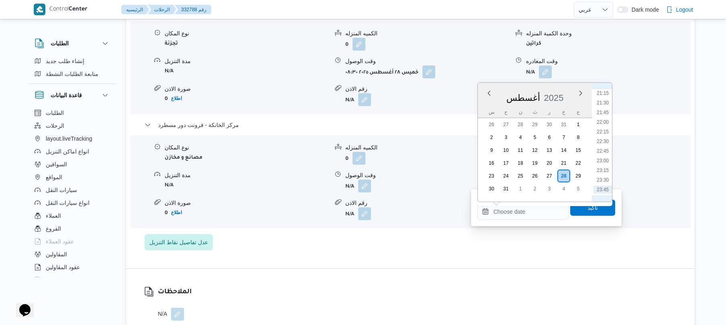
scroll to position [732, 0]
click at [503, 258] on div "تفاصيل اماكن التنزيل الهرم نوع المكان تجزئة الكميه المنزله 0 وحدة الكمية المنزل…" at bounding box center [410, 117] width 569 height 301
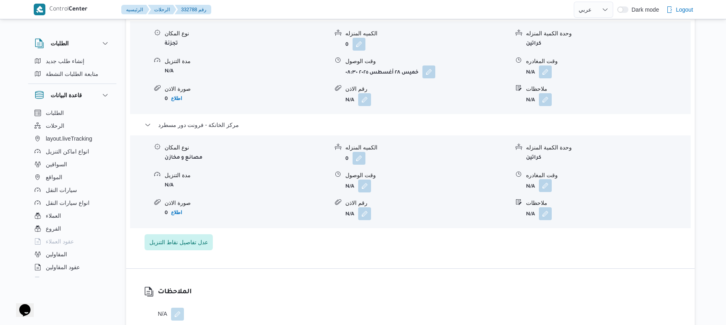
click at [547, 182] on button "button" at bounding box center [545, 185] width 13 height 13
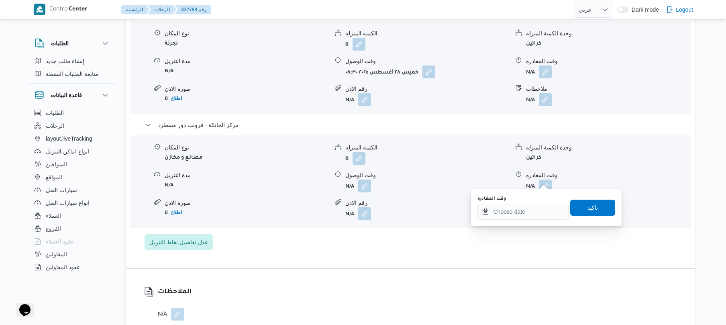
click at [498, 231] on div "الهرم نوع المكان تجزئة الكميه المنزله 0 وحدة الكمية المنزله كراتين مدة التنزيل …" at bounding box center [411, 128] width 532 height 244
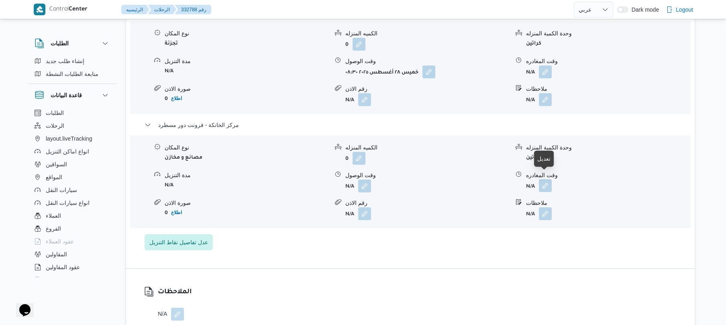
click at [543, 182] on button "button" at bounding box center [545, 185] width 13 height 13
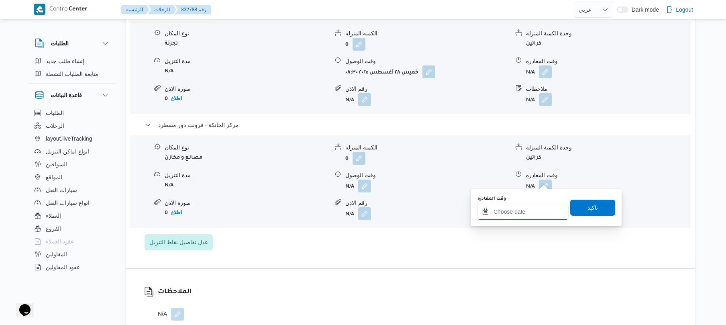
click at [513, 204] on div at bounding box center [523, 212] width 91 height 16
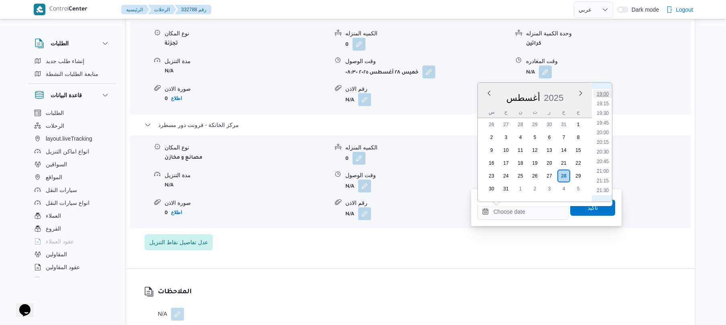
click at [607, 95] on li "19:00" at bounding box center [603, 94] width 18 height 8
type input "[DATE] ١٩:٠٠"
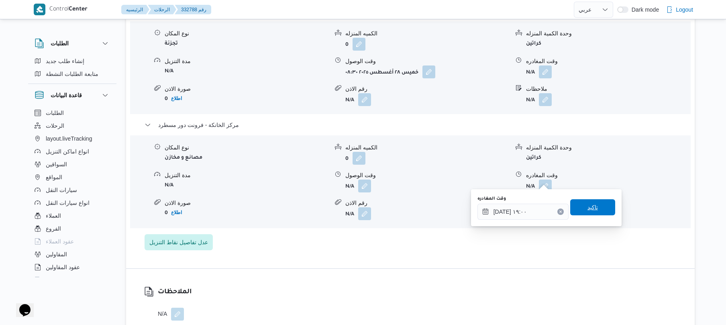
click at [570, 202] on span "تاكيد" at bounding box center [592, 207] width 45 height 16
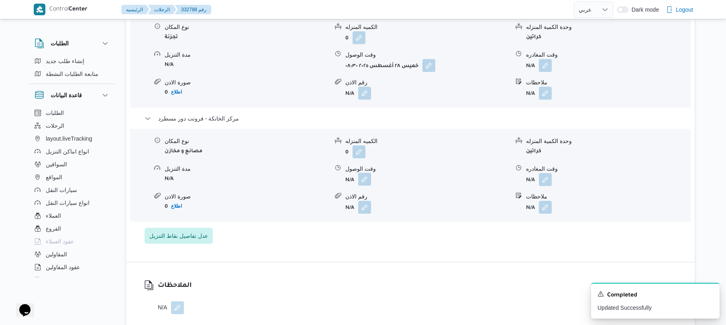
click at [367, 182] on button "button" at bounding box center [364, 179] width 13 height 13
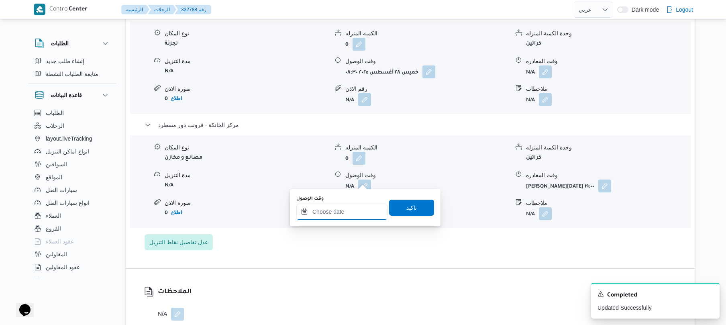
click at [352, 209] on input "وقت الوصول" at bounding box center [341, 212] width 91 height 16
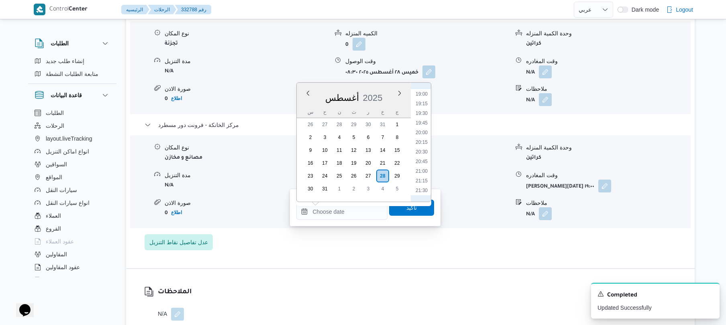
scroll to position [642, 0]
click at [421, 172] on li "18:45" at bounding box center [422, 174] width 18 height 8
type input "[DATE] ١٨:٤٥"
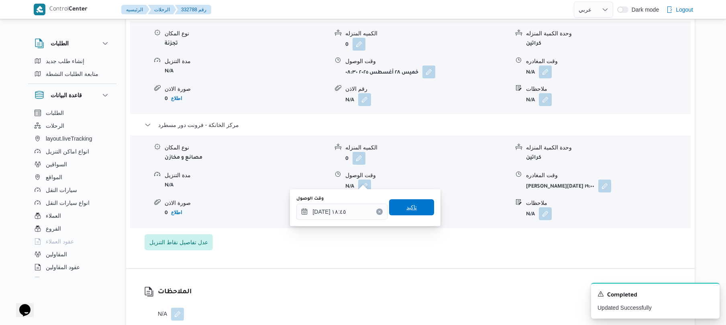
click at [400, 209] on span "تاكيد" at bounding box center [411, 207] width 45 height 16
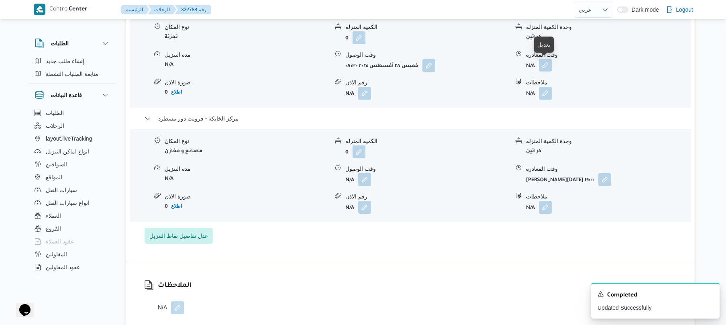
click at [544, 65] on button "button" at bounding box center [545, 65] width 13 height 13
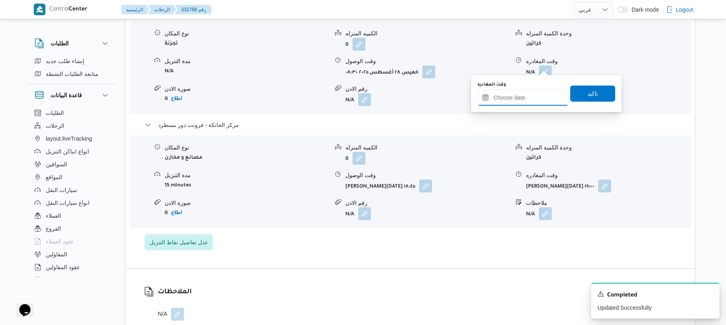
click at [519, 95] on input "وقت المغادره" at bounding box center [523, 98] width 91 height 16
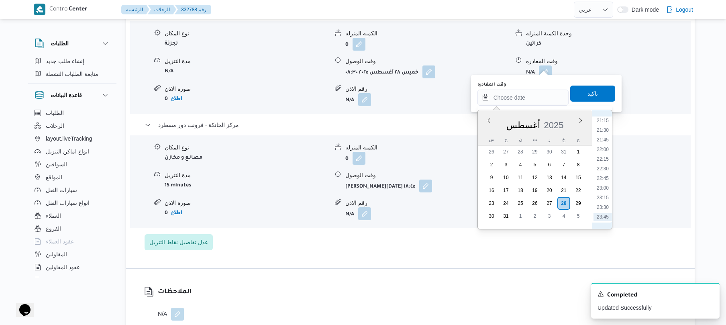
scroll to position [732, 0]
click at [503, 292] on div "الملاحظات N/A" at bounding box center [410, 304] width 569 height 70
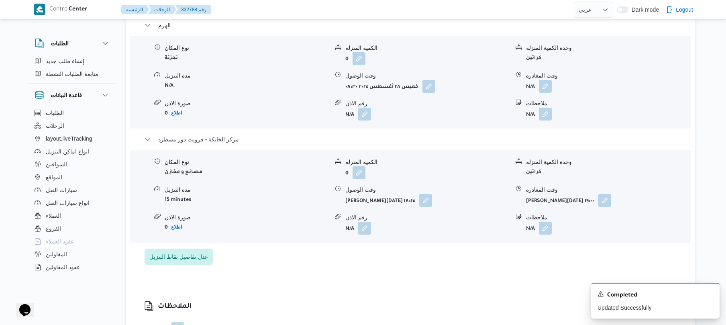
scroll to position [750, 0]
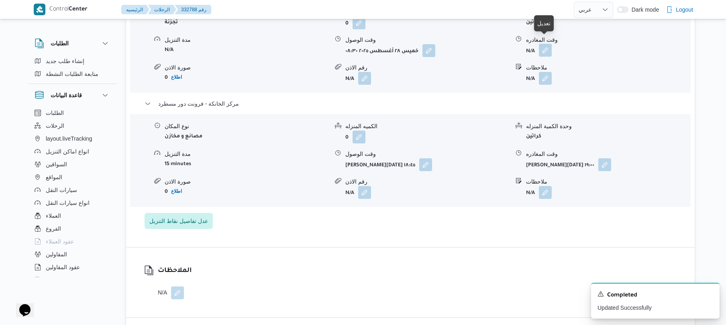
click at [541, 45] on button "button" at bounding box center [545, 50] width 13 height 13
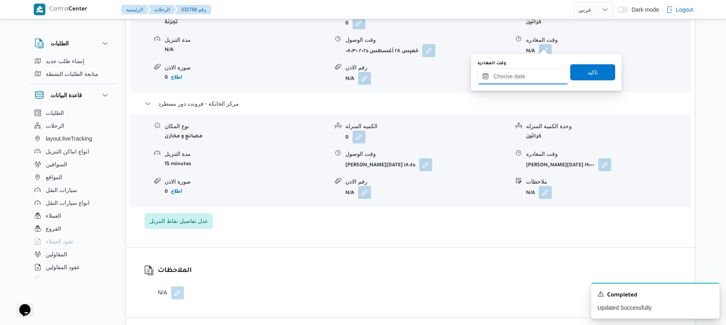
click at [516, 74] on input "وقت المغادره" at bounding box center [523, 76] width 91 height 16
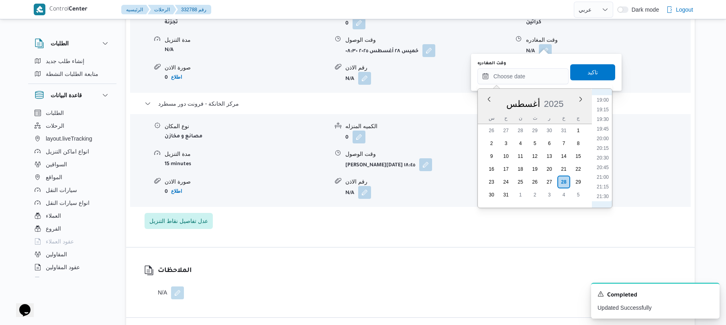
scroll to position [642, 0]
click at [602, 141] on li "17:45" at bounding box center [603, 142] width 18 height 8
type input "[DATE] ١٧:٤٥"
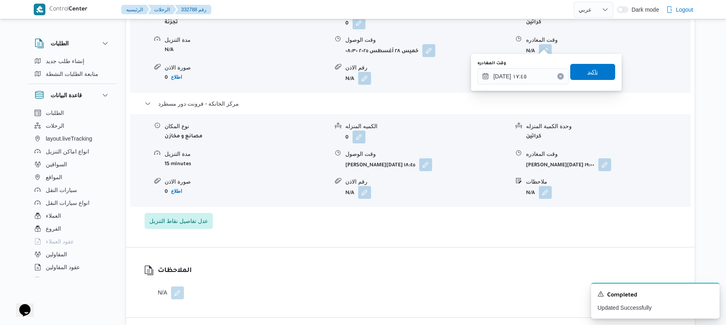
click at [593, 78] on span "تاكيد" at bounding box center [592, 72] width 45 height 16
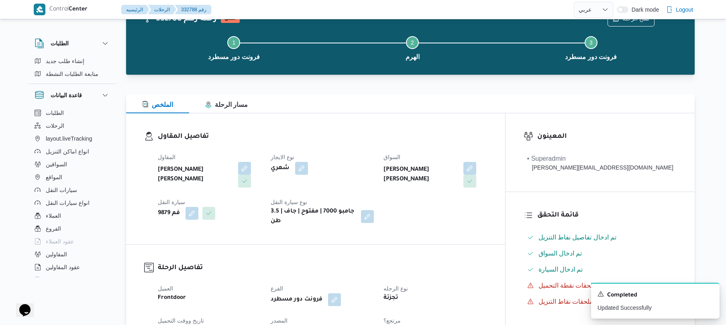
scroll to position [0, 0]
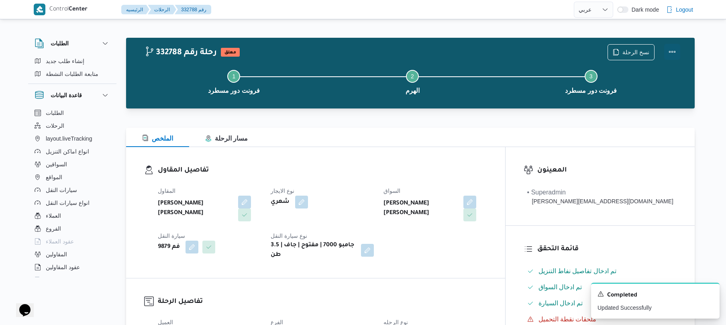
click at [673, 53] on button "Actions" at bounding box center [672, 52] width 16 height 16
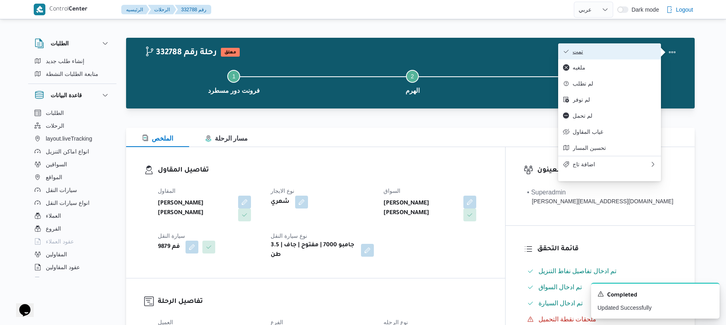
click at [611, 54] on span "تمت" at bounding box center [615, 51] width 84 height 6
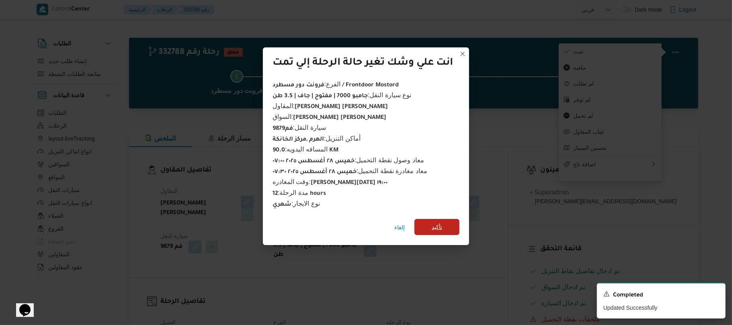
click at [437, 224] on span "تأكيد" at bounding box center [436, 227] width 10 height 10
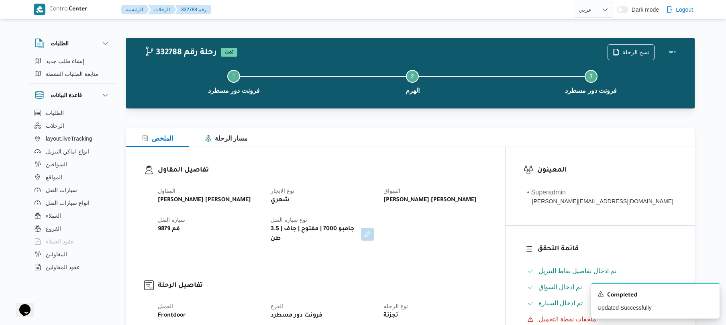
click at [459, 116] on div at bounding box center [410, 113] width 569 height 10
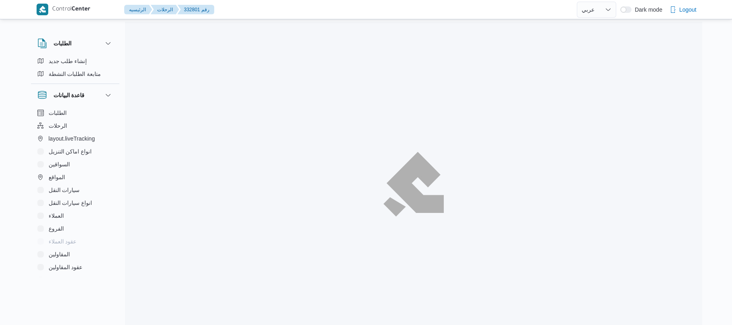
select select "ar"
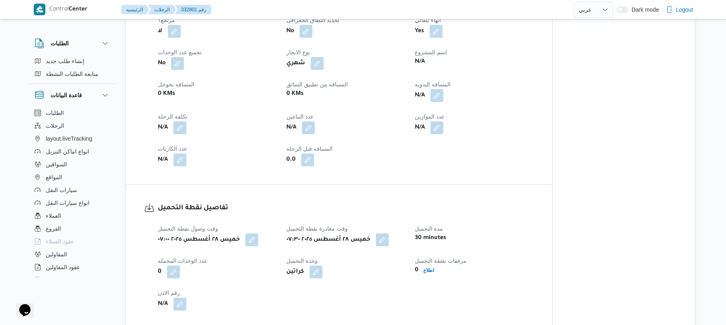
scroll to position [364, 0]
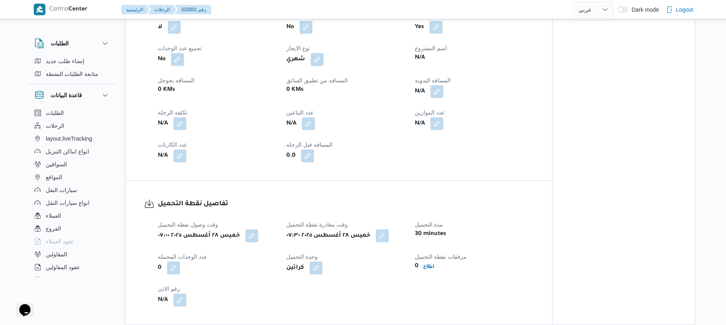
click at [508, 49] on dt "اسم المشروع" at bounding box center [474, 48] width 119 height 10
click at [438, 93] on button "button" at bounding box center [437, 91] width 13 height 13
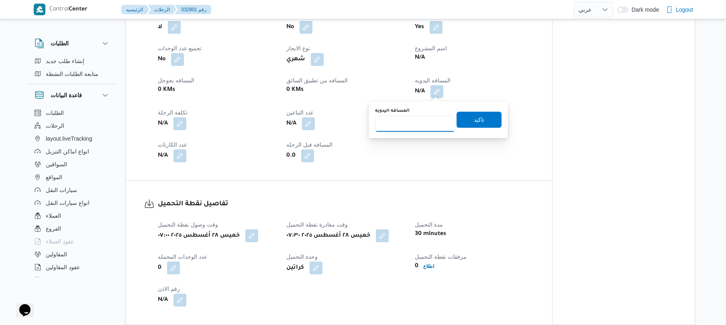
click at [401, 126] on input "المسافه اليدويه" at bounding box center [415, 124] width 80 height 16
type input "130"
click at [474, 118] on span "تاكيد" at bounding box center [479, 119] width 10 height 10
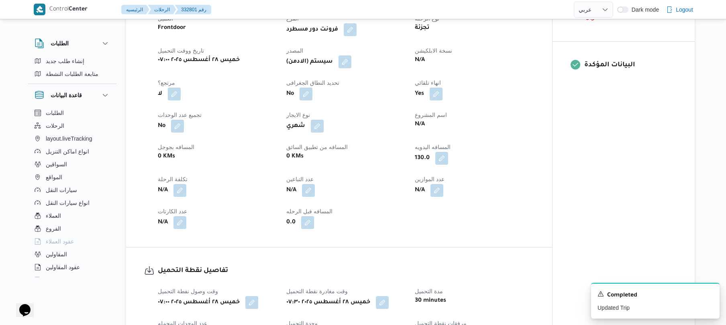
scroll to position [278, 0]
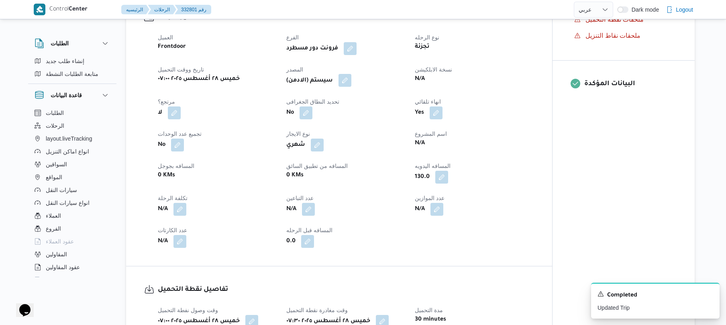
click at [348, 81] on button "button" at bounding box center [345, 80] width 13 height 13
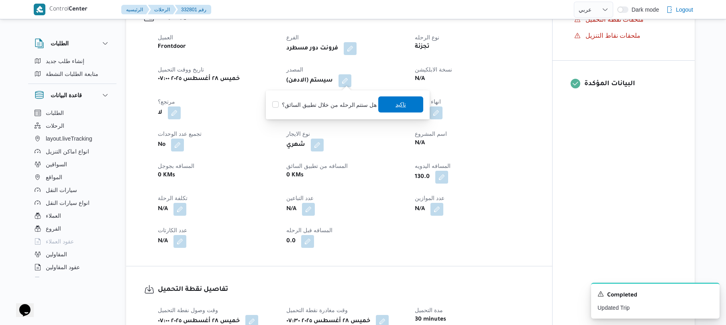
click at [386, 106] on span "تاكيد" at bounding box center [400, 104] width 45 height 16
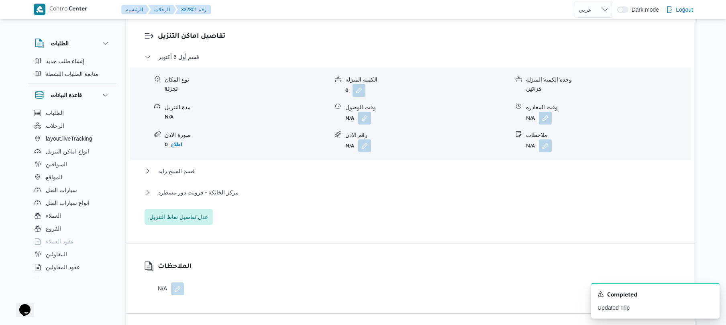
scroll to position [685, 0]
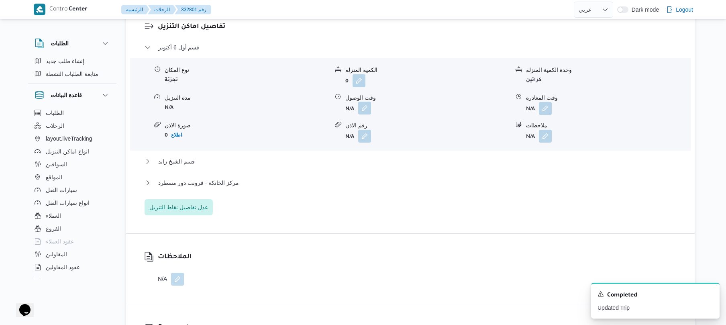
click at [366, 106] on button "button" at bounding box center [364, 108] width 13 height 13
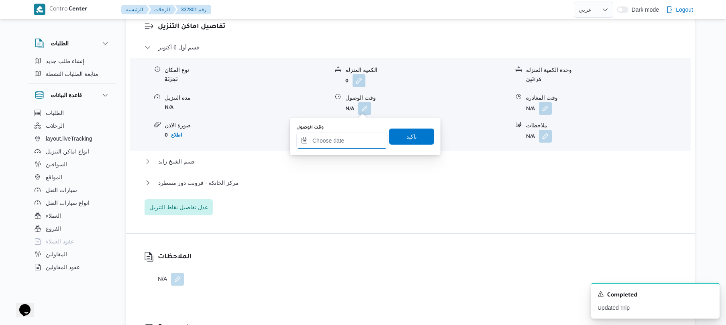
click at [356, 137] on input "وقت الوصول" at bounding box center [341, 141] width 91 height 16
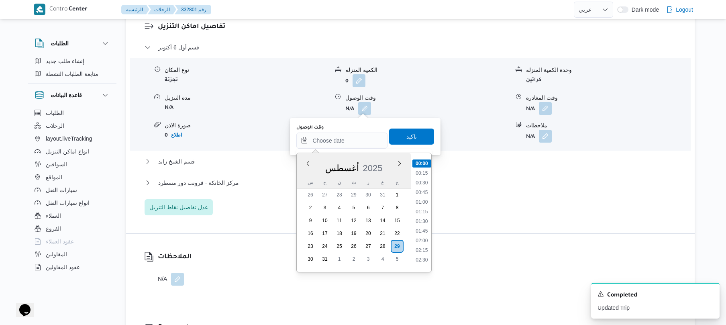
click at [312, 174] on div "أغسطس 2025" at bounding box center [354, 166] width 114 height 20
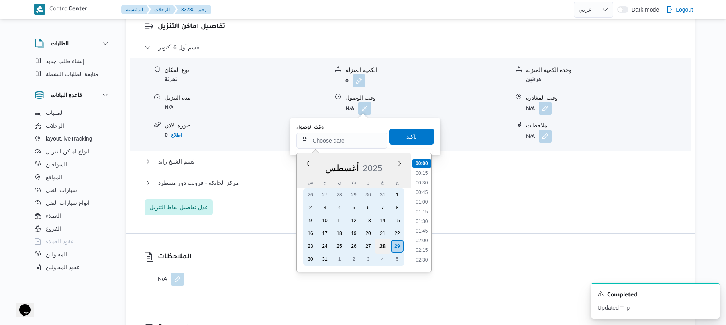
click at [385, 244] on div "28" at bounding box center [382, 246] width 15 height 15
click at [384, 245] on div "28" at bounding box center [382, 246] width 15 height 15
click at [384, 243] on div "28" at bounding box center [382, 246] width 15 height 15
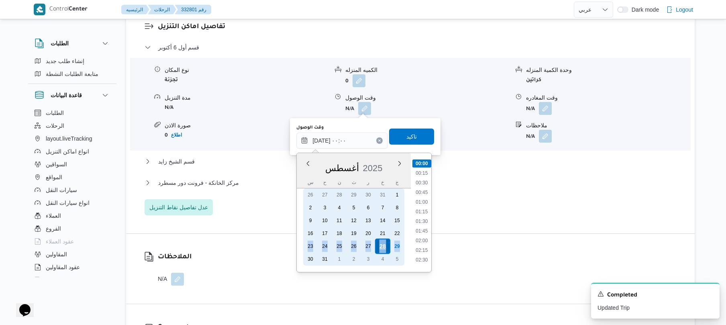
click at [384, 243] on div "28" at bounding box center [382, 246] width 15 height 15
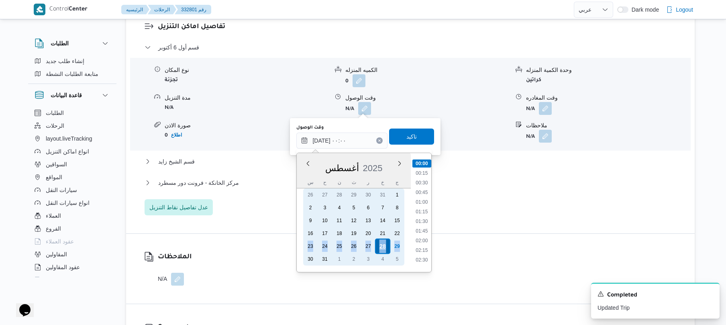
click at [384, 243] on div "28" at bounding box center [382, 246] width 15 height 15
click at [400, 243] on div "29" at bounding box center [397, 246] width 15 height 15
click at [383, 243] on div "28" at bounding box center [382, 246] width 15 height 15
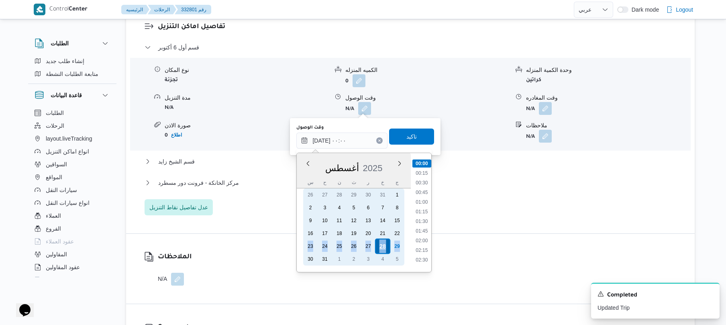
click at [383, 243] on div "28" at bounding box center [382, 246] width 15 height 15
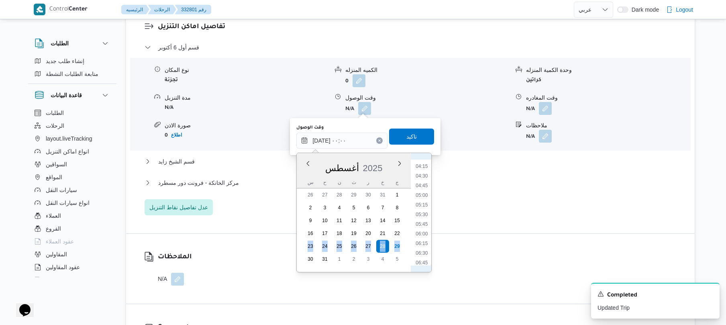
scroll to position [180, 0]
click at [425, 194] on li "05:30" at bounding box center [422, 196] width 18 height 8
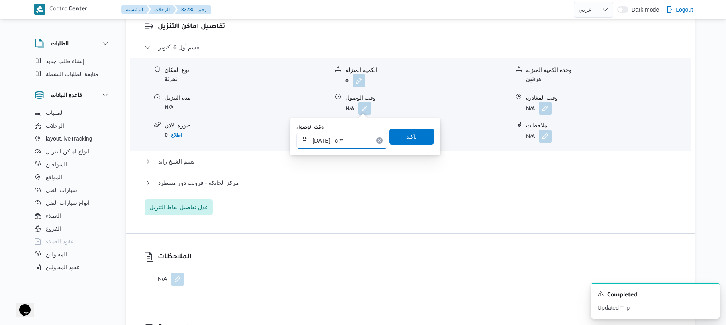
click at [340, 134] on input "٢٨/٠٨/٢٠٢٥ ٠٥:٣٠" at bounding box center [341, 141] width 91 height 16
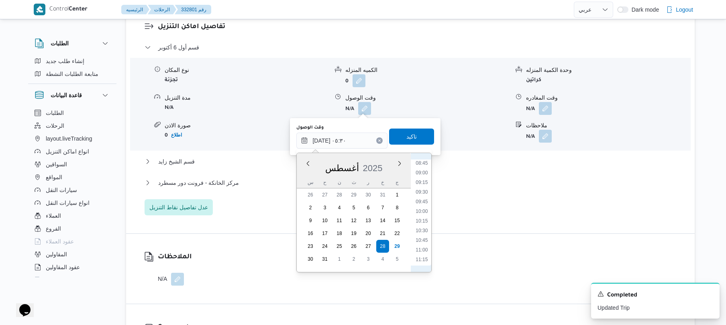
scroll to position [248, 0]
click at [422, 242] on li "08:30" at bounding box center [422, 243] width 18 height 8
type input "٢٨/٠٨/٢٠٢٥ ٠٨:٣٠"
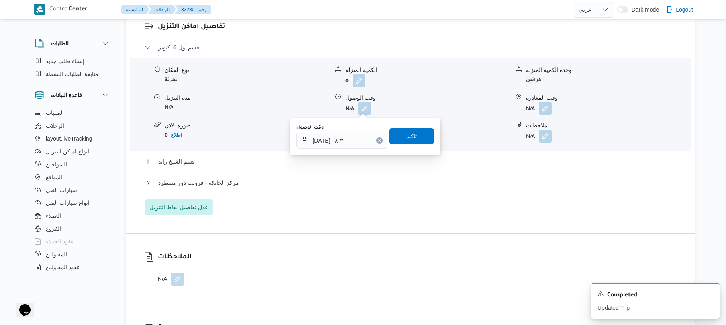
click at [410, 132] on span "تاكيد" at bounding box center [412, 136] width 10 height 10
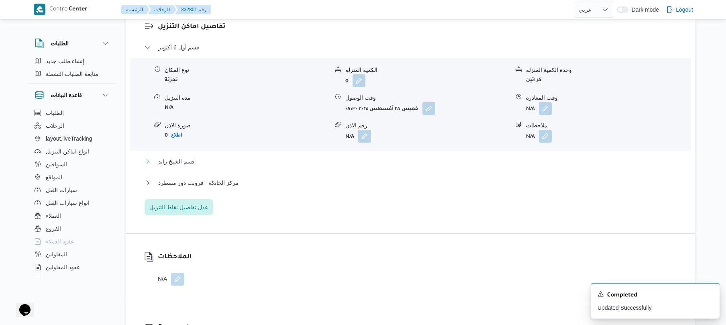
click at [388, 161] on button "قسم الشيخ زايد" at bounding box center [411, 162] width 532 height 10
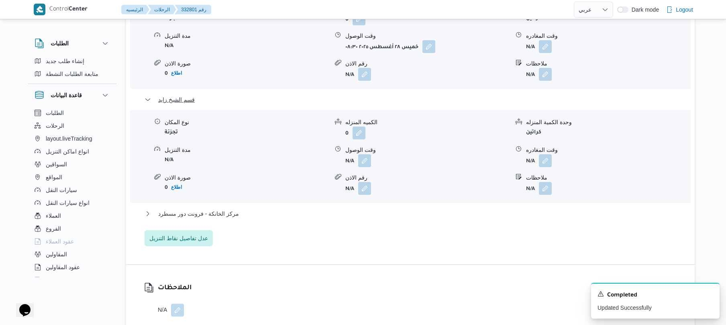
scroll to position [750, 0]
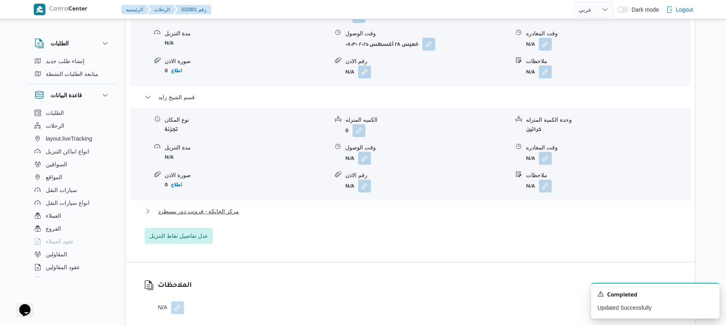
click at [309, 211] on button "مركز الخانكة - فرونت دور مسطرد" at bounding box center [411, 211] width 532 height 10
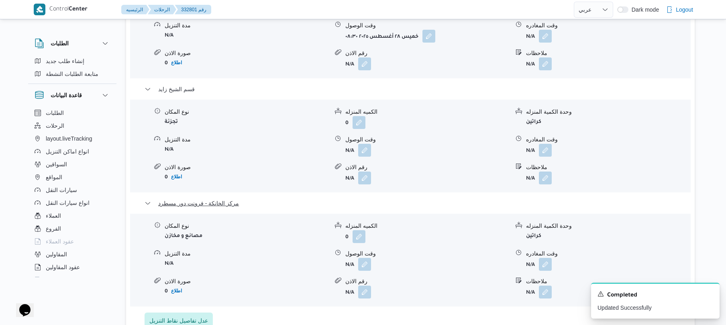
scroll to position [814, 0]
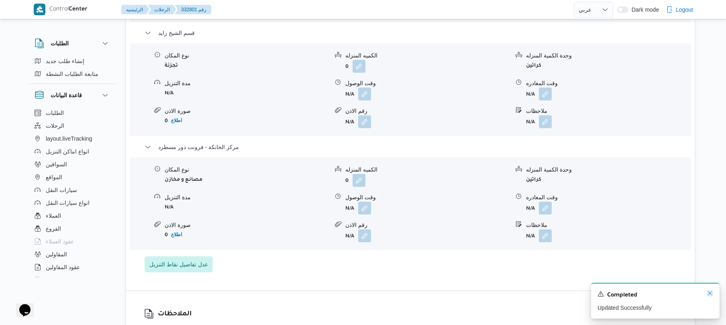
click at [710, 295] on icon "Dismiss toast" at bounding box center [710, 293] width 6 height 6
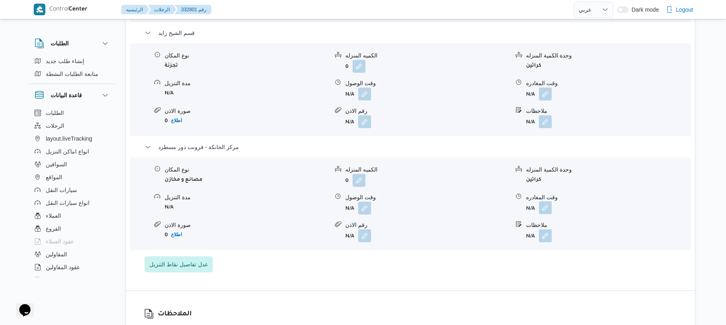
click at [546, 206] on button "button" at bounding box center [545, 207] width 13 height 13
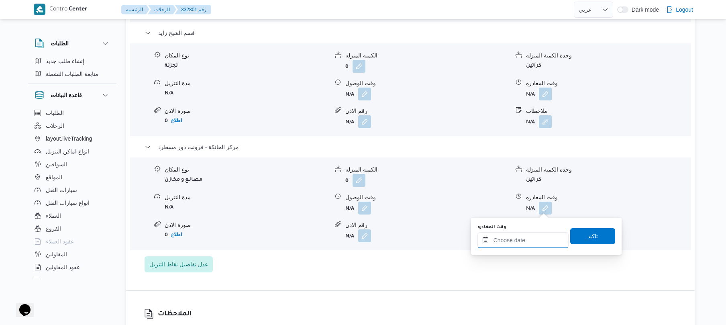
click at [510, 236] on input "وقت المغادره" at bounding box center [523, 240] width 91 height 16
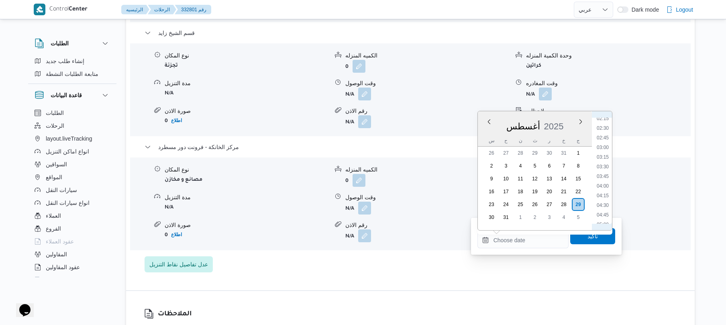
scroll to position [180, 0]
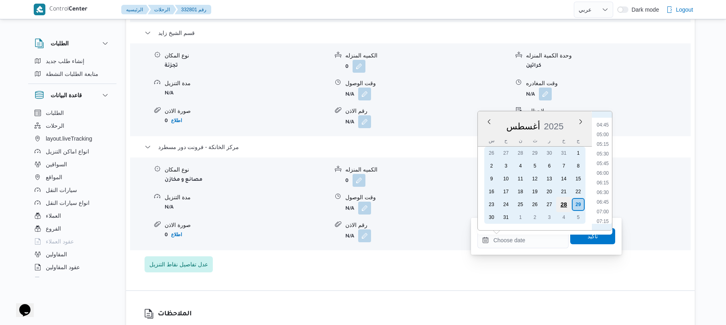
click at [562, 204] on div "28" at bounding box center [563, 204] width 15 height 15
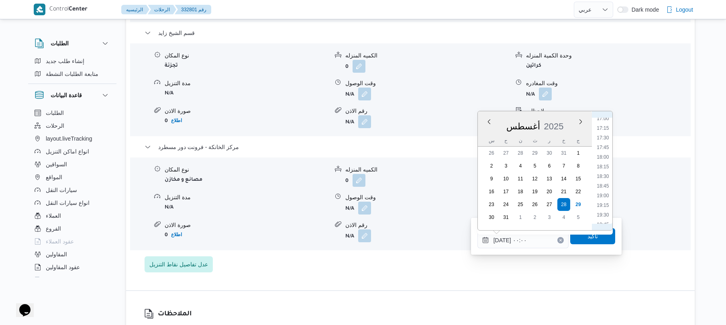
scroll to position [724, 0]
click at [605, 206] on li "21:00" at bounding box center [603, 208] width 18 height 8
type input "٢٨/٠٨/٢٠٢٥ ٢١:٠٠"
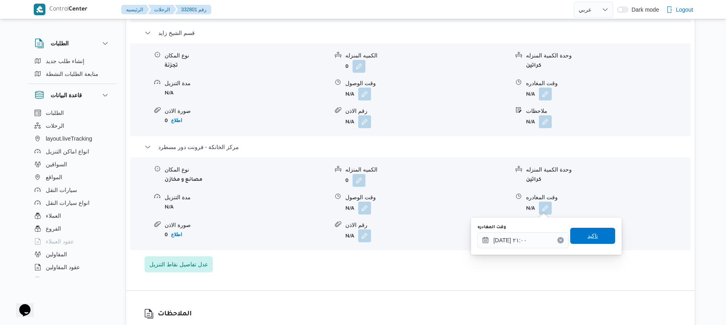
click at [581, 237] on span "تاكيد" at bounding box center [592, 236] width 45 height 16
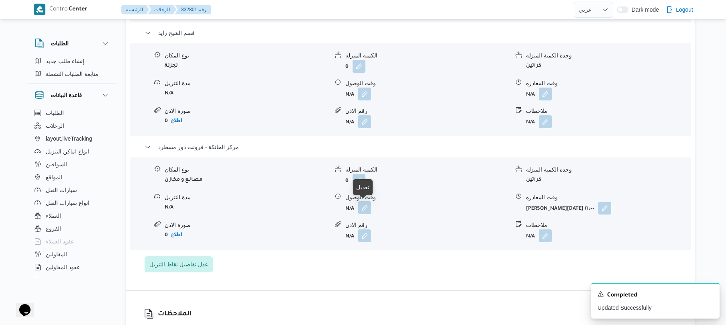
click at [366, 209] on button "button" at bounding box center [364, 207] width 13 height 13
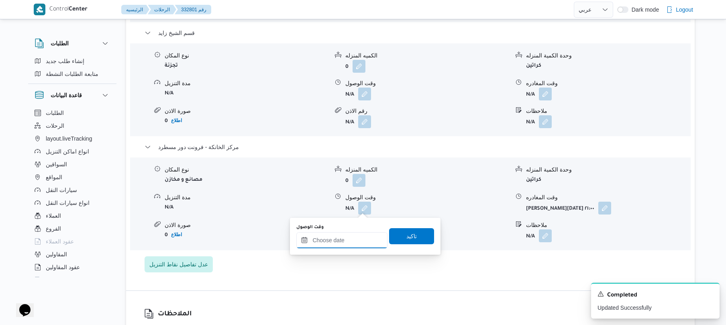
click at [353, 235] on div at bounding box center [341, 240] width 91 height 16
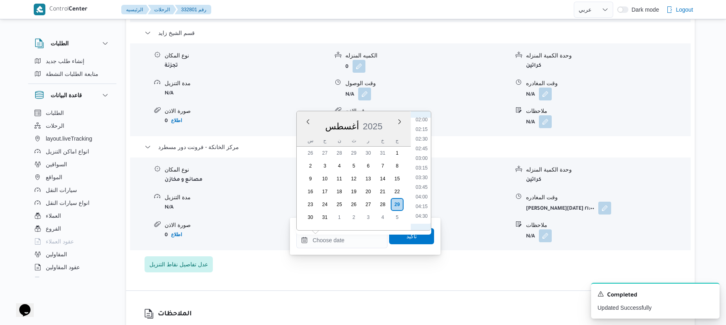
scroll to position [90, 0]
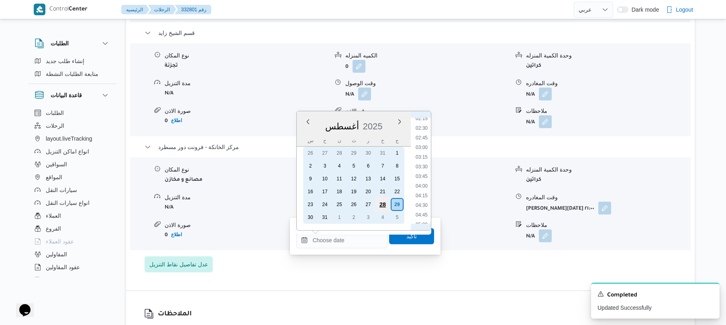
click at [386, 200] on div "28" at bounding box center [382, 204] width 15 height 15
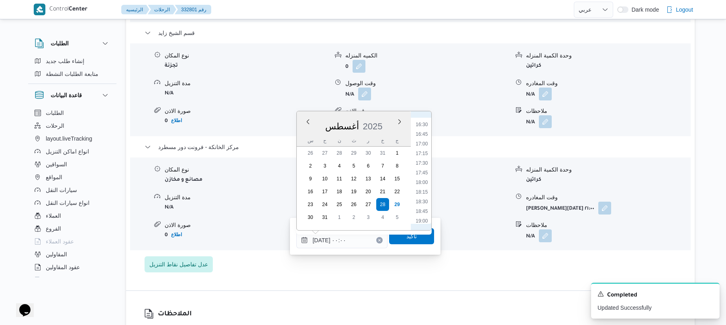
scroll to position [724, 0]
click at [425, 195] on li "20:45" at bounding box center [422, 198] width 18 height 8
type input "٢٨/٠٨/٢٠٢٥ ٢٠:٤٥"
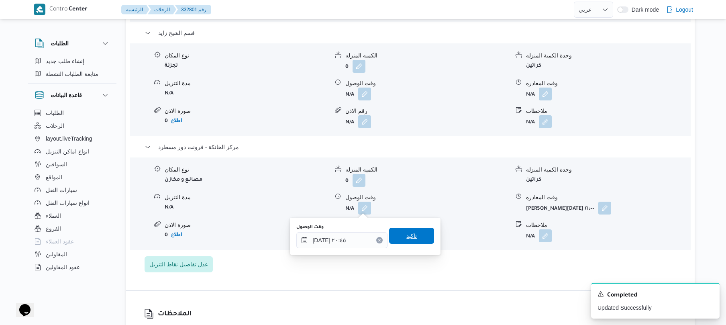
click at [403, 241] on span "تاكيد" at bounding box center [411, 236] width 45 height 16
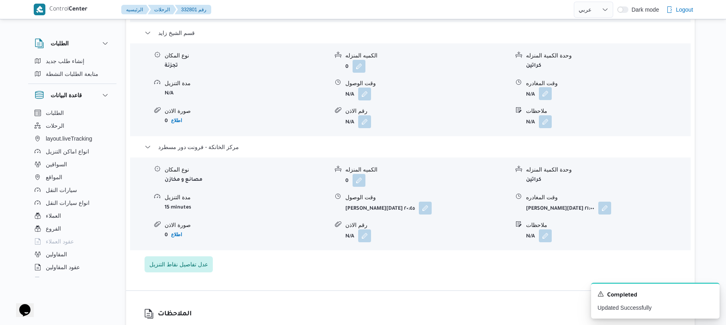
click at [543, 92] on button "button" at bounding box center [545, 93] width 13 height 13
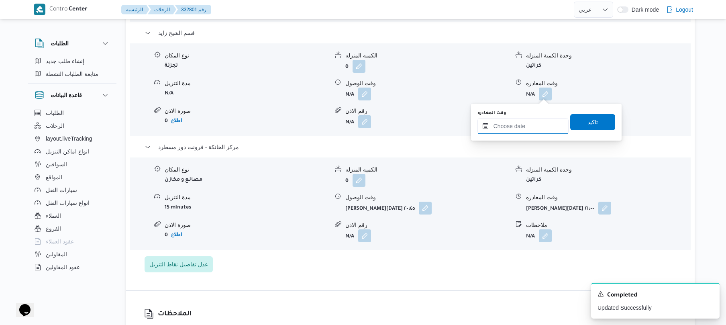
click at [510, 126] on input "وقت المغادره" at bounding box center [523, 126] width 91 height 16
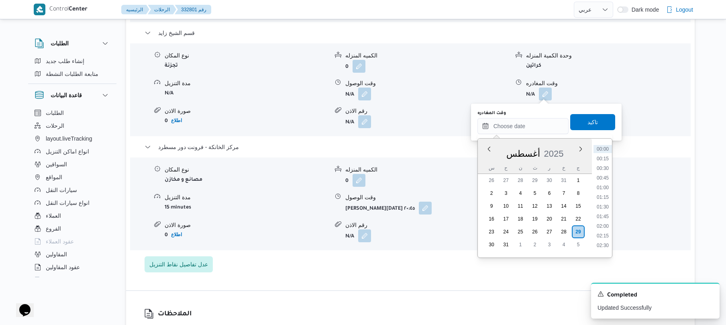
click at [482, 162] on div "س ح ن ث ر خ ج" at bounding box center [535, 167] width 114 height 11
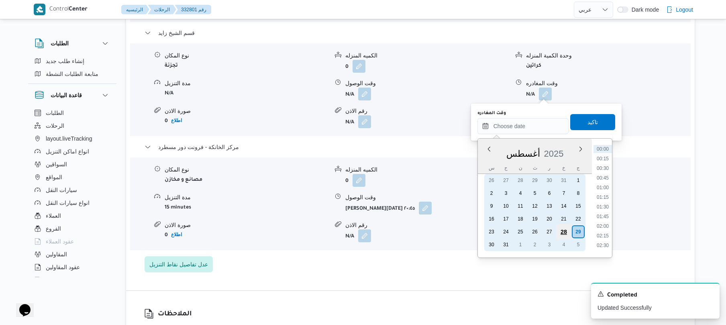
click at [564, 225] on div "28" at bounding box center [563, 231] width 15 height 15
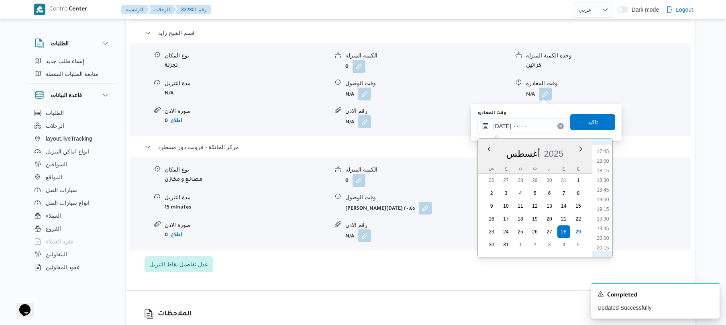
scroll to position [759, 0]
click at [604, 153] on li "19:45" at bounding box center [603, 152] width 18 height 8
type input "٢٨/٠٨/٢٠٢٥ ١٩:٤٥"
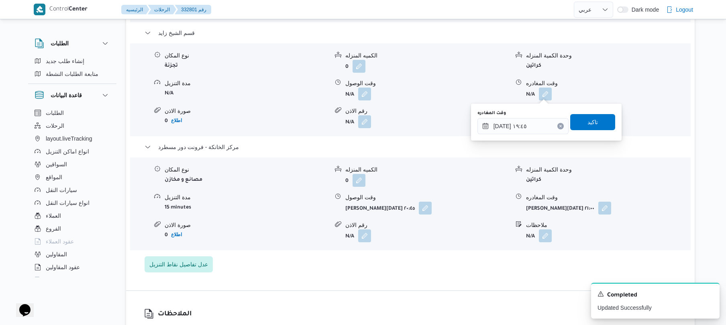
click at [597, 131] on div "وقت المغادره ٢٨/٠٨/٢٠٢٥ ١٩:٤٥ تاكيد" at bounding box center [546, 122] width 139 height 26
click at [591, 124] on span "تاكيد" at bounding box center [593, 122] width 10 height 10
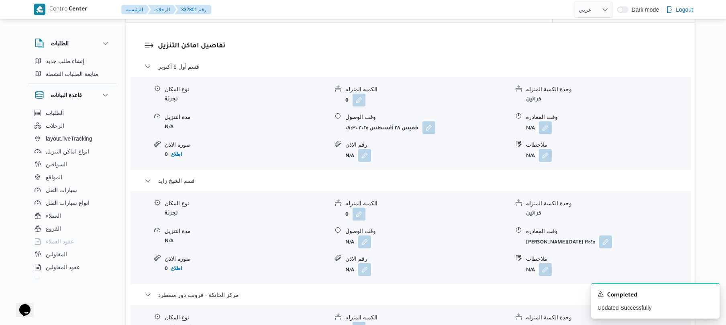
scroll to position [664, 0]
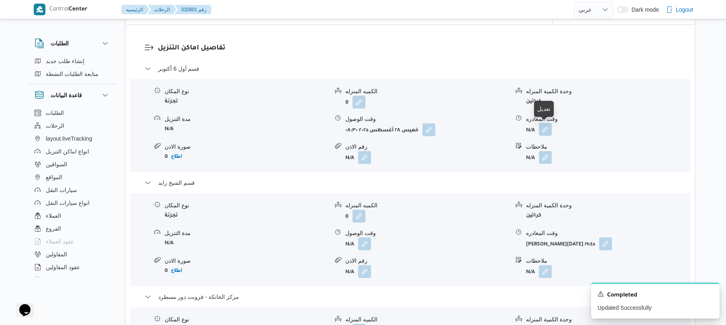
click at [545, 129] on button "button" at bounding box center [545, 129] width 13 height 13
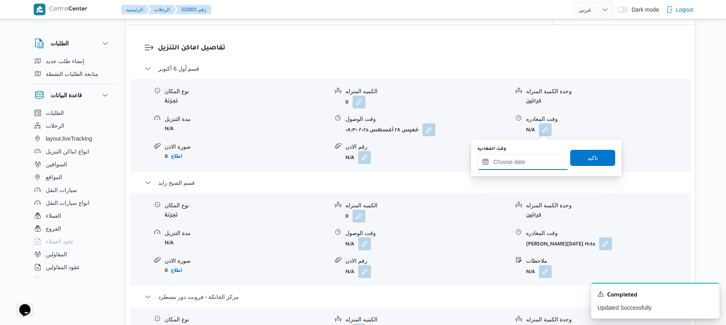
click at [515, 159] on input "وقت المغادره" at bounding box center [523, 162] width 91 height 16
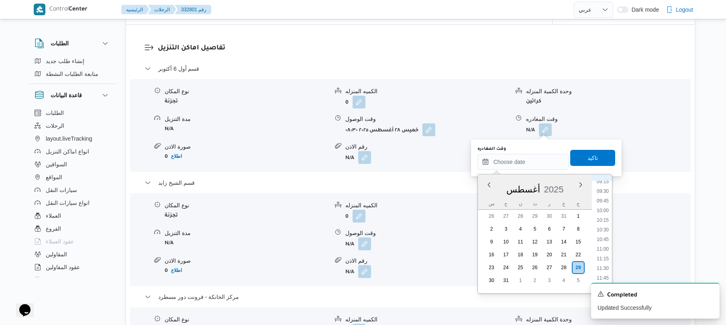
scroll to position [390, 0]
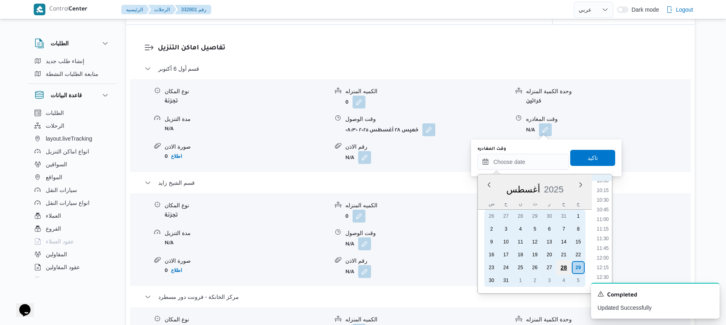
click at [568, 264] on div "28" at bounding box center [563, 267] width 15 height 15
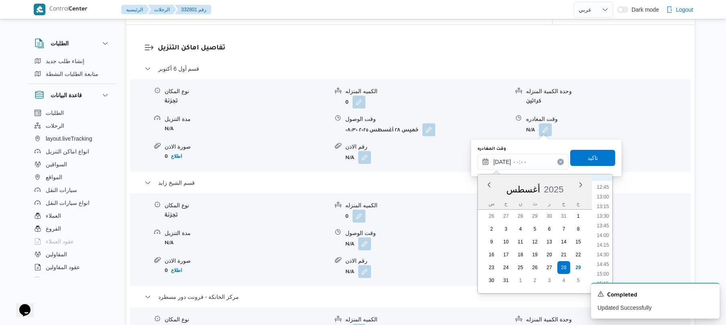
scroll to position [510, 0]
click at [603, 216] on li "14:00" at bounding box center [603, 215] width 18 height 8
type input "٢٨/٠٨/٢٠٢٥ ١٤:٠٠"
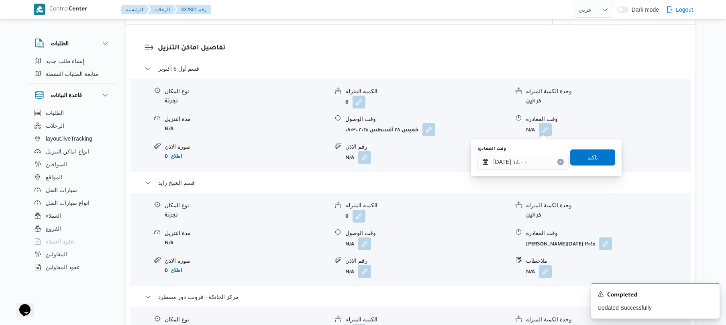
click at [588, 158] on span "تاكيد" at bounding box center [593, 158] width 10 height 10
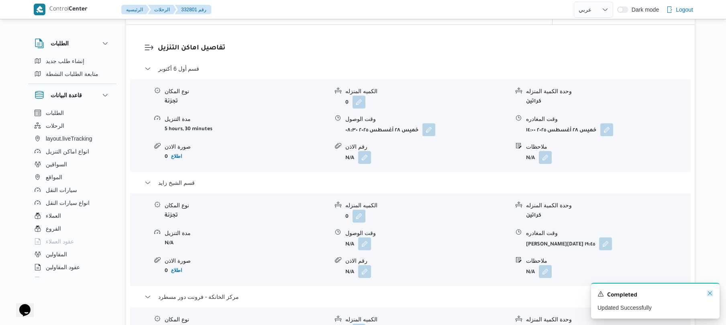
click at [713, 296] on icon "Dismiss toast" at bounding box center [710, 293] width 6 height 6
click at [367, 244] on button "button" at bounding box center [364, 243] width 13 height 13
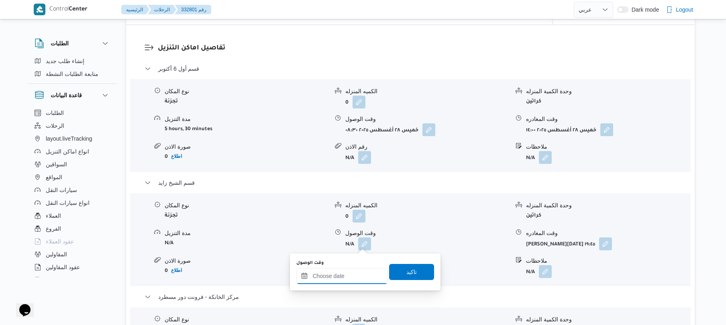
click at [345, 276] on input "وقت الوصول" at bounding box center [341, 276] width 91 height 16
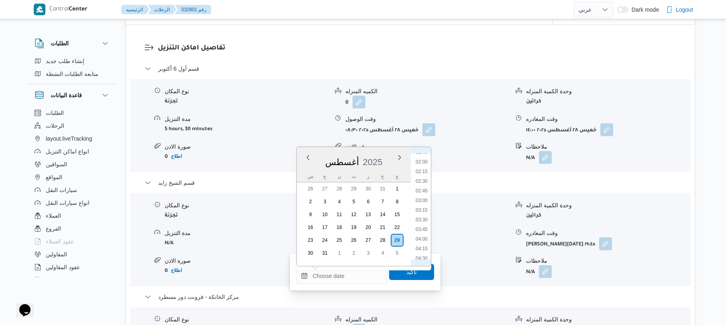
scroll to position [90, 0]
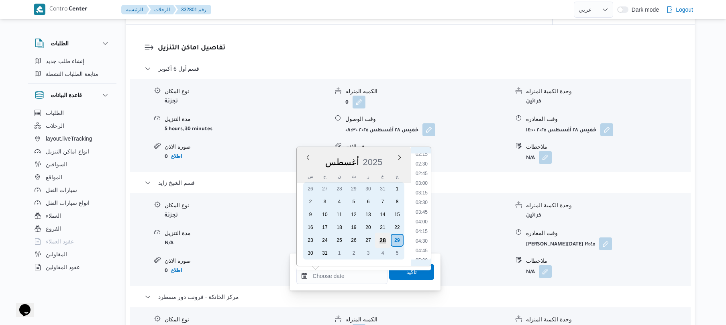
click at [381, 239] on div "28" at bounding box center [382, 240] width 15 height 15
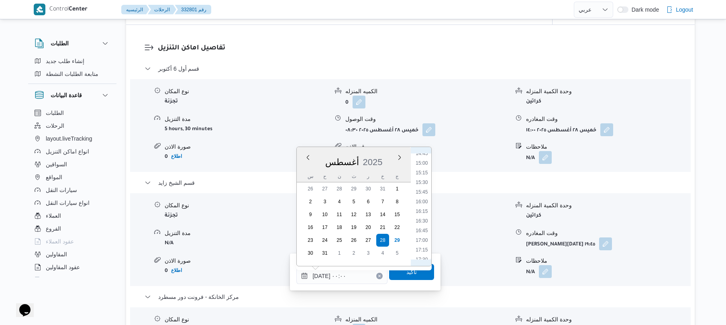
scroll to position [482, 0]
click at [422, 233] on li "14:30" at bounding box center [422, 234] width 18 height 8
type input "٢٨/٠٨/٢٠٢٥ ١٤:٣٠"
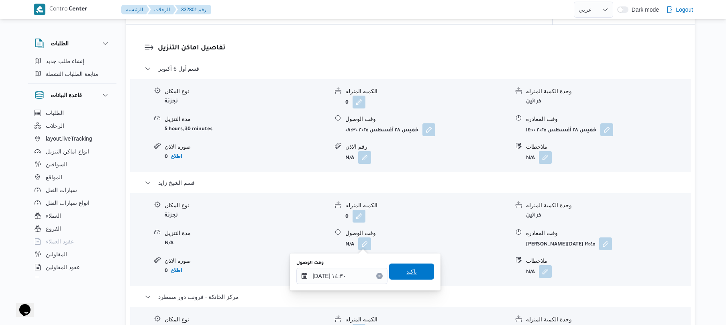
click at [409, 275] on span "تاكيد" at bounding box center [412, 272] width 10 height 10
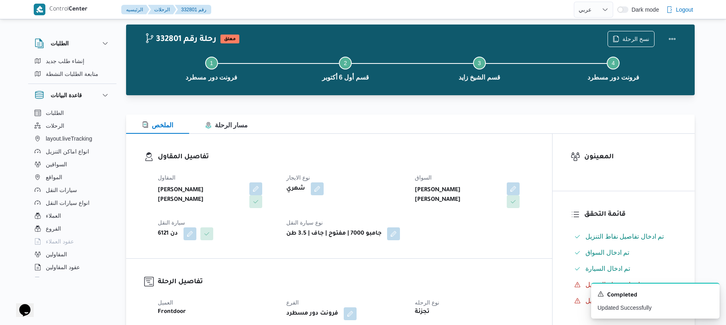
scroll to position [0, 0]
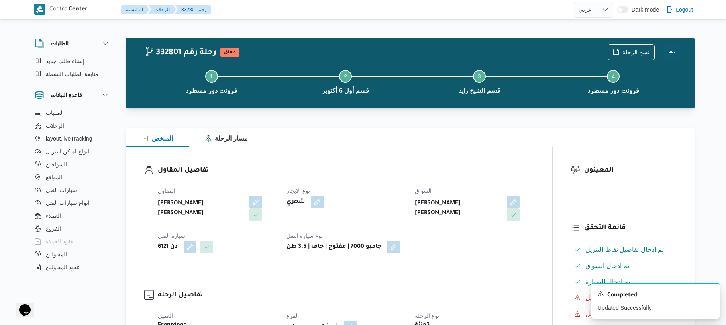
click at [671, 52] on button "Actions" at bounding box center [672, 52] width 16 height 16
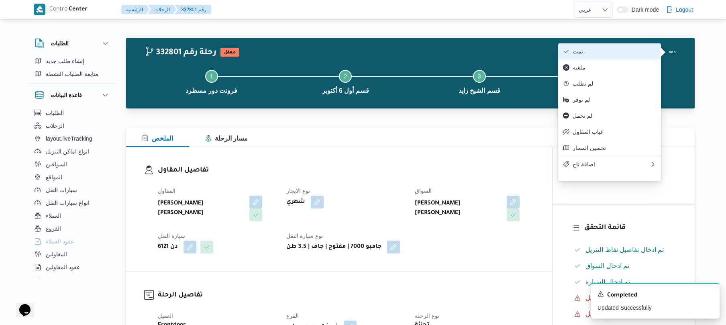
click at [626, 53] on span "تمت" at bounding box center [615, 51] width 84 height 6
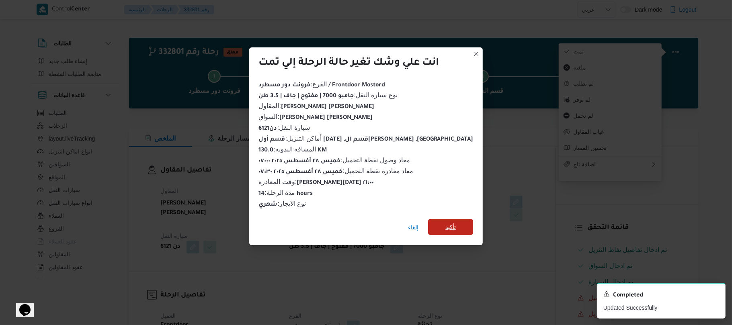
click at [448, 225] on span "تأكيد" at bounding box center [450, 227] width 45 height 16
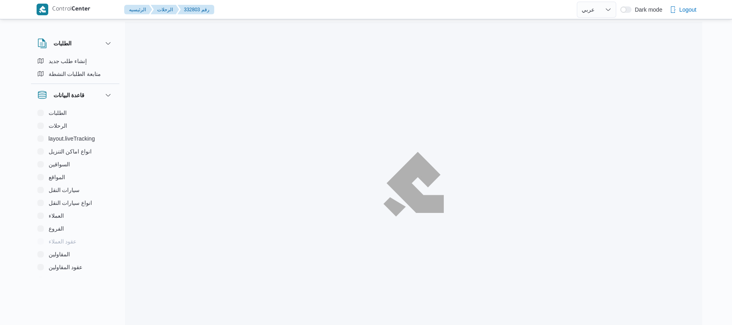
select select "ar"
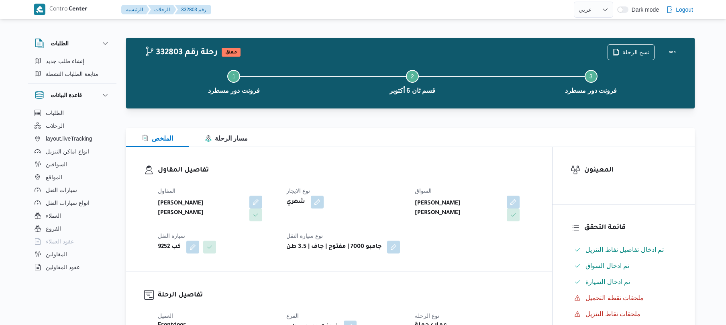
click at [423, 145] on div "الملخص مسار الرحلة" at bounding box center [410, 137] width 569 height 19
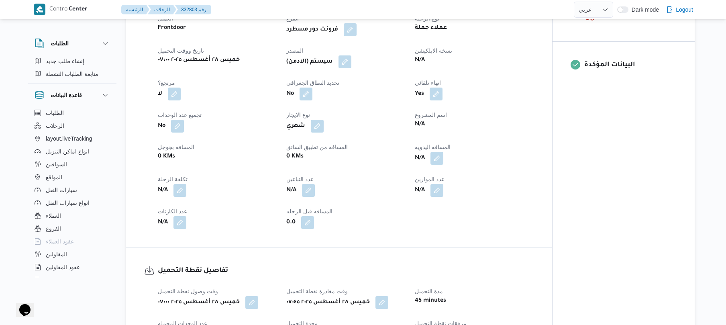
scroll to position [300, 0]
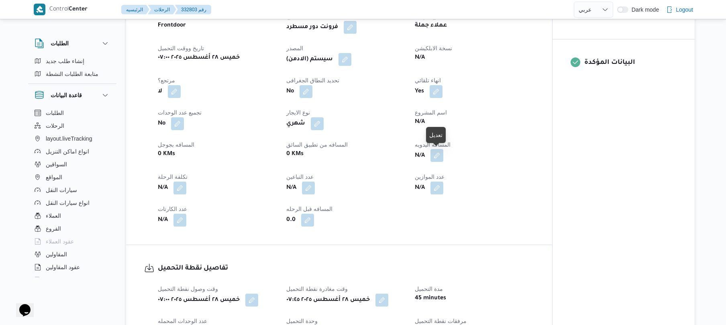
click at [435, 157] on button "button" at bounding box center [437, 155] width 13 height 13
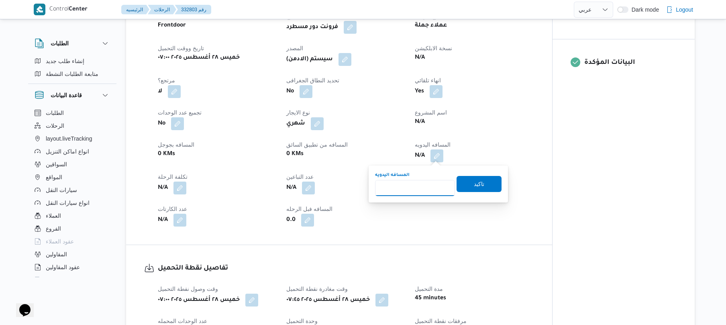
click at [418, 188] on input "المسافه اليدويه" at bounding box center [415, 188] width 80 height 16
type input "130"
click at [492, 180] on span "تاكيد" at bounding box center [479, 184] width 45 height 16
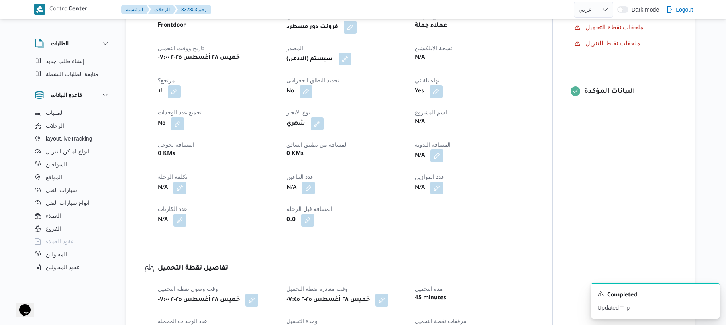
click at [348, 56] on button "button" at bounding box center [345, 59] width 13 height 13
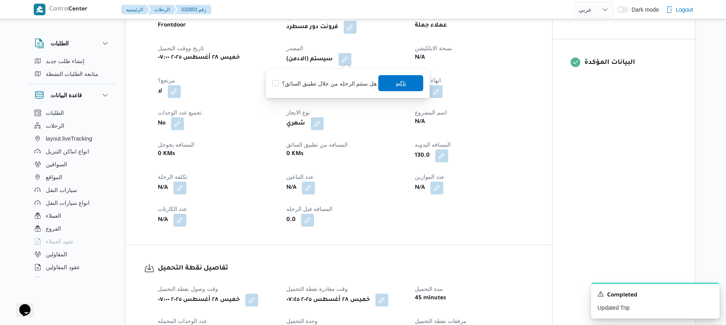
click at [396, 84] on span "تاكيد" at bounding box center [401, 83] width 10 height 10
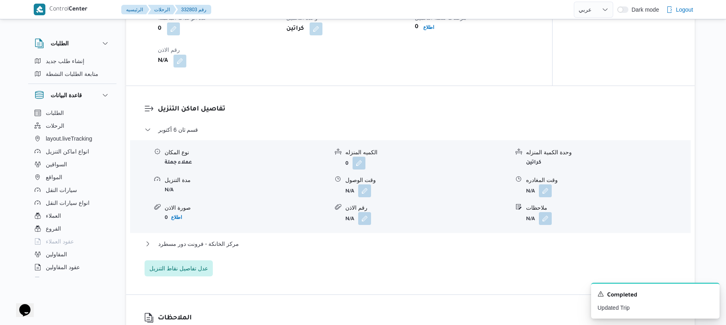
scroll to position [621, 0]
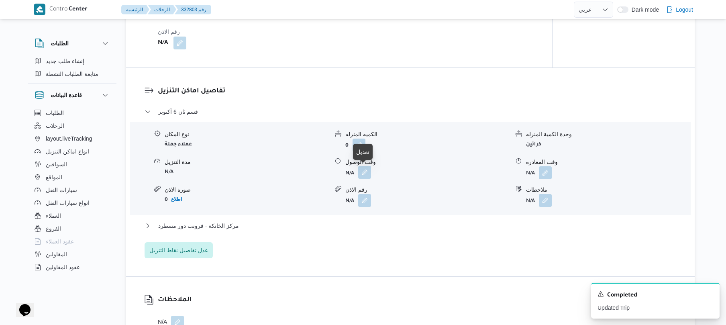
click at [365, 171] on button "button" at bounding box center [364, 172] width 13 height 13
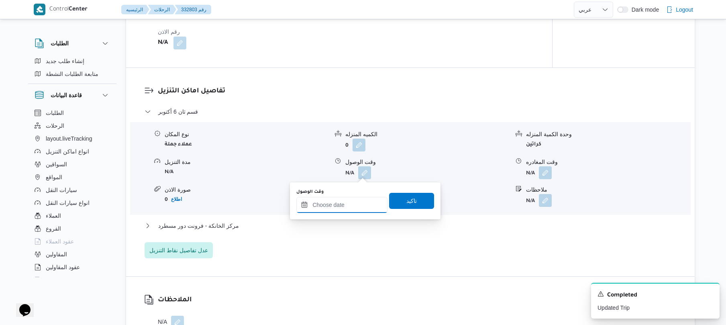
click at [352, 203] on input "وقت الوصول" at bounding box center [341, 205] width 91 height 16
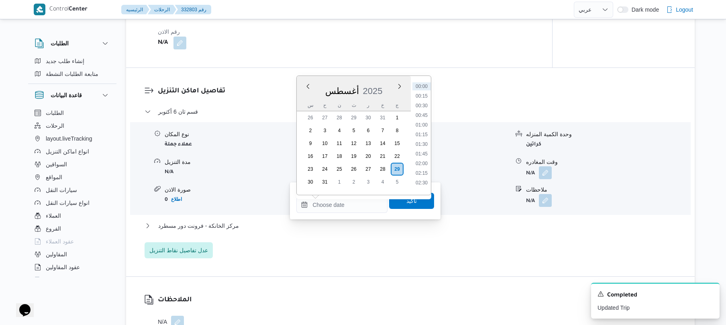
click at [315, 99] on div "أغسطس 2025" at bounding box center [354, 89] width 114 height 20
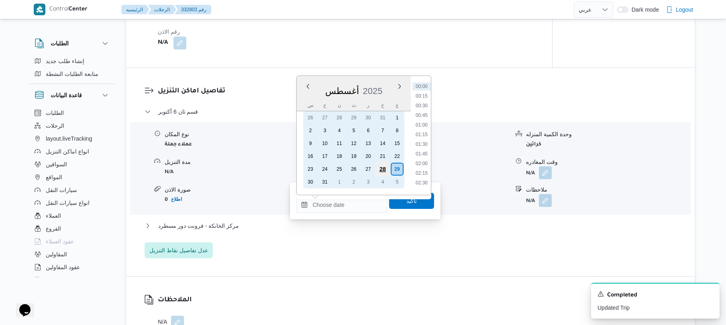
click at [384, 170] on div "28" at bounding box center [382, 168] width 15 height 15
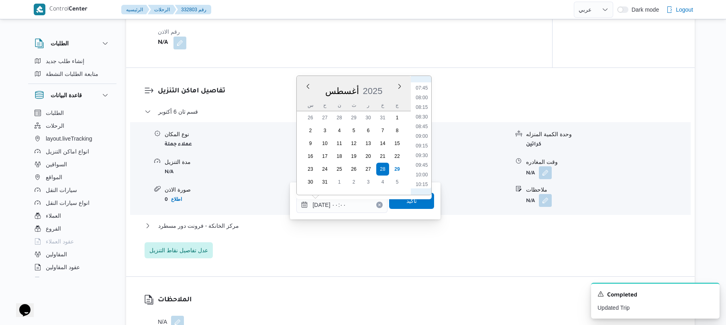
scroll to position [272, 0]
click at [426, 150] on li "08:45" at bounding box center [422, 152] width 18 height 8
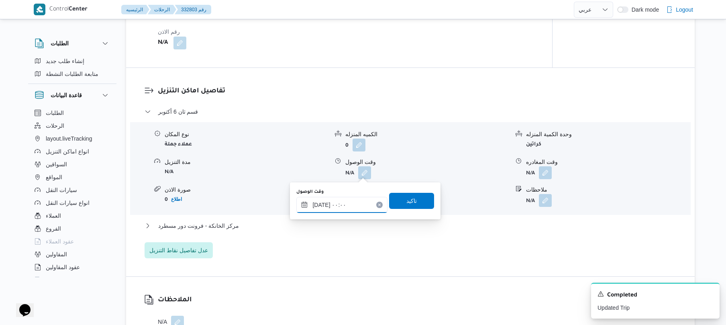
type input "٢٨/٠٨/٢٠٢٥ ٠٨:٤٥"
click at [407, 203] on span "تاكيد" at bounding box center [412, 201] width 10 height 10
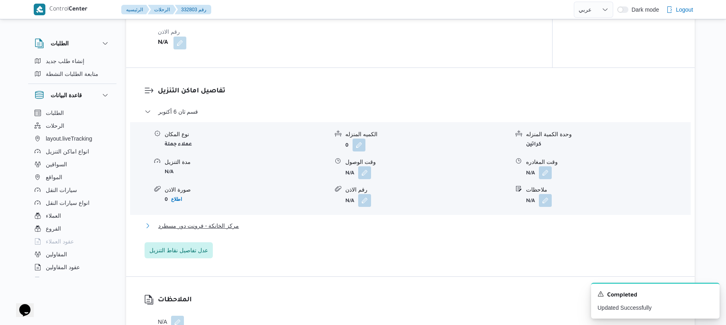
click at [359, 224] on button "مركز الخانكة - فرونت دور مسطرد" at bounding box center [411, 226] width 532 height 10
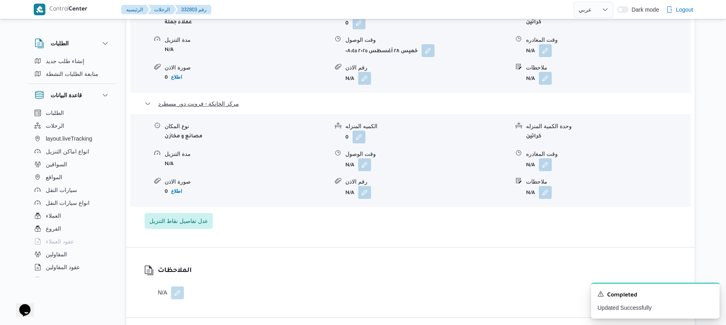
scroll to position [750, 0]
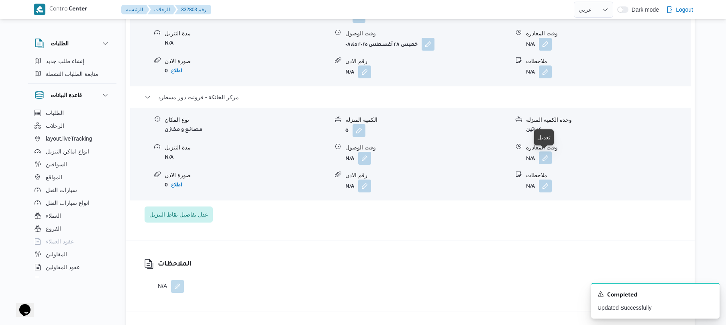
click at [545, 159] on button "button" at bounding box center [545, 157] width 13 height 13
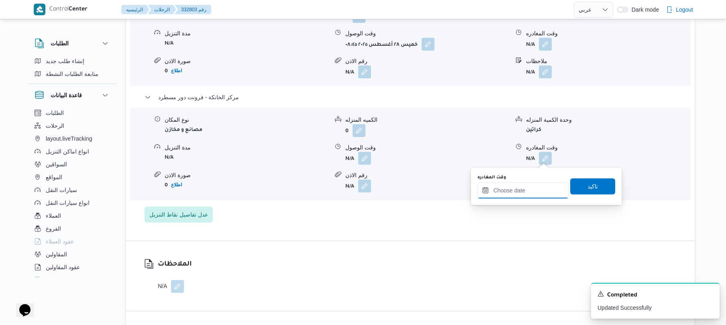
click at [511, 195] on input "وقت المغادره" at bounding box center [523, 190] width 91 height 16
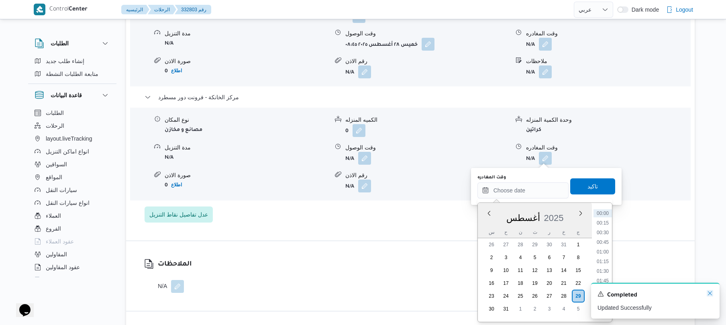
click at [711, 293] on icon "Dismiss toast" at bounding box center [710, 293] width 4 height 4
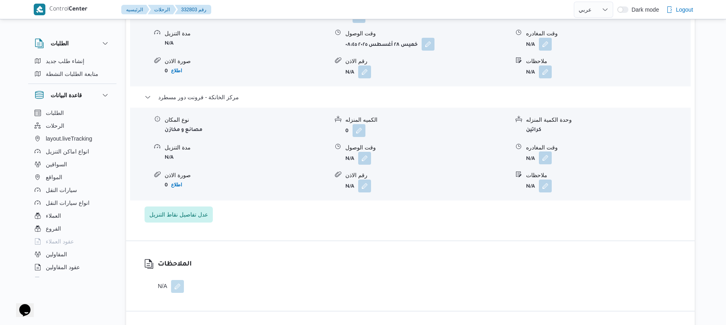
click at [552, 161] on button "button" at bounding box center [545, 157] width 13 height 13
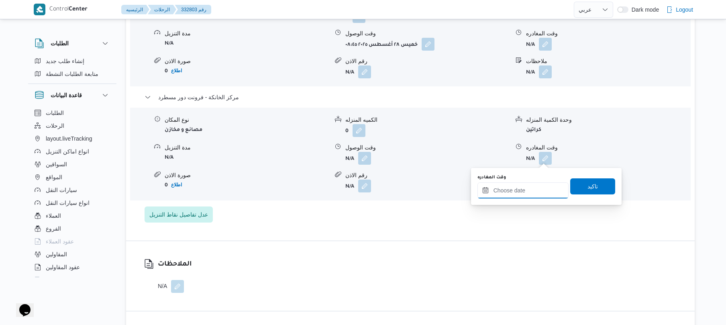
click at [534, 188] on input "وقت المغادره" at bounding box center [523, 190] width 91 height 16
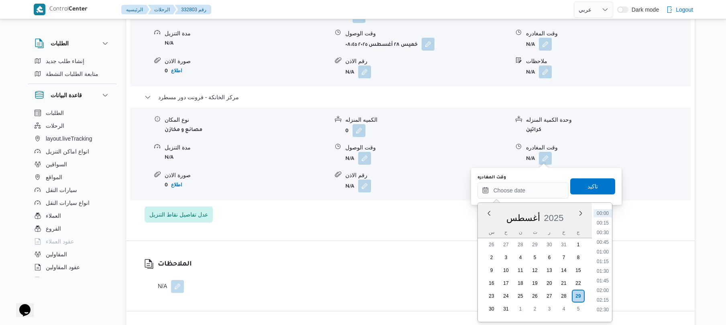
click at [488, 227] on div "س" at bounding box center [491, 232] width 13 height 11
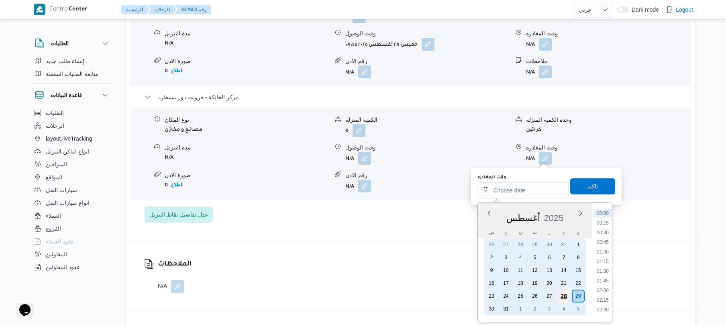
click at [565, 294] on div "28" at bounding box center [563, 295] width 15 height 15
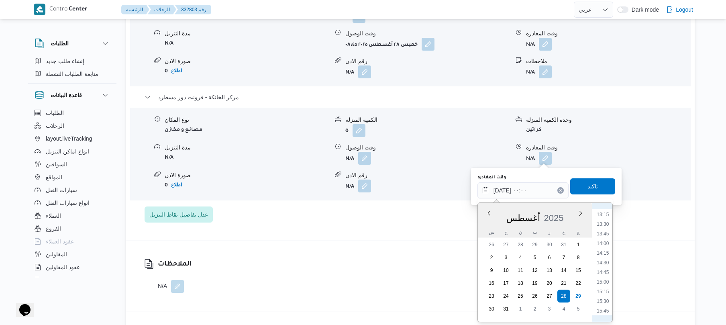
scroll to position [660, 0]
click at [607, 287] on li "19:00" at bounding box center [603, 286] width 18 height 8
type input "٢٨/٠٨/٢٠٢٥ ١٩:٠٠"
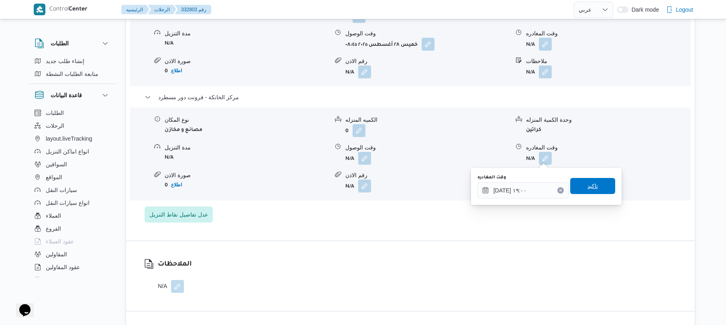
click at [596, 190] on span "تاكيد" at bounding box center [592, 186] width 45 height 16
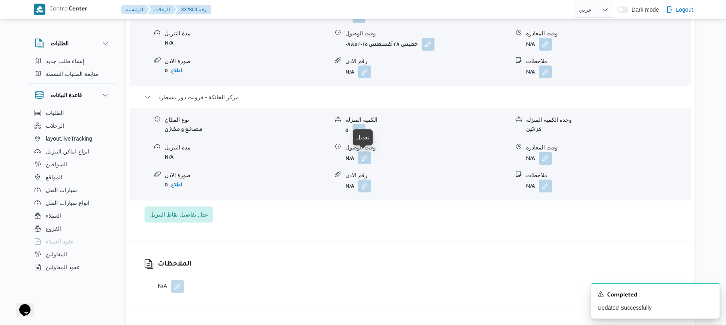
click at [370, 159] on button "button" at bounding box center [364, 157] width 13 height 13
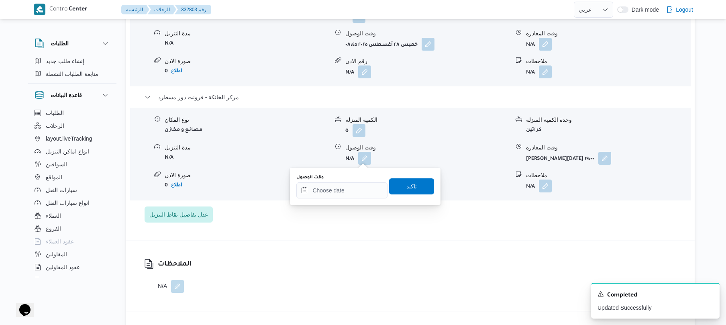
click at [344, 198] on div "وقت الوصول تاكيد" at bounding box center [365, 187] width 139 height 26
click at [346, 193] on input "وقت الوصول" at bounding box center [341, 190] width 91 height 16
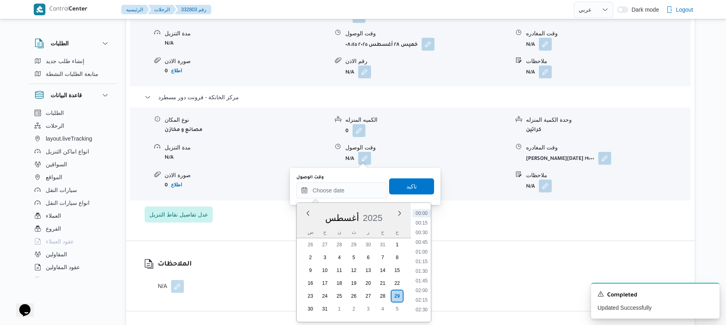
click at [309, 225] on div "أغسطس 2025" at bounding box center [354, 216] width 114 height 20
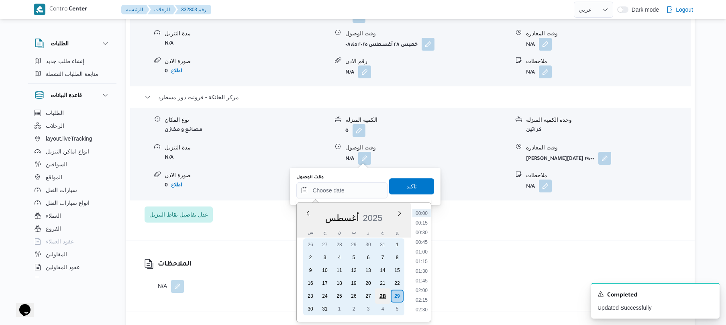
click at [385, 292] on div "28" at bounding box center [382, 295] width 15 height 15
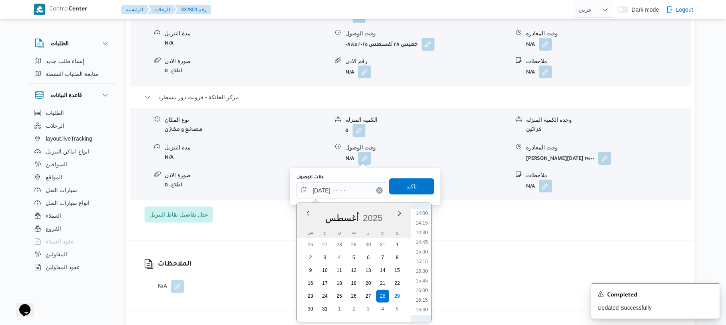
scroll to position [630, 0]
click at [424, 307] on li "18:45" at bounding box center [422, 307] width 18 height 8
type input "٢٨/٠٨/٢٠٢٥ ١٨:٤٥"
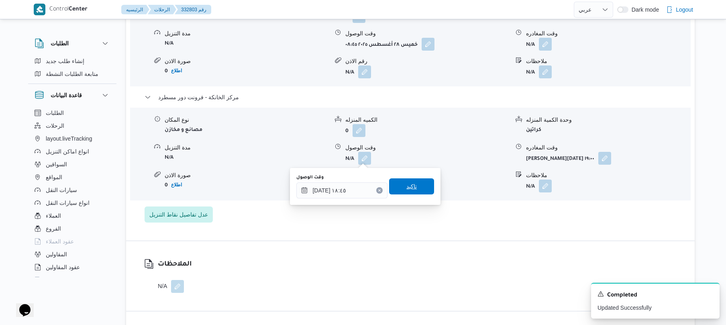
click at [411, 183] on span "تاكيد" at bounding box center [412, 187] width 10 height 10
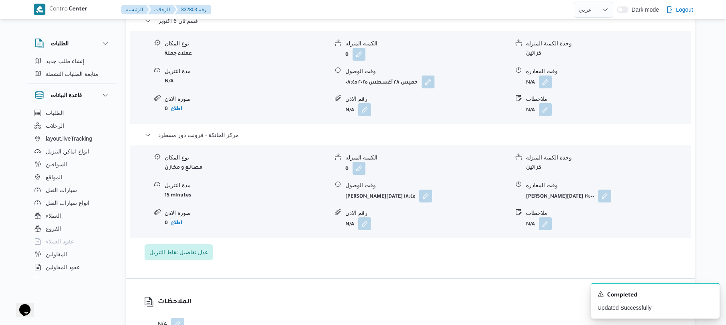
scroll to position [707, 0]
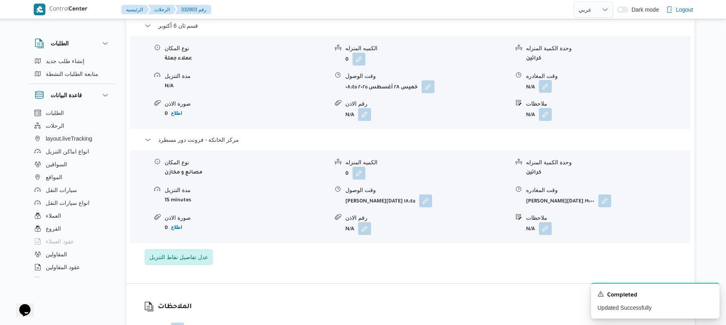
click at [549, 89] on button "button" at bounding box center [545, 86] width 13 height 13
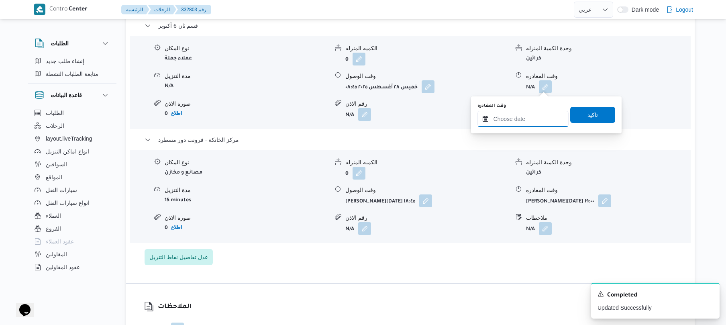
click at [509, 106] on div "وقت المغادره" at bounding box center [523, 115] width 91 height 24
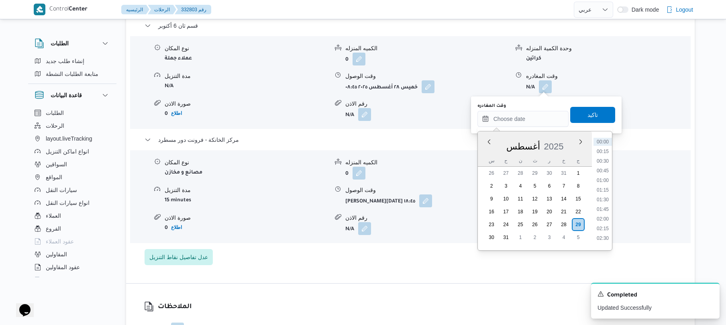
click at [489, 154] on div "أغسطس 2025" at bounding box center [535, 145] width 114 height 20
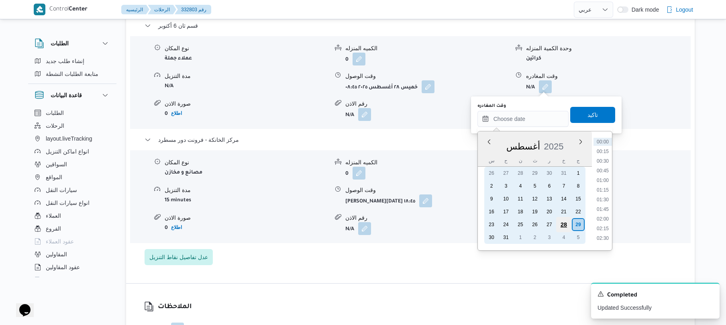
click at [564, 223] on div "28" at bounding box center [563, 224] width 15 height 15
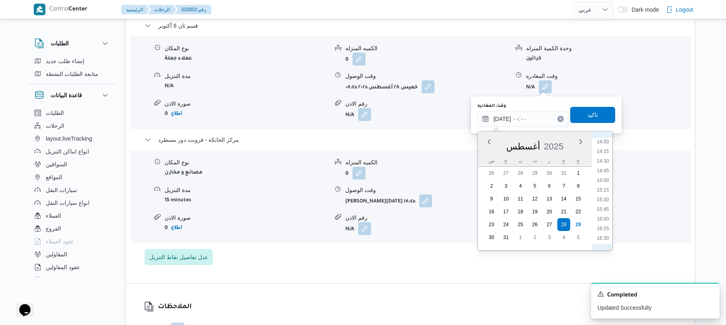
scroll to position [630, 0]
click at [607, 197] on li "17:45" at bounding box center [603, 196] width 18 height 8
type input "٢٨/٠٨/٢٠٢٥ ١٧:٤٥"
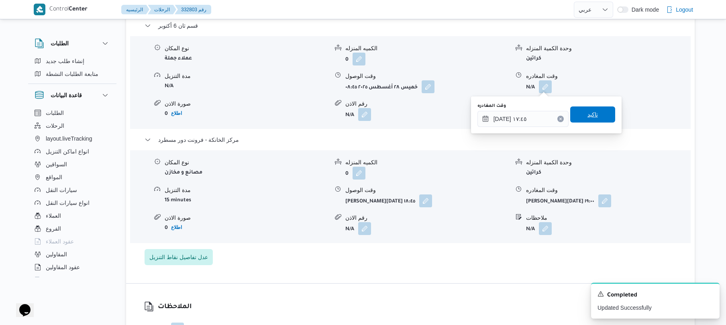
click at [590, 115] on span "تاكيد" at bounding box center [593, 115] width 10 height 10
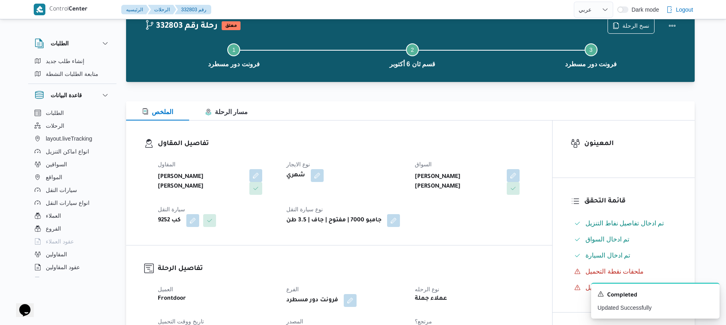
scroll to position [0, 0]
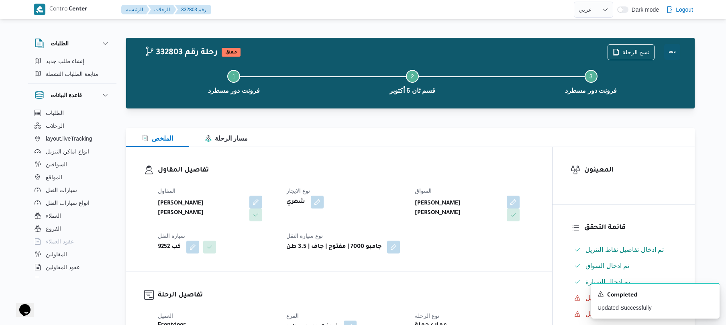
click at [667, 50] on button "Actions" at bounding box center [672, 52] width 16 height 16
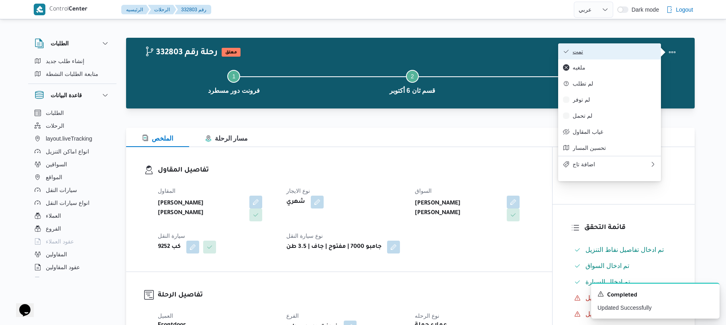
click at [615, 57] on button "تمت" at bounding box center [609, 51] width 103 height 16
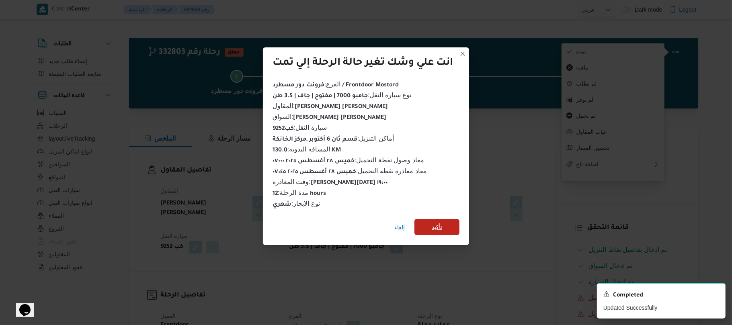
click at [446, 221] on span "تأكيد" at bounding box center [436, 227] width 45 height 16
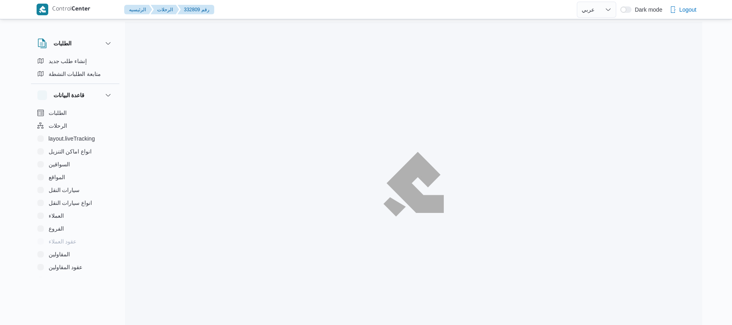
select select "ar"
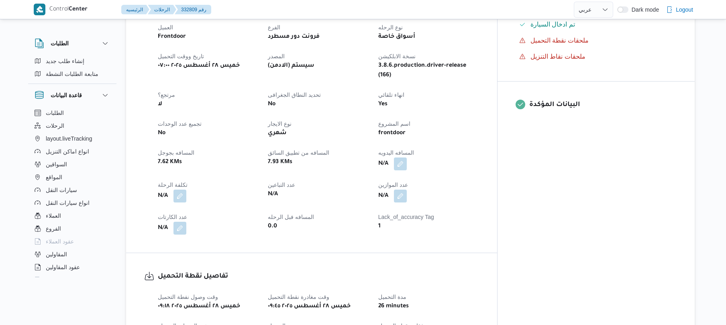
scroll to position [278, 0]
click at [407, 157] on button "button" at bounding box center [400, 163] width 13 height 13
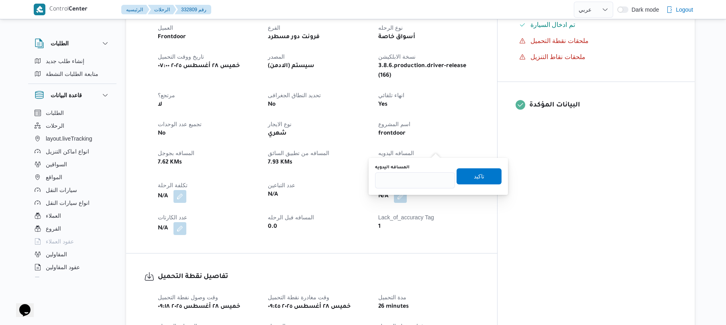
scroll to position [0, 0]
click at [413, 183] on input "المسافه اليدويه" at bounding box center [415, 180] width 80 height 16
type input "70"
click at [466, 178] on span "تاكيد" at bounding box center [479, 176] width 45 height 16
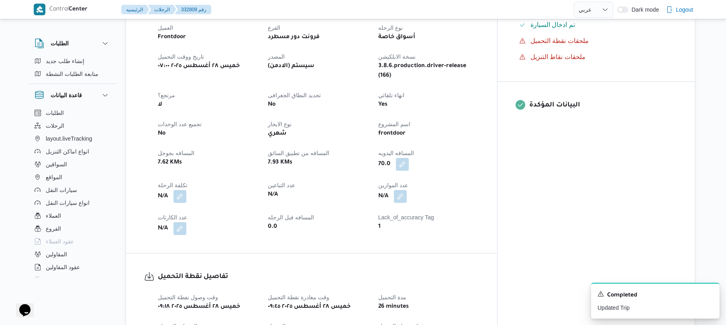
click at [497, 234] on div "تفاصيل الرحلة العميل Frontdoor الفرع فرونت دور مسطرد نوع الرحله أسواق خاصة تاري…" at bounding box center [311, 118] width 371 height 269
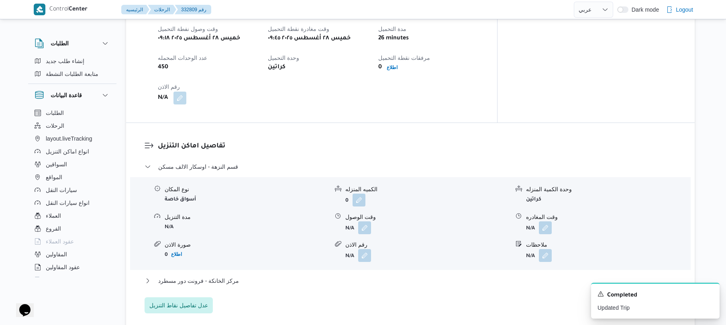
scroll to position [557, 0]
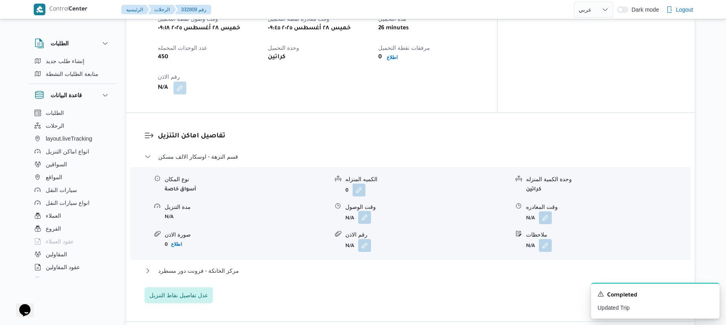
click at [364, 211] on button "button" at bounding box center [364, 217] width 13 height 13
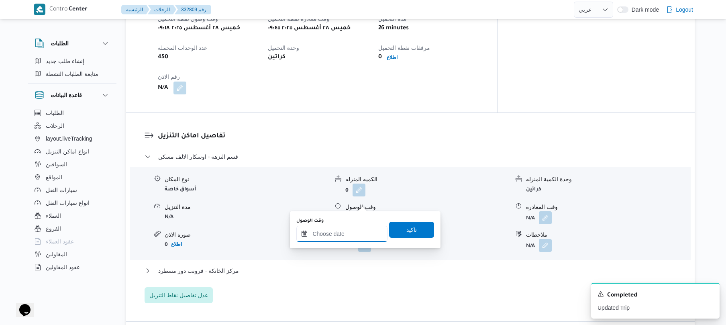
click at [337, 238] on input "وقت الوصول" at bounding box center [341, 234] width 91 height 16
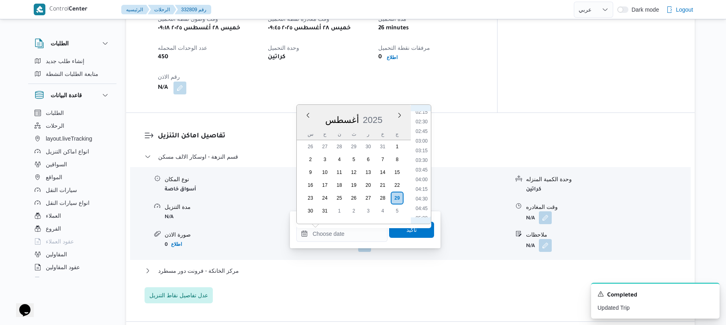
scroll to position [210, 0]
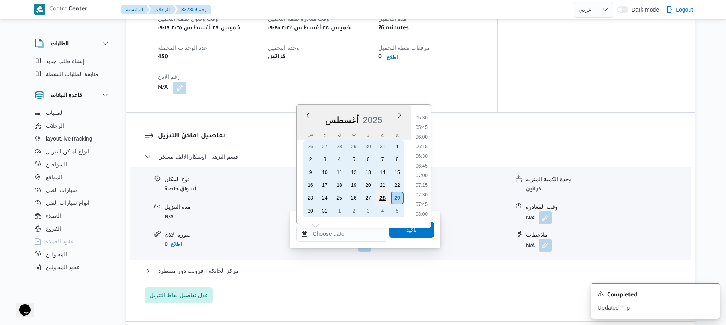
click at [381, 195] on div "28" at bounding box center [382, 197] width 15 height 15
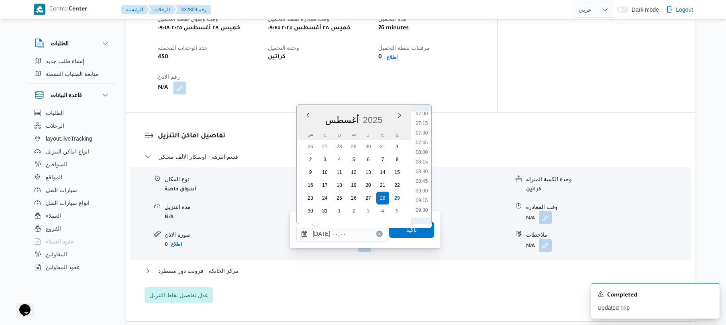
scroll to position [362, 0]
click at [425, 155] on li "10:30" at bounding box center [422, 158] width 18 height 8
type input "[DATE] ١٠:٣٠"
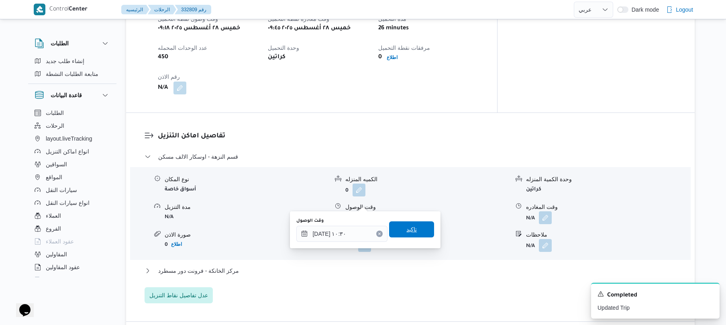
click at [407, 230] on span "تاكيد" at bounding box center [412, 230] width 10 height 10
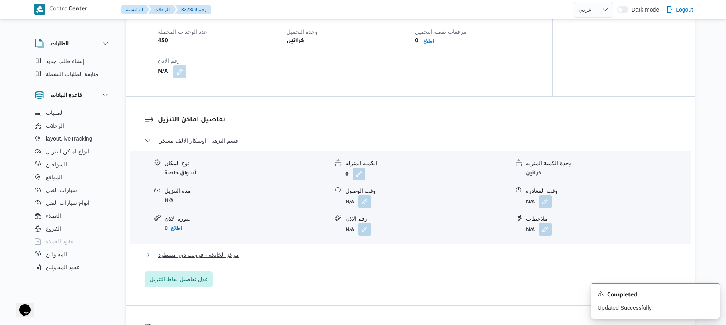
click at [358, 251] on button "مركز الخانكة - فرونت دور مسطرد" at bounding box center [411, 255] width 532 height 10
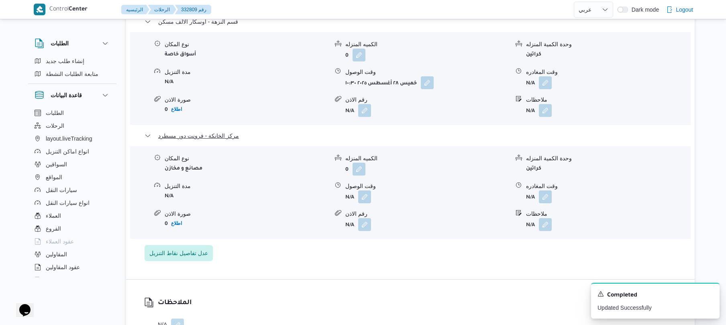
scroll to position [750, 0]
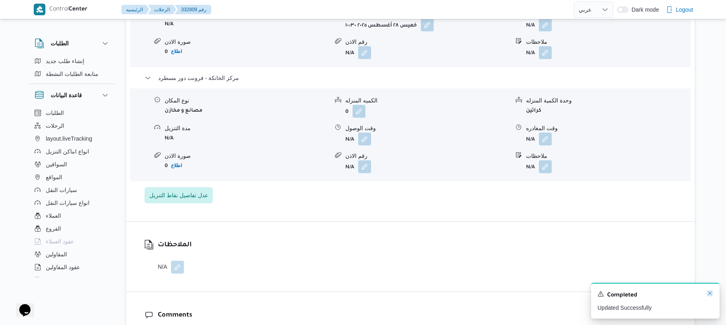
click at [712, 292] on icon "Dismiss toast" at bounding box center [710, 293] width 6 height 6
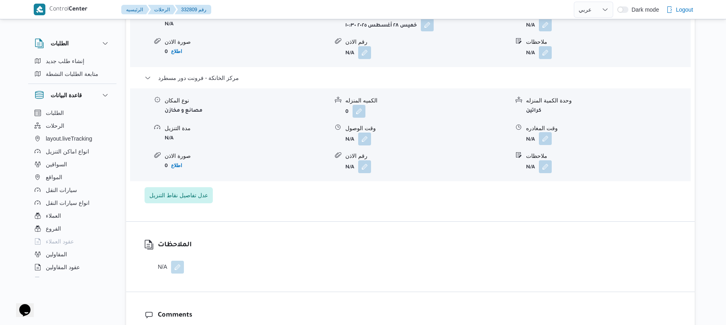
click at [542, 132] on button "button" at bounding box center [545, 138] width 13 height 13
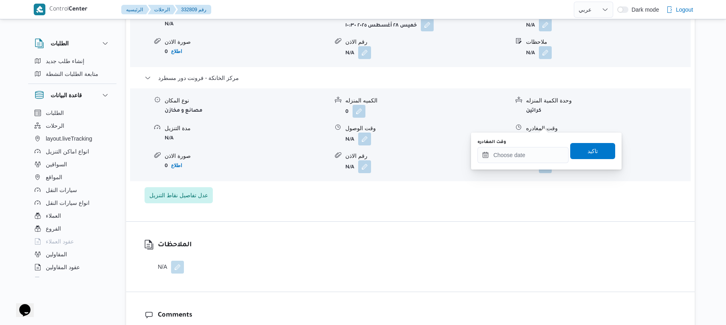
click at [494, 222] on div "الملاحظات N/A" at bounding box center [410, 257] width 569 height 70
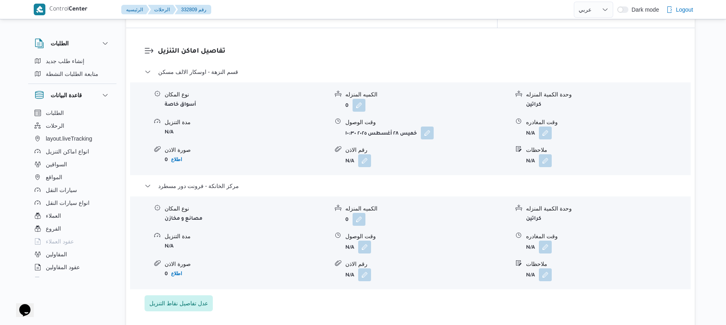
scroll to position [643, 0]
click at [547, 239] on button "button" at bounding box center [545, 245] width 13 height 13
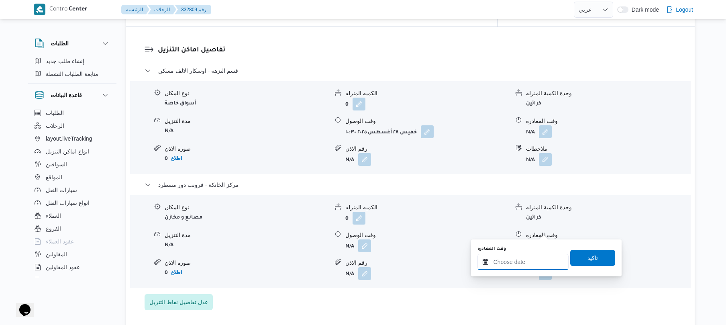
click at [505, 266] on input "وقت المغادره" at bounding box center [523, 262] width 91 height 16
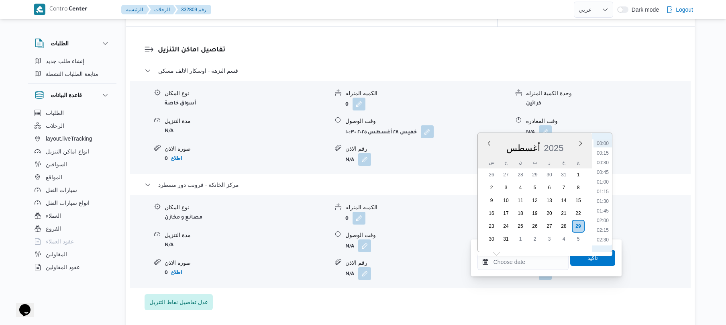
scroll to position [90, 0]
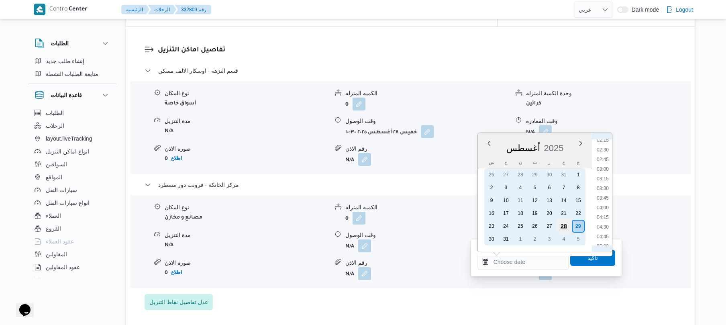
click at [562, 223] on div "28" at bounding box center [563, 226] width 15 height 15
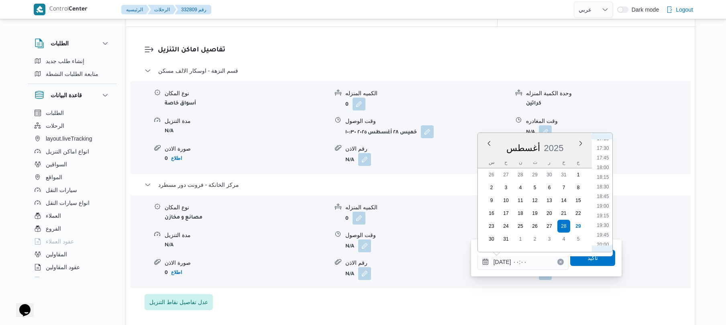
scroll to position [694, 0]
click at [600, 240] on li "20:30" at bounding box center [603, 240] width 18 height 8
type input "[DATE] ٢٠:٣٠"
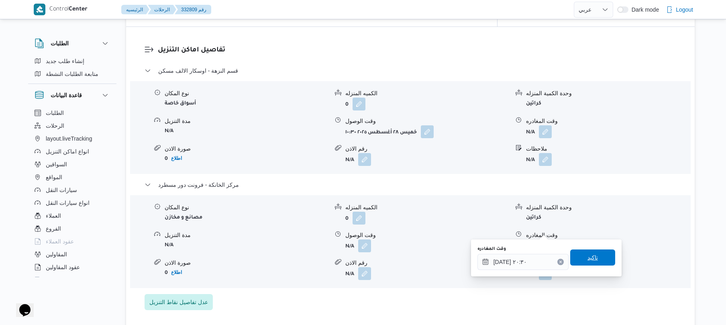
click at [578, 259] on span "تاكيد" at bounding box center [592, 257] width 45 height 16
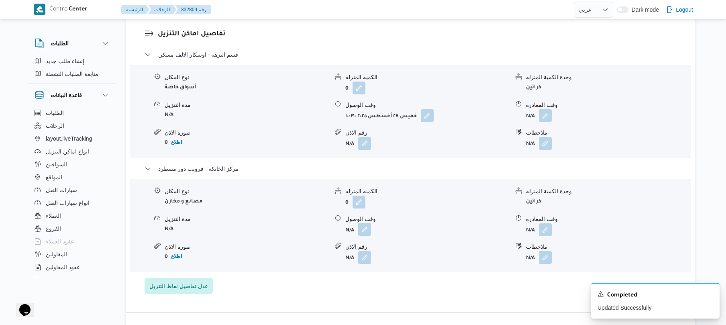
click at [366, 231] on button "button" at bounding box center [364, 229] width 13 height 13
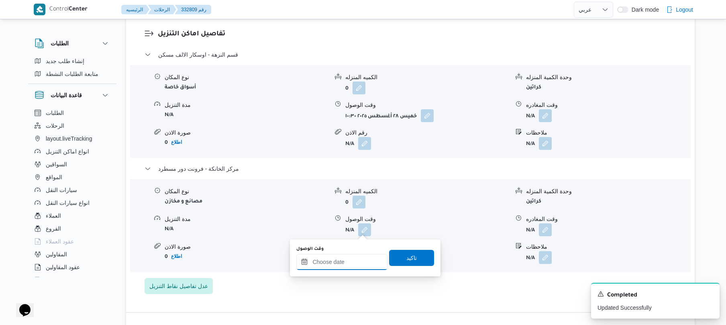
click at [333, 260] on input "وقت الوصول" at bounding box center [341, 262] width 91 height 16
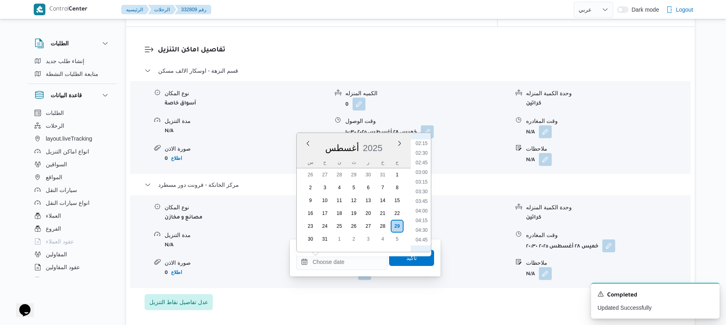
scroll to position [90, 0]
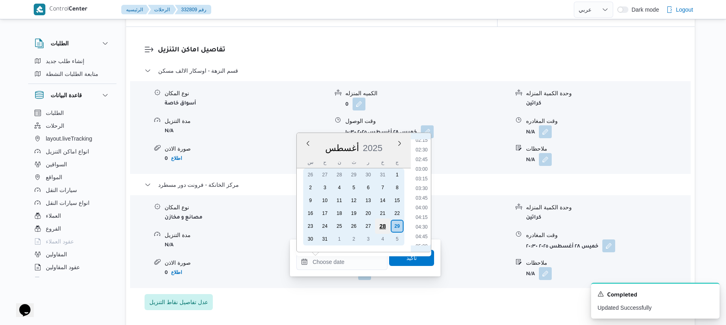
click at [386, 221] on div "28" at bounding box center [382, 226] width 15 height 15
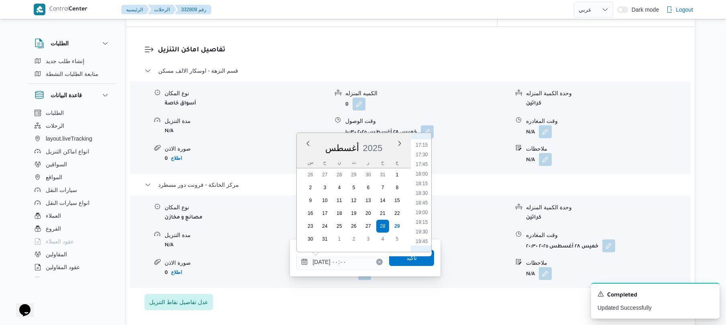
scroll to position [754, 0]
click at [424, 169] on li "20:15" at bounding box center [422, 170] width 18 height 8
type input "٢٨/٠٨/٢٠٢٥ ٢٠:١٥"
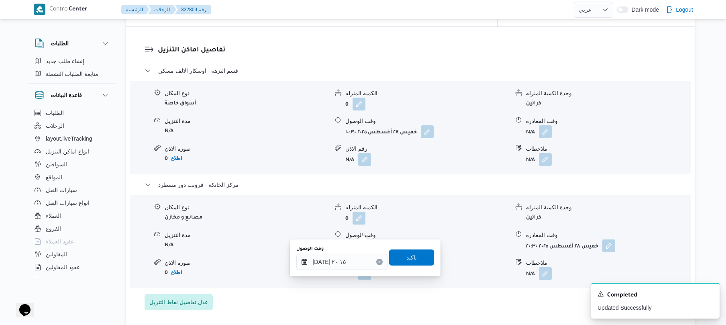
click at [407, 259] on span "تاكيد" at bounding box center [412, 258] width 10 height 10
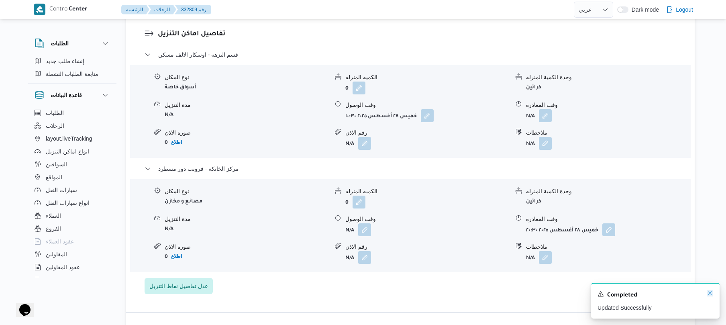
click at [712, 295] on icon "Dismiss toast" at bounding box center [710, 293] width 4 height 4
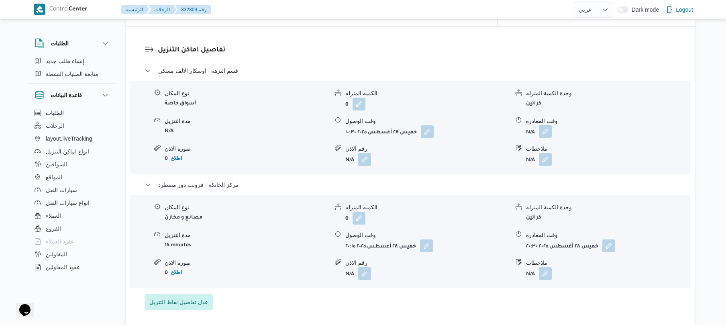
click at [547, 125] on button "button" at bounding box center [545, 131] width 13 height 13
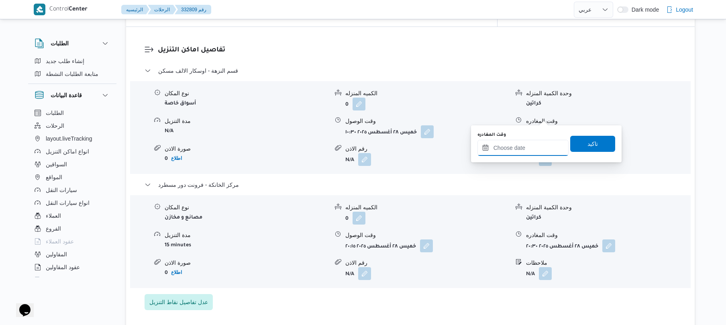
click at [513, 147] on input "وقت المغادره" at bounding box center [523, 148] width 91 height 16
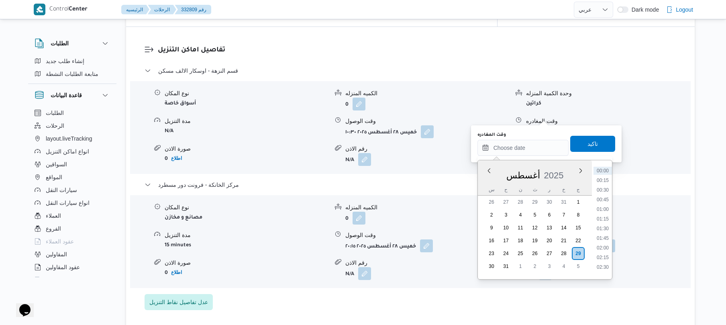
click at [388, 298] on div "تفاصيل اماكن التنزيل قسم النزهة - اوسكار الالف مسكن نوع المكان أسواق خاصة الكمي…" at bounding box center [410, 177] width 569 height 301
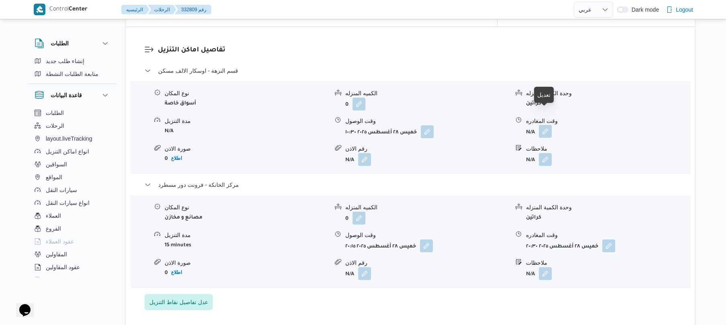
click at [550, 125] on button "button" at bounding box center [545, 131] width 13 height 13
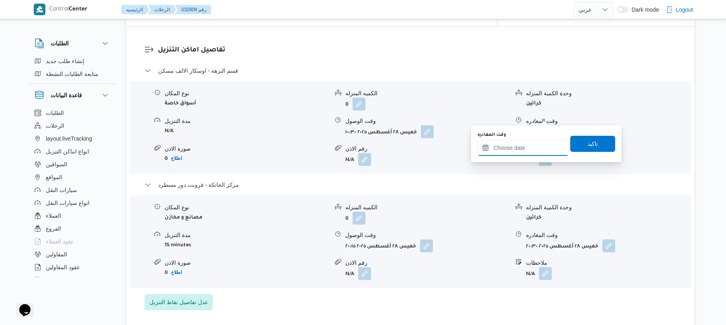
click at [521, 149] on input "وقت المغادره" at bounding box center [523, 148] width 91 height 16
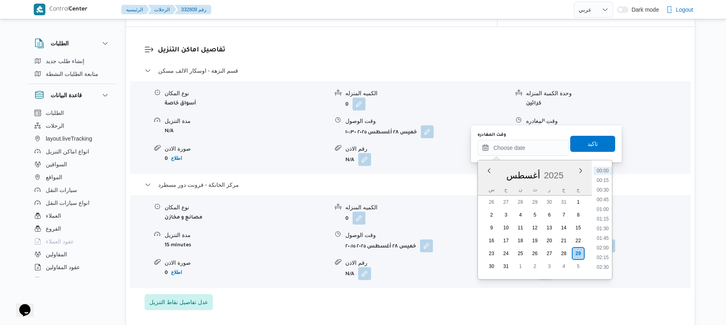
click at [495, 176] on div "أغسطس 2025" at bounding box center [535, 174] width 114 height 20
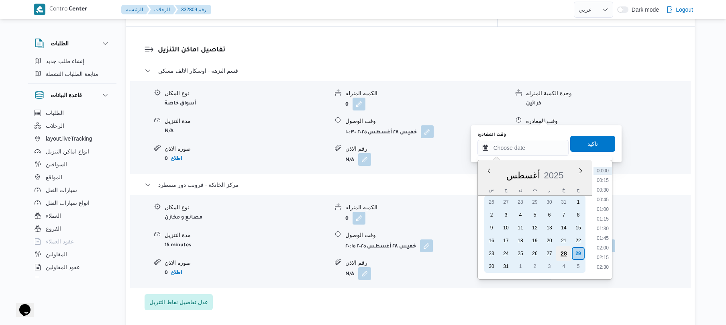
click at [564, 249] on div "28" at bounding box center [563, 253] width 15 height 15
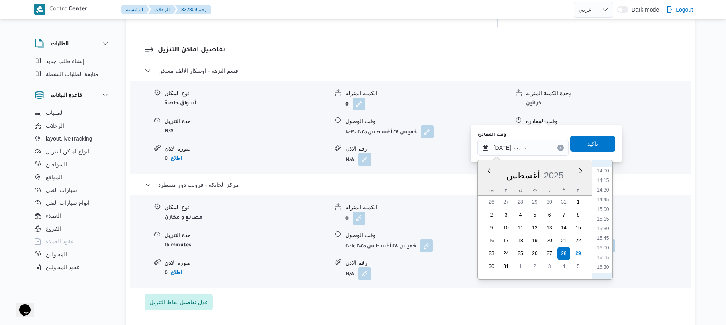
scroll to position [720, 0]
click at [606, 202] on li "19:30" at bounding box center [603, 203] width 18 height 8
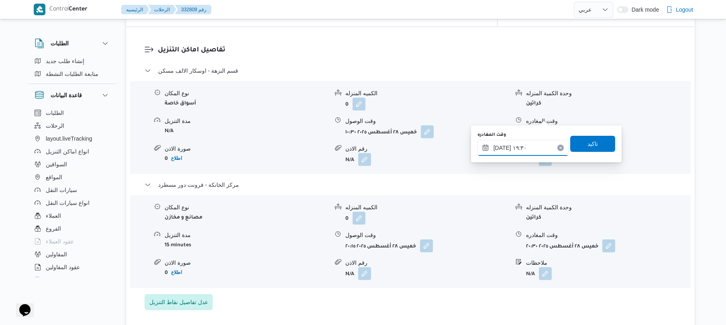
click at [502, 147] on input "[DATE] ١٩:٣٠" at bounding box center [523, 148] width 91 height 16
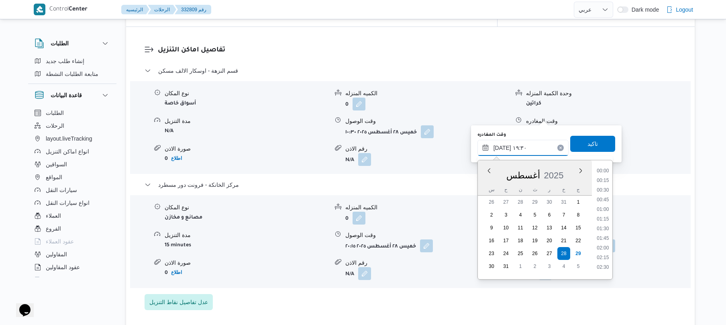
click at [502, 147] on input "[DATE] ١٩:٣٠" at bounding box center [523, 148] width 91 height 16
type input "٢٨/٠٨/٢٠٢٥ ١٩:40"
click at [572, 147] on span "تاكيد" at bounding box center [592, 143] width 45 height 16
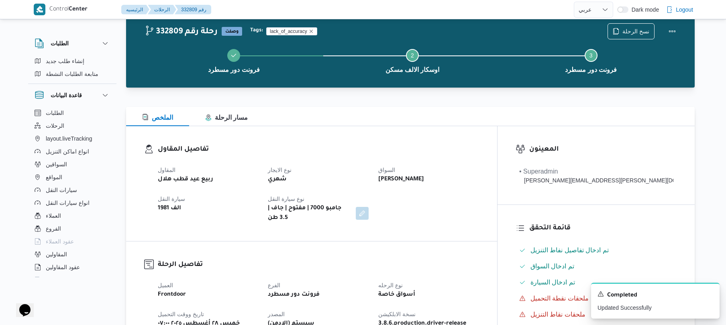
scroll to position [0, 0]
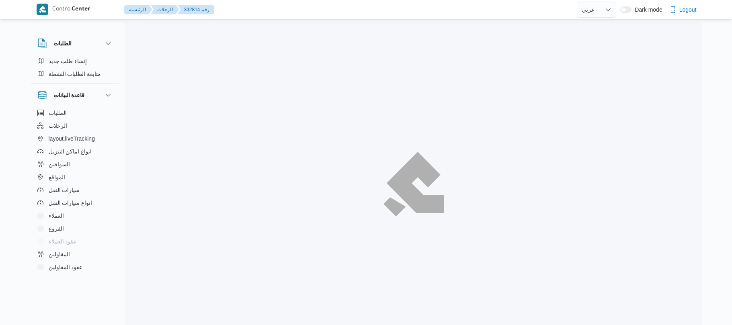
select select "ar"
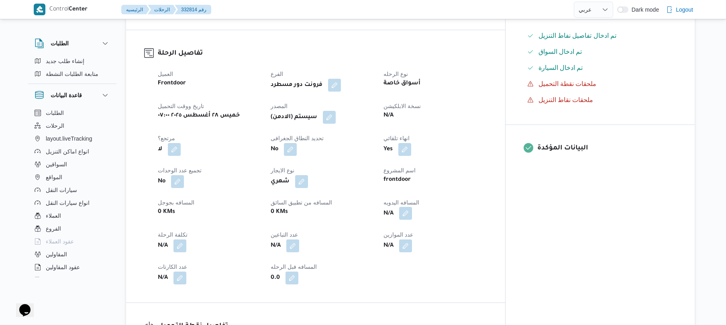
click at [412, 207] on button "button" at bounding box center [405, 213] width 13 height 13
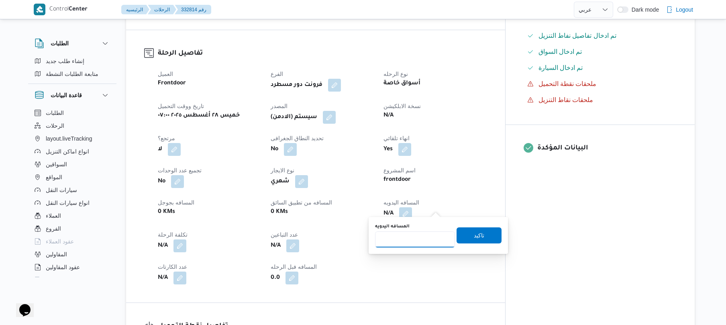
click at [425, 235] on input "المسافه اليدويه" at bounding box center [415, 239] width 80 height 16
type input "130"
click at [474, 233] on span "تاكيد" at bounding box center [479, 235] width 10 height 10
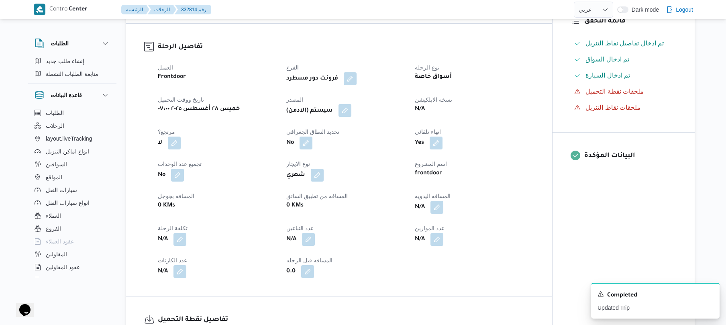
click at [349, 113] on button "button" at bounding box center [345, 110] width 13 height 13
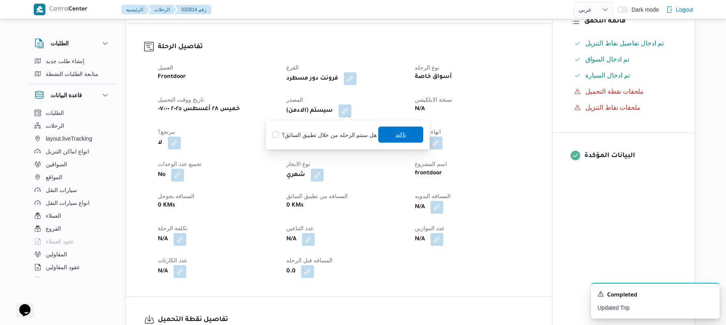
click at [386, 137] on span "تاكيد" at bounding box center [400, 135] width 45 height 16
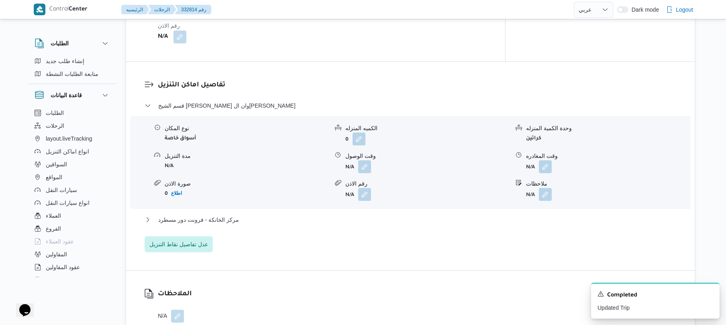
scroll to position [621, 0]
click at [365, 159] on button "button" at bounding box center [364, 165] width 13 height 13
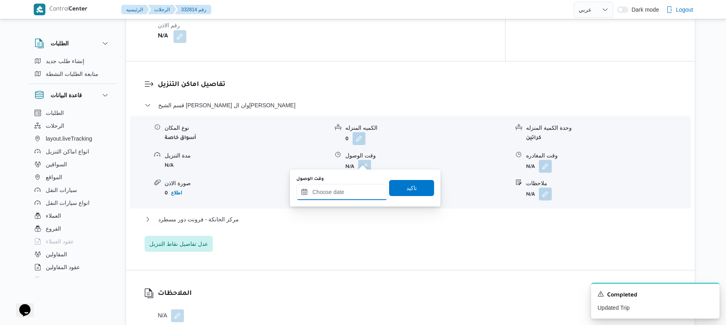
click at [347, 191] on input "وقت الوصول" at bounding box center [341, 192] width 91 height 16
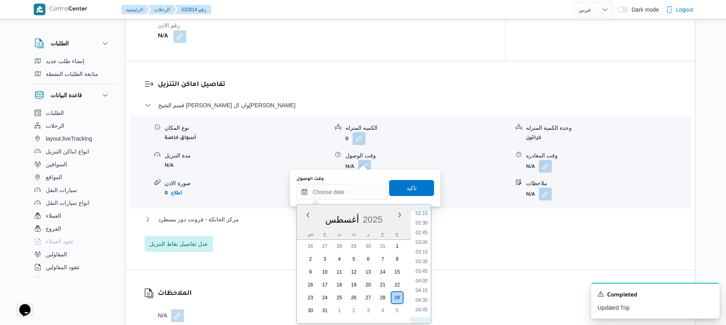
scroll to position [90, 0]
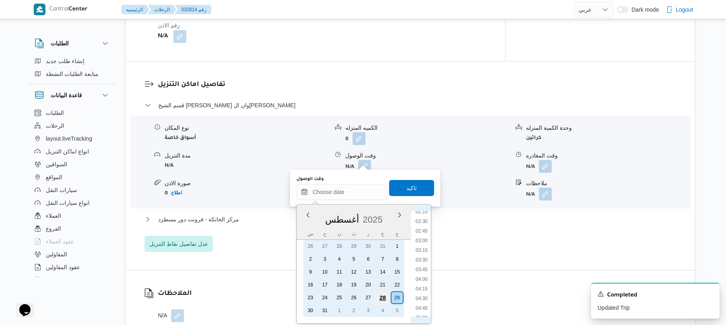
click at [384, 296] on div "28" at bounding box center [382, 297] width 15 height 15
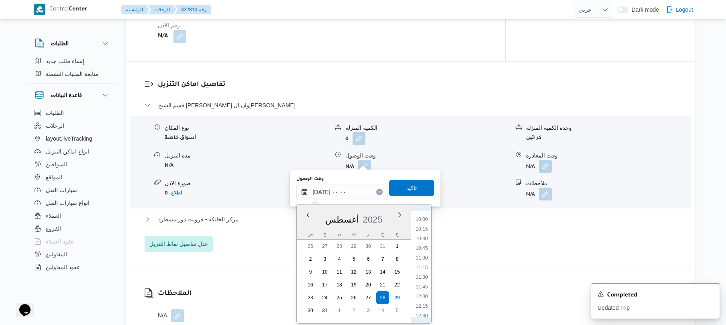
scroll to position [360, 0]
click at [423, 280] on li "11:00" at bounding box center [422, 279] width 18 height 8
type input "٢٨/٠٨/٢٠٢٥ ١١:٠٠"
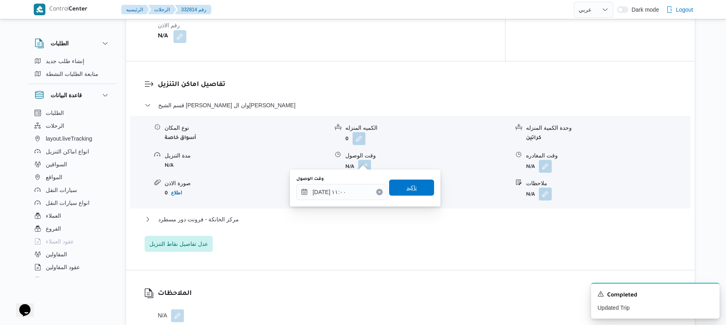
click at [410, 186] on span "تاكيد" at bounding box center [412, 188] width 10 height 10
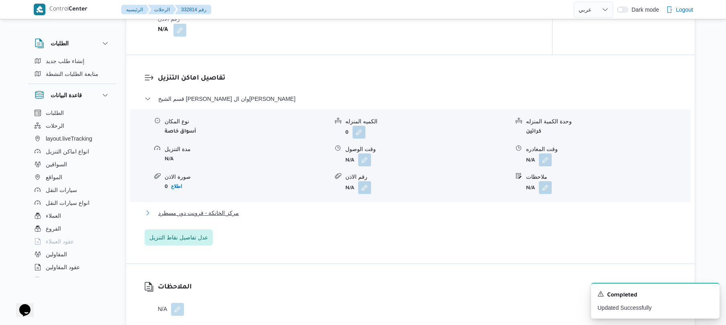
click at [312, 215] on button "مركز الخانكة - فرونت دور مسطرد" at bounding box center [411, 213] width 532 height 10
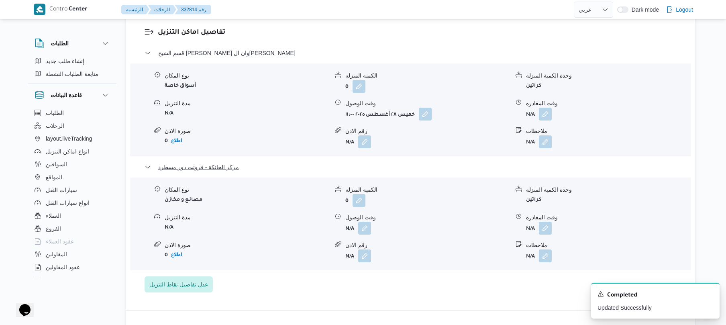
scroll to position [707, 0]
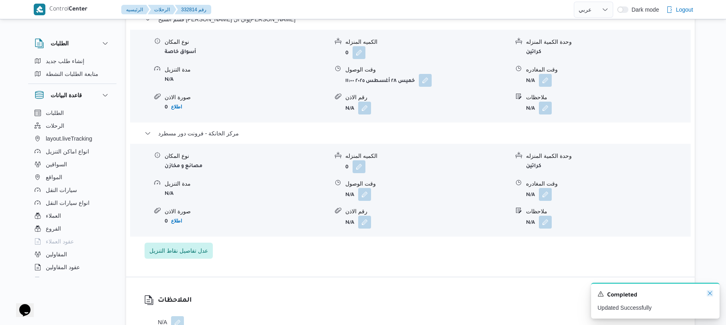
click at [711, 293] on icon "Dismiss toast" at bounding box center [710, 293] width 4 height 4
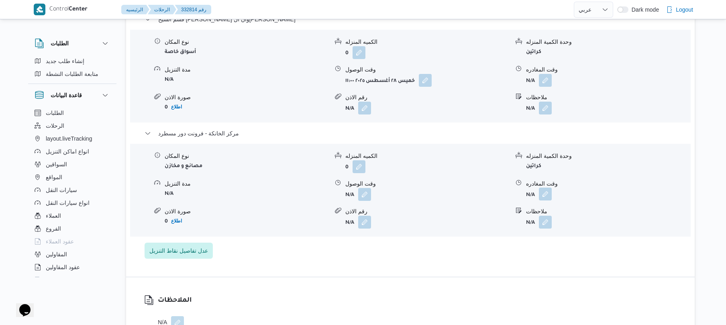
click at [548, 193] on button "button" at bounding box center [545, 194] width 13 height 13
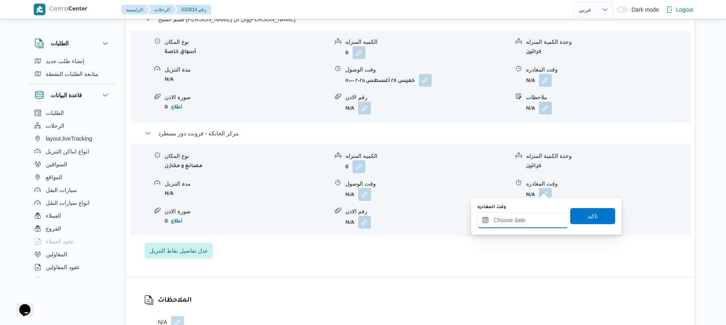
click at [516, 221] on input "وقت المغادره" at bounding box center [523, 220] width 91 height 16
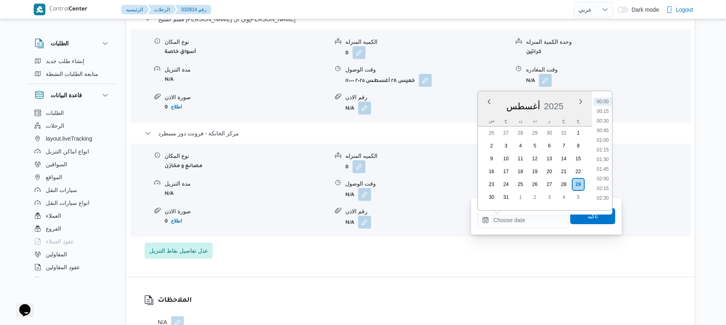
click at [487, 119] on div "س" at bounding box center [491, 120] width 13 height 11
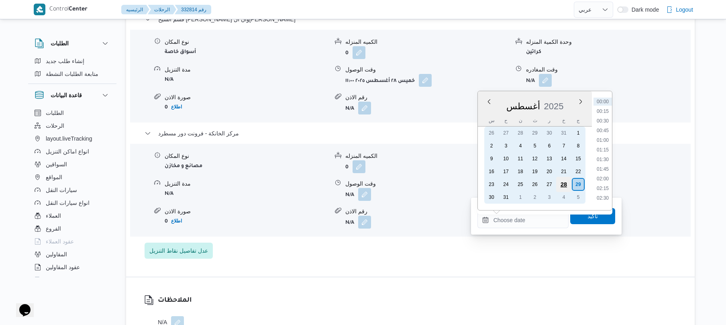
click at [568, 183] on div "28" at bounding box center [563, 184] width 15 height 15
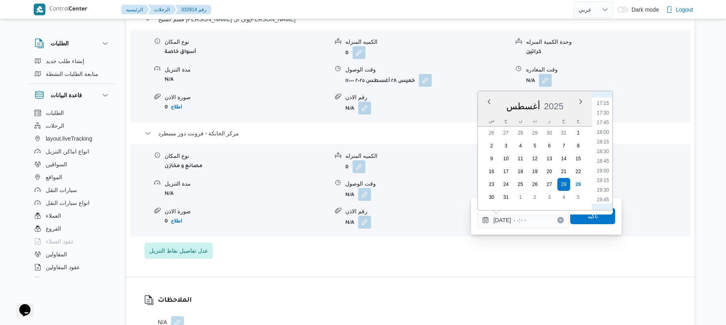
scroll to position [754, 0]
click at [604, 148] on li "20:45" at bounding box center [603, 148] width 18 height 8
type input "٢٨/٠٨/٢٠٢٥ ٢٠:٤٥"
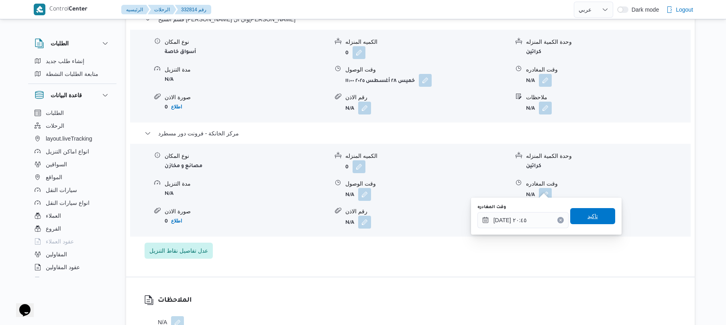
click at [586, 208] on span "تاكيد" at bounding box center [592, 216] width 45 height 16
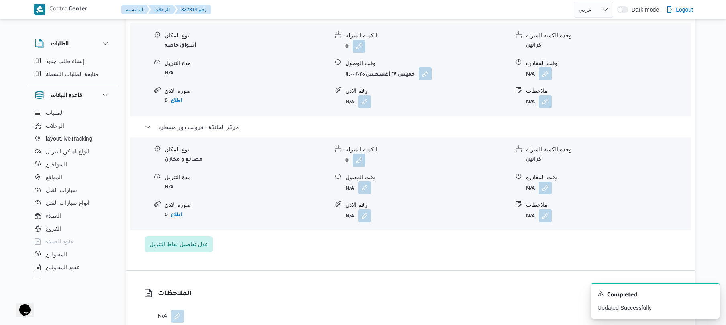
click at [362, 187] on button "button" at bounding box center [364, 187] width 13 height 13
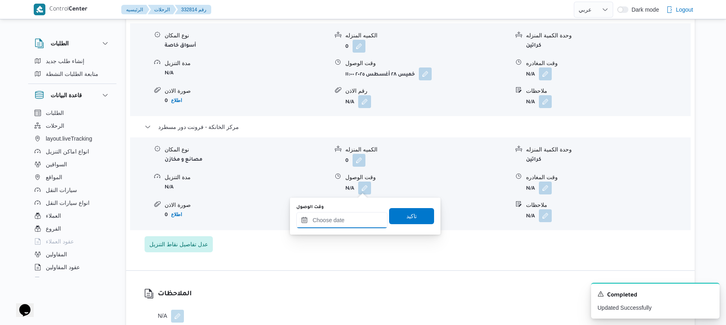
click at [337, 220] on input "وقت الوصول" at bounding box center [341, 220] width 91 height 16
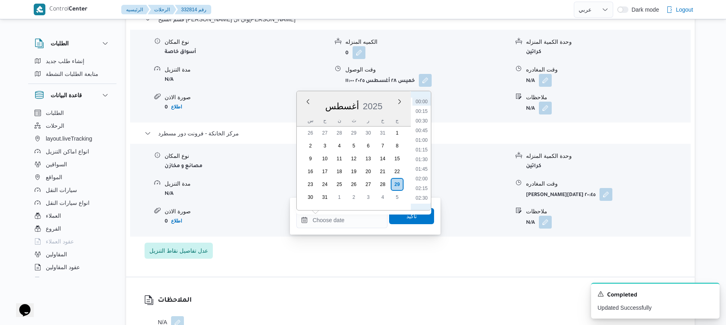
scroll to position [90, 0]
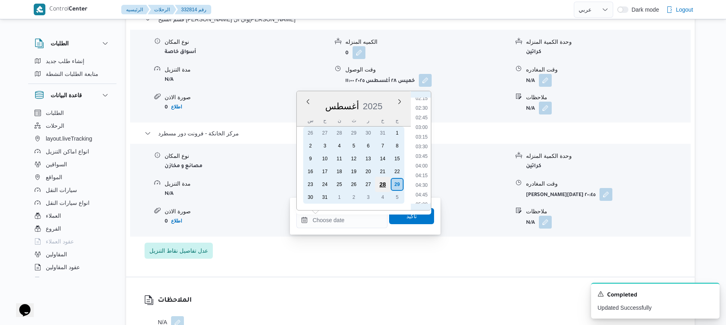
click at [381, 184] on div "28" at bounding box center [382, 184] width 15 height 15
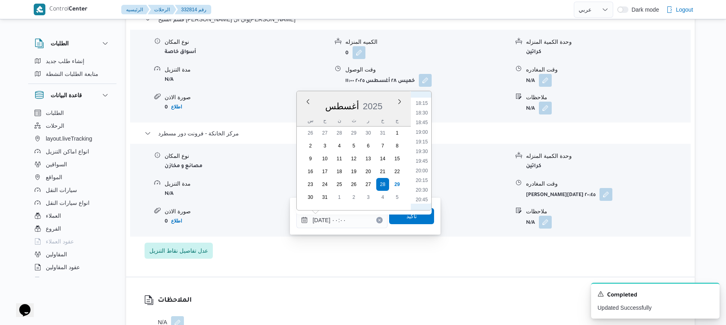
scroll to position [724, 0]
click at [424, 167] on li "20:30" at bounding box center [422, 168] width 18 height 8
type input "[DATE] ٢٠:٣٠"
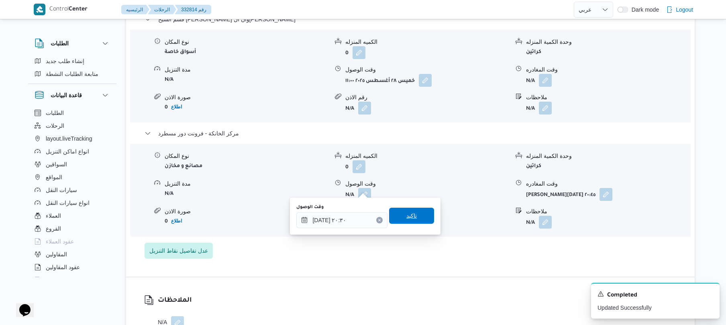
click at [409, 216] on span "تاكيد" at bounding box center [412, 216] width 10 height 10
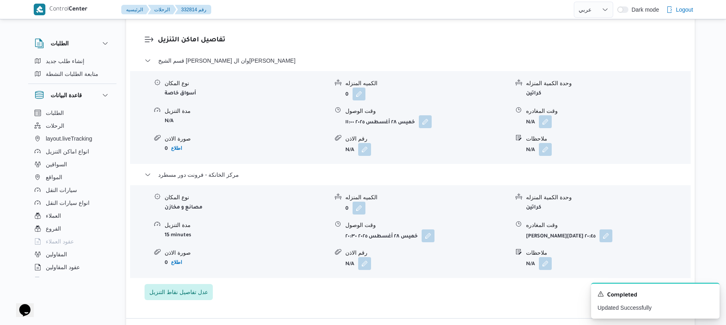
scroll to position [664, 0]
click at [548, 117] on button "button" at bounding box center [545, 123] width 13 height 13
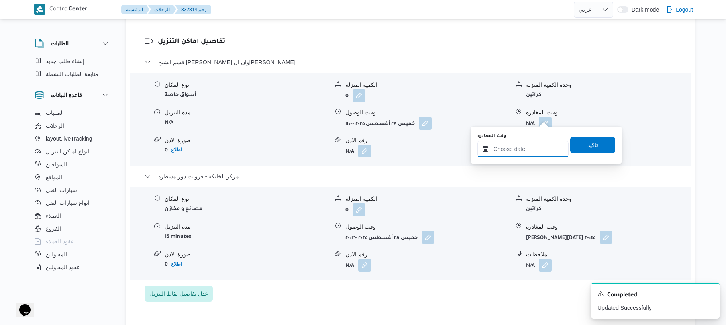
click at [513, 153] on input "وقت المغادره" at bounding box center [523, 149] width 91 height 16
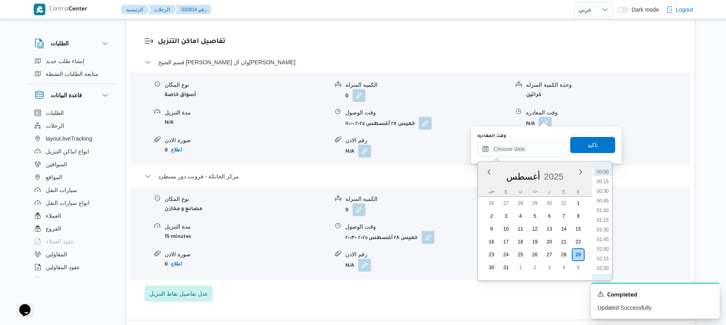
scroll to position [90, 0]
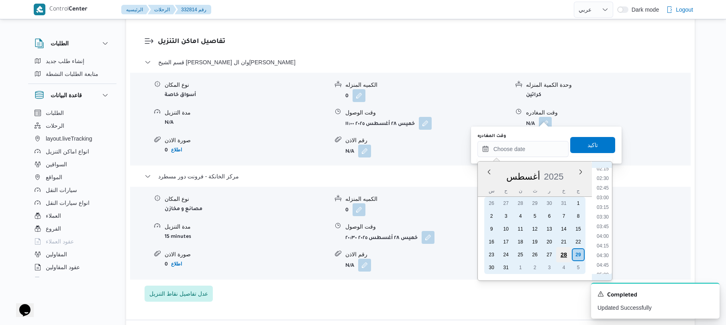
click at [566, 251] on div "28" at bounding box center [563, 254] width 15 height 15
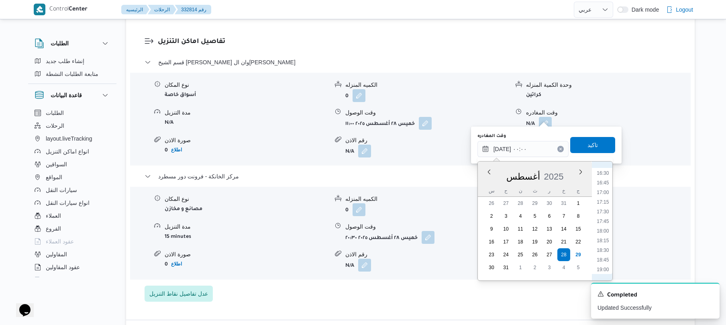
scroll to position [660, 0]
click at [603, 261] on li "19:30" at bounding box center [603, 264] width 18 height 8
type input "[DATE] ١٩:٣٠"
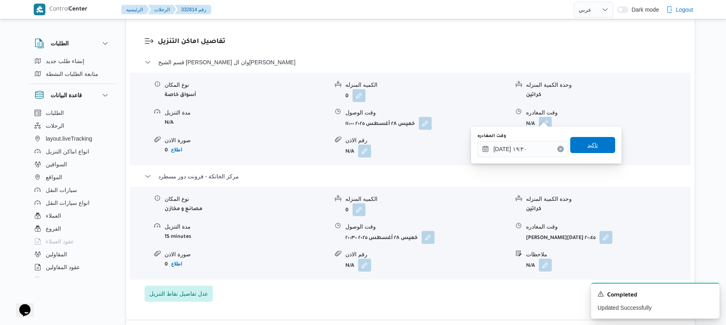
click at [593, 144] on span "تاكيد" at bounding box center [593, 145] width 10 height 10
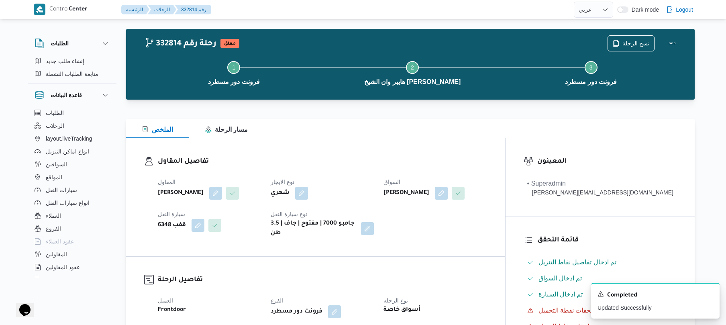
scroll to position [0, 0]
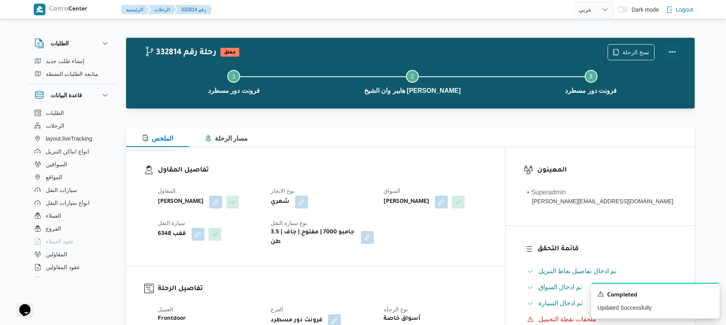
click at [670, 51] on button "Actions" at bounding box center [672, 52] width 16 height 16
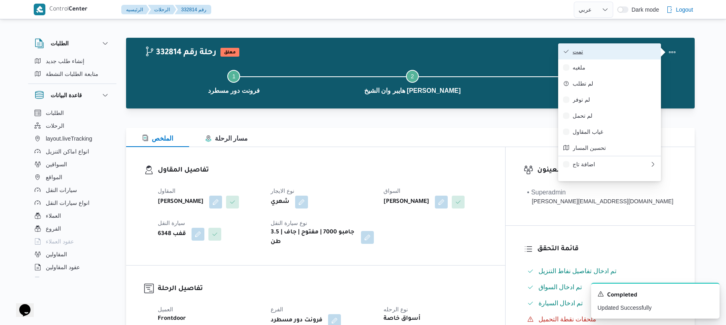
click at [625, 55] on span "تمت" at bounding box center [615, 51] width 84 height 6
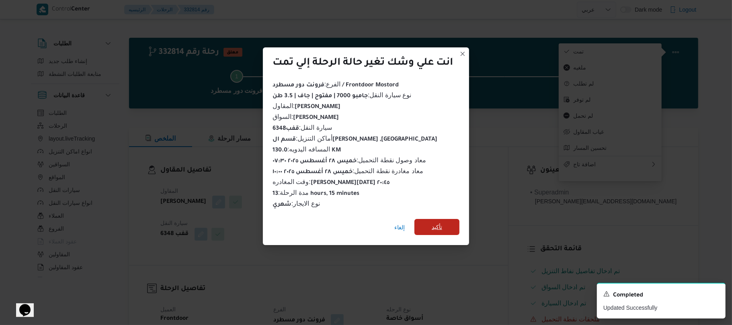
click at [453, 224] on span "تأكيد" at bounding box center [436, 227] width 45 height 16
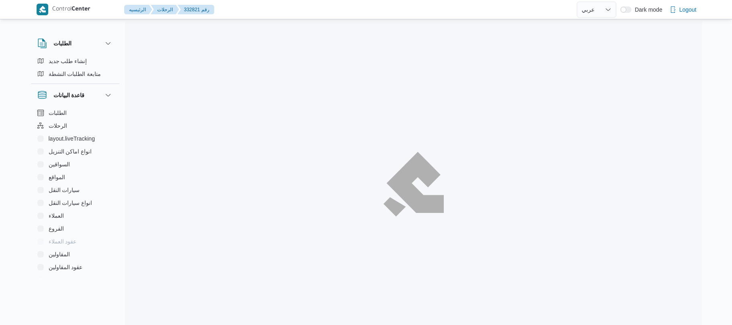
select select "ar"
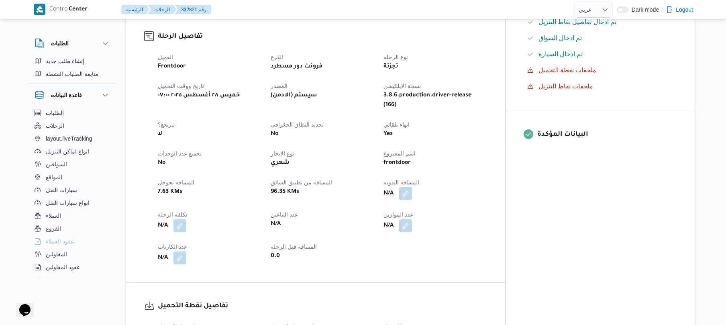
scroll to position [270, 0]
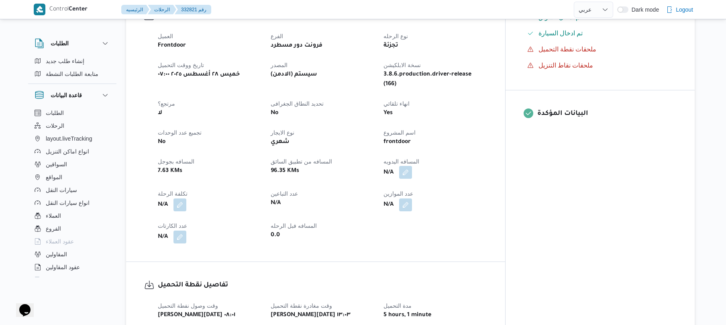
click at [412, 166] on button "button" at bounding box center [405, 172] width 13 height 13
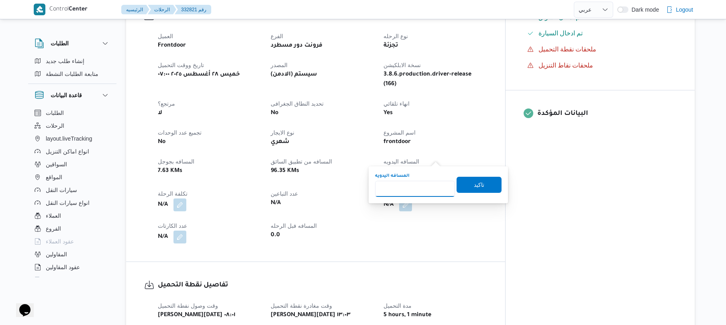
click at [407, 193] on input "المسافه اليدويه" at bounding box center [415, 189] width 80 height 16
type input "120"
click at [480, 182] on span "تاكيد" at bounding box center [479, 184] width 45 height 16
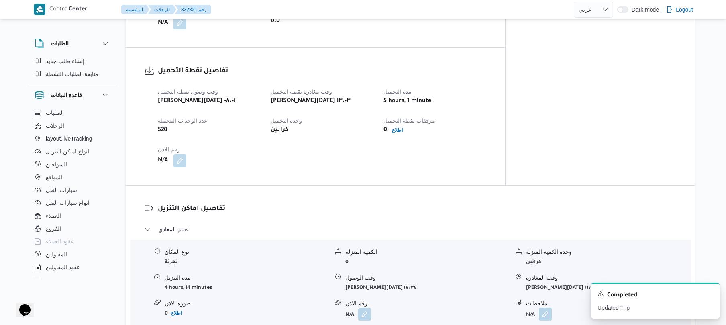
scroll to position [505, 0]
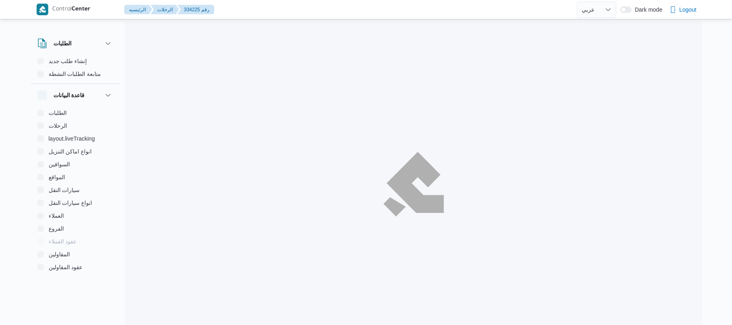
select select "ar"
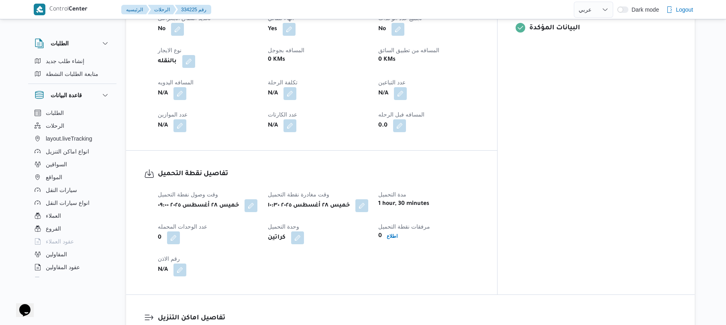
scroll to position [364, 0]
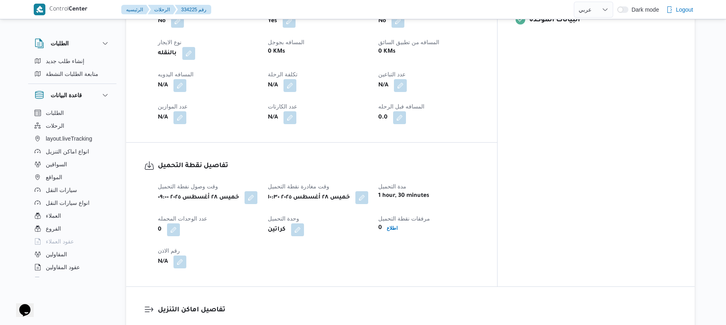
click at [251, 78] on div "N/A" at bounding box center [208, 85] width 102 height 14
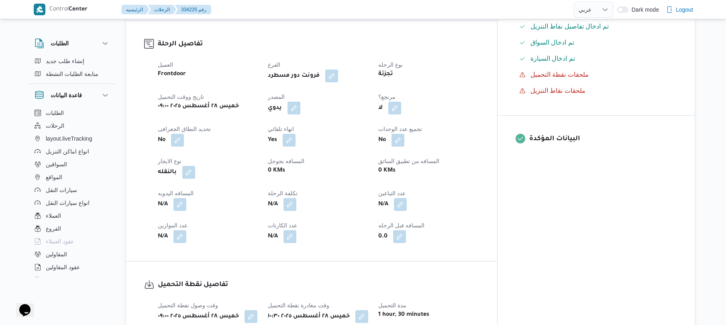
scroll to position [235, 0]
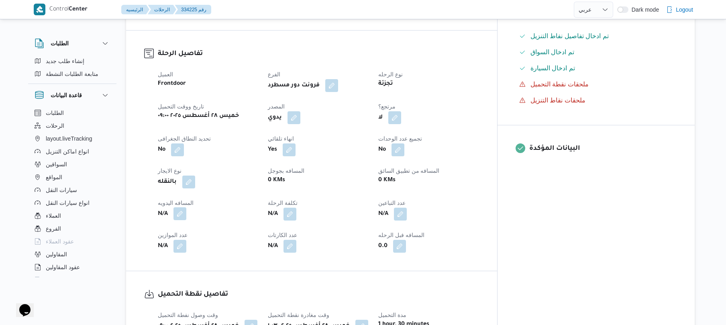
click at [174, 208] on button "button" at bounding box center [180, 213] width 13 height 13
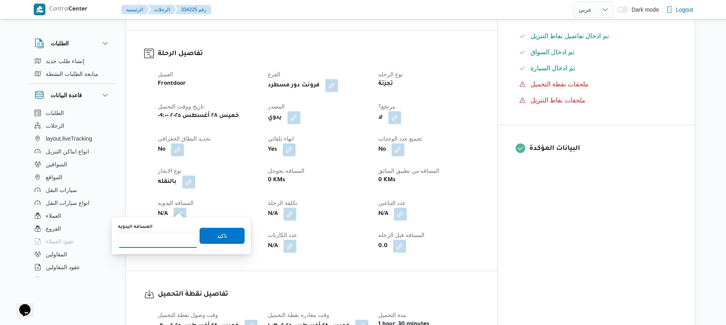
click at [168, 240] on input "المسافه اليدويه" at bounding box center [158, 240] width 80 height 16
type input "60"
click at [219, 233] on span "تاكيد" at bounding box center [222, 236] width 10 height 10
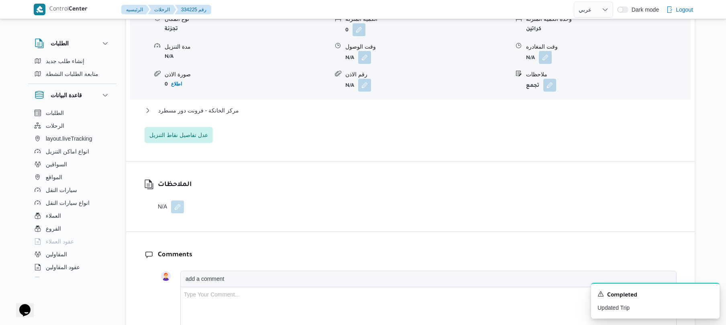
scroll to position [599, 0]
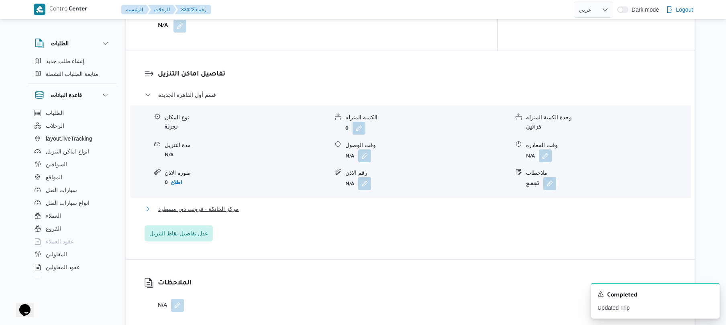
click at [349, 206] on button "مركز الخانكة - فرونت دور مسطرد" at bounding box center [411, 209] width 532 height 10
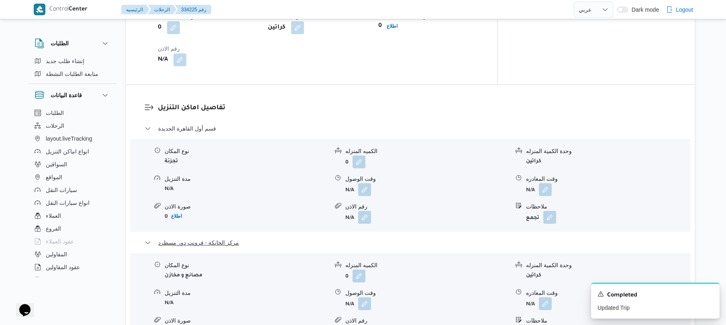
scroll to position [578, 0]
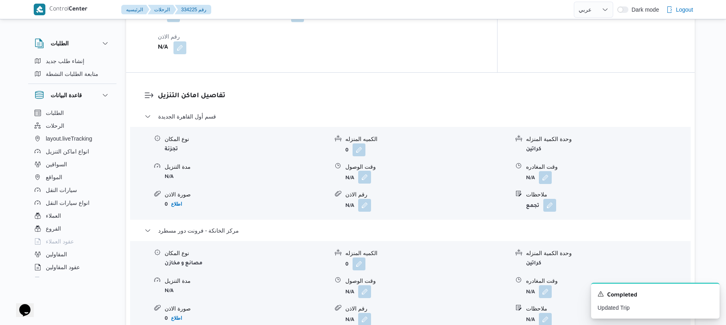
click at [370, 171] on button "button" at bounding box center [364, 177] width 13 height 13
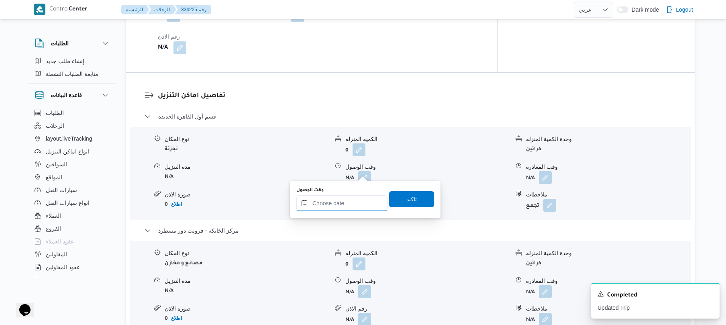
click at [347, 201] on input "وقت الوصول" at bounding box center [341, 203] width 91 height 16
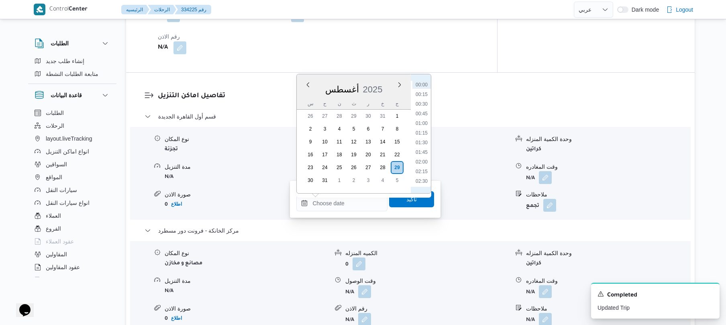
scroll to position [90, 0]
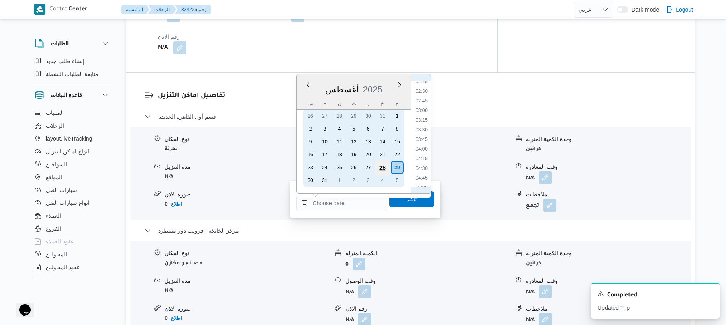
click at [383, 167] on div "28" at bounding box center [382, 167] width 15 height 15
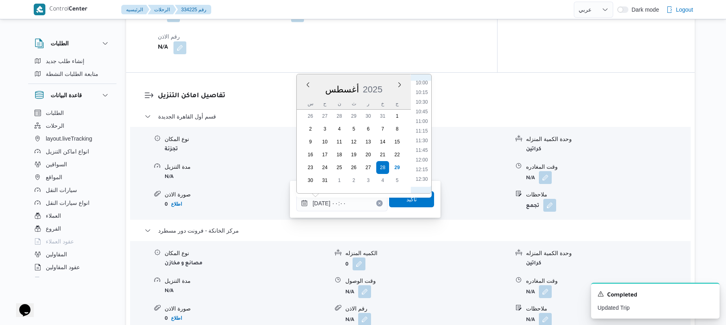
scroll to position [362, 0]
click at [420, 154] on li "11:15" at bounding box center [422, 157] width 18 height 8
type input "٢٨/٠٨/٢٠٢٥ ١١:١٥"
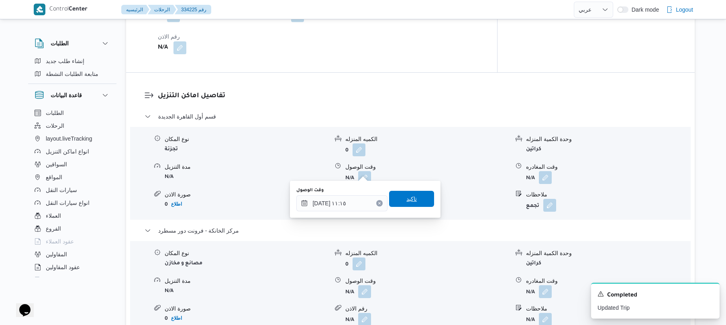
click at [407, 202] on span "تاكيد" at bounding box center [412, 199] width 10 height 10
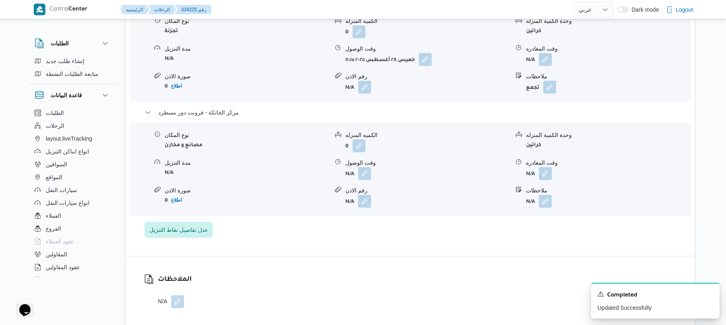
scroll to position [728, 0]
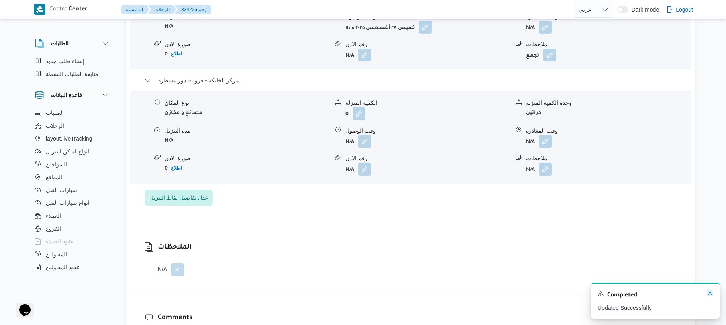
click at [711, 291] on icon "Dismiss toast" at bounding box center [710, 293] width 6 height 6
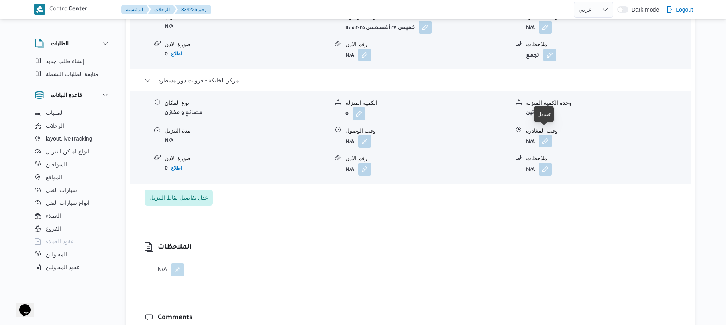
click at [545, 135] on button "button" at bounding box center [545, 141] width 13 height 13
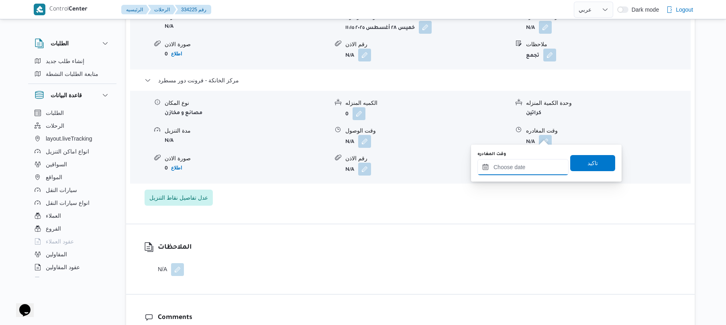
click at [519, 172] on input "وقت المغادره" at bounding box center [523, 167] width 91 height 16
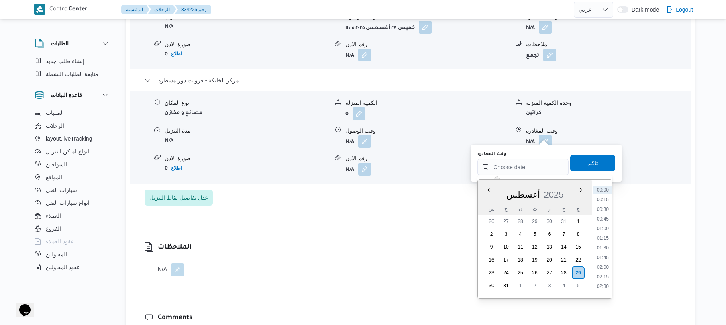
click at [492, 198] on div "أغسطس 2025" at bounding box center [535, 193] width 114 height 20
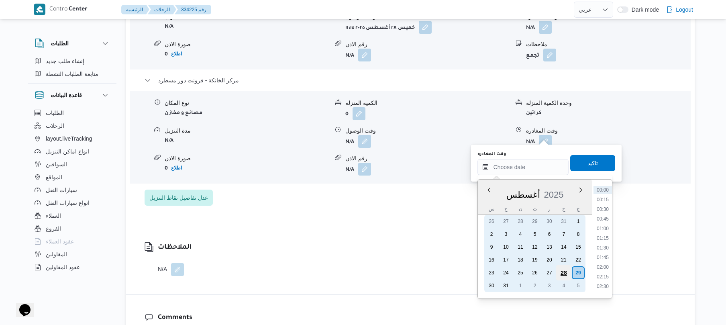
click at [566, 273] on div "28" at bounding box center [563, 272] width 15 height 15
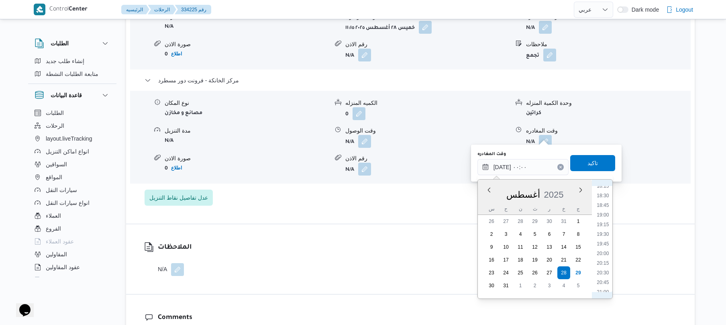
scroll to position [720, 0]
click at [606, 258] on li "20:30" at bounding box center [603, 260] width 18 height 8
type input "٢٨/٠٨/٢٠٢٥ ٢٠:٣٠"
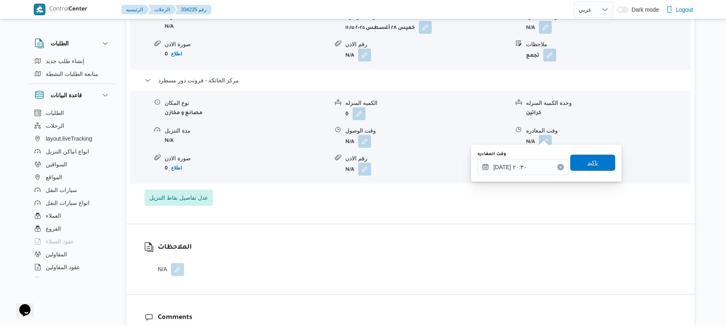
click at [595, 159] on span "تاكيد" at bounding box center [592, 163] width 45 height 16
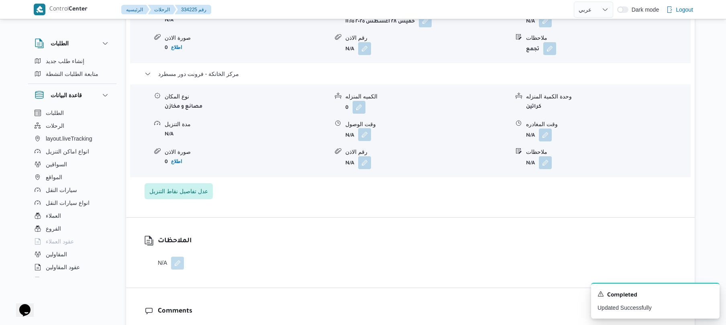
click at [366, 134] on button "button" at bounding box center [364, 134] width 13 height 13
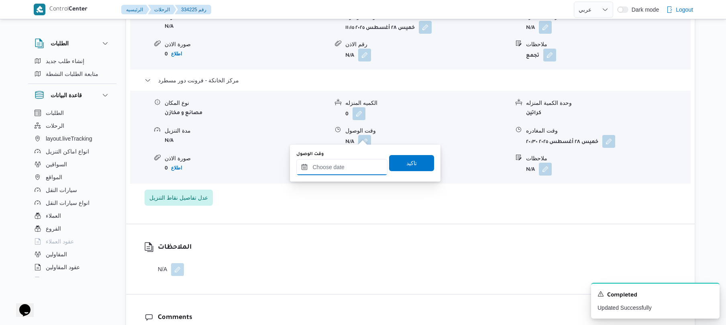
click at [339, 169] on input "وقت الوصول" at bounding box center [341, 167] width 91 height 16
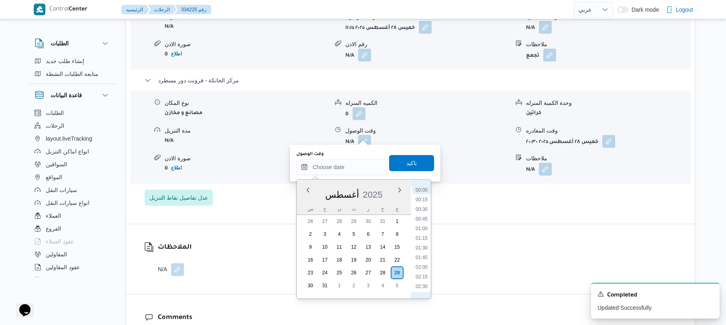
scroll to position [90, 0]
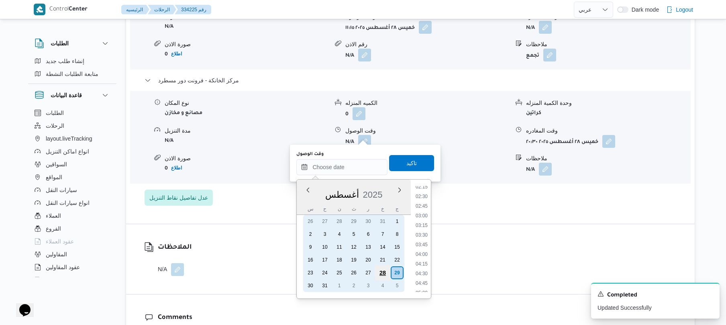
click at [381, 272] on div "28" at bounding box center [382, 272] width 15 height 15
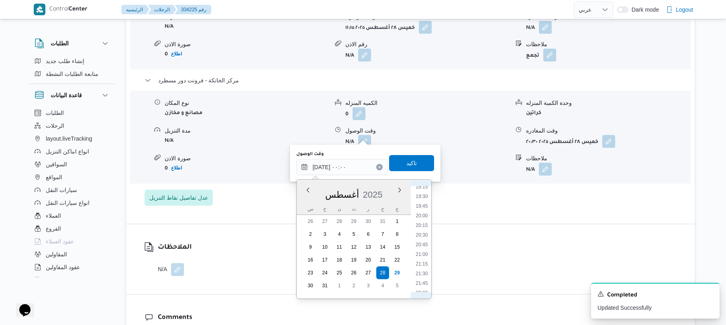
scroll to position [751, 0]
click at [426, 221] on li "20:15" at bounding box center [422, 220] width 18 height 8
type input "٢٨/٠٨/٢٠٢٥ ٢٠:١٥"
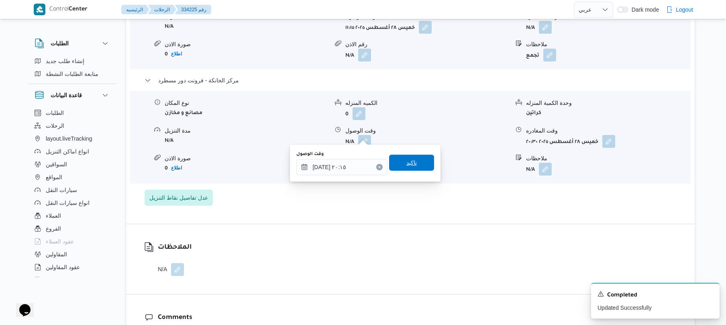
click at [415, 167] on span "تاكيد" at bounding box center [411, 163] width 45 height 16
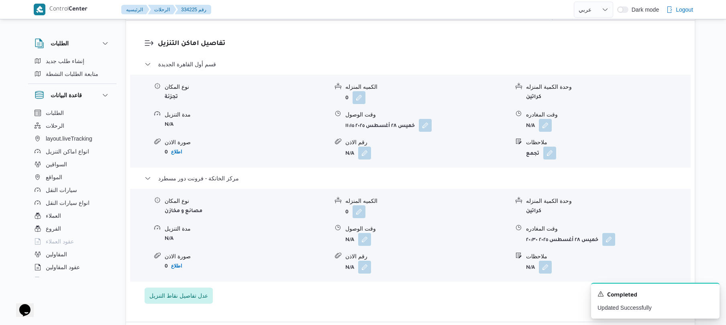
scroll to position [621, 0]
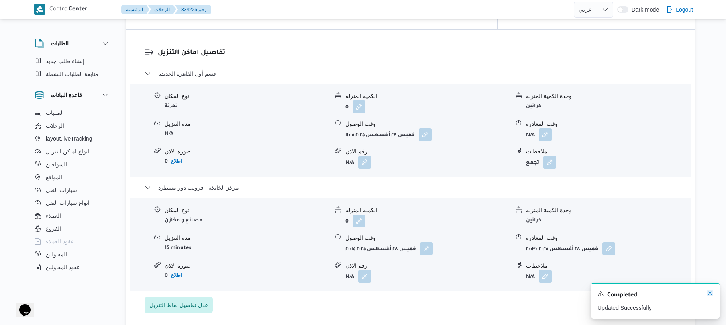
click at [710, 294] on icon "Dismiss toast" at bounding box center [710, 293] width 6 height 6
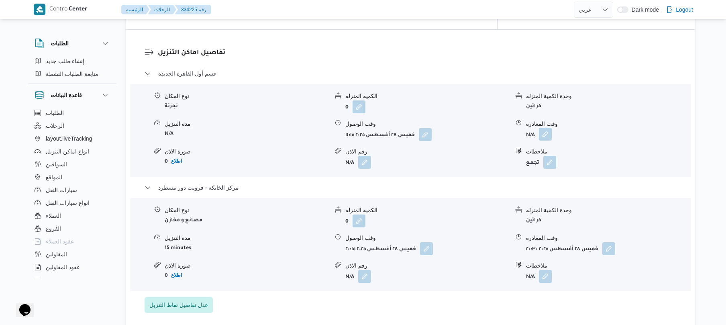
click at [545, 132] on button "button" at bounding box center [545, 134] width 13 height 13
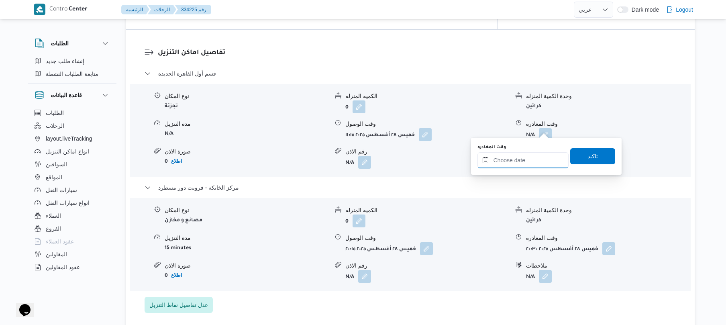
click at [515, 164] on input "وقت المغادره" at bounding box center [523, 160] width 91 height 16
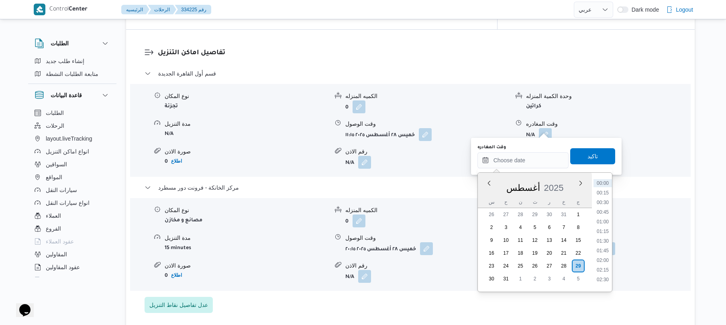
click at [483, 201] on div "س ح ن ث ر خ ج" at bounding box center [535, 201] width 114 height 11
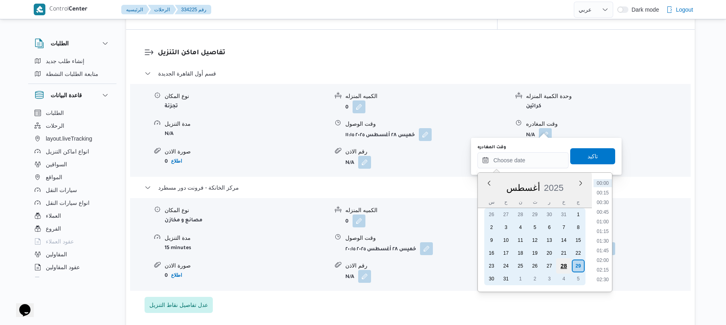
click at [565, 263] on div "28" at bounding box center [563, 265] width 15 height 15
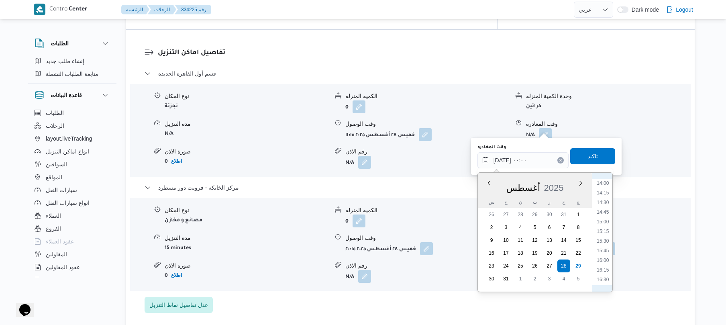
scroll to position [660, 0]
click at [605, 273] on li "19:30" at bounding box center [603, 276] width 18 height 8
type input "٢٨/٠٨/٢٠٢٥ ١٩:٣٠"
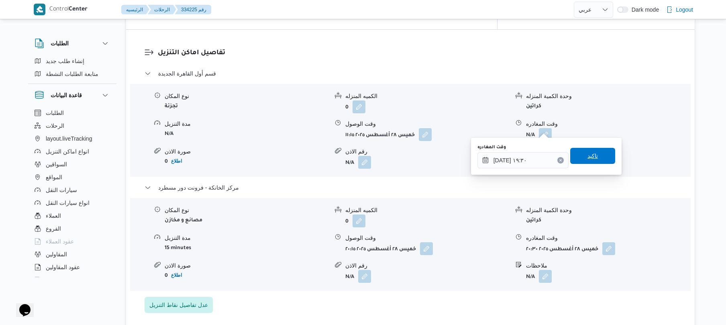
click at [594, 151] on span "تاكيد" at bounding box center [592, 156] width 45 height 16
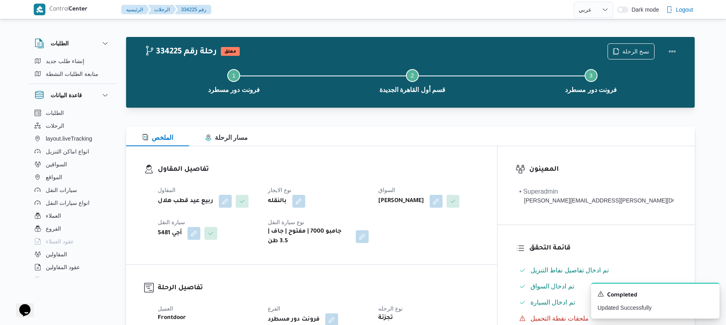
scroll to position [0, 0]
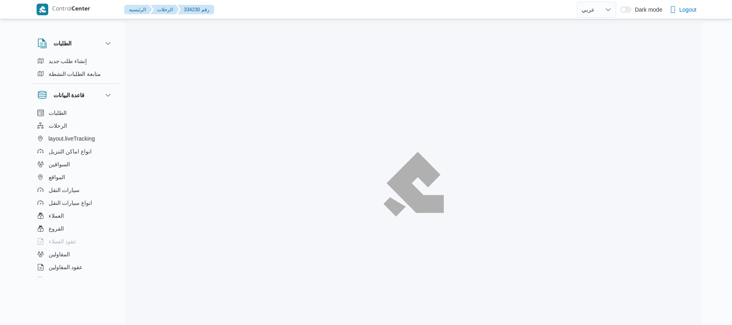
select select "ar"
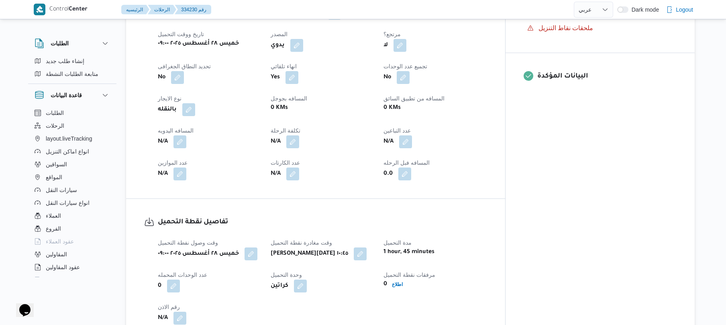
scroll to position [321, 0]
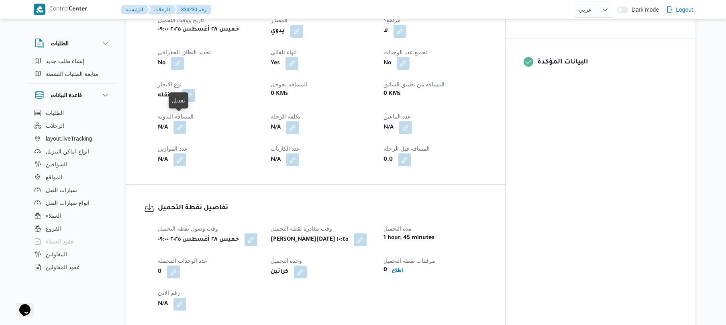
click at [178, 121] on button "button" at bounding box center [180, 127] width 13 height 13
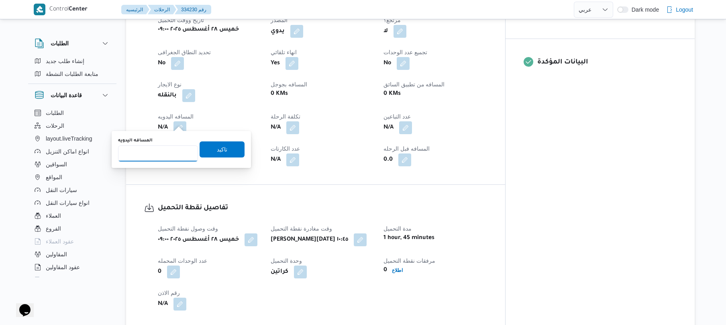
click at [171, 155] on input "المسافه اليدويه" at bounding box center [158, 153] width 80 height 16
type input "70"
click at [217, 146] on span "تاكيد" at bounding box center [222, 149] width 10 height 10
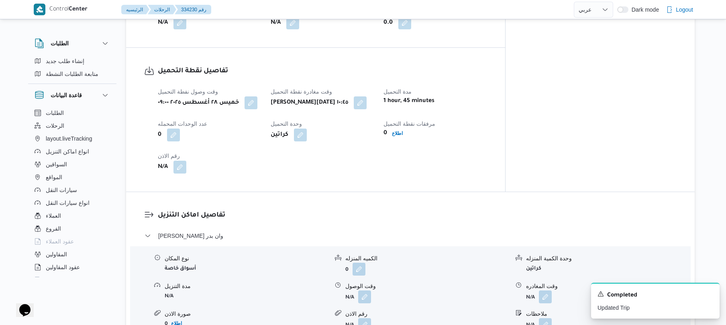
scroll to position [557, 0]
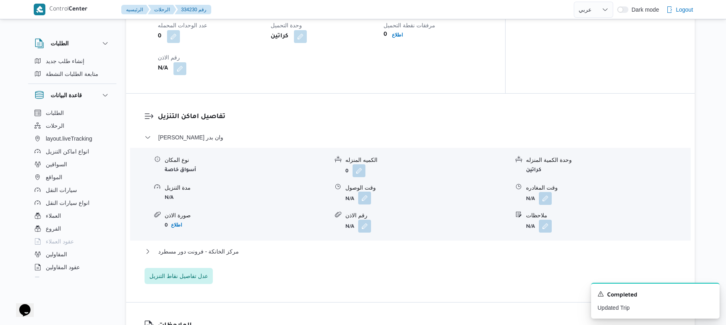
click at [361, 193] on button "button" at bounding box center [364, 198] width 13 height 13
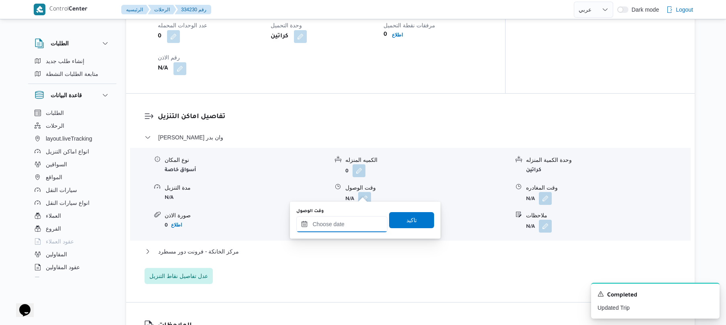
click at [344, 227] on input "وقت الوصول" at bounding box center [341, 224] width 91 height 16
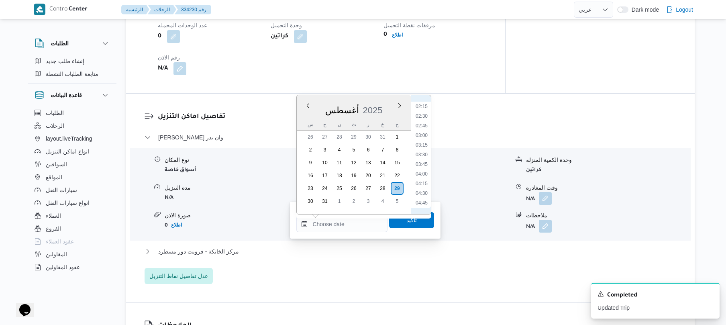
scroll to position [90, 0]
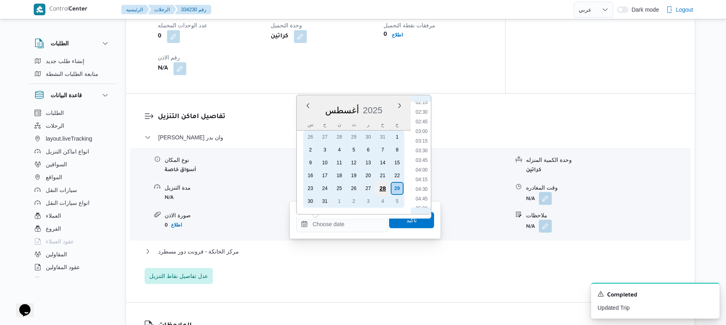
click at [383, 185] on div "28" at bounding box center [382, 188] width 15 height 15
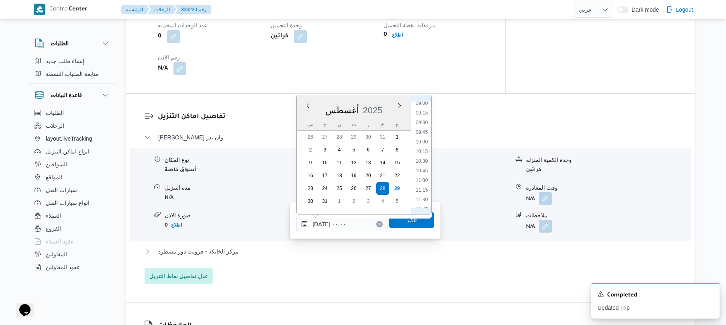
scroll to position [362, 0]
click at [424, 195] on li "11:45" at bounding box center [422, 197] width 18 height 8
type input "[DATE] ١١:٤٥"
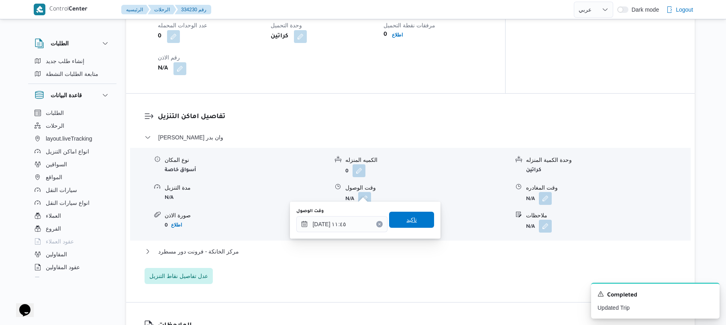
click at [407, 221] on span "تاكيد" at bounding box center [412, 220] width 10 height 10
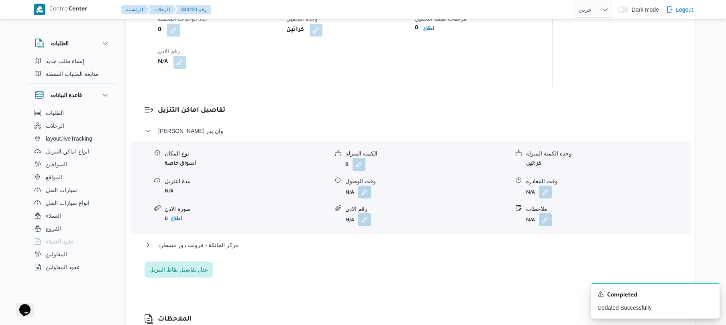
scroll to position [578, 0]
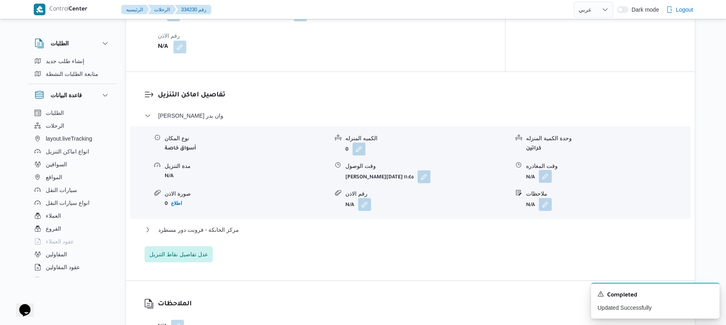
click at [546, 171] on button "button" at bounding box center [545, 176] width 13 height 13
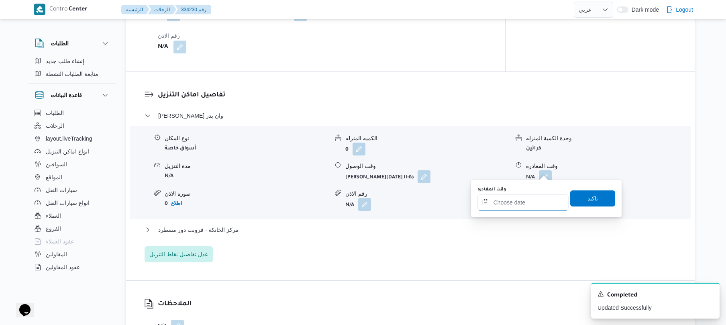
click at [518, 196] on div at bounding box center [523, 202] width 91 height 16
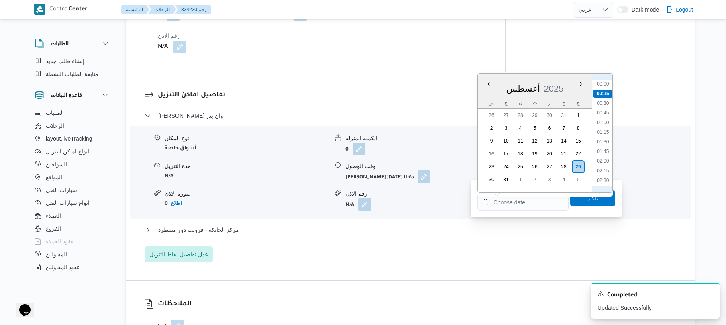
scroll to position [90, 0]
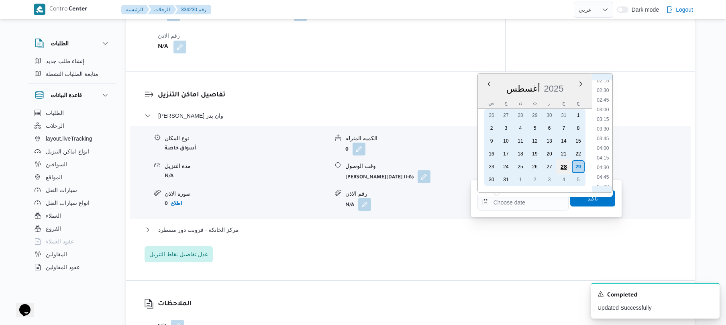
click at [560, 166] on div "28" at bounding box center [563, 166] width 15 height 15
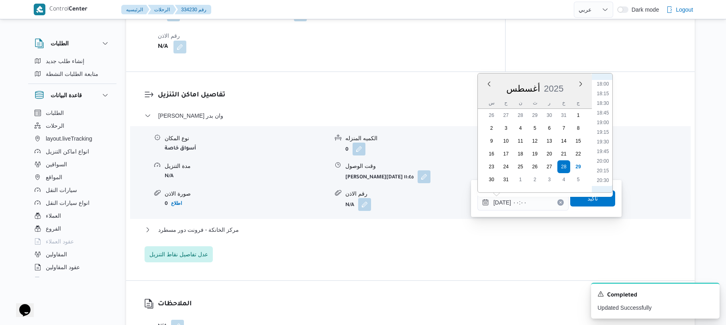
scroll to position [785, 0]
click at [606, 111] on li "21:00" at bounding box center [603, 109] width 18 height 8
type input "[DATE] ٢١:٠٠"
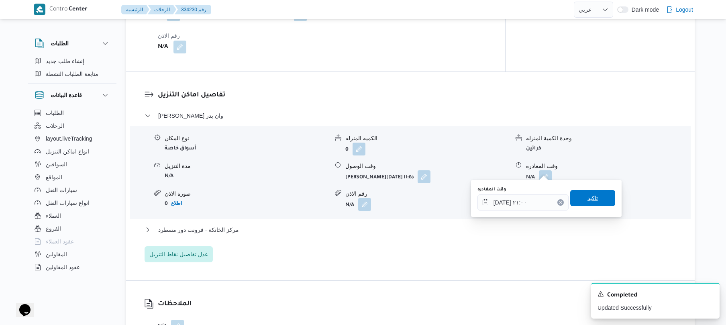
click at [579, 199] on span "تاكيد" at bounding box center [592, 198] width 45 height 16
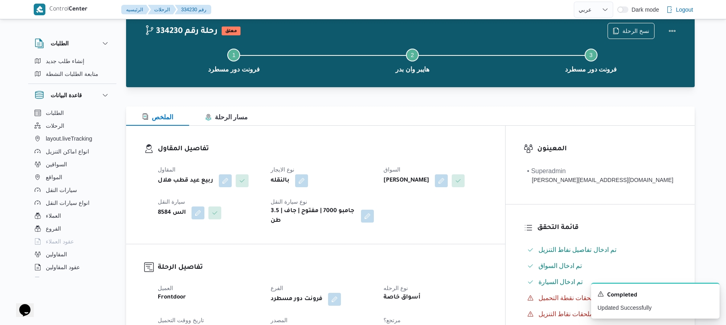
scroll to position [0, 0]
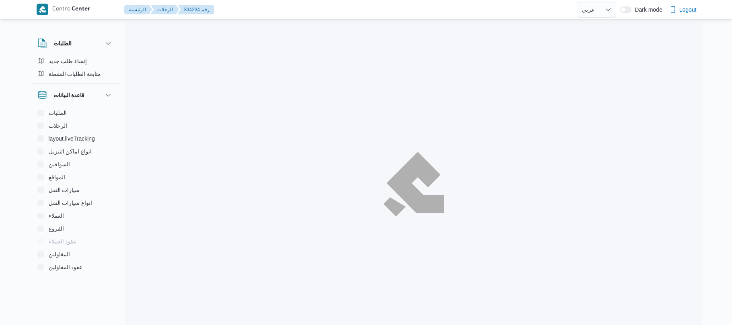
select select "ar"
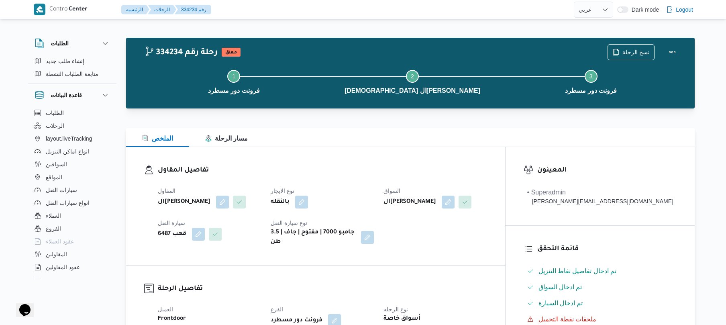
click at [396, 161] on div "تفاصيل المقاول المقاول الهامي [PERSON_NAME] نوع الايجار بالنقله السواق الهامي […" at bounding box center [315, 206] width 379 height 118
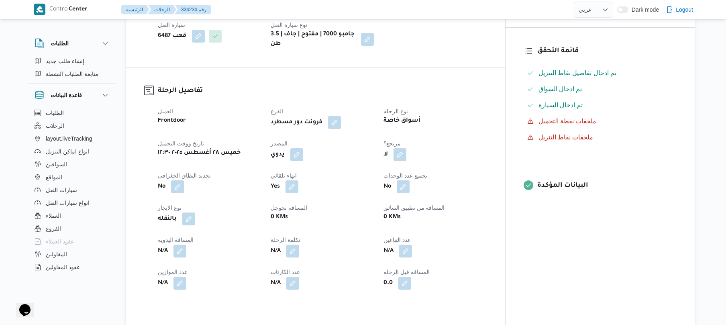
scroll to position [214, 0]
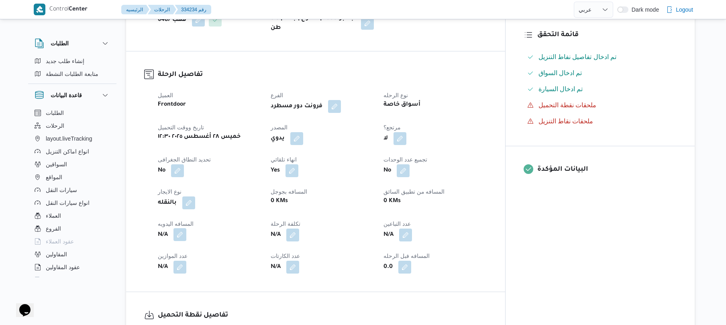
click at [179, 228] on button "button" at bounding box center [180, 234] width 13 height 13
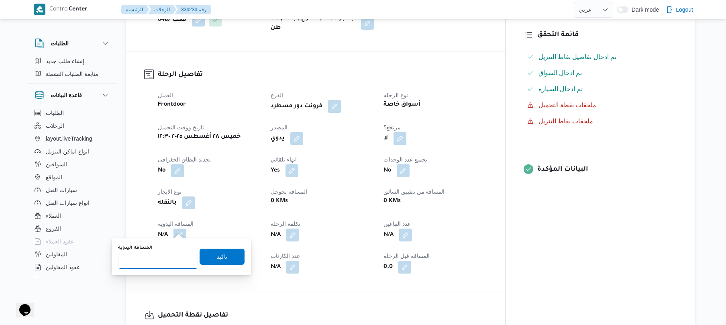
click at [166, 266] on input "المسافه اليدويه" at bounding box center [158, 261] width 80 height 16
type input "65"
click at [225, 258] on span "تاكيد" at bounding box center [222, 256] width 45 height 16
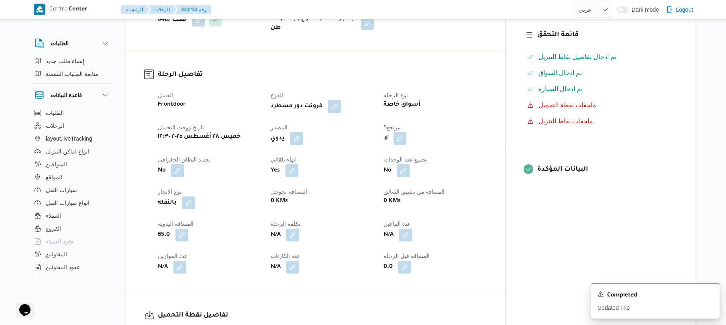
click at [375, 198] on div "0 KMs" at bounding box center [322, 201] width 105 height 11
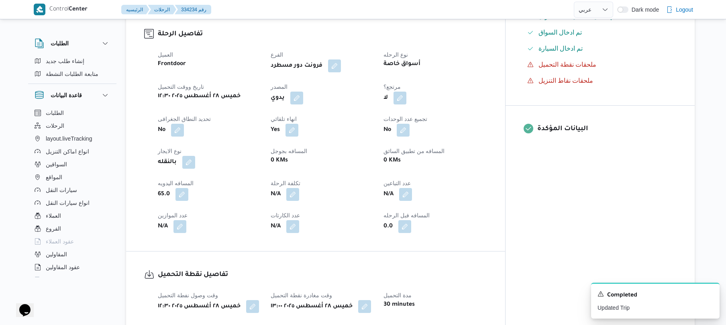
scroll to position [257, 0]
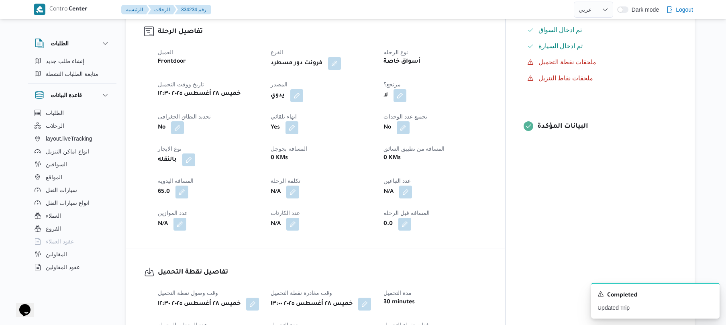
click at [488, 188] on div "N/A" at bounding box center [435, 192] width 105 height 14
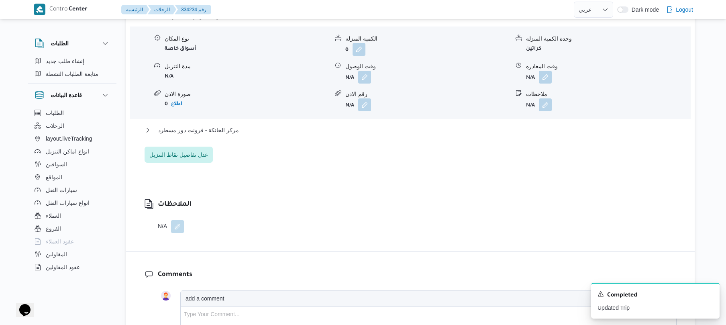
scroll to position [685, 0]
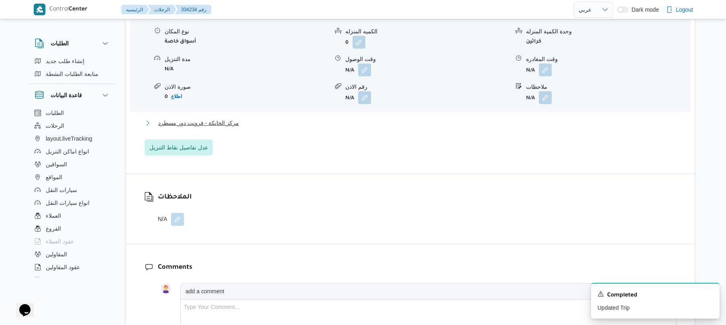
click at [431, 118] on button "مركز الخانكة - فرونت دور مسطرد" at bounding box center [411, 123] width 532 height 10
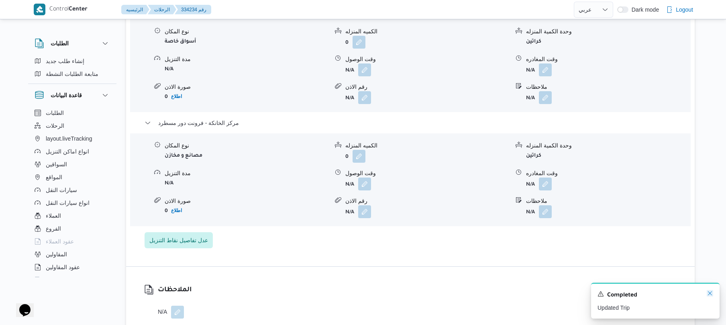
click at [708, 293] on icon "Dismiss toast" at bounding box center [710, 293] width 6 height 6
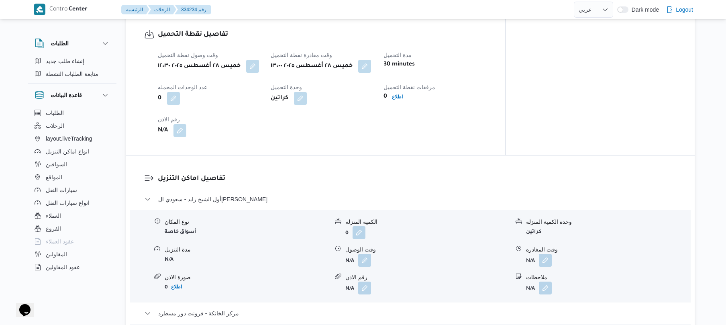
scroll to position [514, 0]
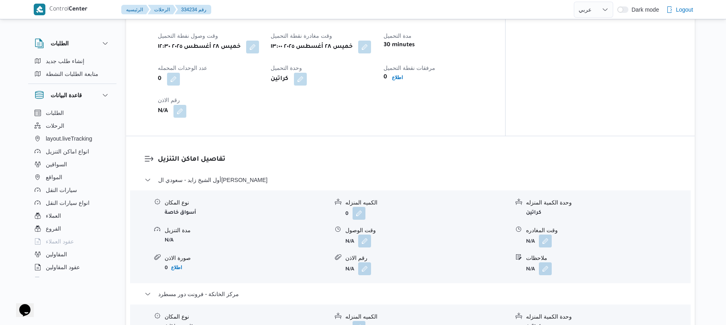
click at [372, 237] on form "N/A" at bounding box center [427, 241] width 164 height 13
click at [366, 236] on button "button" at bounding box center [364, 240] width 13 height 13
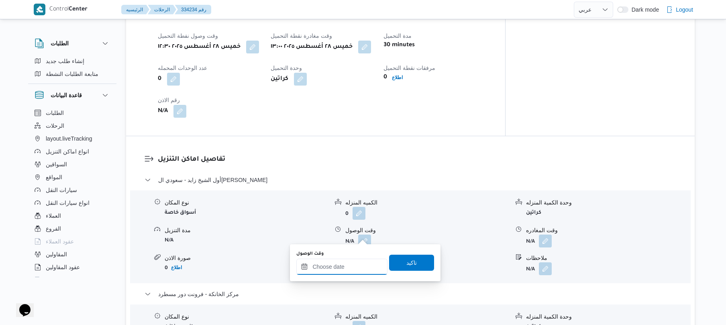
click at [337, 268] on input "وقت الوصول" at bounding box center [341, 267] width 91 height 16
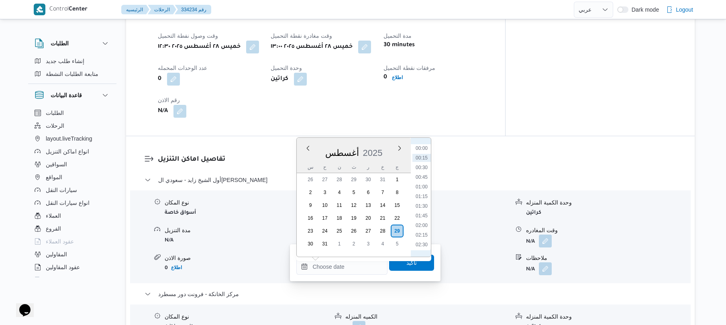
scroll to position [90, 0]
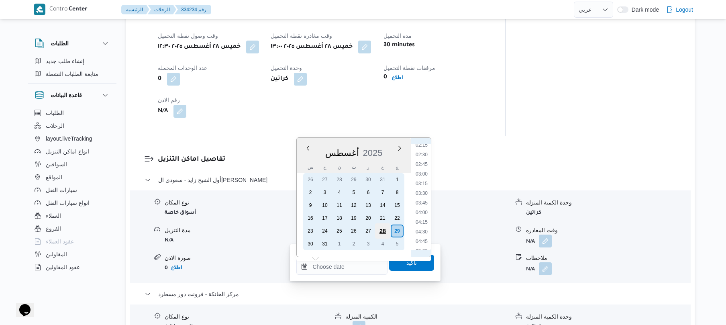
click at [381, 229] on div "28" at bounding box center [382, 230] width 15 height 15
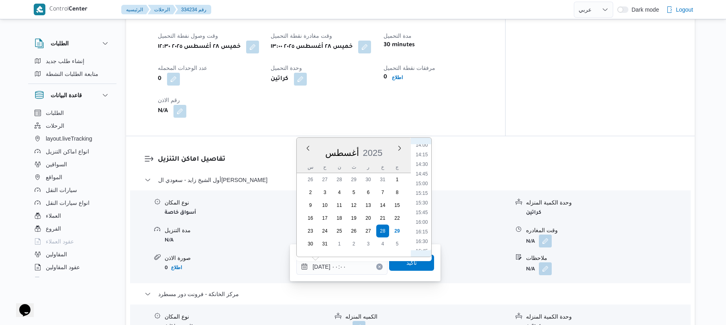
scroll to position [452, 0]
click at [420, 232] on li "14:00" at bounding box center [422, 236] width 18 height 8
type input "[DATE] ١٤:٠٠"
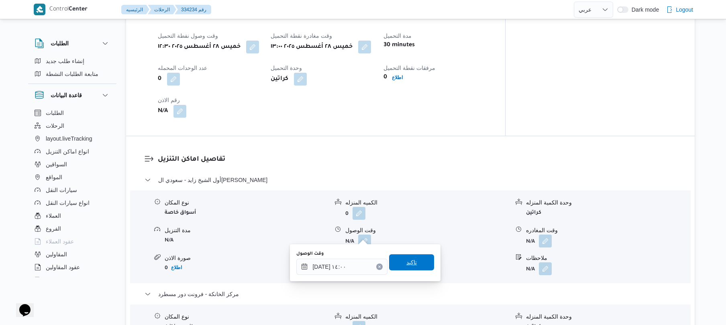
click at [407, 262] on span "تاكيد" at bounding box center [412, 263] width 10 height 10
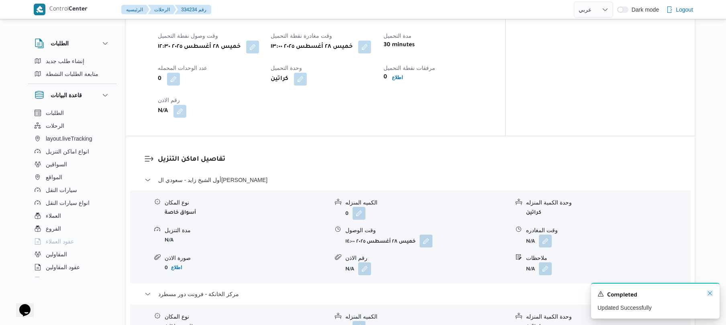
click at [709, 293] on icon "Dismiss toast" at bounding box center [710, 293] width 6 height 6
click at [545, 237] on button "button" at bounding box center [545, 240] width 13 height 13
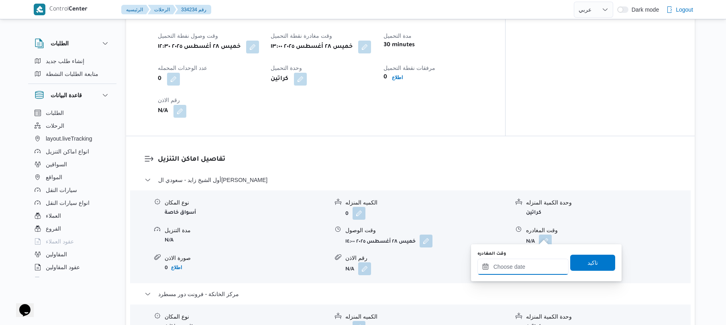
click at [509, 266] on input "وقت المغادره" at bounding box center [523, 267] width 91 height 16
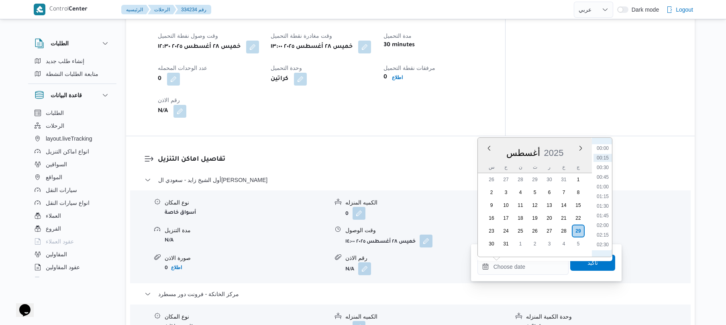
scroll to position [90, 0]
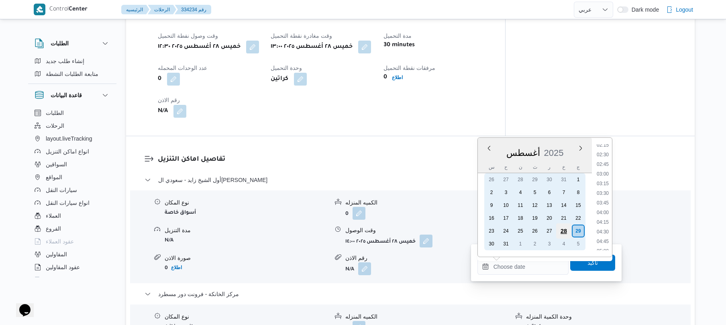
click at [564, 227] on div "28" at bounding box center [563, 230] width 15 height 15
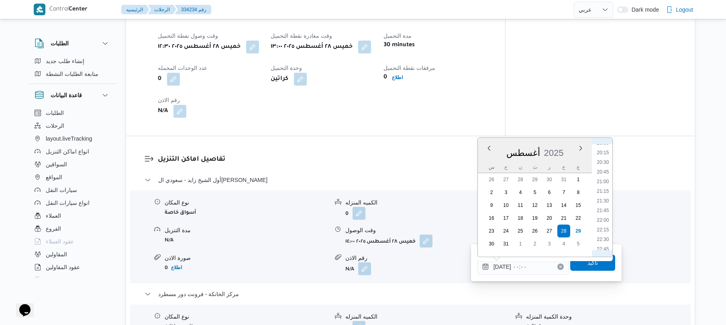
scroll to position [760, 0]
click at [605, 196] on li "21:00" at bounding box center [603, 198] width 18 height 8
type input "٢٨/٠٨/٢٠٢٥ ٢١:٠٠"
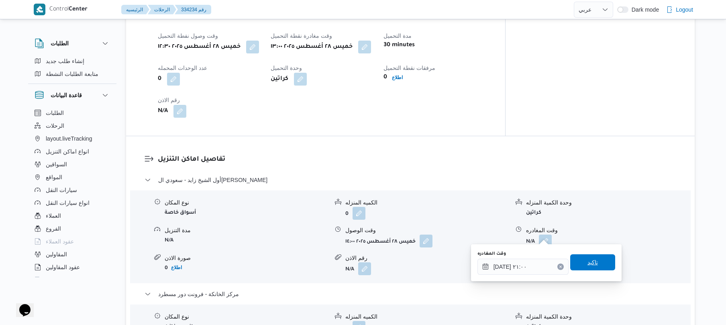
click at [581, 264] on span "تاكيد" at bounding box center [592, 262] width 45 height 16
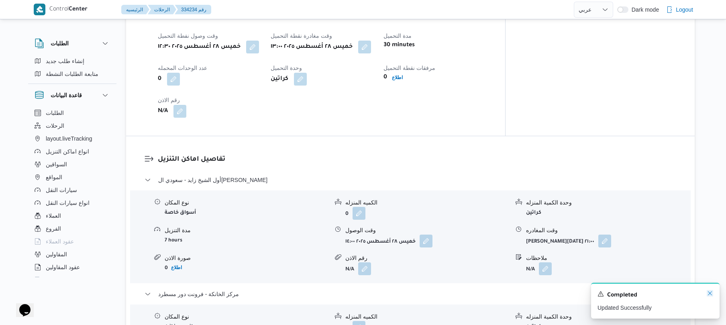
click at [710, 293] on icon "Dismiss toast" at bounding box center [710, 293] width 6 height 6
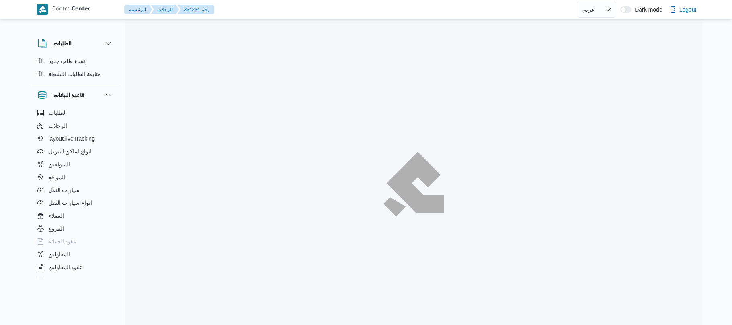
select select "ar"
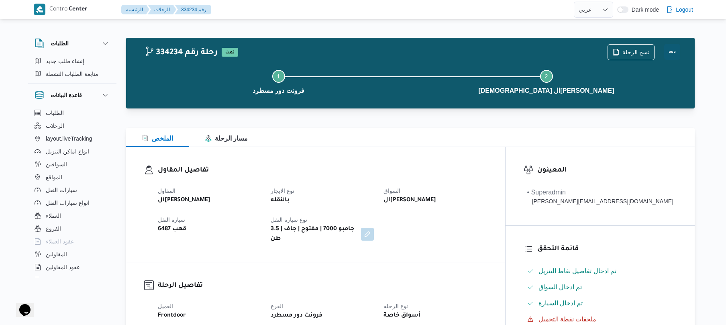
click at [664, 55] on button "Actions" at bounding box center [672, 52] width 16 height 16
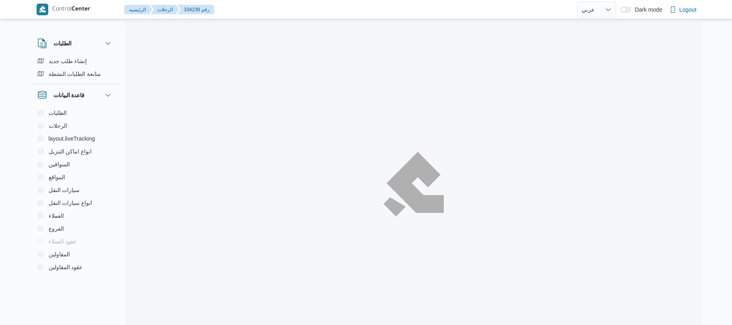
select select "ar"
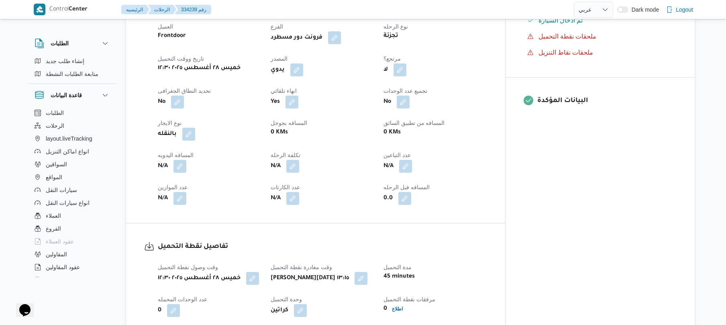
scroll to position [300, 0]
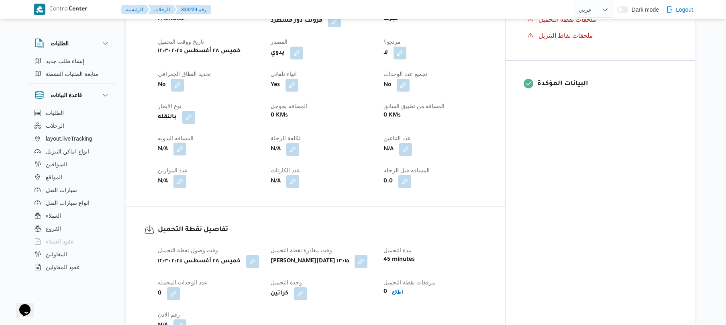
click at [183, 143] on button "button" at bounding box center [180, 149] width 13 height 13
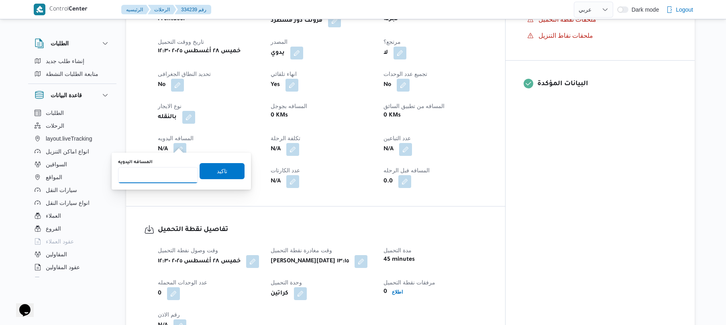
click at [161, 176] on input "المسافه اليدويه" at bounding box center [158, 175] width 80 height 16
type input "65"
click at [217, 173] on span "تاكيد" at bounding box center [222, 171] width 10 height 10
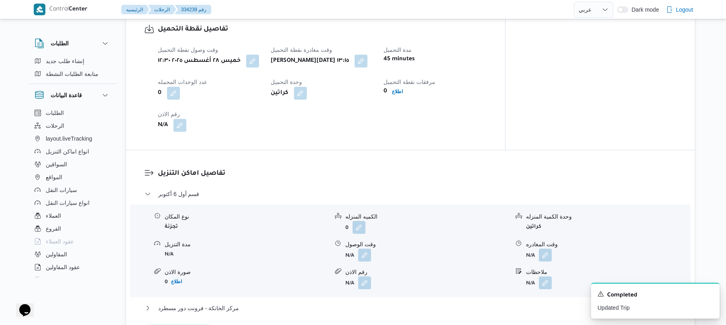
scroll to position [514, 0]
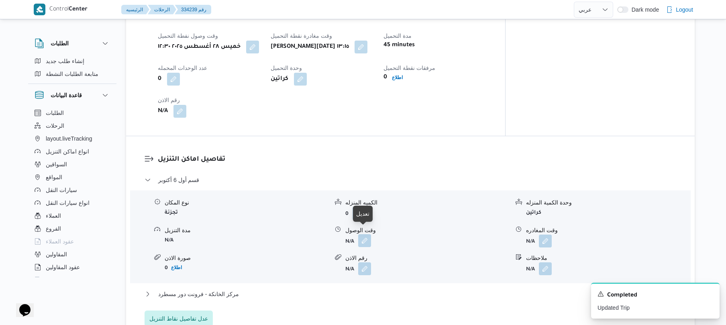
click at [364, 234] on button "button" at bounding box center [364, 240] width 13 height 13
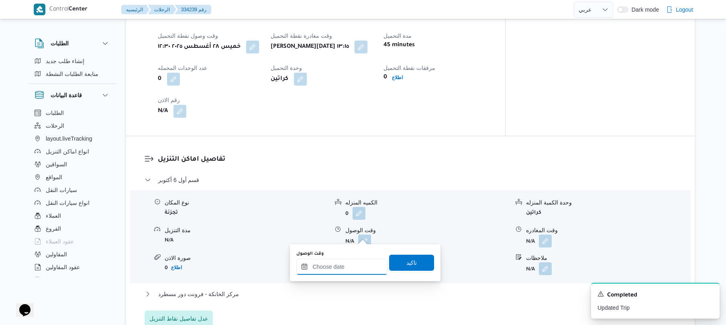
click at [322, 270] on input "وقت الوصول" at bounding box center [341, 267] width 91 height 16
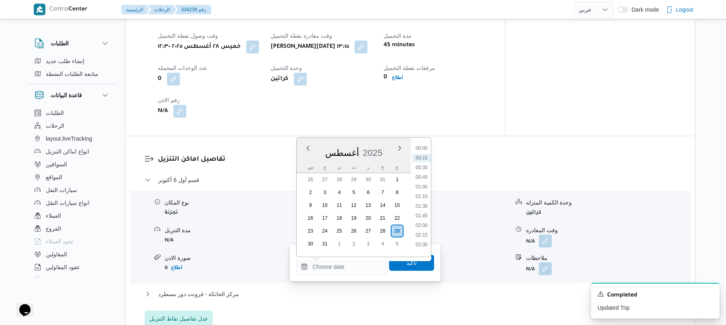
click at [313, 161] on div "أغسطس 2025" at bounding box center [354, 151] width 114 height 20
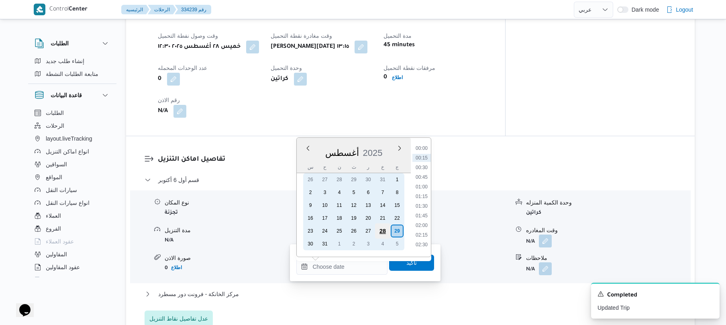
click at [383, 229] on div "28" at bounding box center [382, 230] width 15 height 15
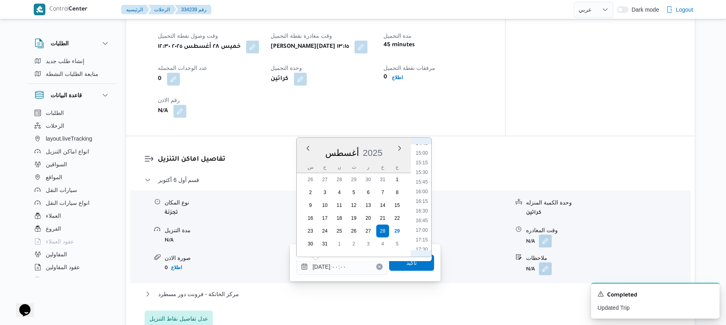
scroll to position [483, 0]
click at [426, 212] on li "14:15" at bounding box center [422, 215] width 18 height 8
type input "٢٨/٠٨/٢٠٢٥ ١٤:١٥"
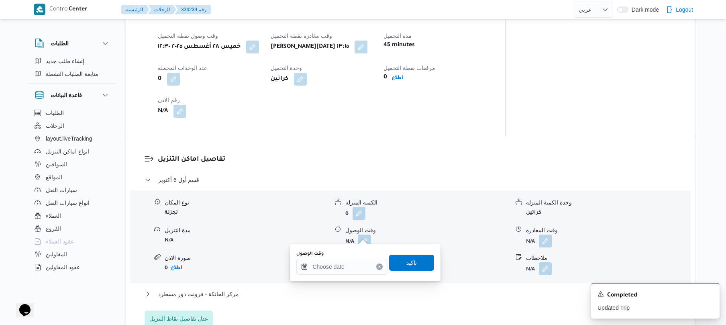
click at [426, 212] on form "0" at bounding box center [427, 213] width 164 height 13
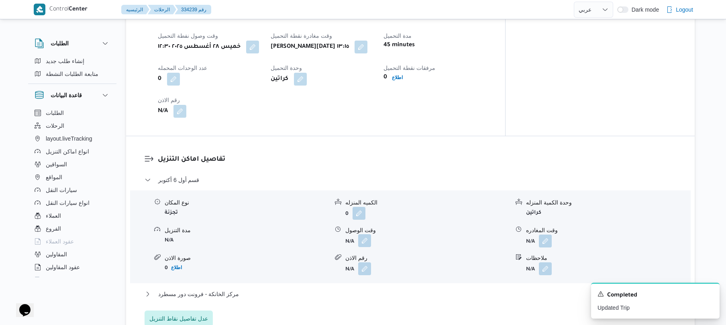
click at [359, 234] on button "button" at bounding box center [364, 240] width 13 height 13
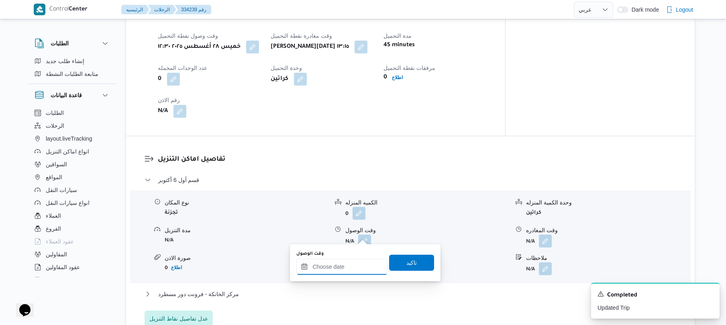
click at [359, 266] on input "وقت الوصول" at bounding box center [341, 267] width 91 height 16
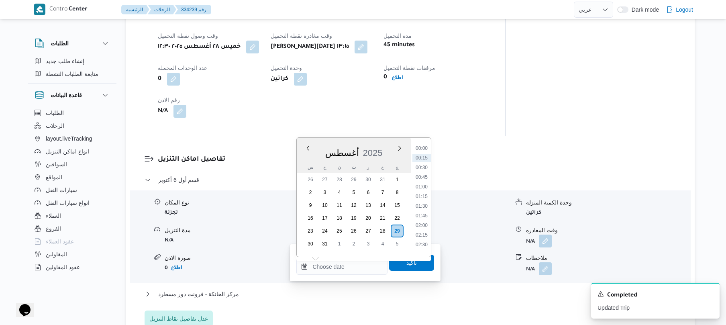
click at [317, 148] on div "أغسطس 2025" at bounding box center [354, 151] width 114 height 20
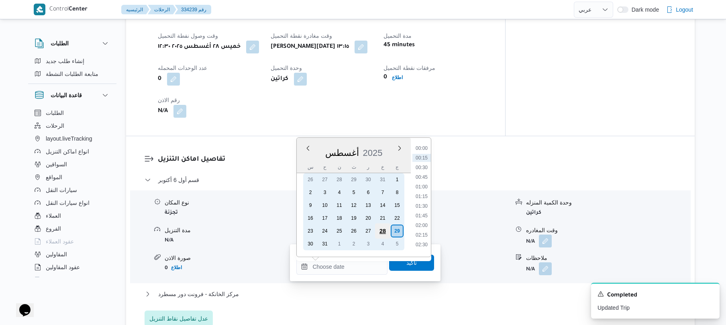
click at [383, 230] on div "28" at bounding box center [382, 230] width 15 height 15
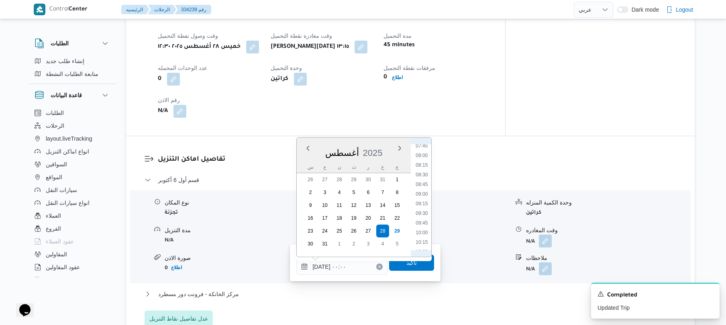
scroll to position [482, 0]
click at [427, 216] on li "14:15" at bounding box center [422, 215] width 18 height 8
type input "٢٨/٠٨/٢٠٢٥ ١٤:١٥"
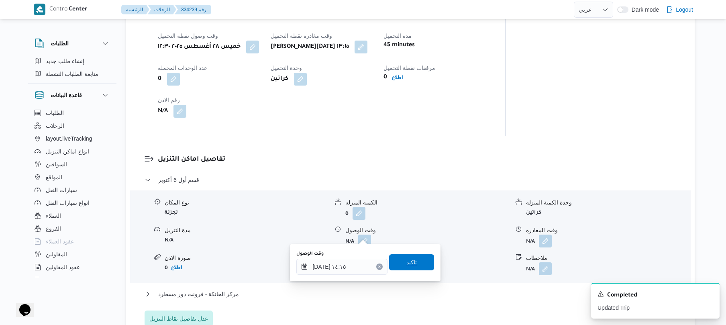
click at [408, 262] on span "تاكيد" at bounding box center [412, 263] width 10 height 10
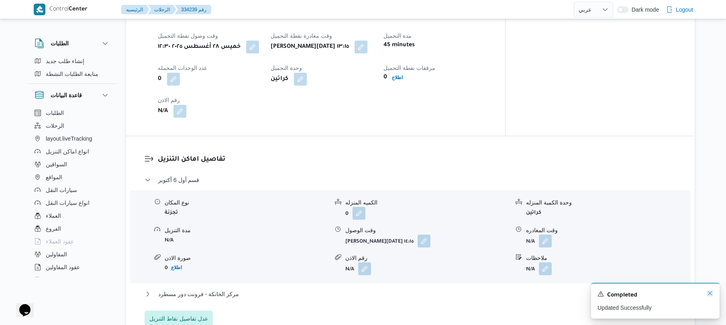
click at [711, 296] on icon "Dismiss toast" at bounding box center [710, 293] width 6 height 6
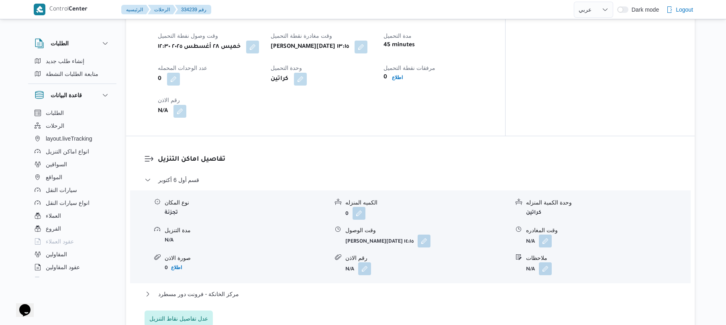
click at [546, 241] on div "نوع المكان تجزئة الكميه المنزله 0 وحدة الكمية المنزله كراتين مدة التنزيل N/A وق…" at bounding box center [410, 236] width 567 height 91
click at [546, 235] on button "button" at bounding box center [545, 240] width 13 height 13
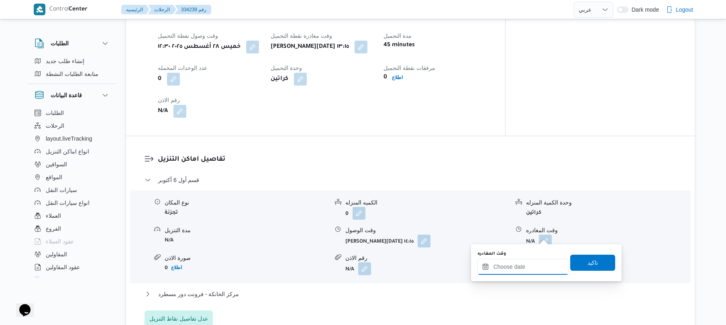
click at [508, 264] on input "وقت المغادره" at bounding box center [523, 267] width 91 height 16
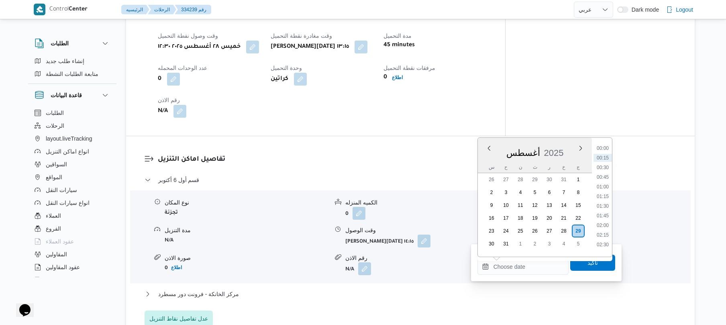
click at [489, 158] on div "أغسطس 2025" at bounding box center [535, 151] width 114 height 20
click at [613, 211] on div "Previous Month Next month أغسطس ٢٠٢٥ أغسطس 2025 س ح ن ث ر خ ج 26 27 28 29 30 31…" at bounding box center [545, 197] width 135 height 120
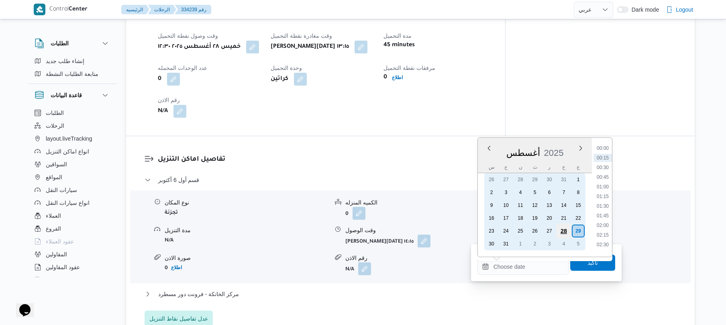
click at [566, 231] on div "28" at bounding box center [563, 230] width 15 height 15
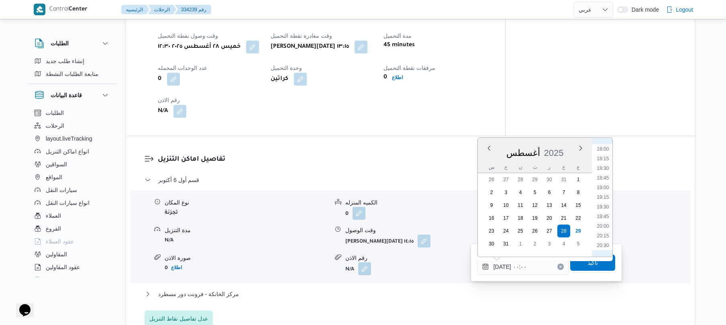
scroll to position [784, 0]
click at [605, 174] on li "21:00" at bounding box center [603, 174] width 18 height 8
type input "[DATE] ٢١:٠٠"
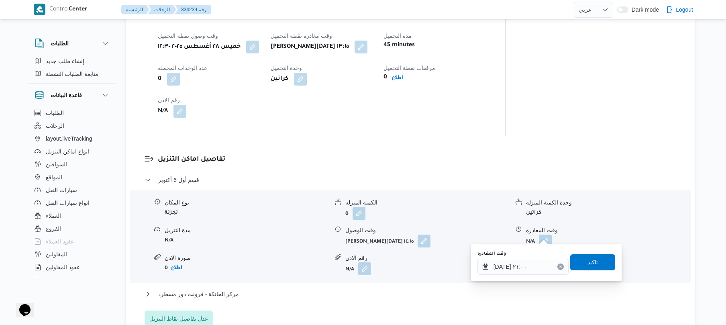
click at [589, 264] on span "تاكيد" at bounding box center [593, 263] width 10 height 10
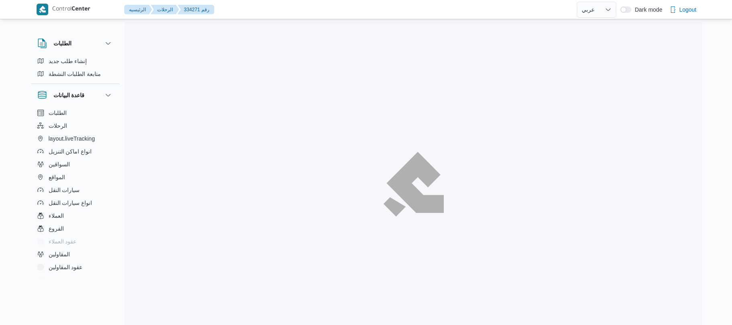
select select "ar"
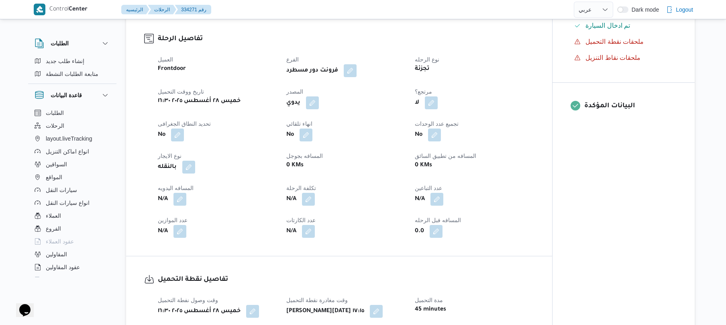
scroll to position [257, 0]
click at [180, 200] on button "button" at bounding box center [180, 198] width 13 height 13
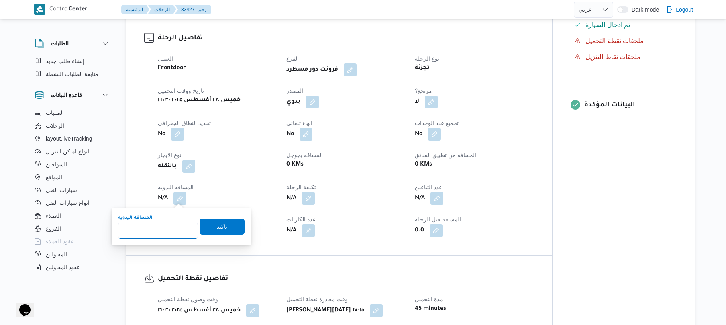
click at [166, 231] on input "المسافه اليدويه" at bounding box center [158, 231] width 80 height 16
type input "60"
click at [217, 227] on span "تاكيد" at bounding box center [222, 226] width 10 height 10
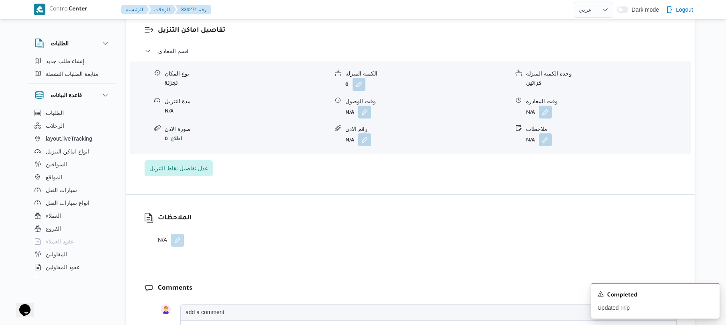
scroll to position [700, 0]
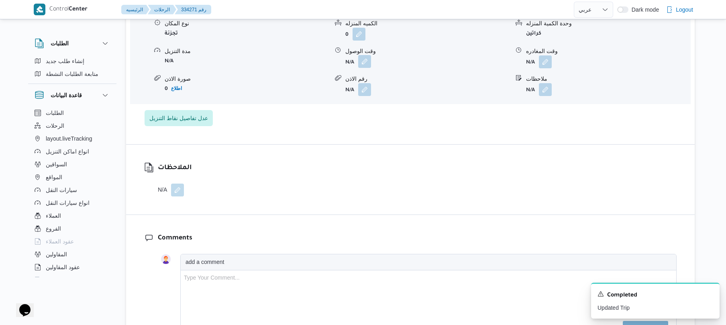
click at [368, 62] on button "button" at bounding box center [364, 61] width 13 height 13
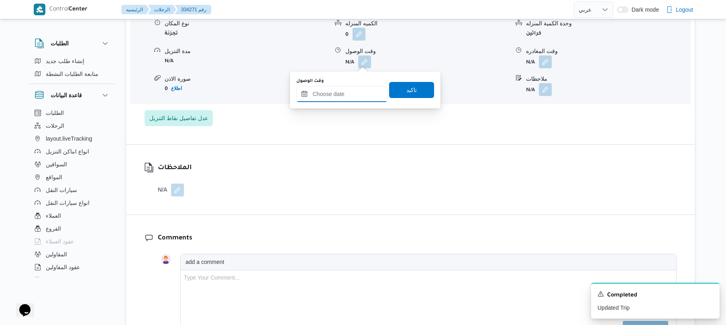
click at [337, 92] on input "وقت الوصول" at bounding box center [341, 94] width 91 height 16
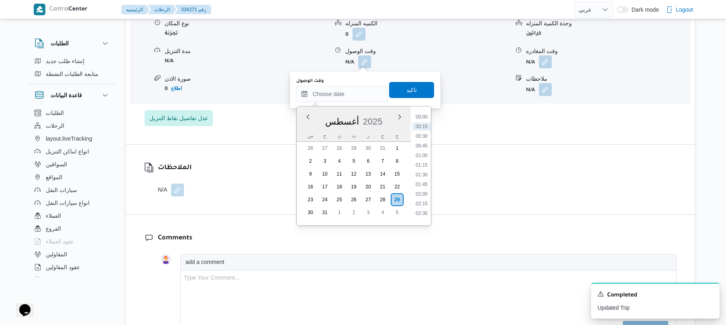
click at [303, 124] on div "أغسطس 2025" at bounding box center [354, 120] width 114 height 20
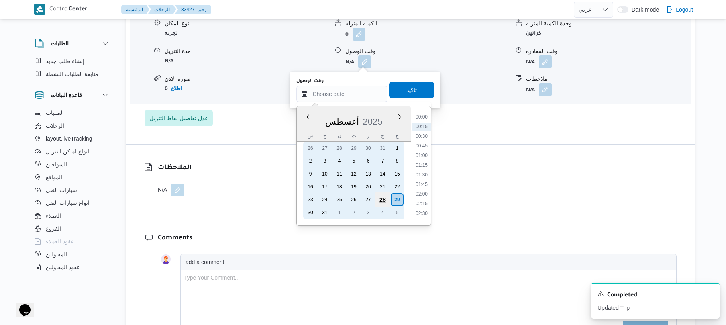
click at [390, 193] on div "28" at bounding box center [382, 199] width 15 height 15
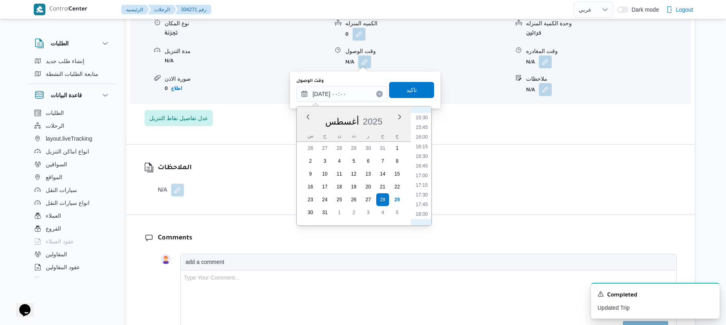
scroll to position [630, 0]
click at [426, 190] on li "18:15" at bounding box center [422, 191] width 18 height 8
type input "٢٨/٠٨/٢٠٢٥ ١٨:١٥"
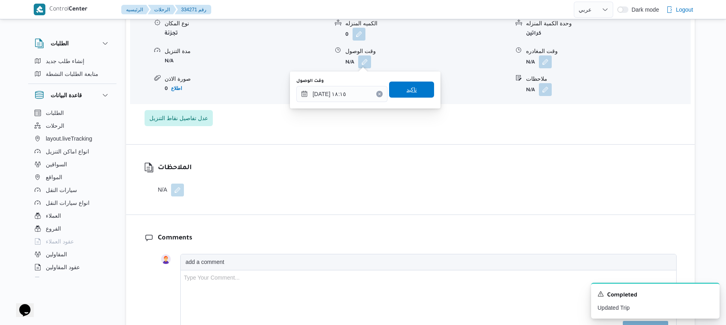
click at [418, 92] on span "تاكيد" at bounding box center [411, 90] width 45 height 16
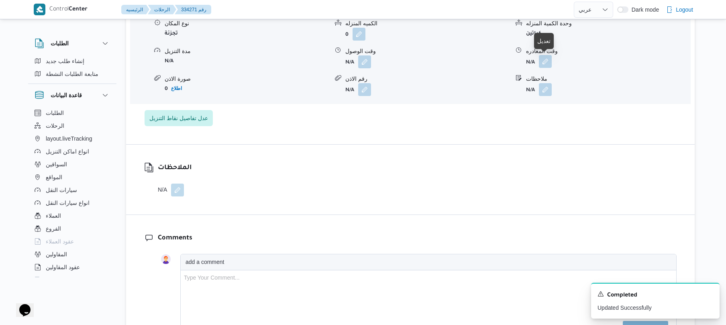
click at [545, 63] on button "button" at bounding box center [545, 61] width 13 height 13
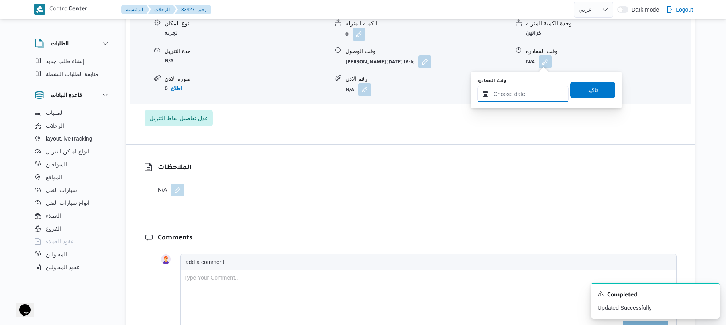
click at [512, 95] on input "وقت المغادره" at bounding box center [523, 94] width 91 height 16
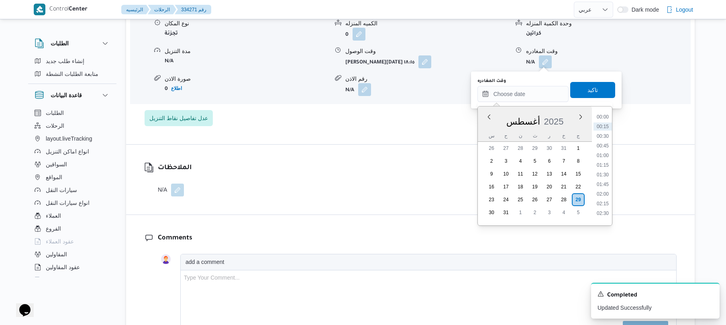
click at [487, 132] on div "س" at bounding box center [491, 135] width 13 height 11
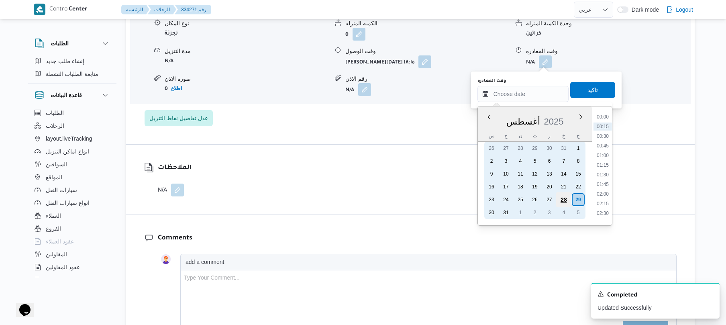
click at [563, 196] on div "28" at bounding box center [563, 199] width 15 height 15
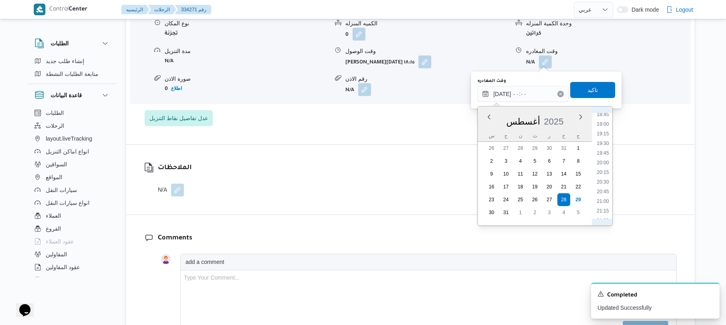
scroll to position [797, 0]
click at [605, 131] on li "21:00" at bounding box center [603, 130] width 18 height 8
type input "٢٨/٠٨/٢٠٢٥ ٢١:٠٠"
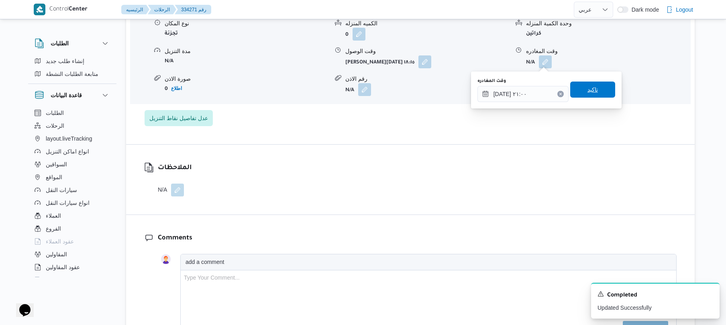
click at [597, 88] on span "تاكيد" at bounding box center [592, 90] width 45 height 16
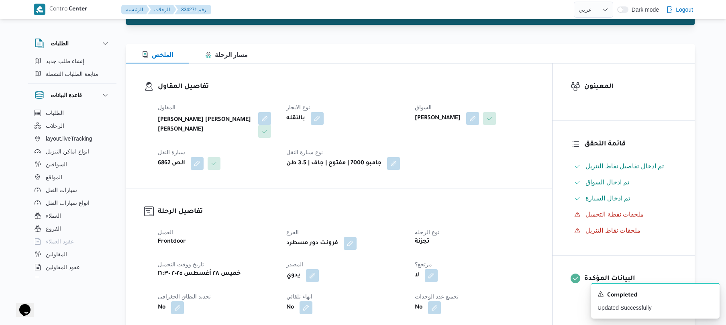
scroll to position [0, 0]
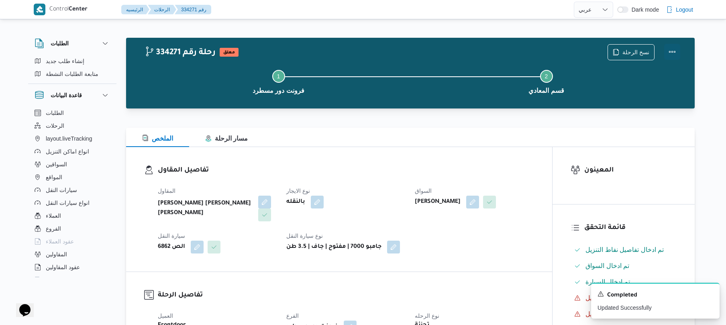
click at [670, 47] on button "Actions" at bounding box center [672, 52] width 16 height 16
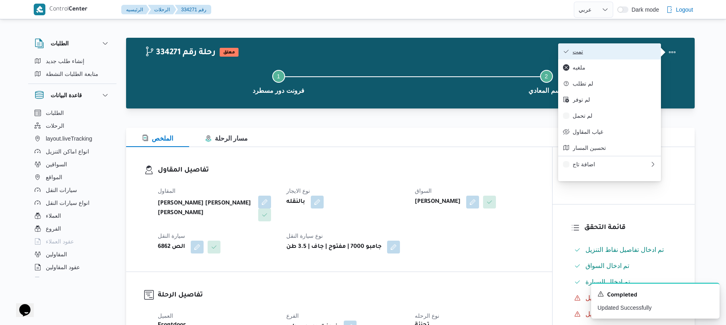
click at [632, 51] on span "تمت" at bounding box center [615, 51] width 84 height 6
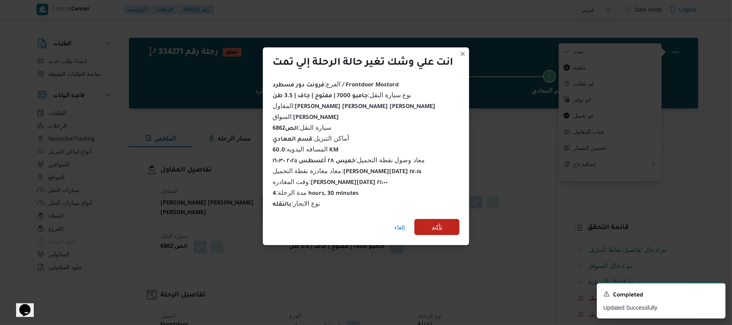
click at [447, 226] on span "تأكيد" at bounding box center [436, 227] width 45 height 16
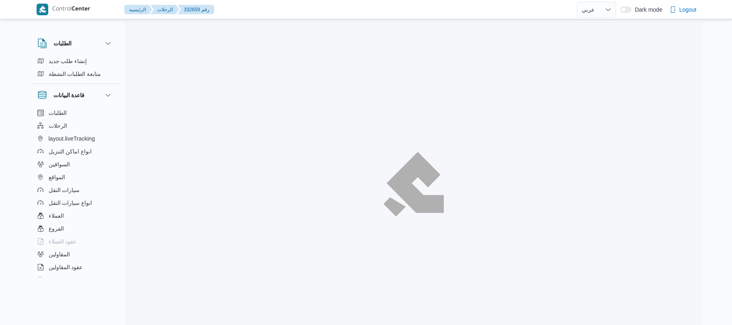
select select "ar"
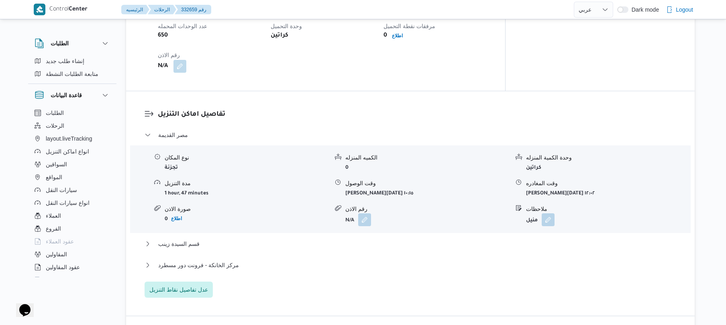
scroll to position [600, 0]
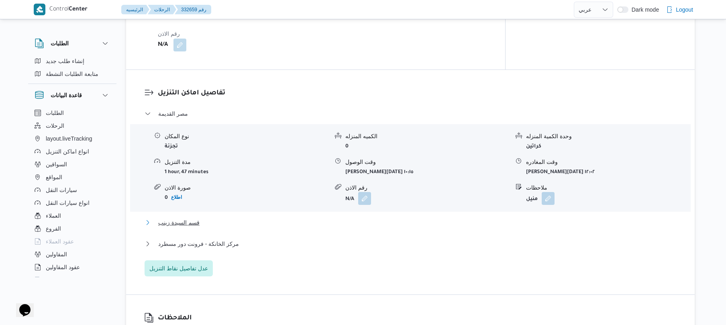
click at [268, 218] on button "قسم السيدة زينب" at bounding box center [411, 223] width 532 height 10
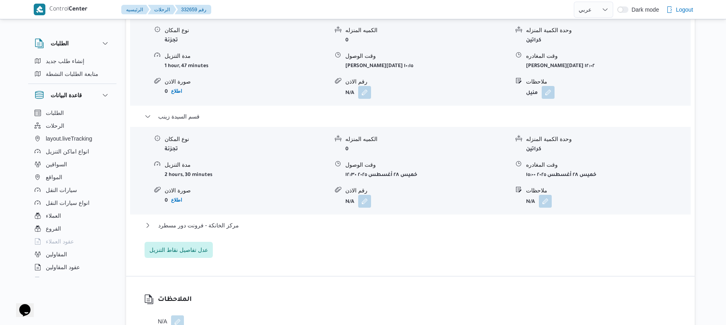
scroll to position [707, 0]
click at [403, 219] on div "مركز الخانكة - فرونت دور مسطرد" at bounding box center [411, 226] width 532 height 15
click at [405, 219] on button "مركز الخانكة - فرونت دور مسطرد" at bounding box center [411, 224] width 532 height 10
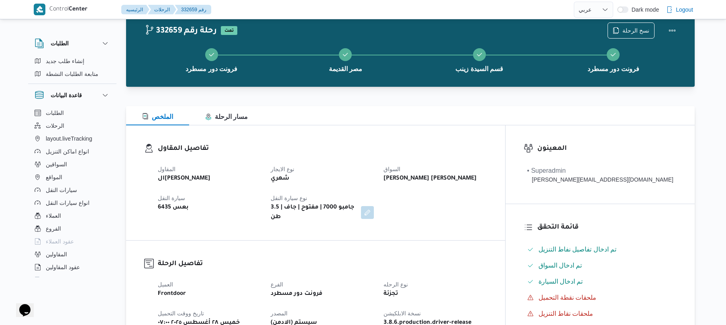
scroll to position [0, 0]
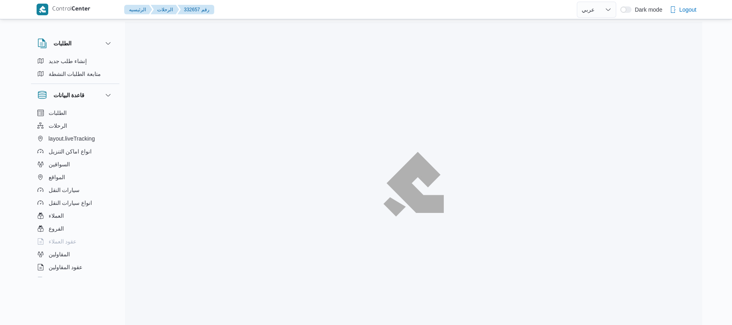
select select "ar"
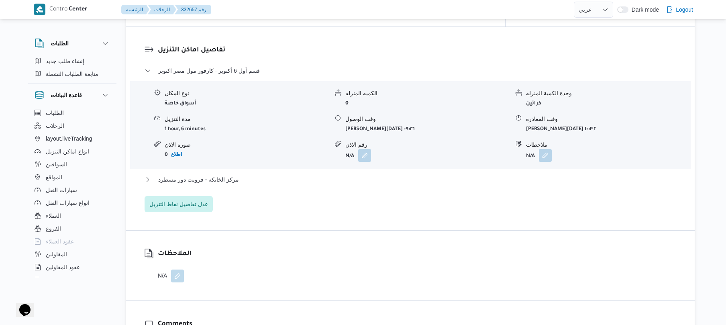
scroll to position [664, 0]
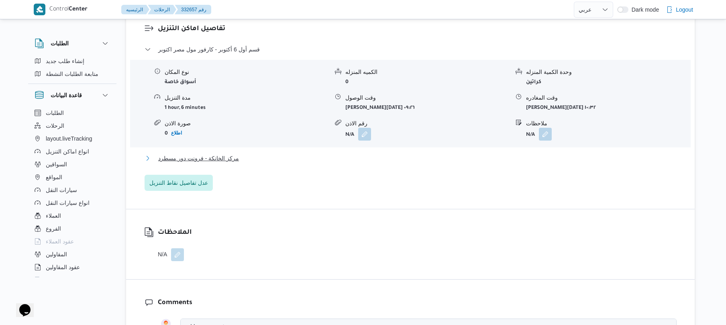
click at [326, 153] on button "مركز الخانكة - فرونت دور مسطرد" at bounding box center [411, 158] width 532 height 10
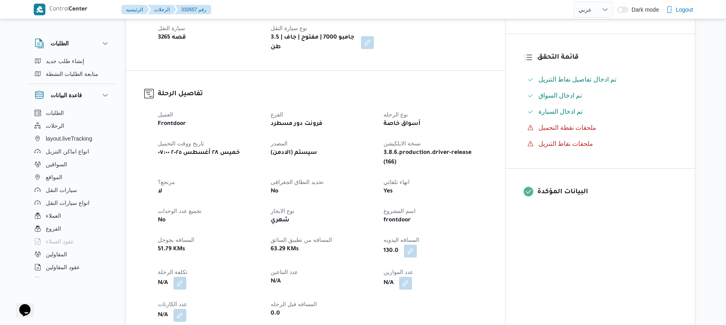
scroll to position [193, 0]
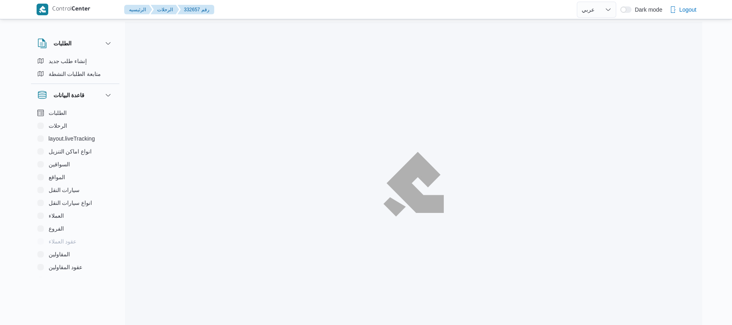
select select "ar"
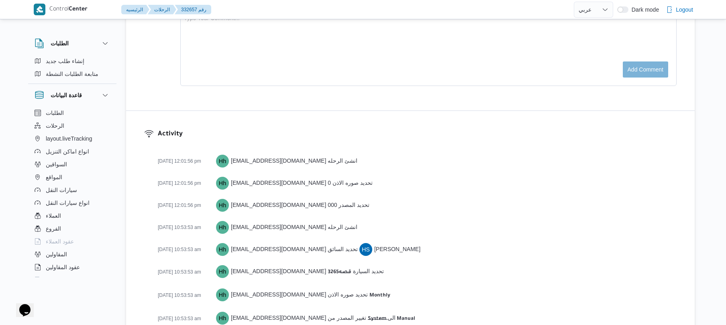
scroll to position [873, 0]
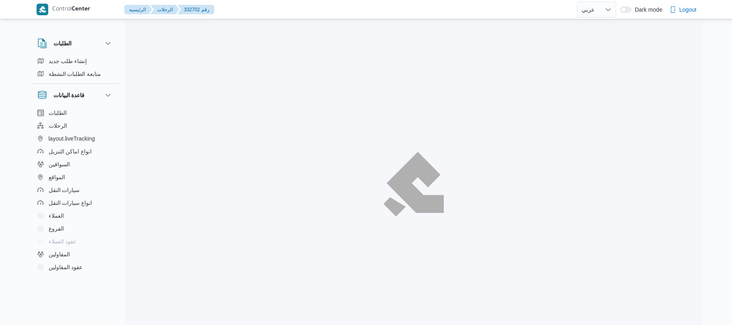
select select "ar"
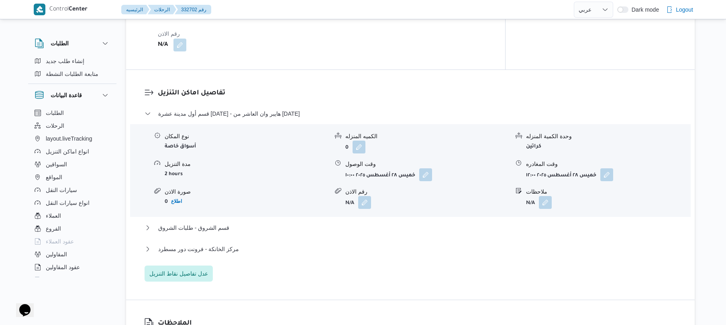
scroll to position [621, 0]
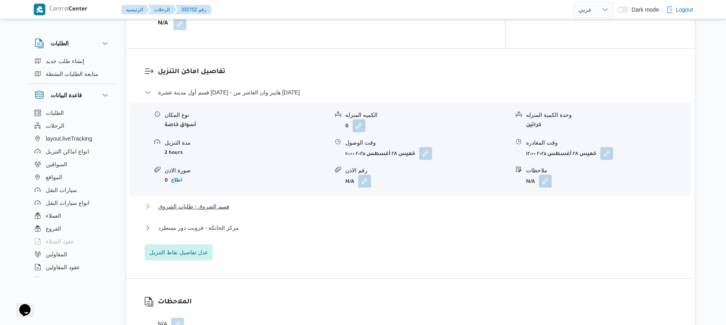
click at [421, 202] on button "قسم الشروق - طلبات الشروق" at bounding box center [411, 207] width 532 height 10
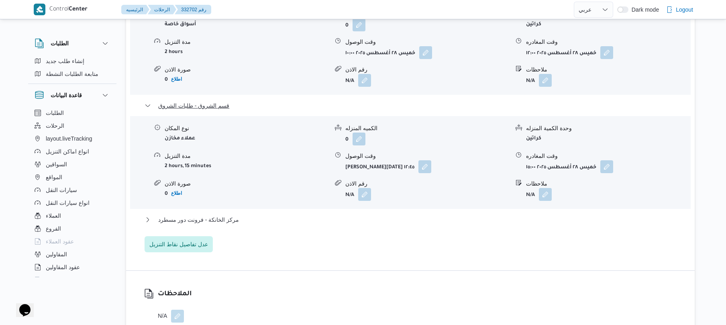
scroll to position [750, 0]
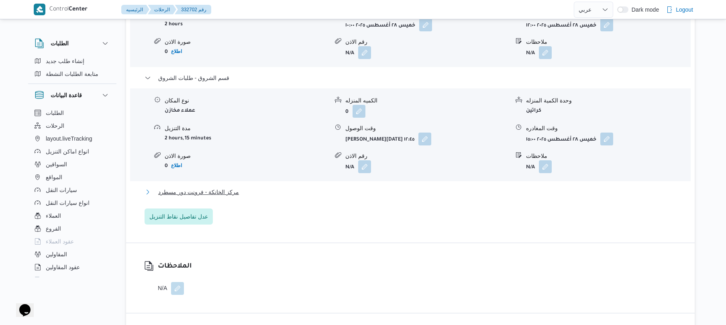
click at [396, 187] on button "مركز الخانكة - فرونت دور مسطرد" at bounding box center [411, 192] width 532 height 10
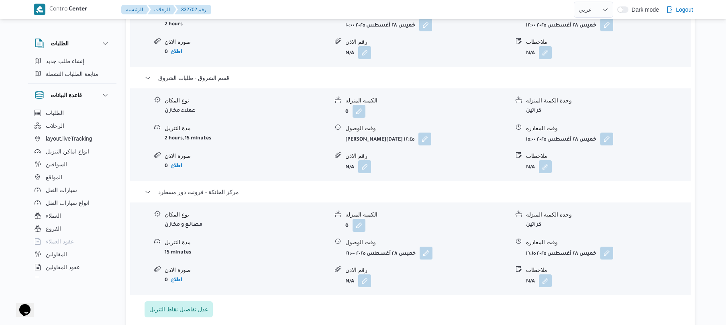
scroll to position [0, 0]
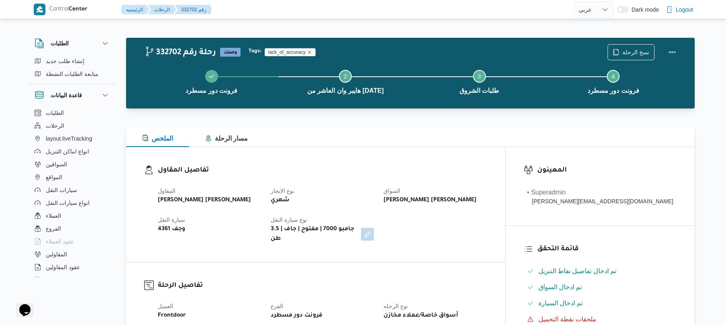
click at [489, 162] on div "تفاصيل المقاول المقاول [PERSON_NAME] [PERSON_NAME] نوع الايجار شهري السواق [PER…" at bounding box center [315, 204] width 379 height 115
